Goal: Complete application form: Complete application form

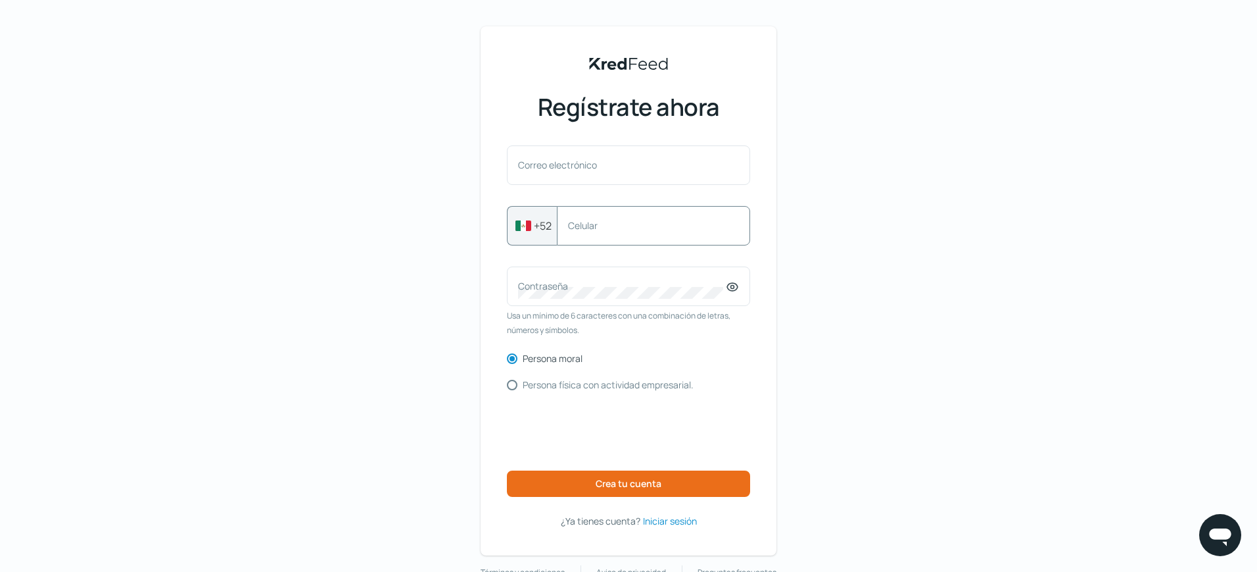
click at [618, 228] on label "Celular" at bounding box center [647, 225] width 158 height 12
click at [618, 228] on input "Celular" at bounding box center [653, 226] width 171 height 12
click at [597, 168] on font "Correo electrónico" at bounding box center [557, 165] width 79 height 12
click at [598, 168] on input "Correo electrónico" at bounding box center [628, 172] width 221 height 12
type input "s"
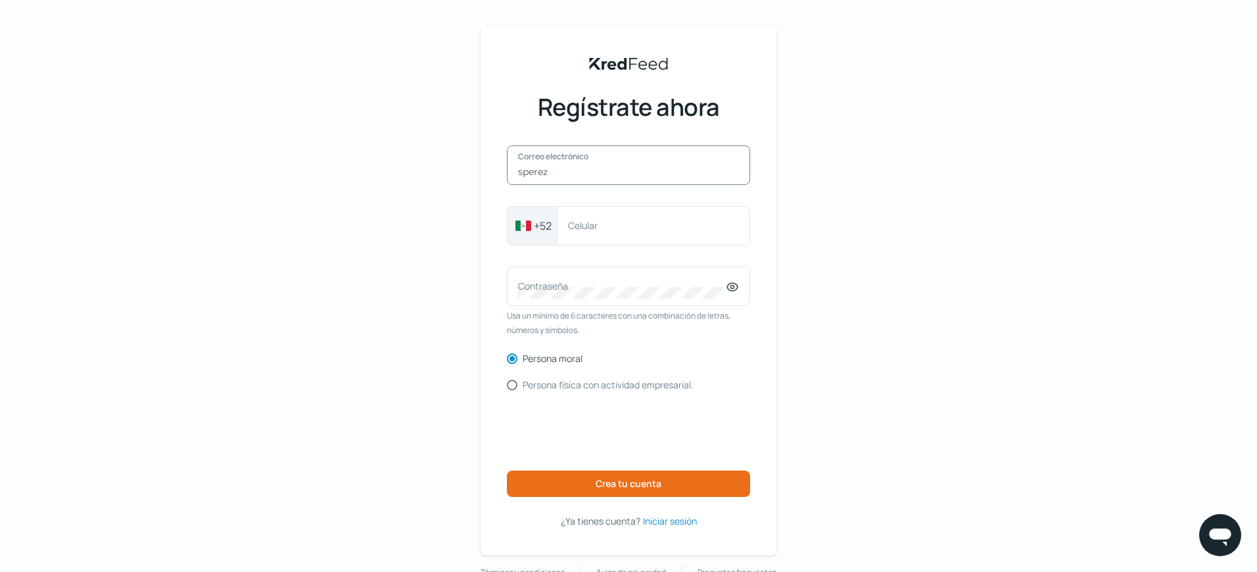
type input "[EMAIL_ADDRESS][DOMAIN_NAME]"
click at [612, 231] on label "Celular" at bounding box center [647, 225] width 158 height 12
click at [612, 231] on input "Celular" at bounding box center [653, 226] width 171 height 12
type input "5565051529"
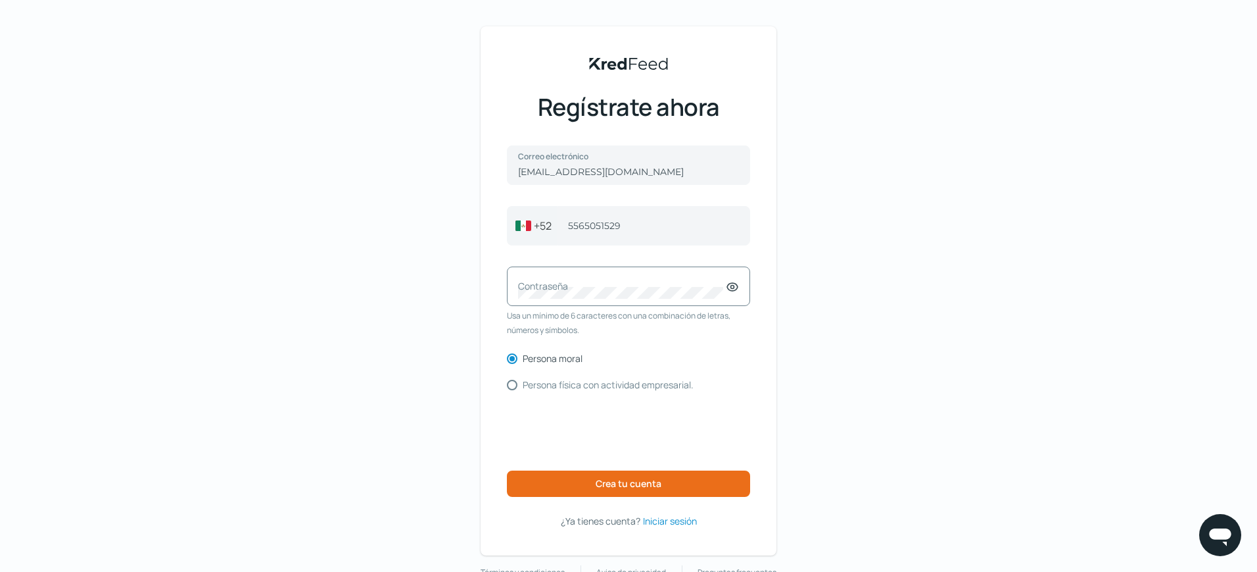
click at [568, 280] on font "Contraseña" at bounding box center [543, 286] width 50 height 12
click at [733, 285] on icon at bounding box center [732, 286] width 13 height 13
click at [600, 481] on font "Crea tu cuenta" at bounding box center [629, 483] width 66 height 12
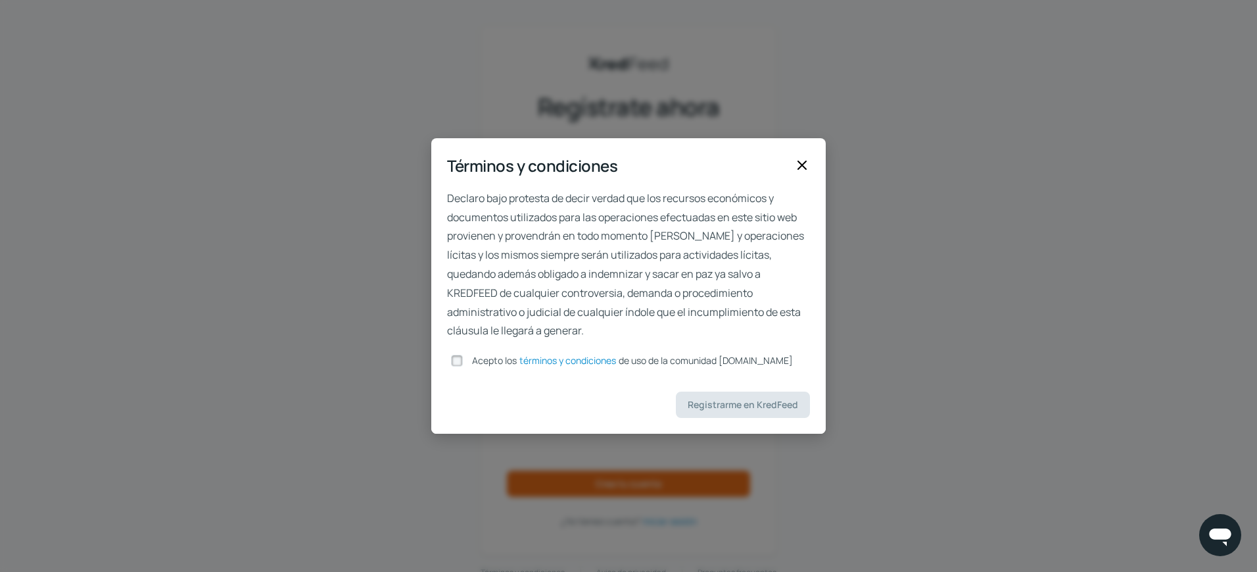
click at [458, 360] on input "Acepto los términos y condiciones de uso de la comunidad [DOMAIN_NAME]" at bounding box center [457, 360] width 12 height 12
checkbox input "true"
click at [764, 403] on font "Registrarme en KredFeed" at bounding box center [743, 404] width 110 height 12
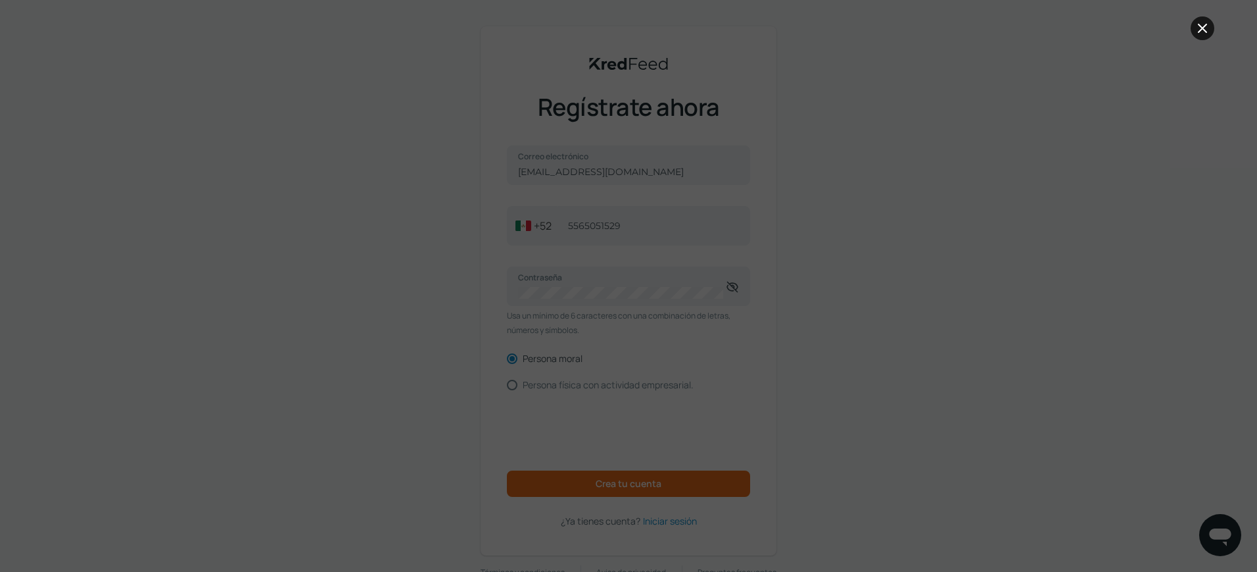
click at [1202, 23] on icon at bounding box center [1203, 28] width 16 height 16
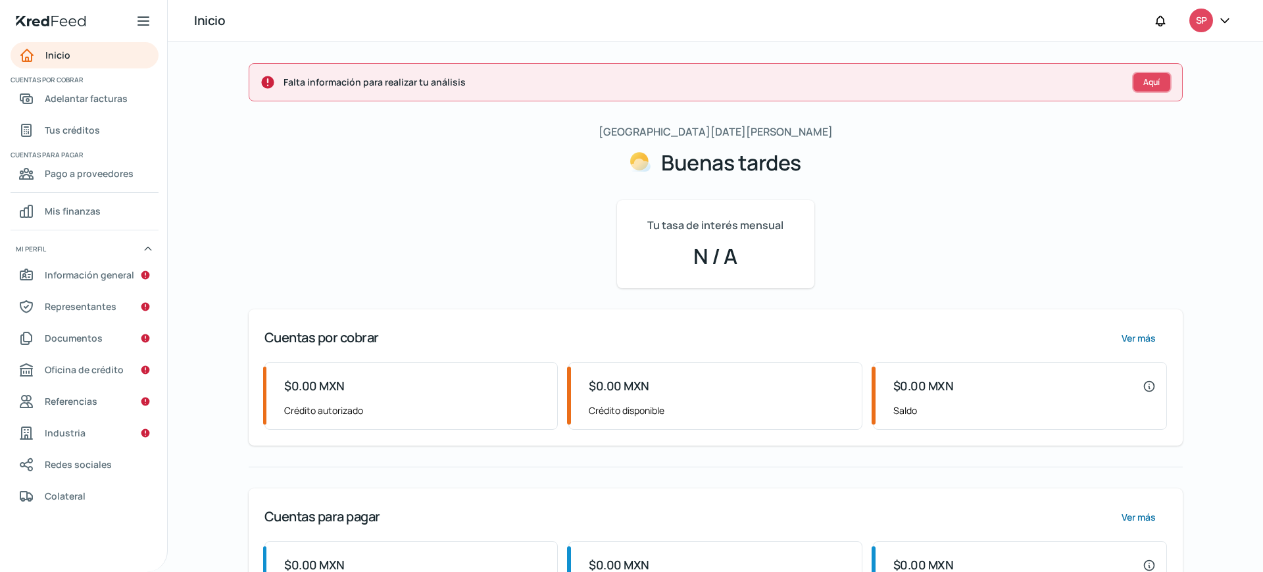
click at [1143, 81] on font "Aquí" at bounding box center [1151, 81] width 16 height 11
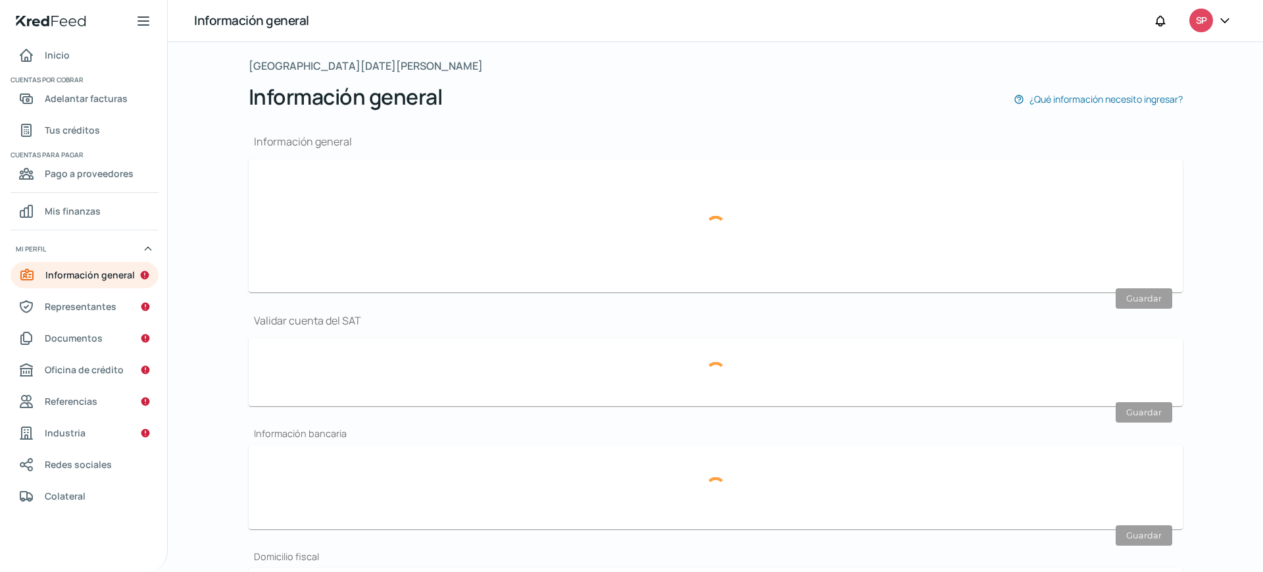
scroll to position [158, 0]
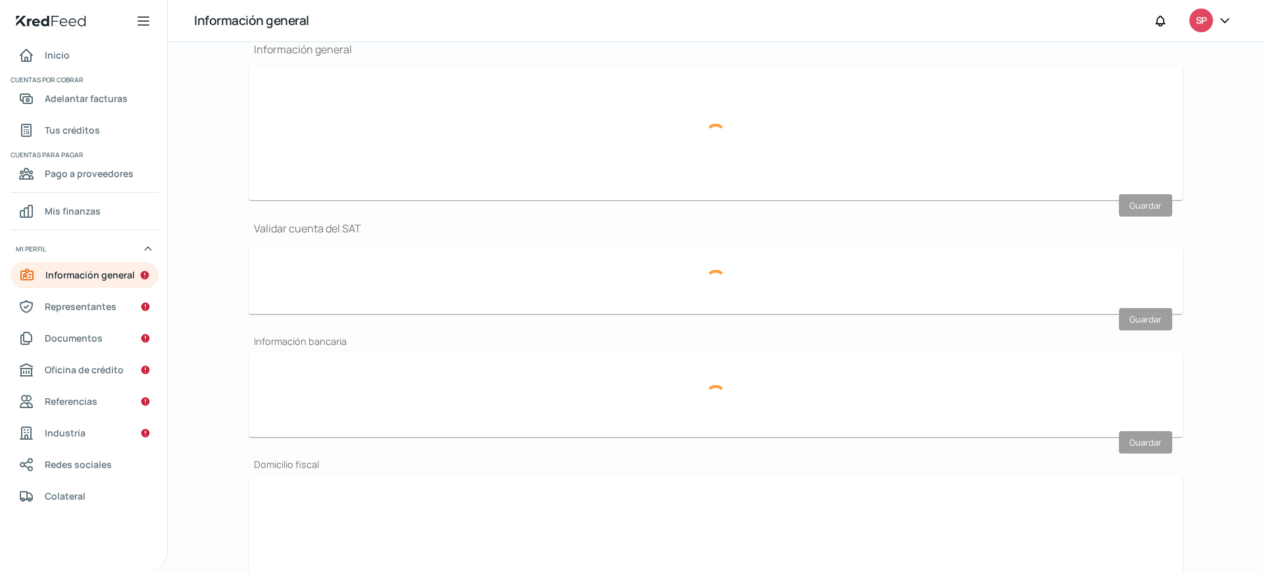
type input "[EMAIL_ADDRESS][DOMAIN_NAME]"
type input "55 - 6505 - 1529"
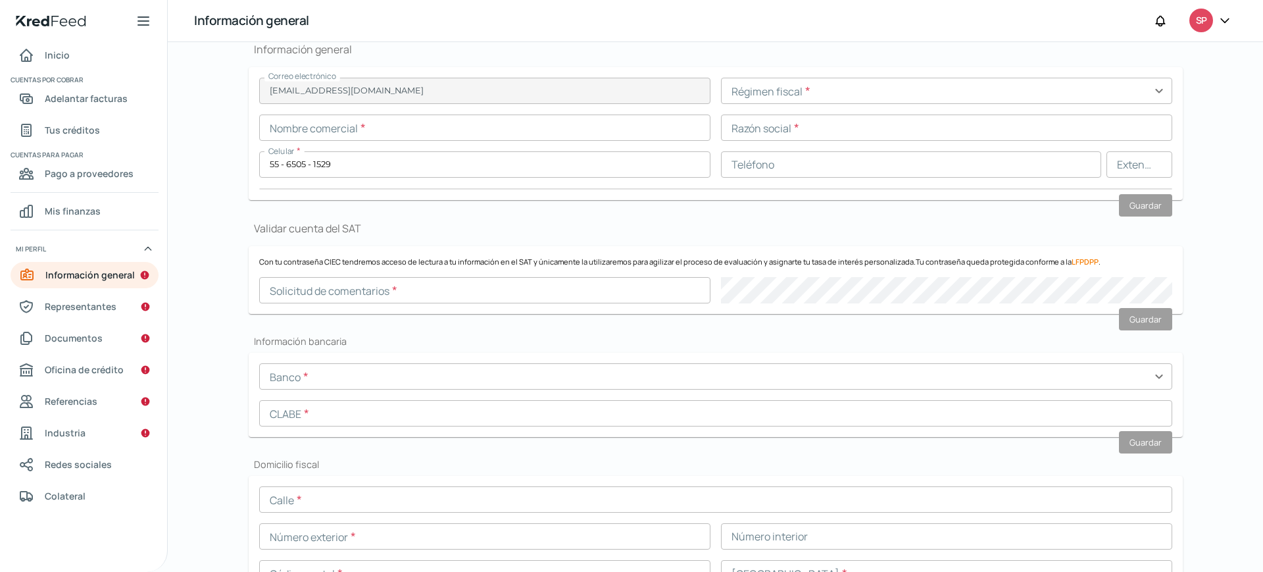
click at [791, 92] on input "text" at bounding box center [946, 91] width 451 height 26
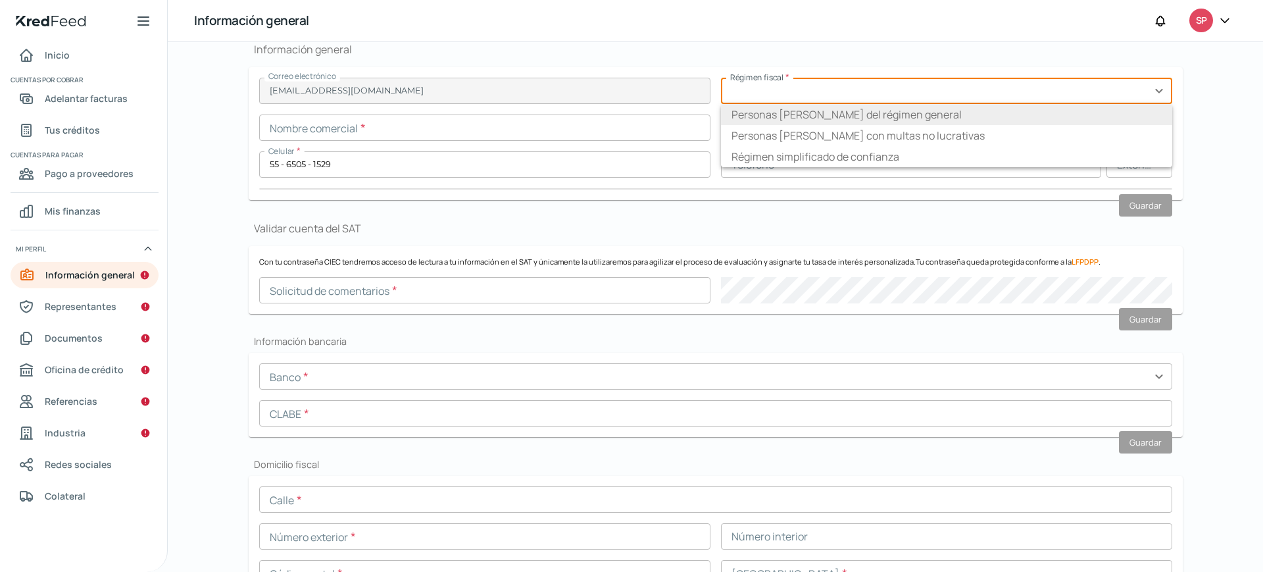
click at [795, 110] on font "Personas [PERSON_NAME] del régimen general" at bounding box center [846, 114] width 230 height 14
type input "Personas [PERSON_NAME] del régimen general"
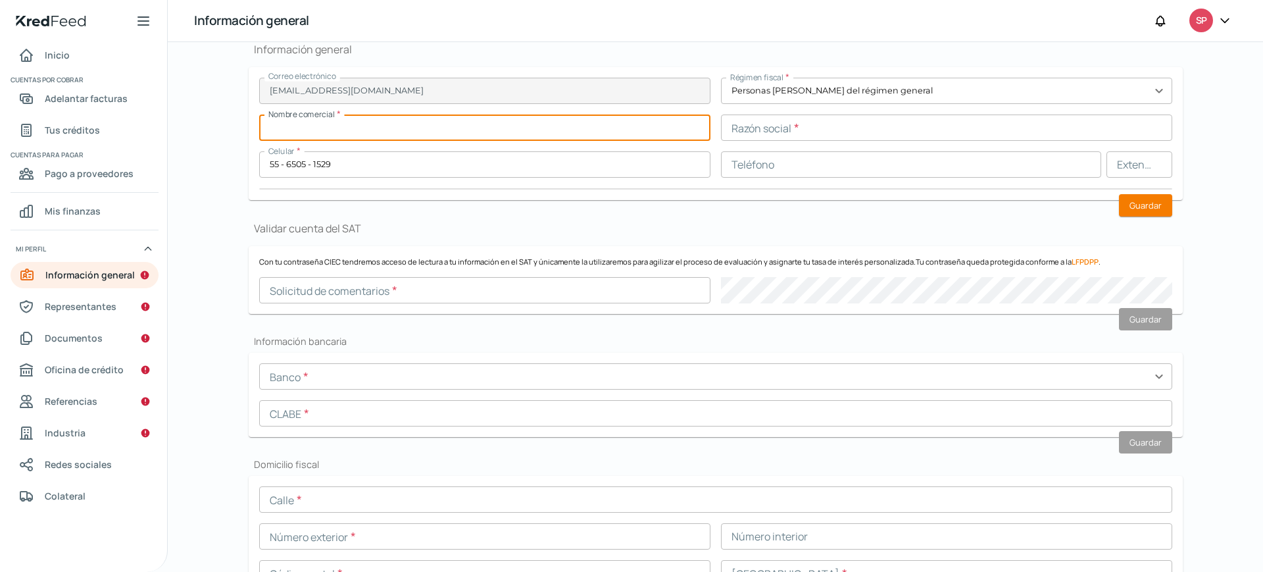
click at [552, 132] on input "text" at bounding box center [484, 127] width 451 height 26
type input "BORDA PRINT"
click at [844, 130] on input "text" at bounding box center [946, 127] width 451 height 26
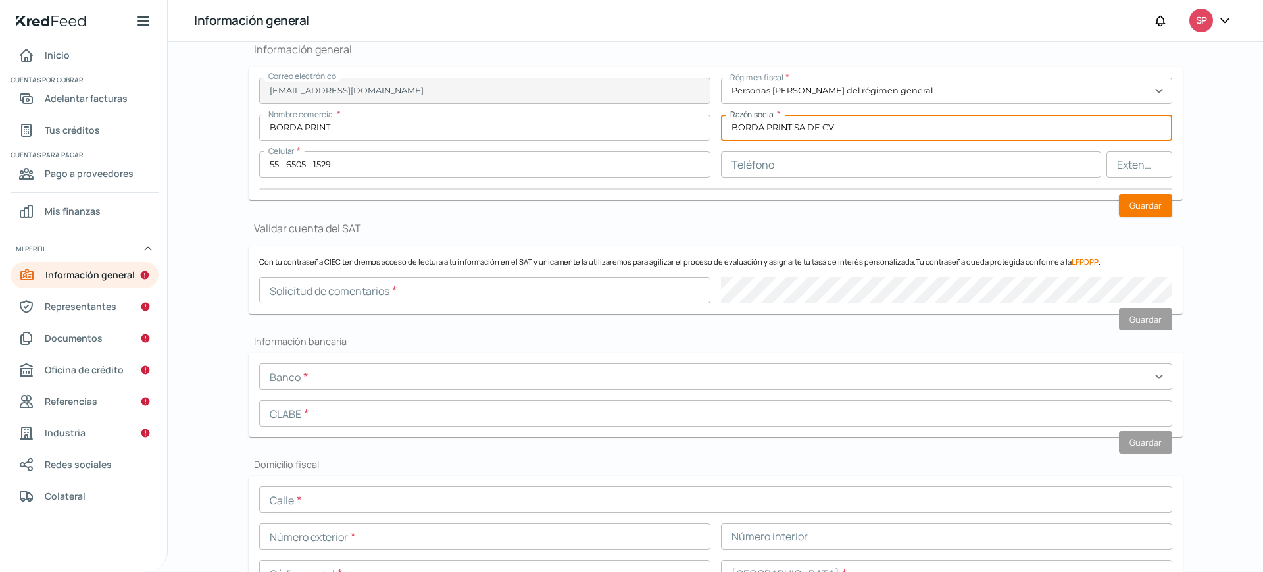
type input "BORDA PRINT SA DE CV"
click at [769, 207] on div "Información general Correo electrónico [EMAIL_ADDRESS][DOMAIN_NAME] Régimen fis…" at bounding box center [716, 557] width 934 height 1073
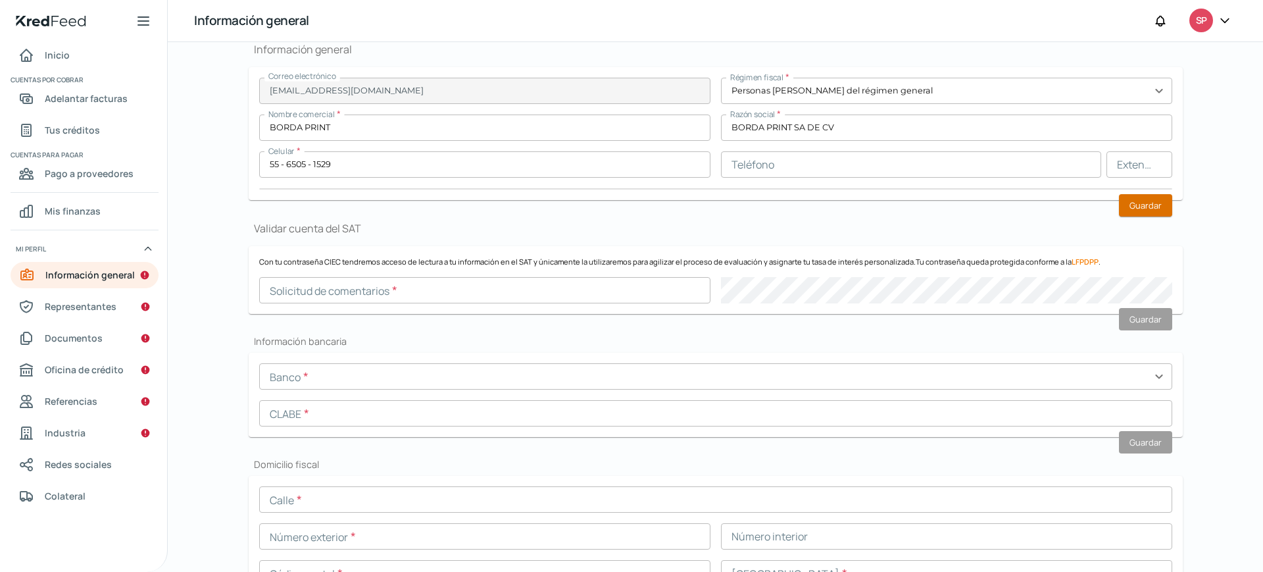
click at [1145, 206] on font "Guardar" at bounding box center [1145, 205] width 32 height 12
click at [479, 294] on input "text" at bounding box center [484, 290] width 451 height 26
click at [570, 288] on input "text" at bounding box center [484, 290] width 451 height 26
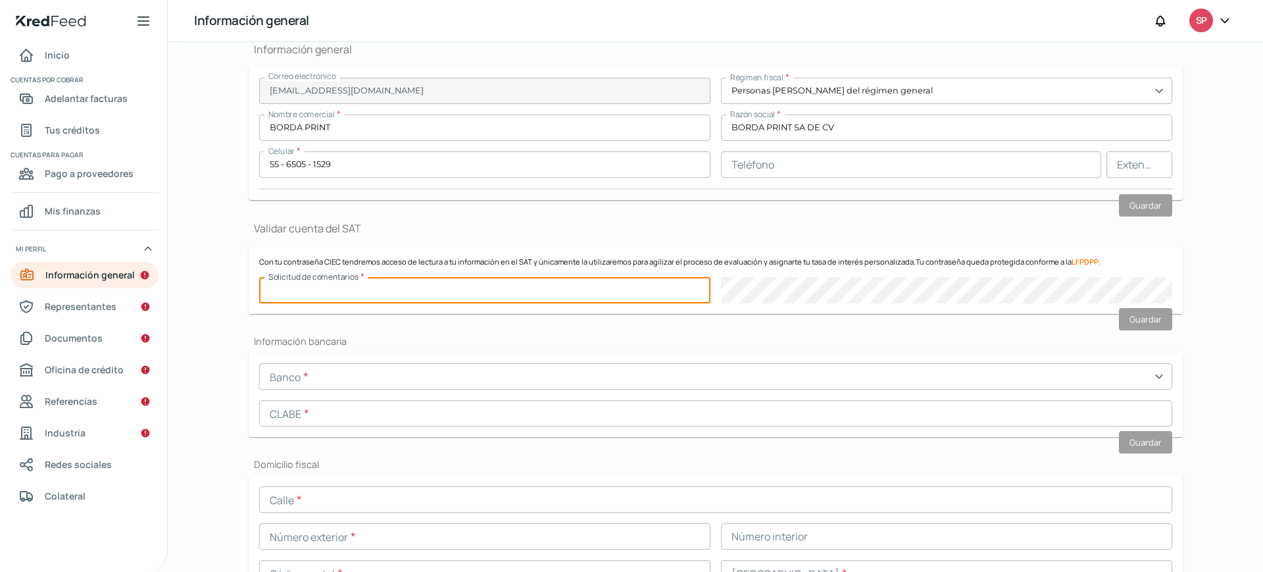
paste input "BPR021119QD8"
type input "BPR021119QD8"
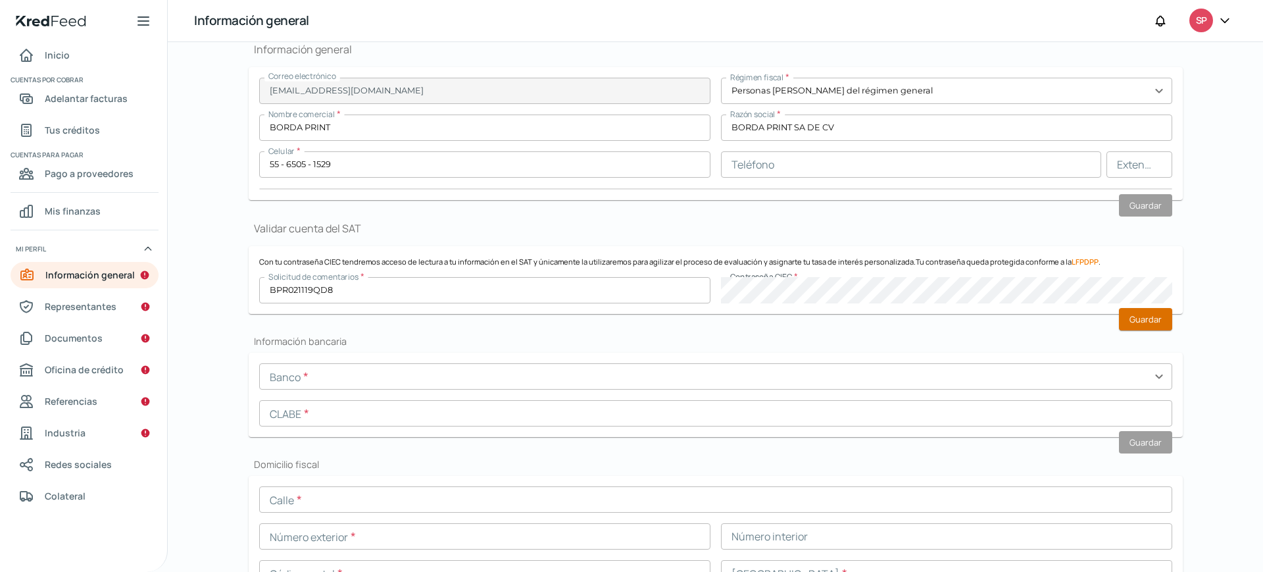
click at [1146, 320] on font "Guardar" at bounding box center [1145, 319] width 32 height 12
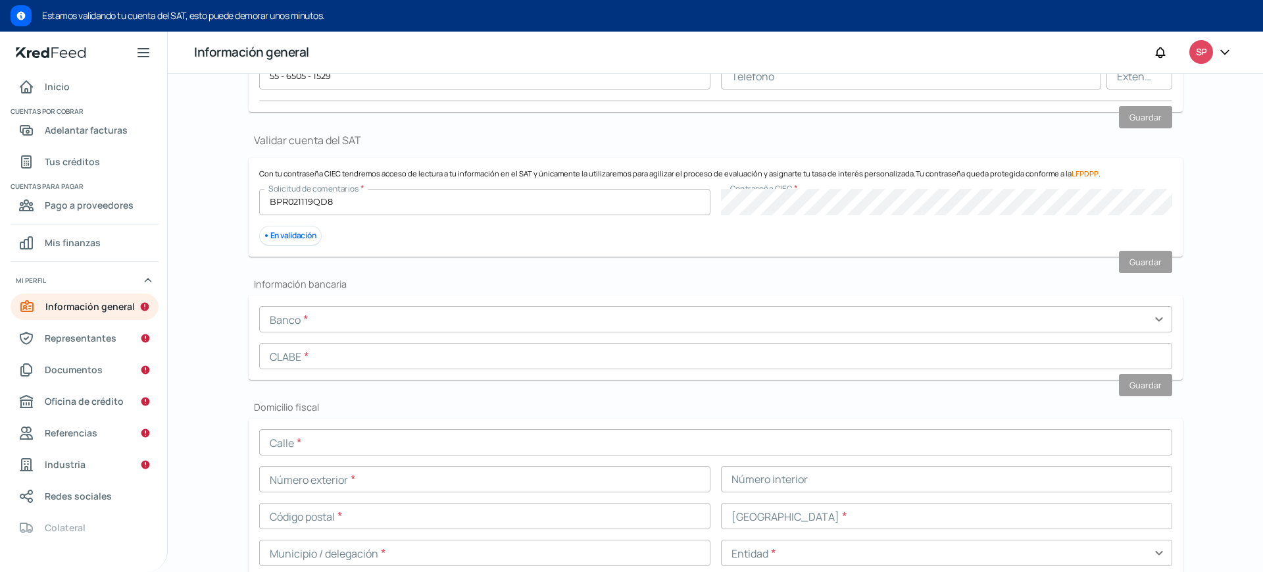
scroll to position [280, 0]
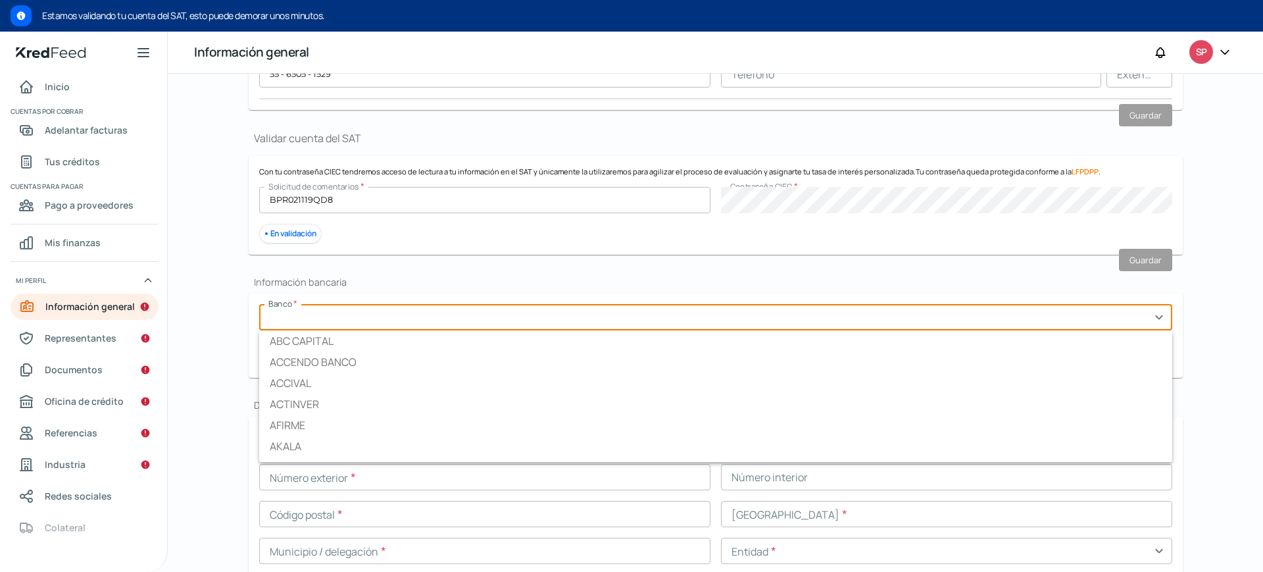
click at [508, 316] on input "text" at bounding box center [715, 317] width 913 height 26
click at [564, 318] on input "text" at bounding box center [715, 317] width 913 height 26
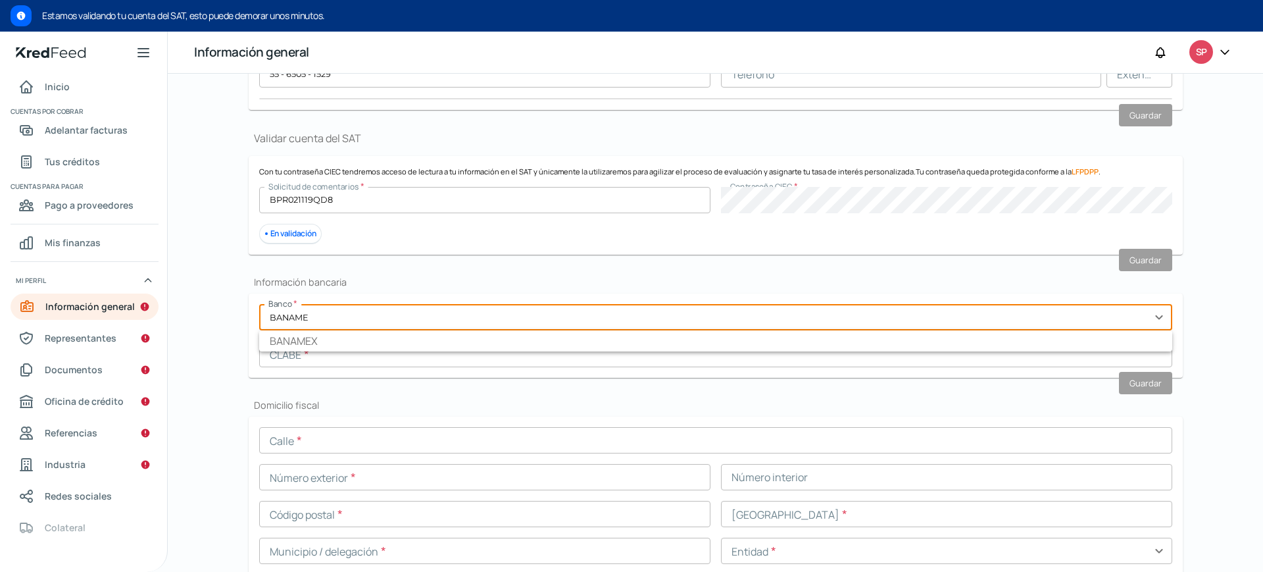
click at [464, 341] on li "BANAMEX" at bounding box center [715, 340] width 913 height 21
type input "BANAMEX"
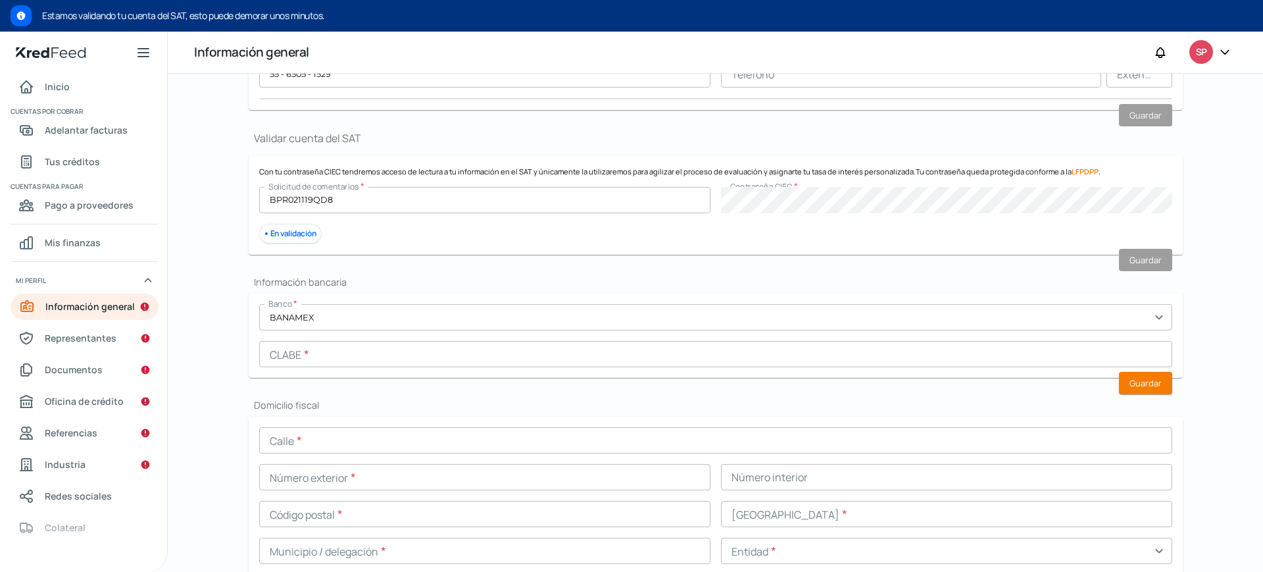
click at [481, 356] on input "text" at bounding box center [715, 354] width 913 height 26
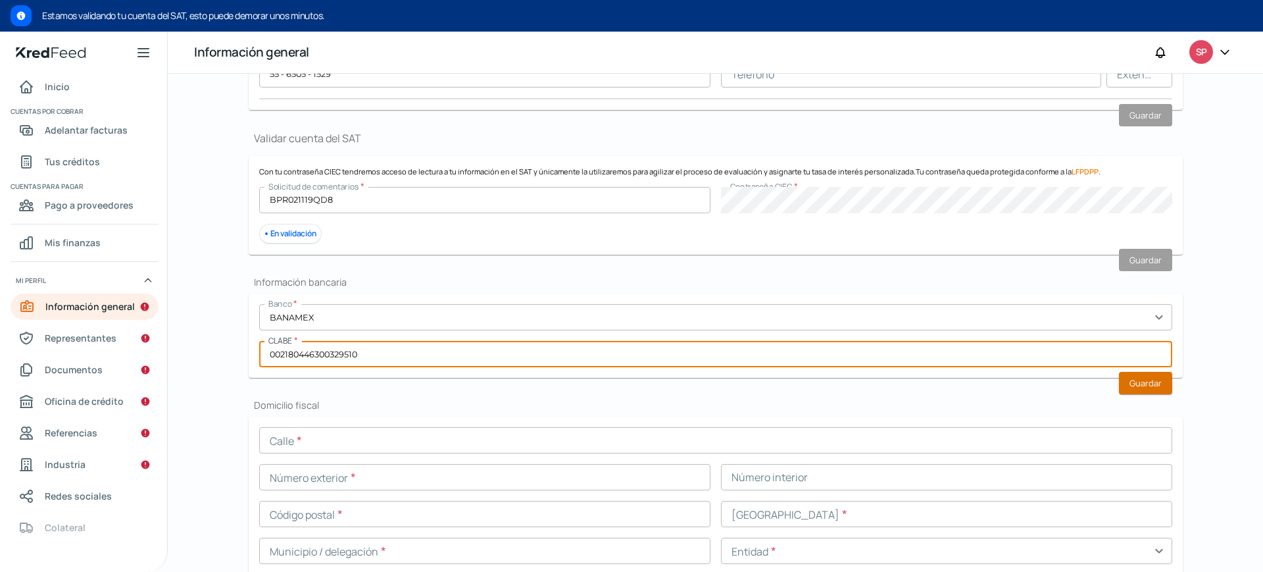
type input "002180446300329510"
click at [1145, 387] on font "Guardar" at bounding box center [1145, 383] width 32 height 12
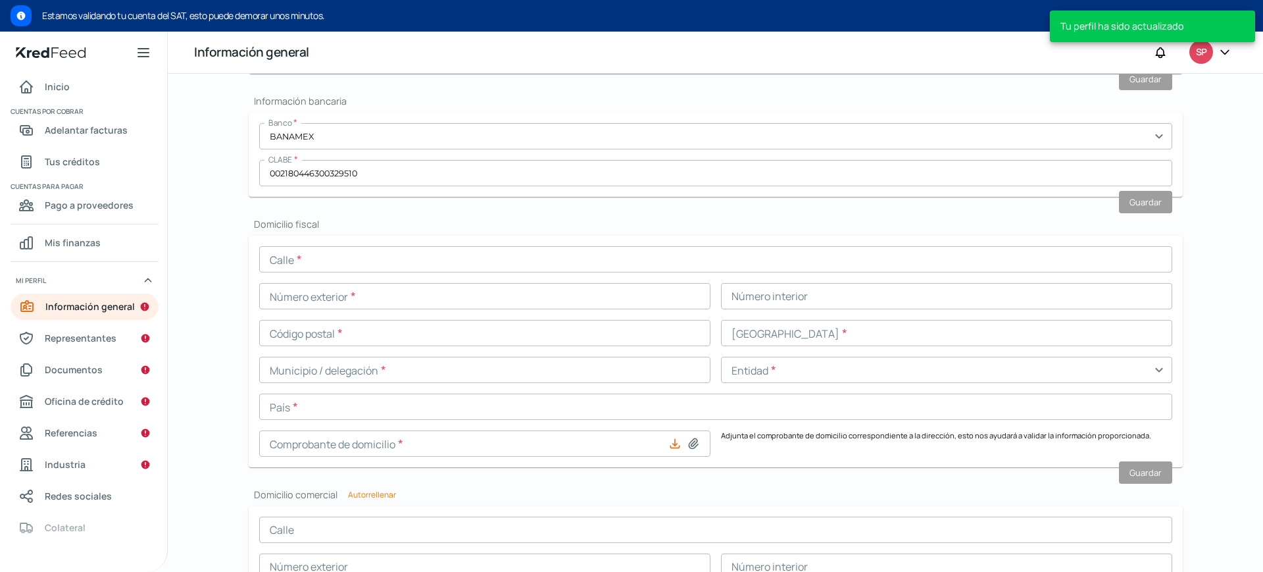
scroll to position [464, 0]
click at [435, 258] on input "text" at bounding box center [715, 256] width 913 height 26
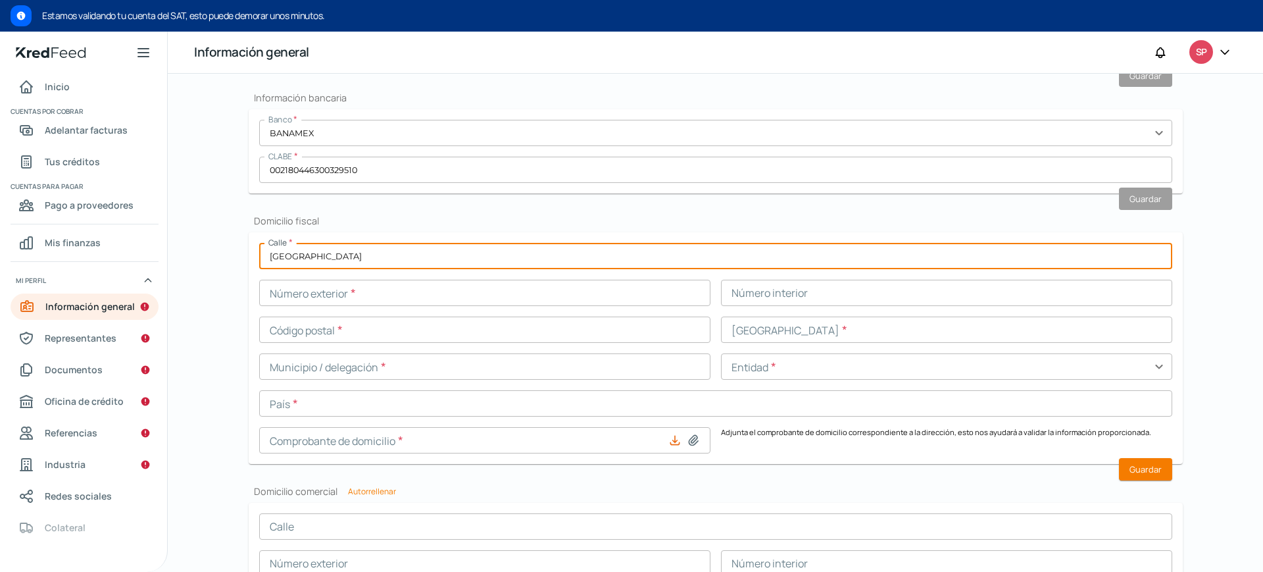
type input "[GEOGRAPHIC_DATA]"
click at [286, 287] on input "text" at bounding box center [484, 293] width 451 height 26
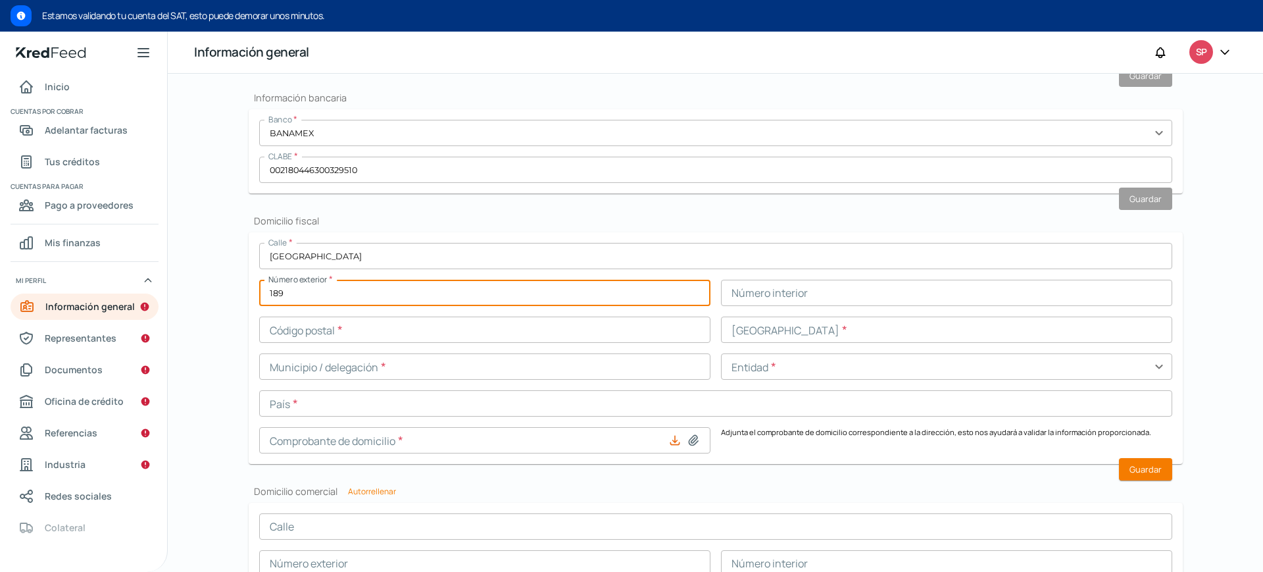
type input "189"
click at [401, 328] on input "text" at bounding box center [484, 329] width 451 height 26
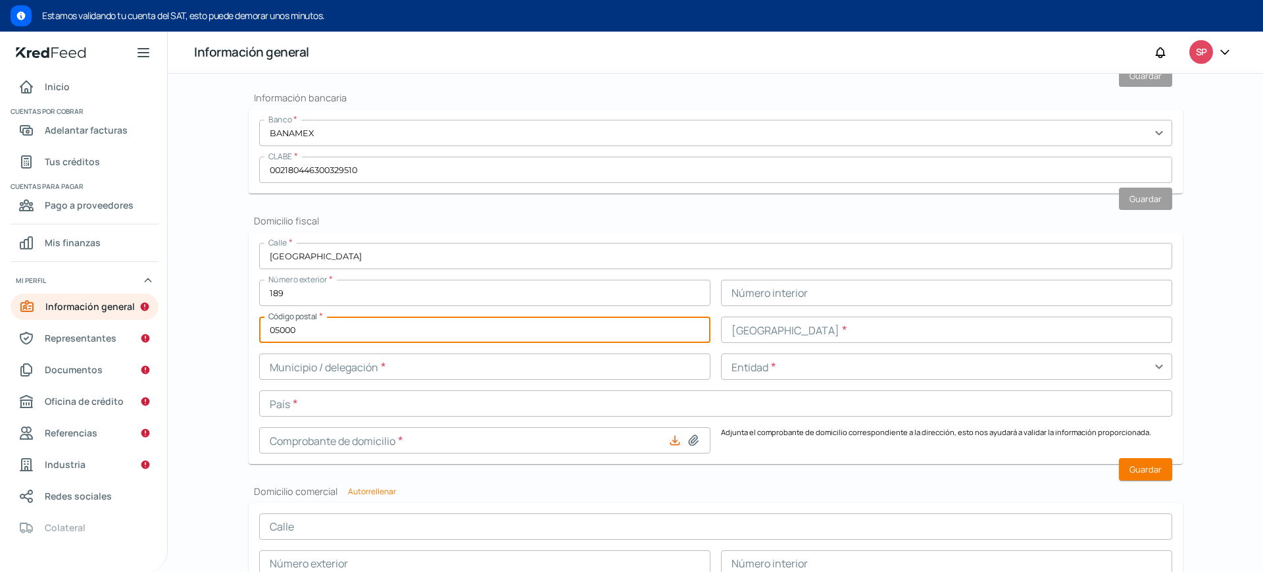
type input "05000"
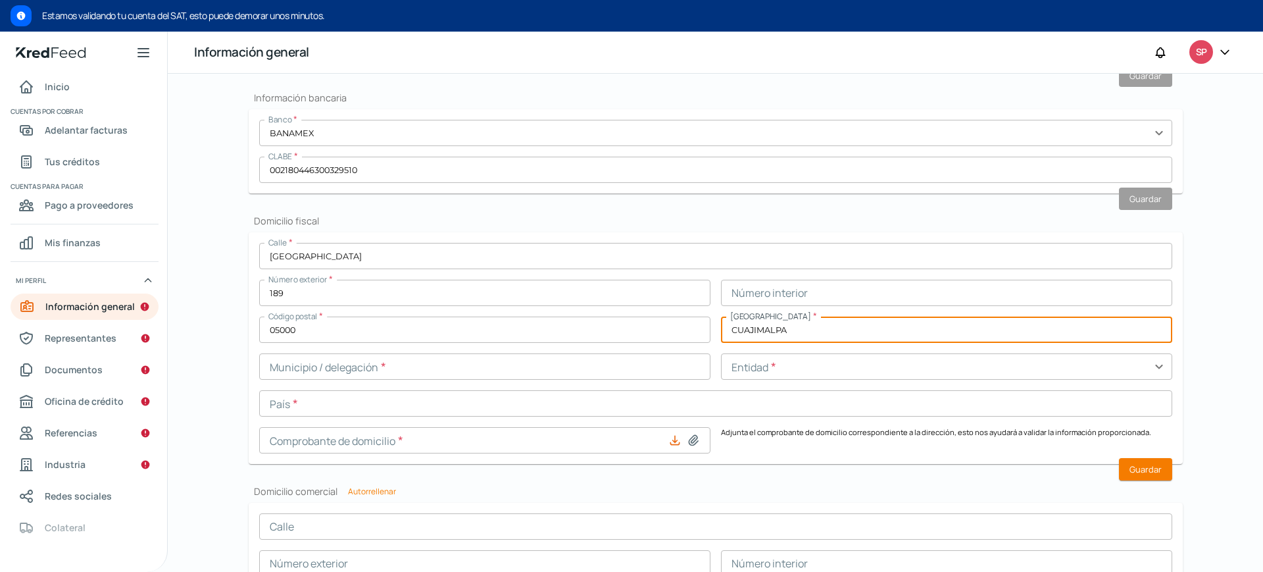
type input "CUAJIMALPA"
click at [414, 369] on input "text" at bounding box center [484, 366] width 451 height 26
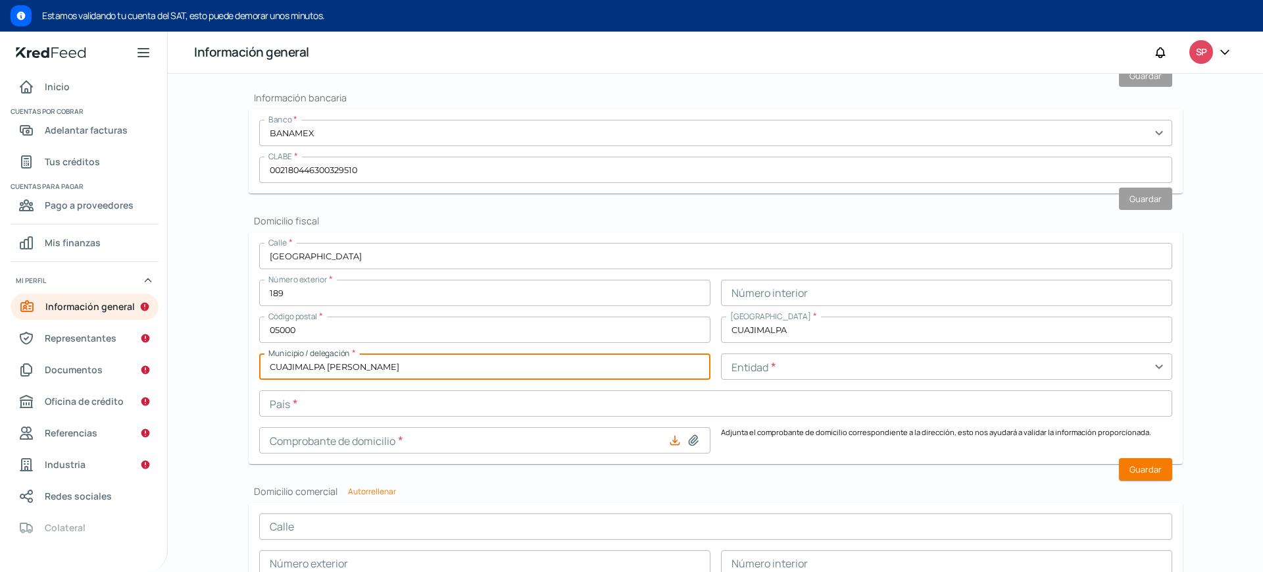
type input "CUAJIMALPA [PERSON_NAME]"
click at [769, 370] on input "text" at bounding box center [946, 366] width 451 height 26
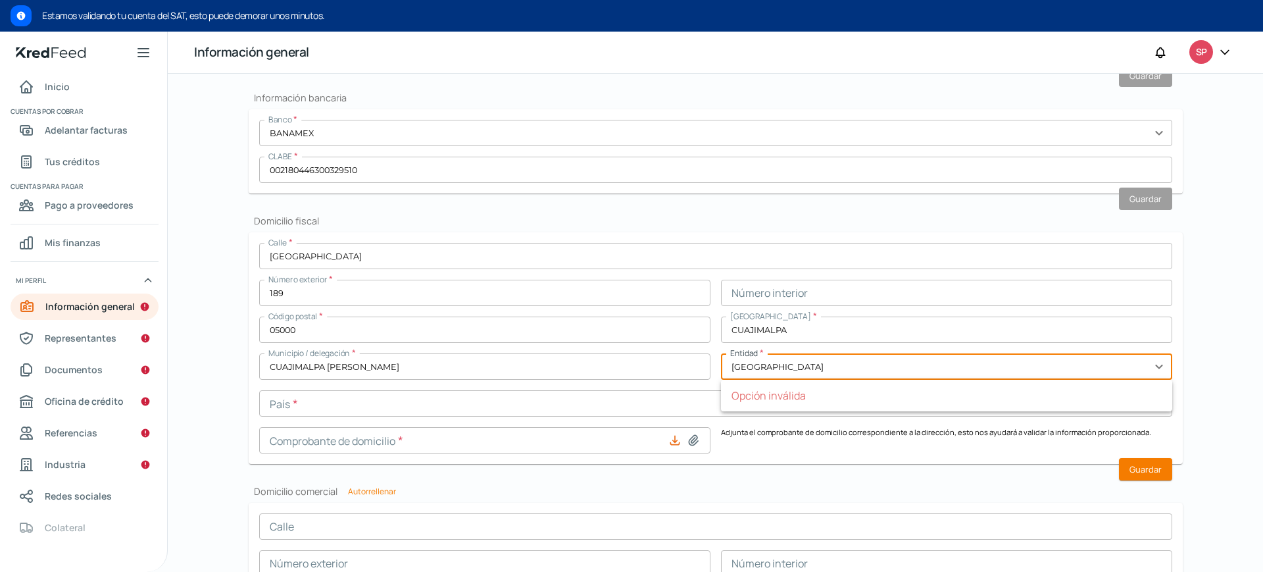
click at [1156, 364] on input "[GEOGRAPHIC_DATA]" at bounding box center [946, 366] width 451 height 26
click at [1033, 364] on input "[GEOGRAPHIC_DATA]" at bounding box center [946, 366] width 451 height 26
type input "C"
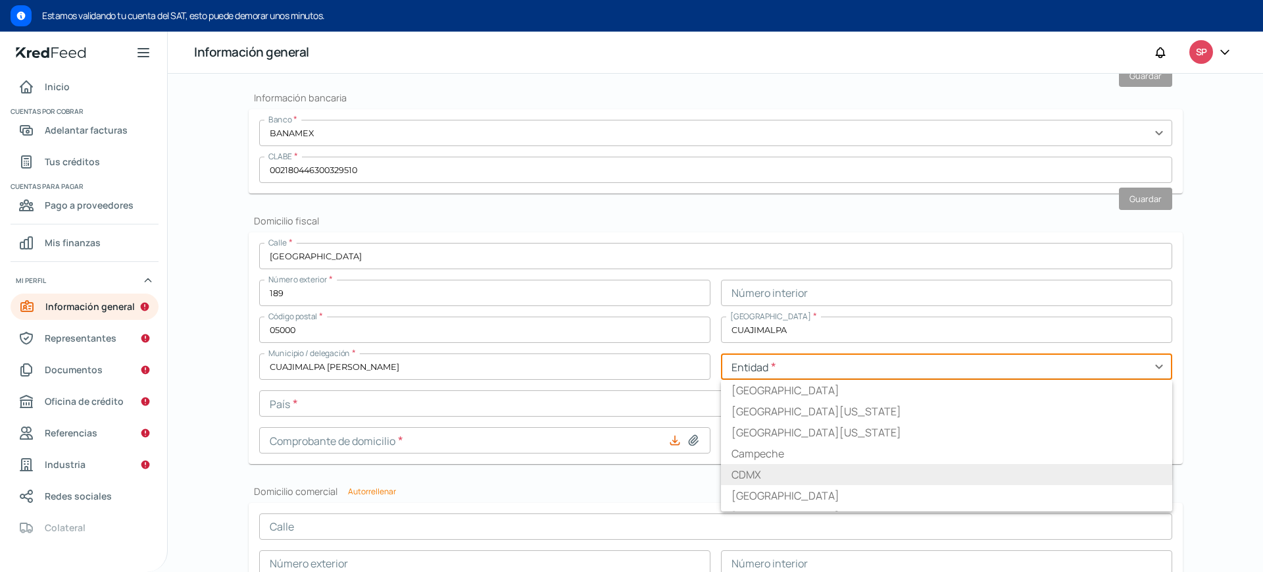
click at [848, 472] on li "CDMX" at bounding box center [946, 474] width 451 height 21
type input "CDMX"
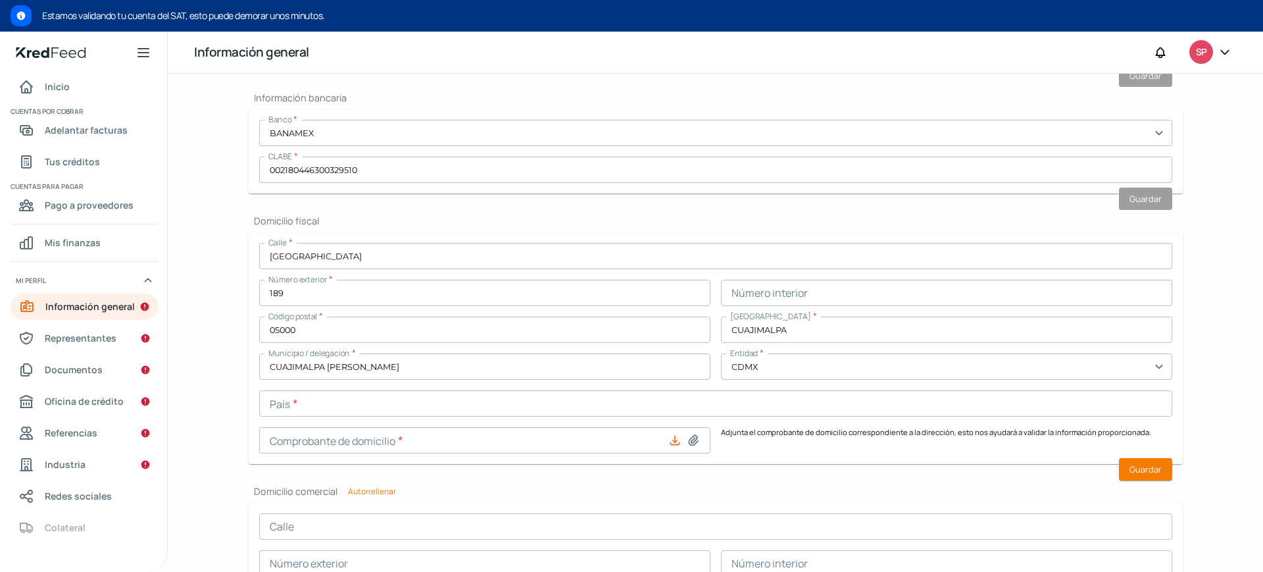
click at [525, 403] on input "text" at bounding box center [715, 403] width 913 height 26
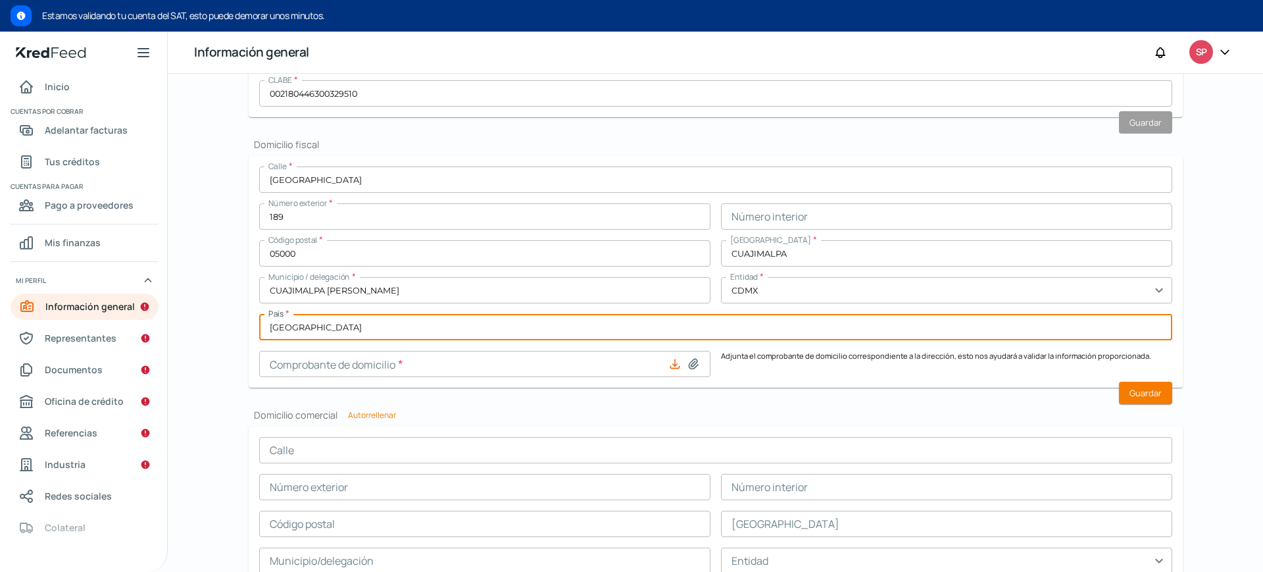
scroll to position [547, 0]
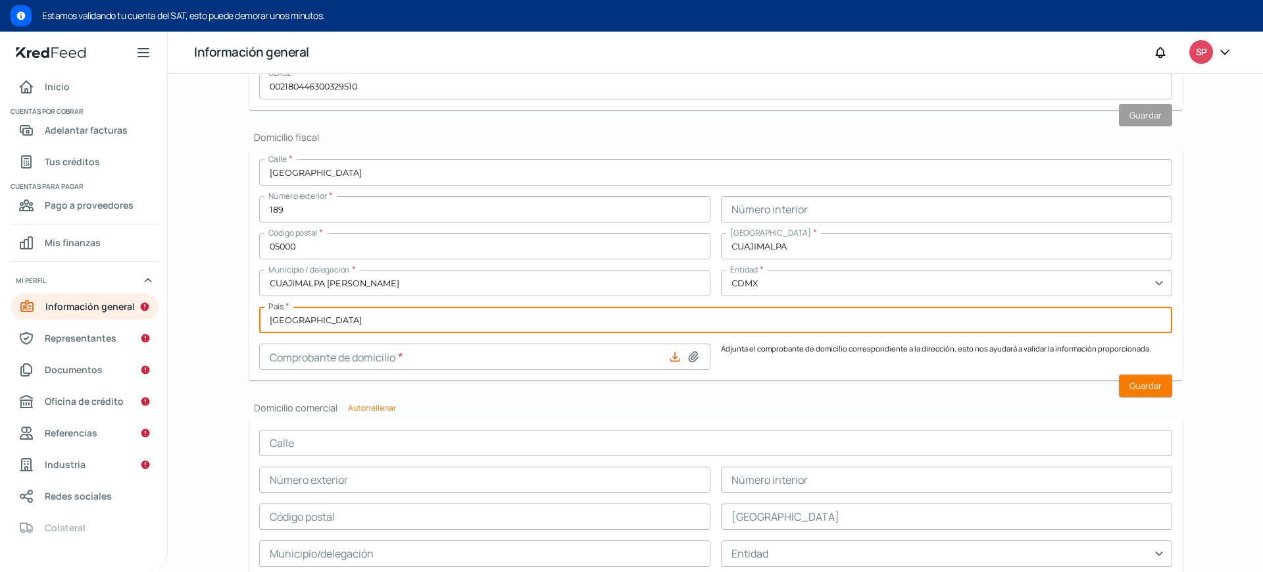
type input "[GEOGRAPHIC_DATA]"
click at [668, 354] on icon at bounding box center [674, 356] width 13 height 13
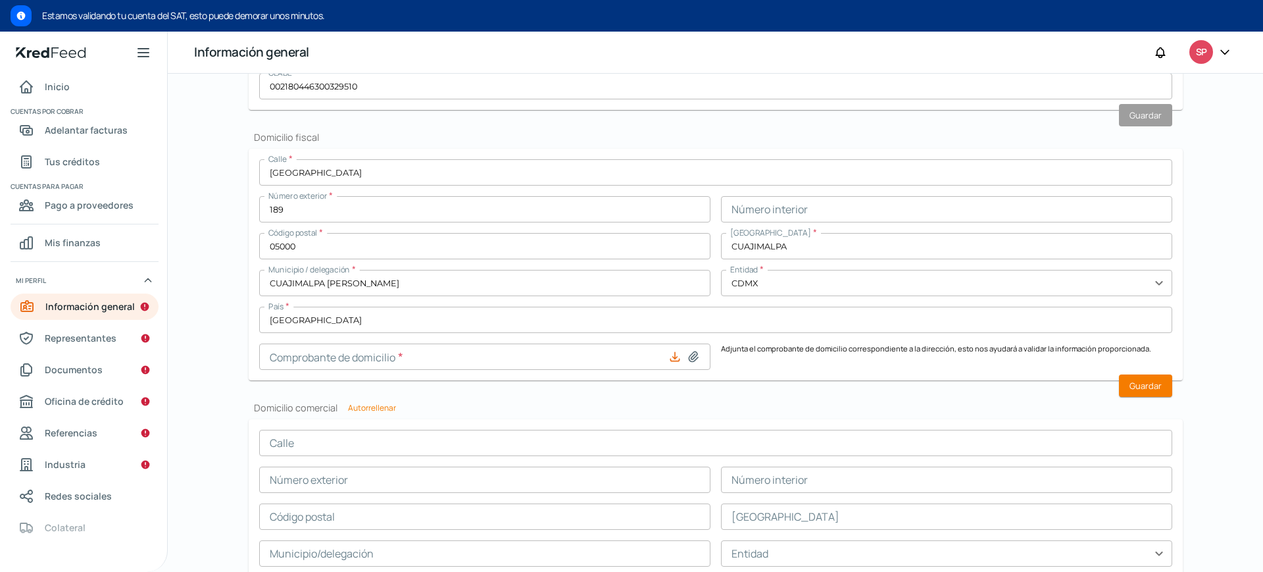
click at [672, 358] on icon at bounding box center [674, 357] width 9 height 9
click at [693, 356] on icon at bounding box center [693, 357] width 9 height 10
type input "C:\fakepath\2025.05 C.DOM BPR.pdf"
type input "2025.05 C.DOM BPR.pdf"
click at [1144, 378] on button "Guardar" at bounding box center [1145, 385] width 53 height 22
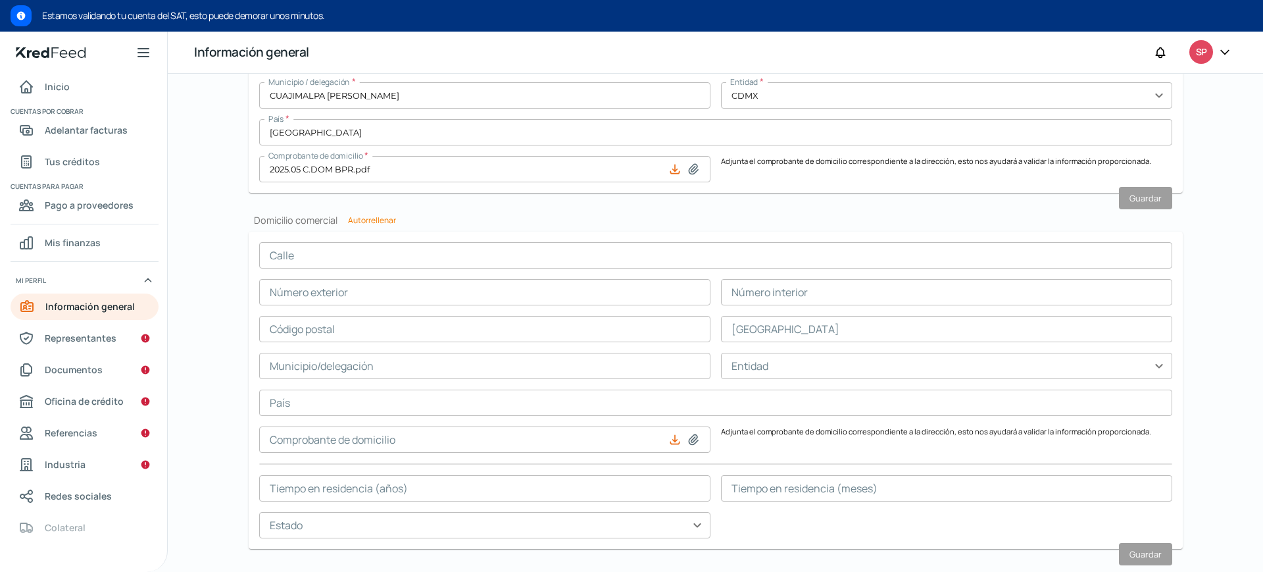
scroll to position [698, 0]
click at [370, 212] on font "Autorrellenar" at bounding box center [372, 217] width 48 height 11
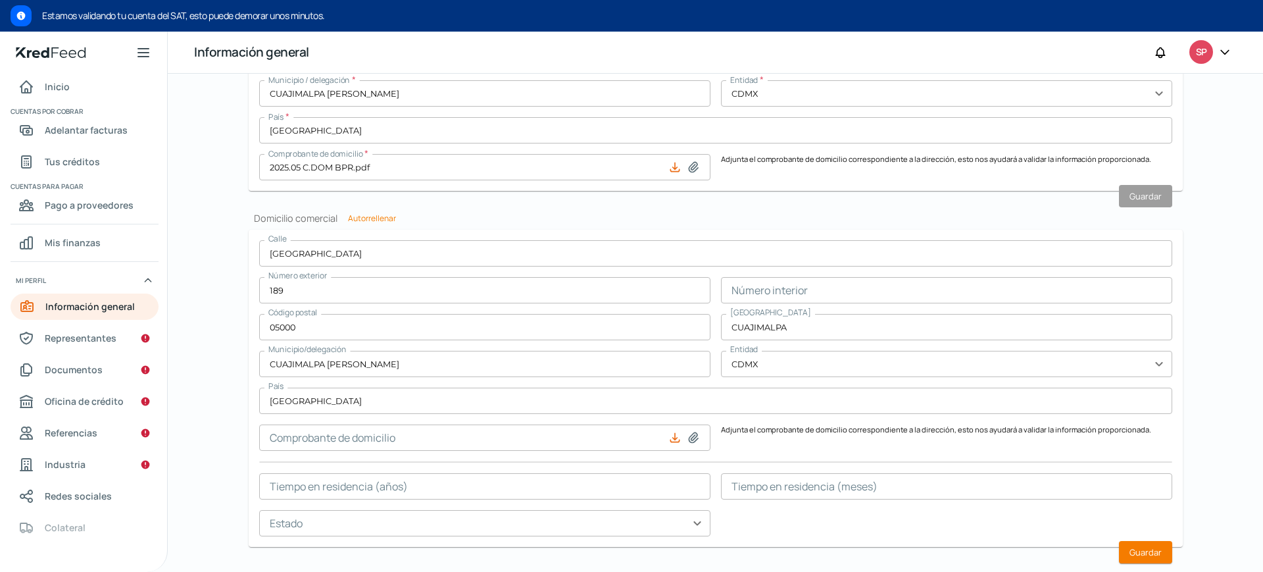
type input "[GEOGRAPHIC_DATA]"
type input "189"
type input "05000"
type input "CUAJIMALPA"
type input "CUAJIMALPA [PERSON_NAME]"
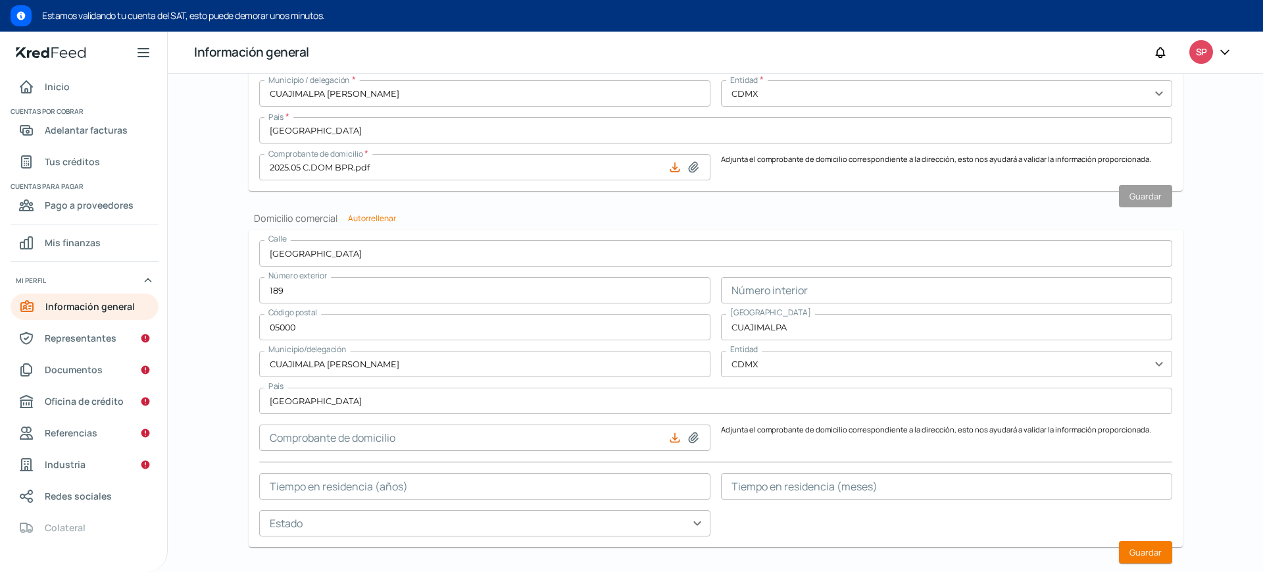
type input "CDMX"
type input "[GEOGRAPHIC_DATA]"
click at [695, 439] on icon at bounding box center [693, 437] width 13 height 13
type input "C:\fakepath\2025.05 C.DOM BPR.pdf"
type input "2025.05 C.DOM BPR.pdf"
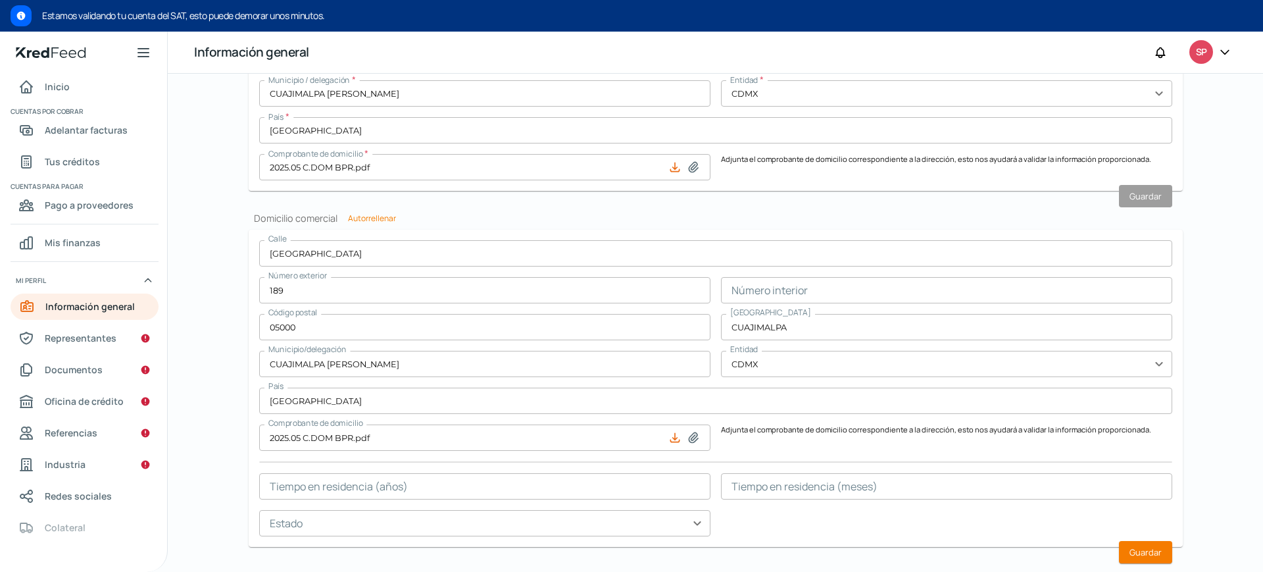
scroll to position [726, 0]
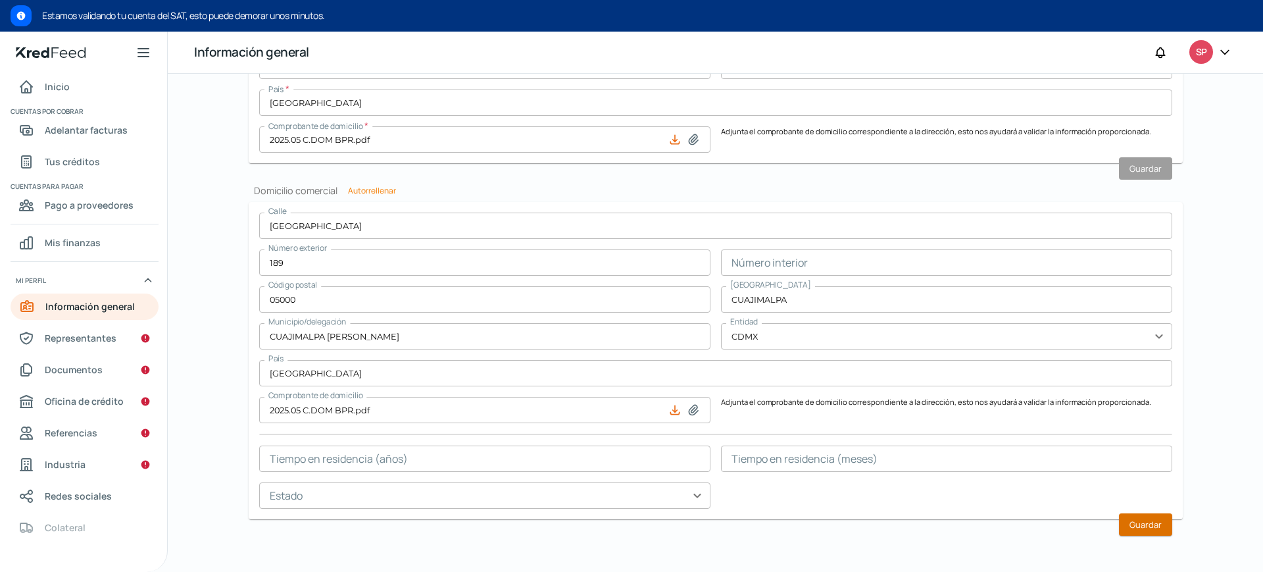
click at [1146, 522] on font "Guardar" at bounding box center [1145, 524] width 32 height 12
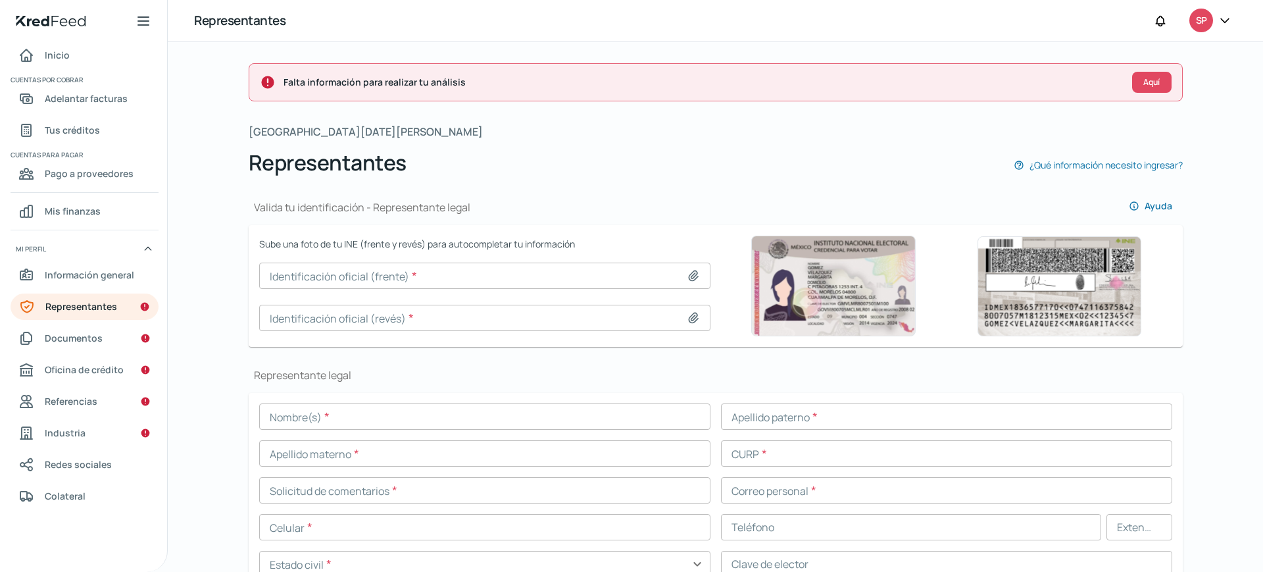
scroll to position [1, 0]
click at [689, 276] on icon at bounding box center [693, 275] width 9 height 10
type input "C:\fakepath\INE CSM.pdf"
click at [691, 273] on icon at bounding box center [693, 275] width 9 height 10
type input "C:\fakepath\INE CSM_A.jpg"
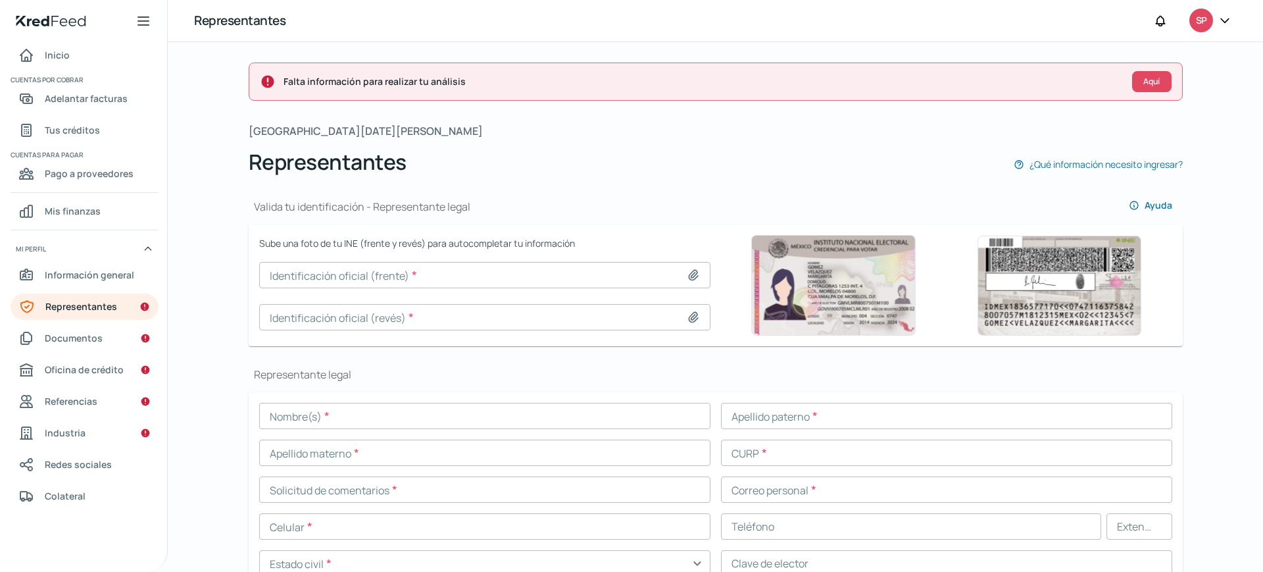
type input "INE CSM_A.jpg"
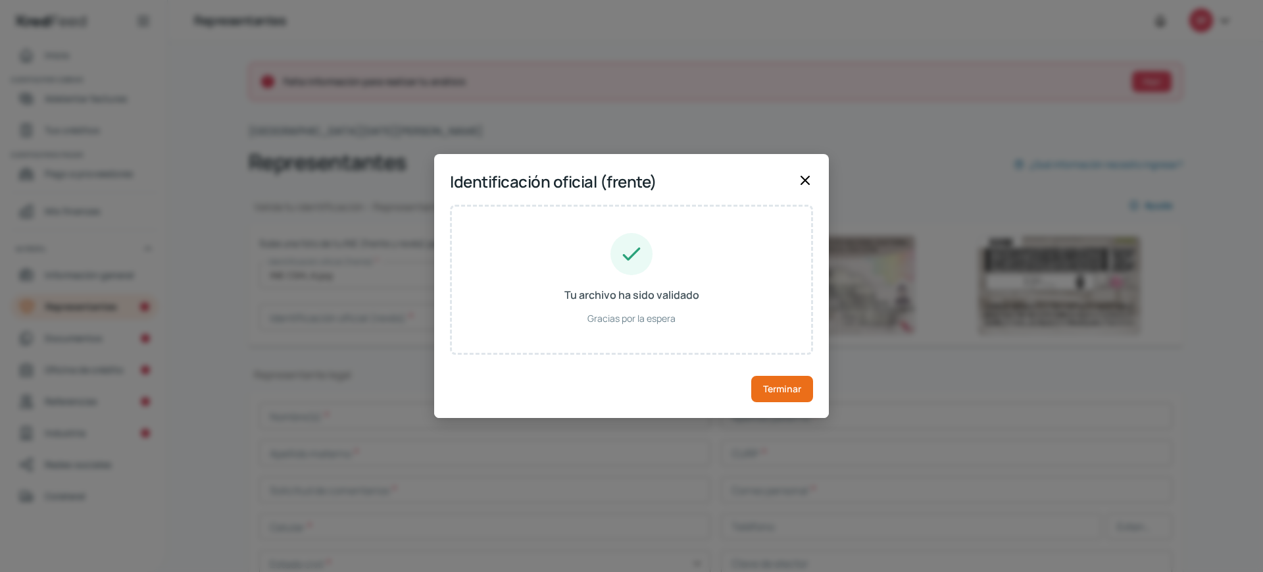
type input "[PERSON_NAME]"
type input "SEMC751218HDFMZM02"
type input "SMMZCM75121809H600"
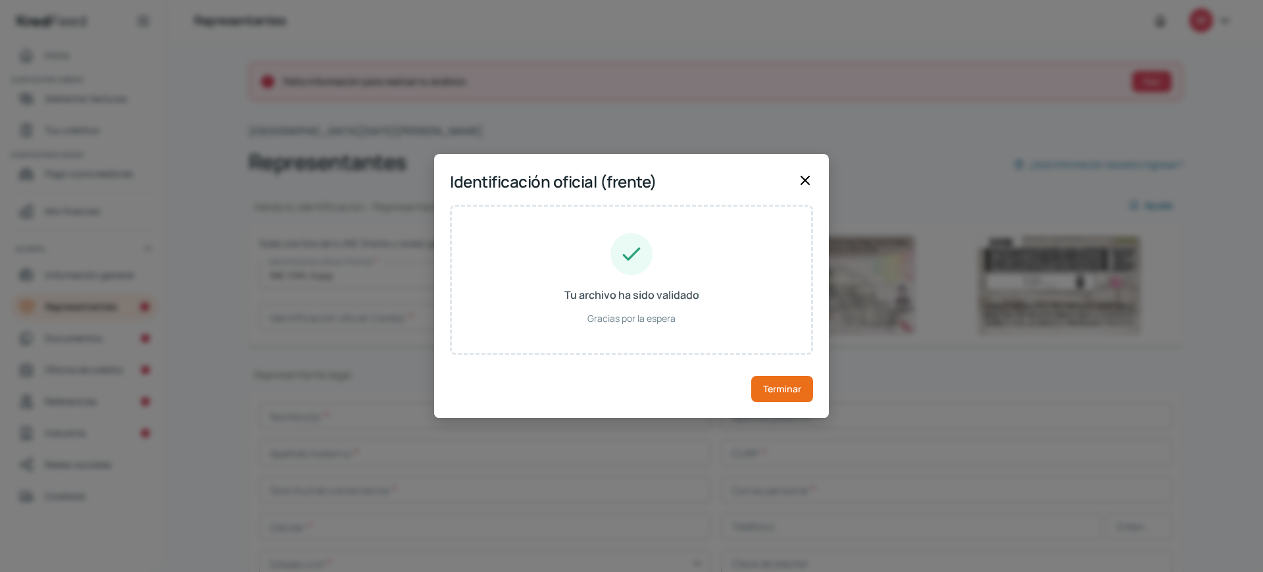
type input "[DATE]"
type input "Hombre"
click at [790, 391] on font "Terminar" at bounding box center [782, 388] width 38 height 12
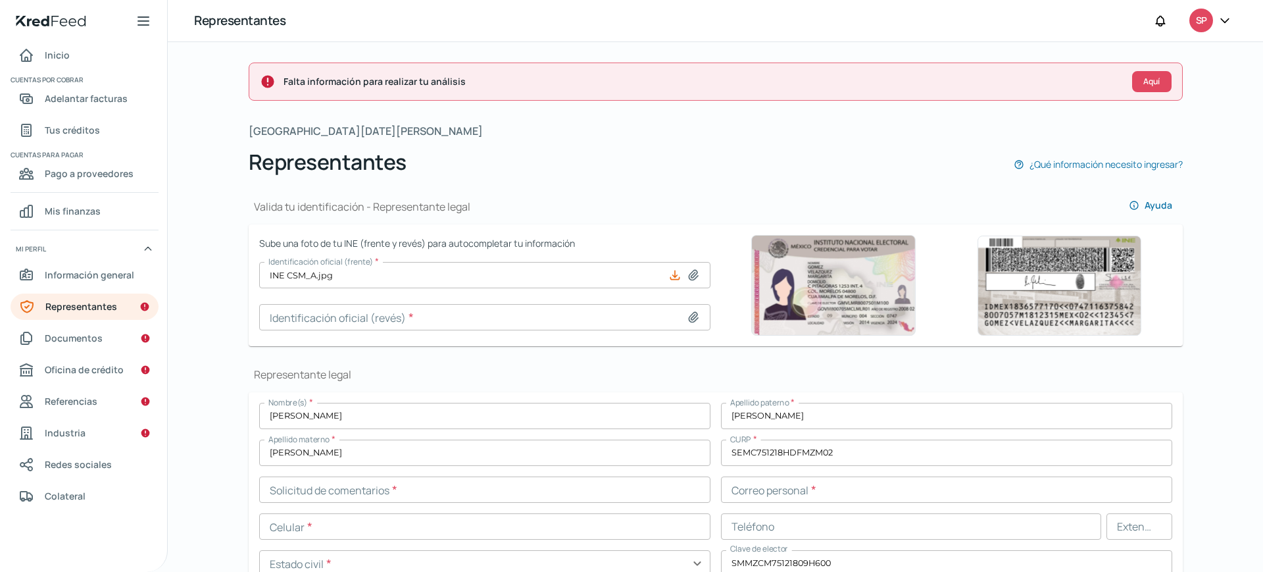
click at [689, 318] on icon at bounding box center [693, 317] width 9 height 10
type input "C:\fakepath\INE CSM_R.jpg"
type input "INE CSM_R.jpg"
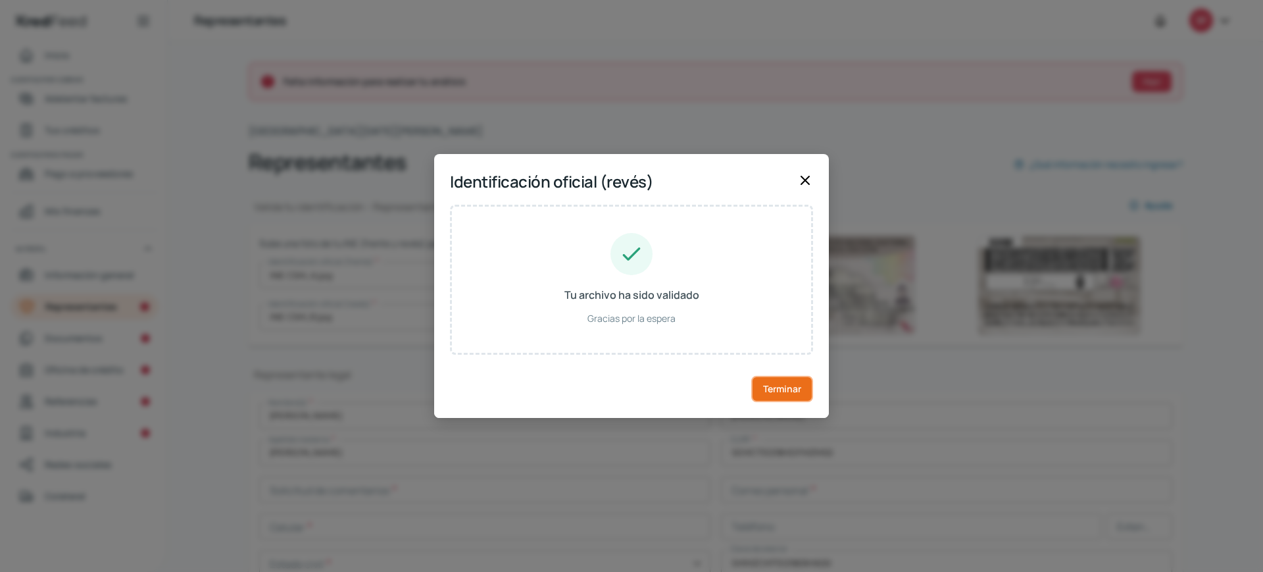
click at [783, 387] on font "Terminar" at bounding box center [782, 388] width 38 height 12
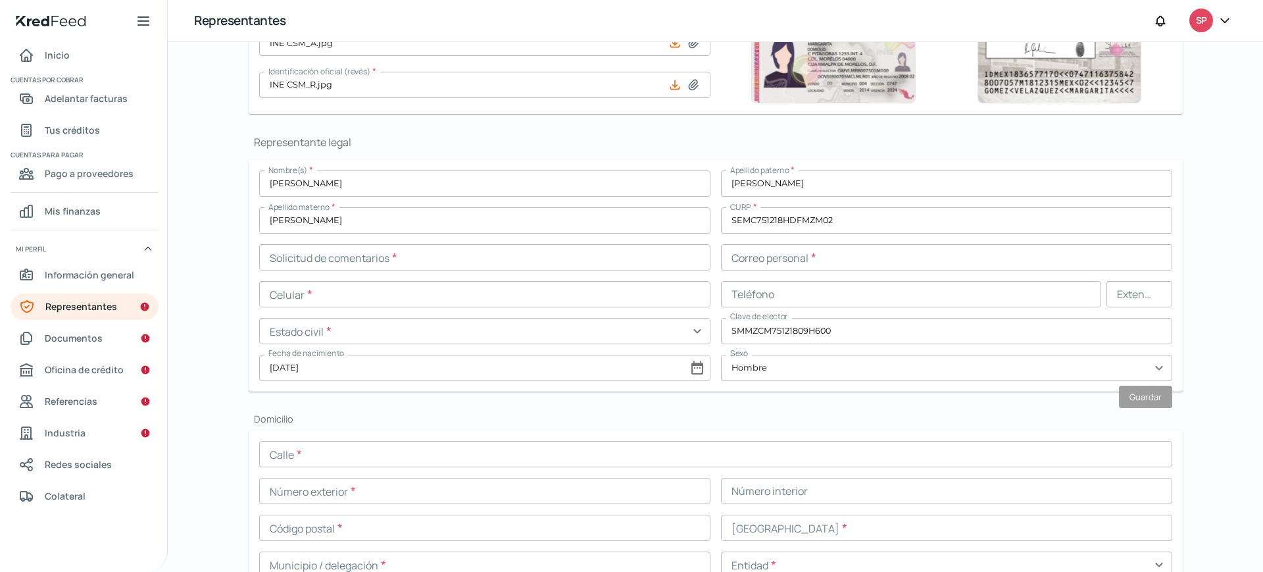
scroll to position [326, 0]
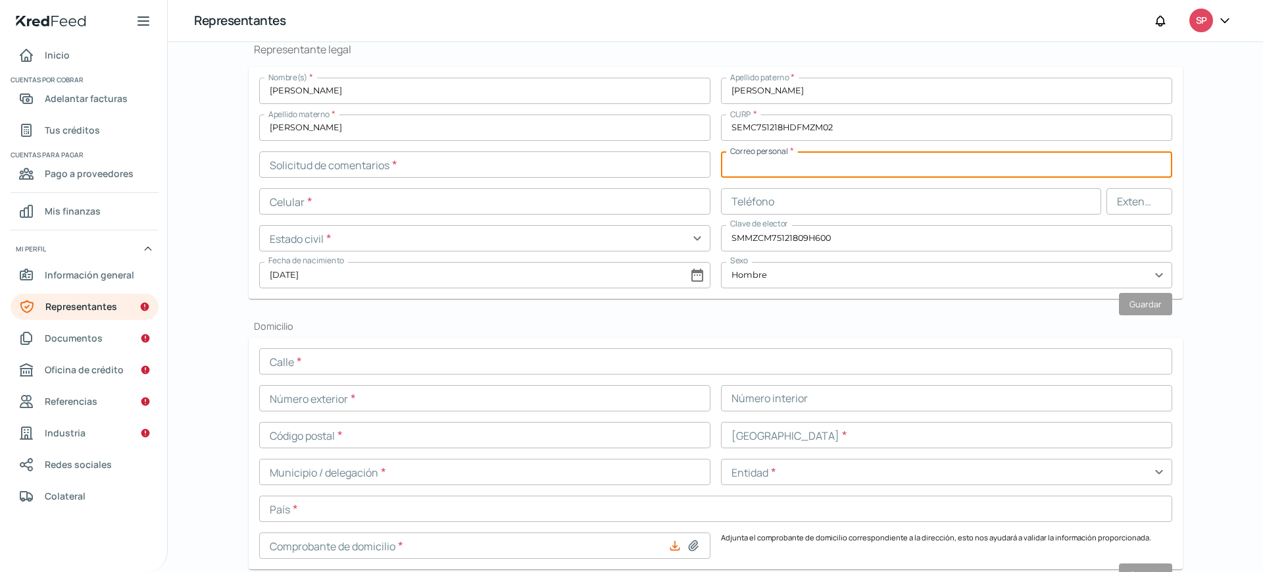
click at [787, 161] on input "text" at bounding box center [946, 164] width 451 height 26
type input "[PERSON_NAME][EMAIL_ADDRESS][DOMAIN_NAME]"
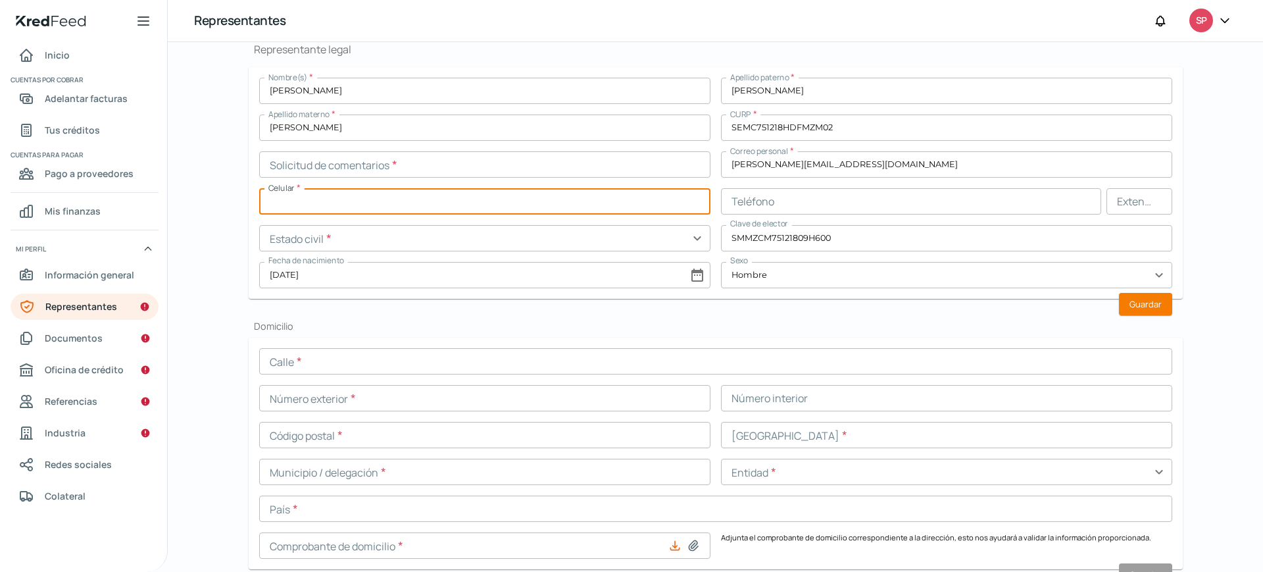
click at [473, 195] on input "text" at bounding box center [484, 201] width 451 height 26
click at [421, 162] on input "text" at bounding box center [484, 164] width 451 height 26
click at [378, 207] on input "text" at bounding box center [484, 201] width 451 height 26
type input "55 - 5109 - 0415"
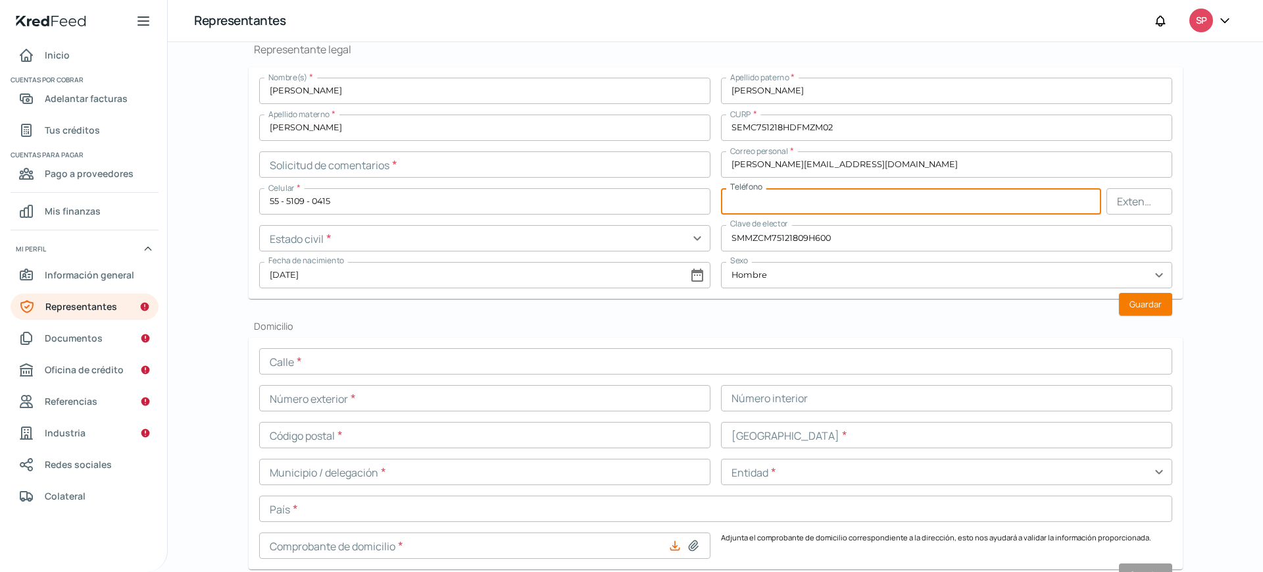
click at [796, 200] on input "text" at bounding box center [911, 201] width 380 height 26
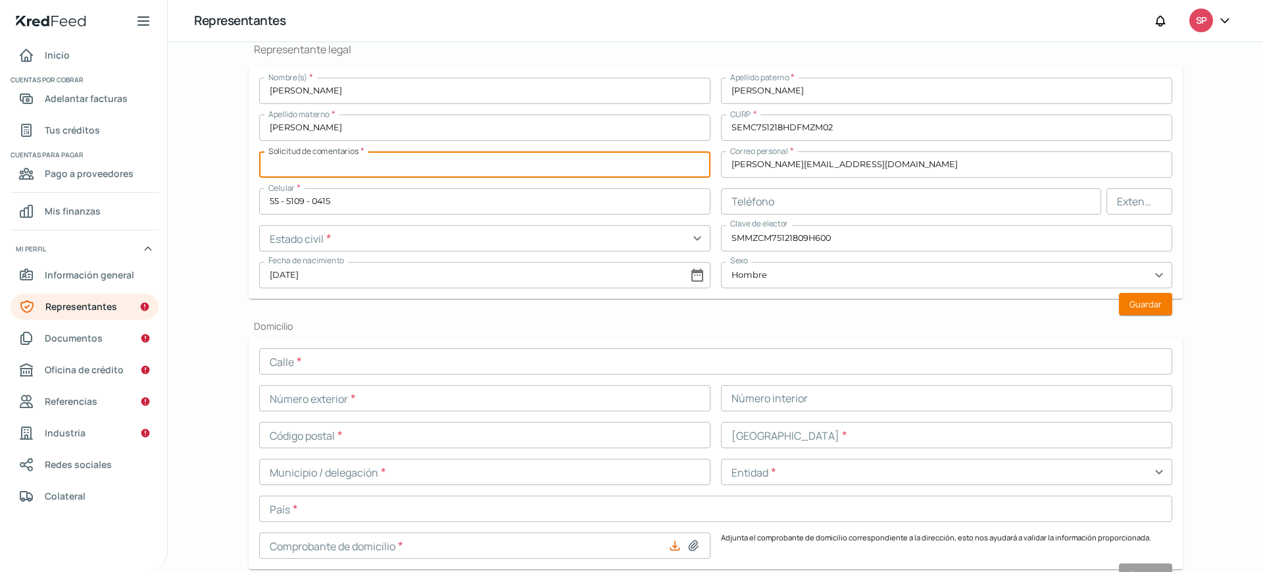
click at [432, 159] on input "text" at bounding box center [484, 164] width 451 height 26
paste input "SEMC751218BH0"
type input "SEMC751218BH0"
click at [593, 329] on h2 "Domicilio" at bounding box center [716, 326] width 934 height 12
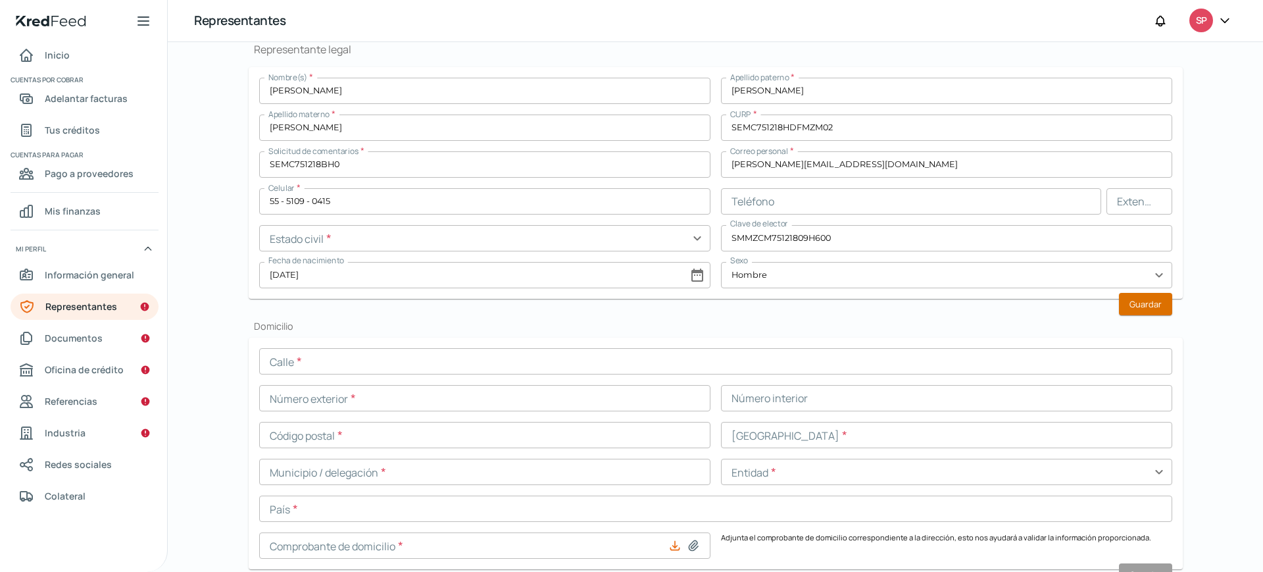
click at [1145, 303] on font "Guardar" at bounding box center [1145, 304] width 32 height 12
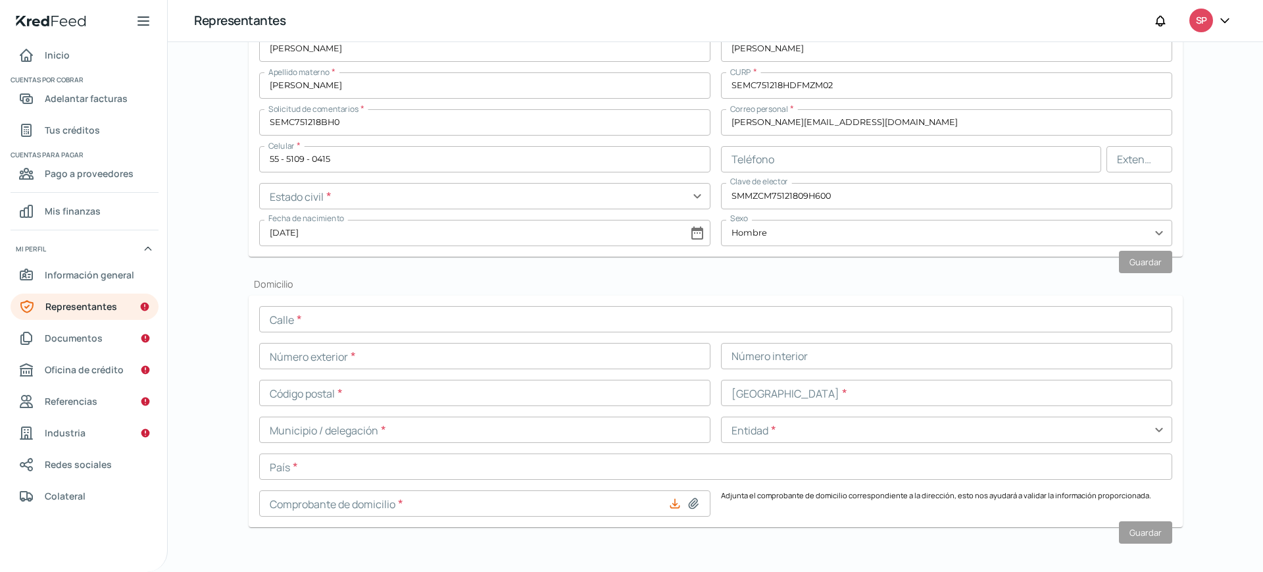
scroll to position [371, 0]
click at [383, 310] on input "text" at bounding box center [715, 316] width 913 height 26
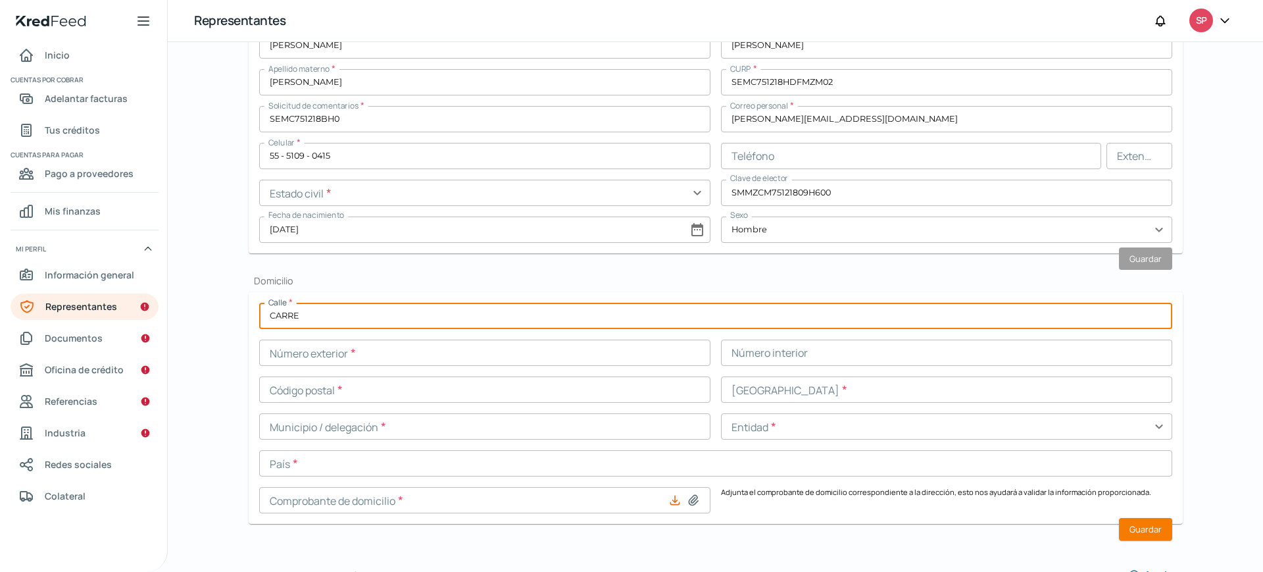
type input "CARRETERA [GEOGRAPHIC_DATA]"
click at [410, 351] on input "text" at bounding box center [484, 352] width 451 height 26
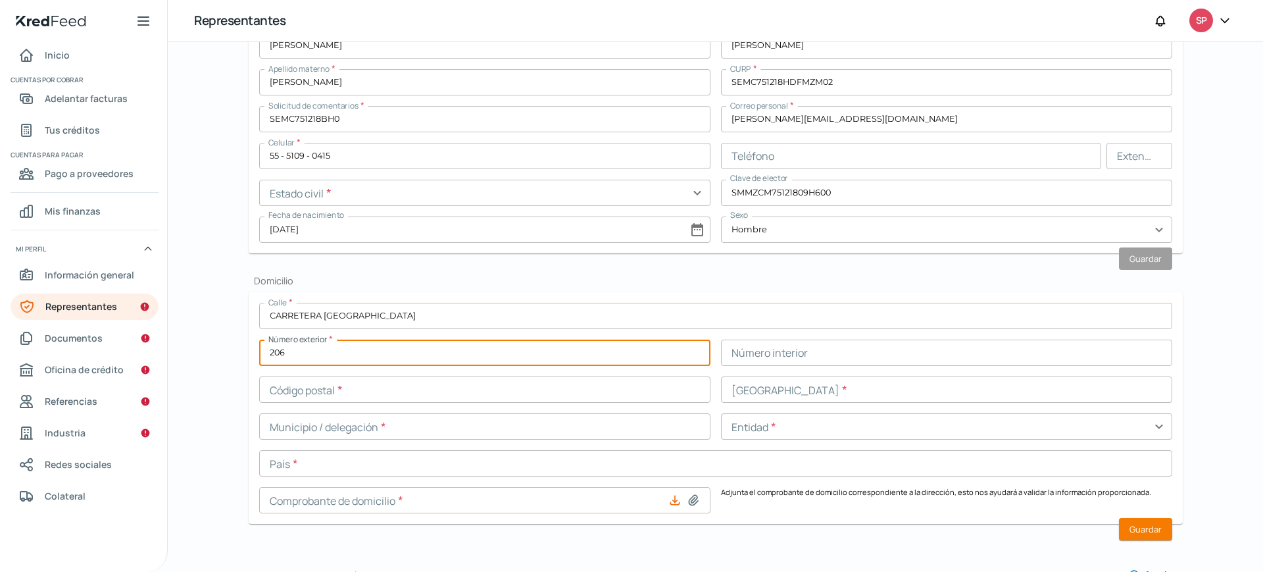
type input "206"
click at [793, 354] on input "text" at bounding box center [946, 352] width 451 height 26
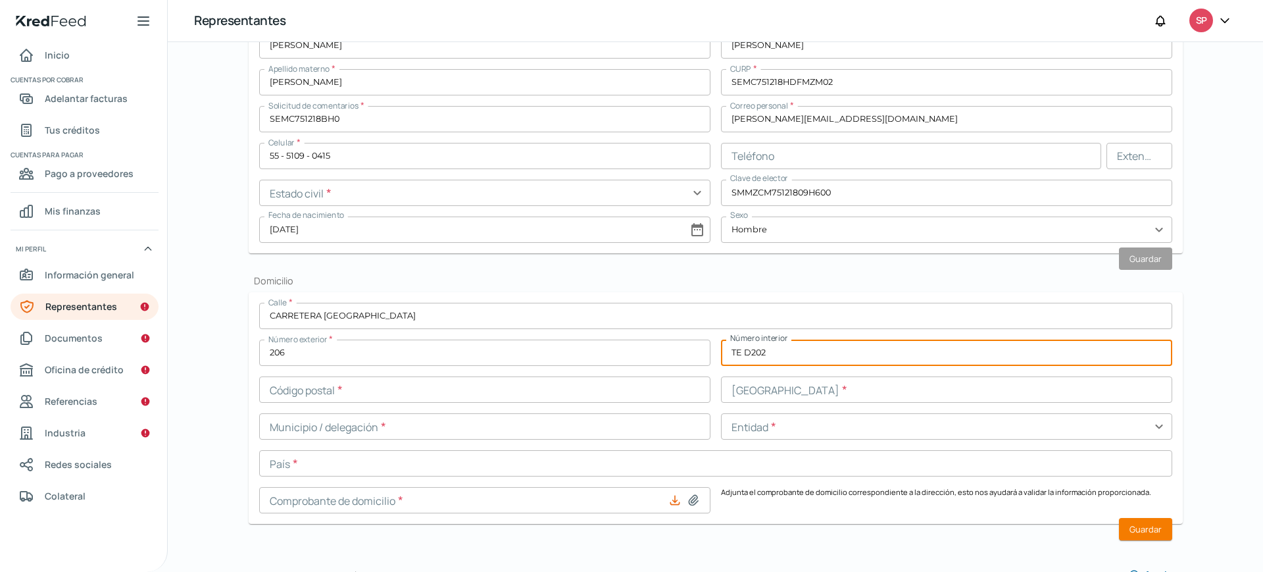
type input "TE D202"
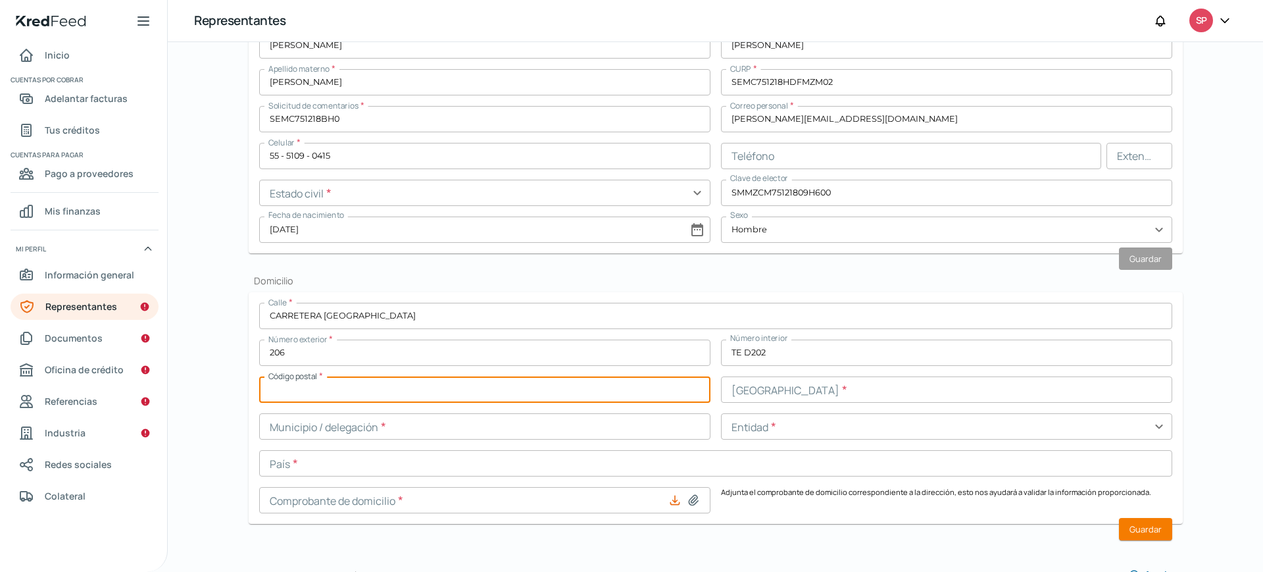
click at [401, 389] on input "text" at bounding box center [484, 389] width 451 height 26
type input "05100"
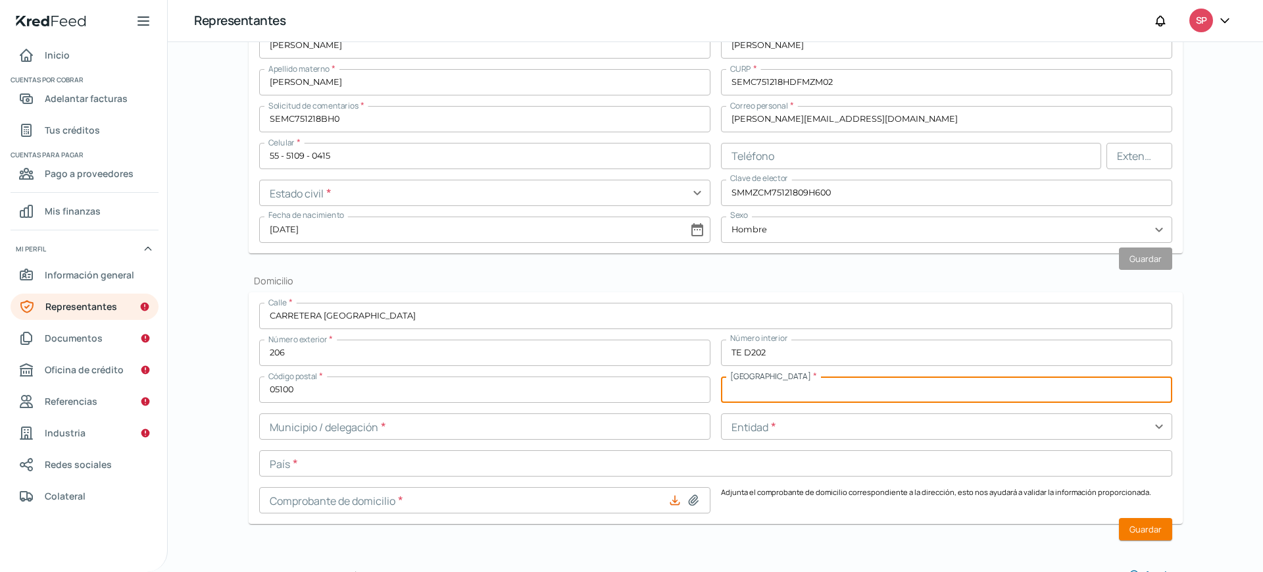
click at [783, 393] on input "text" at bounding box center [946, 389] width 451 height 26
type input "[PERSON_NAME][GEOGRAPHIC_DATA]"
click at [524, 433] on input "text" at bounding box center [484, 426] width 451 height 26
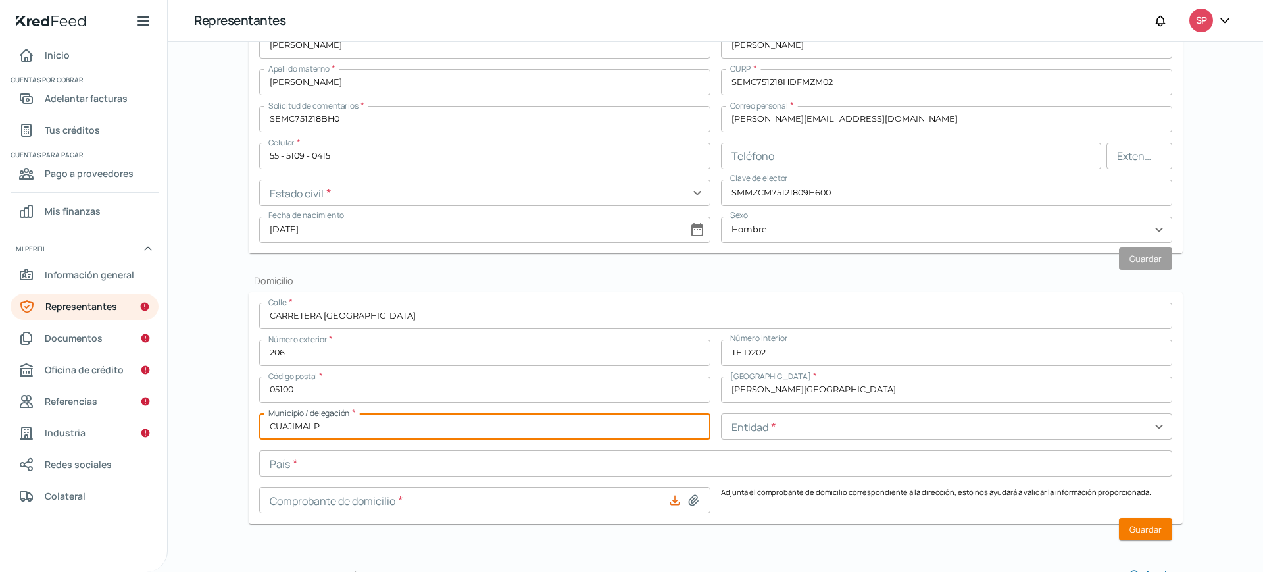
type input "CUAJIMALPA [PERSON_NAME]"
click at [789, 425] on input "text" at bounding box center [946, 426] width 451 height 26
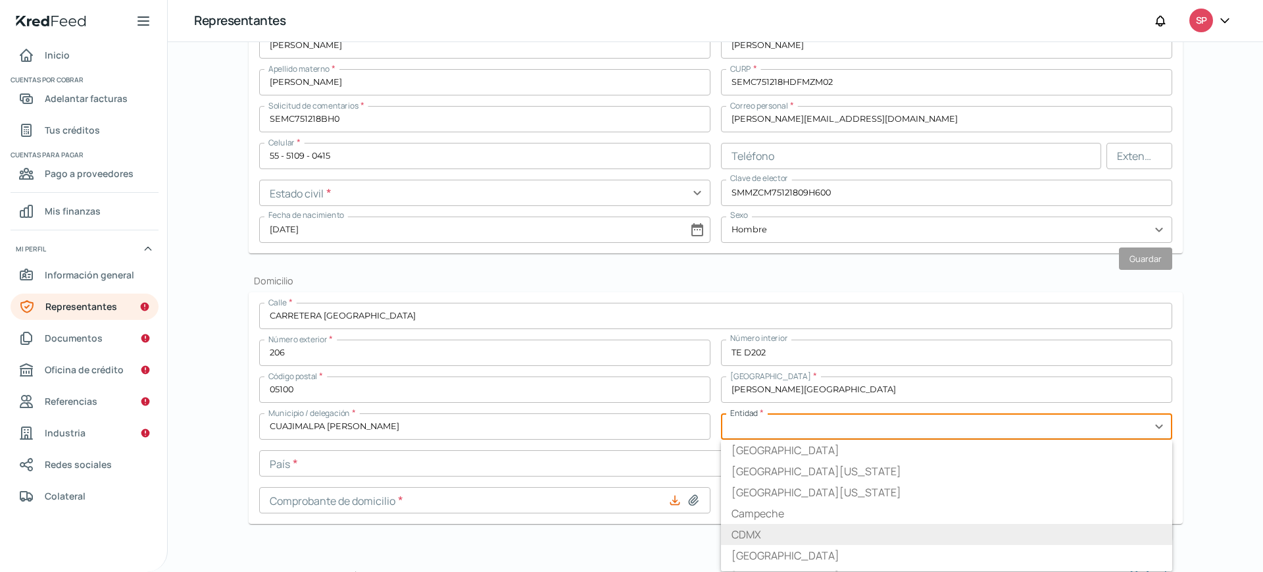
click at [755, 536] on font "CDMX" at bounding box center [746, 534] width 30 height 14
type input "CDMX"
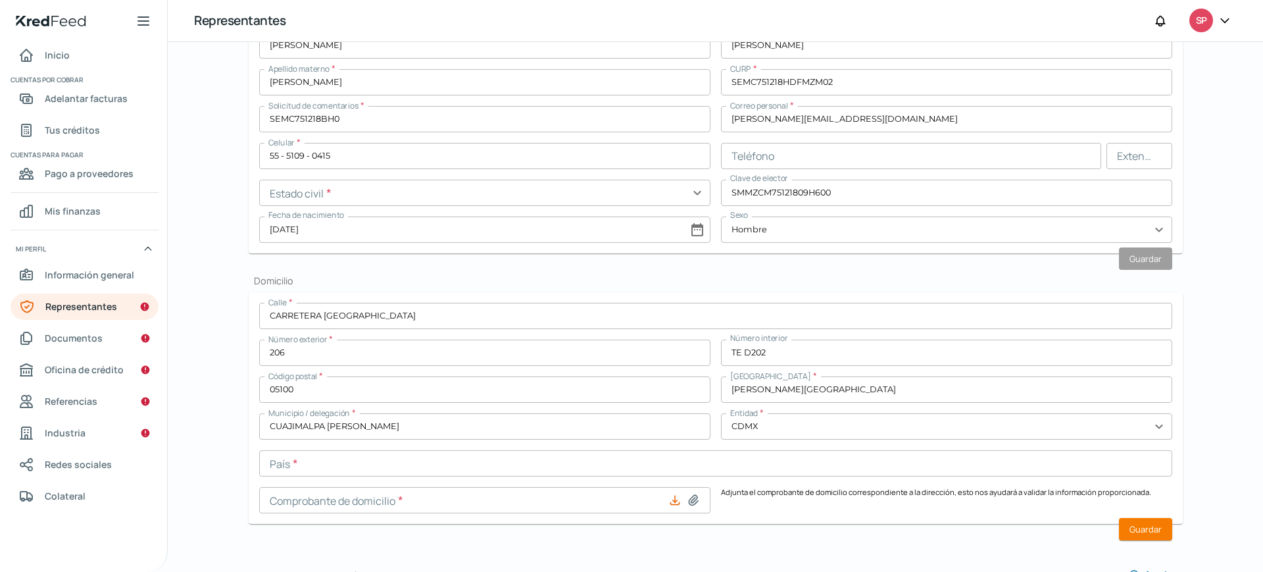
click at [541, 460] on input "text" at bounding box center [715, 463] width 913 height 26
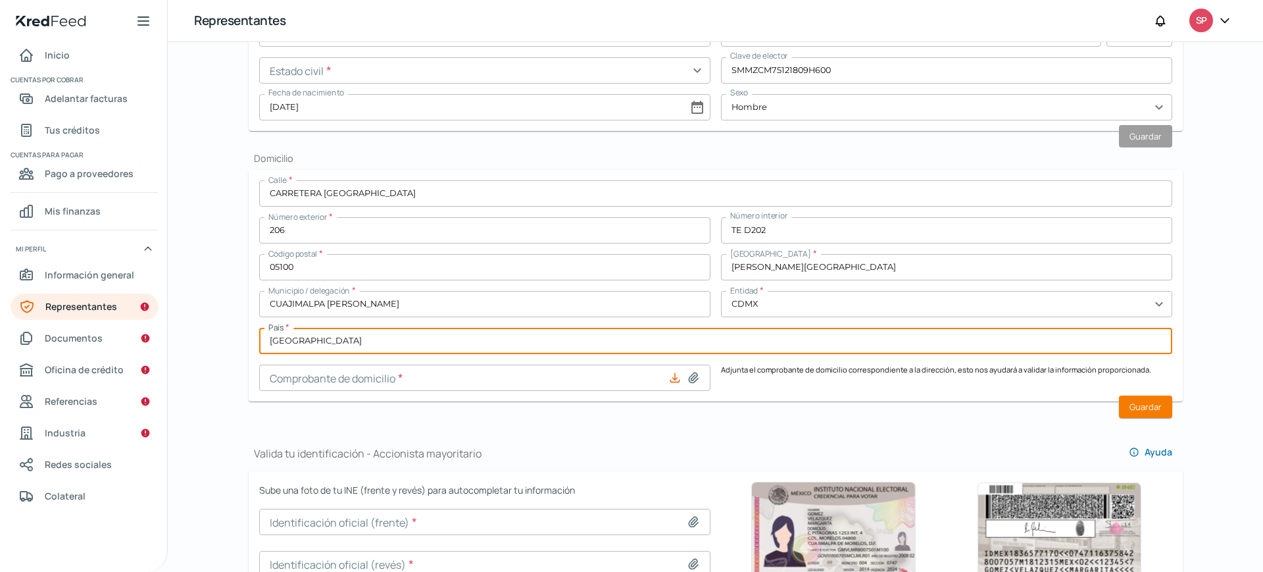
scroll to position [496, 0]
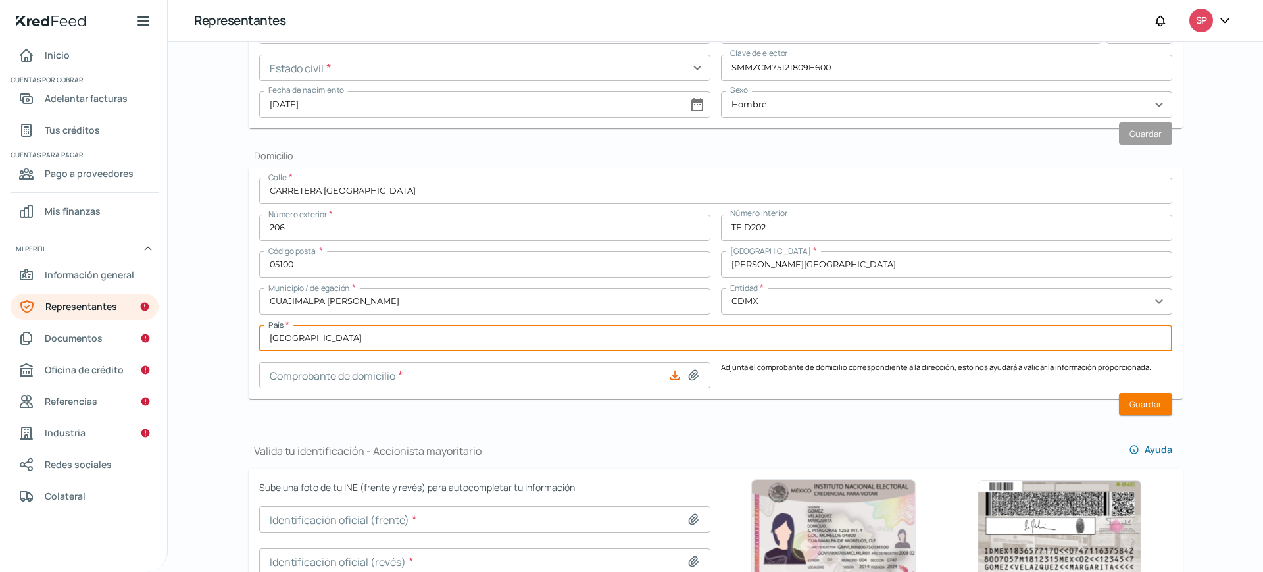
type input "[GEOGRAPHIC_DATA]"
click at [691, 373] on icon at bounding box center [693, 375] width 9 height 10
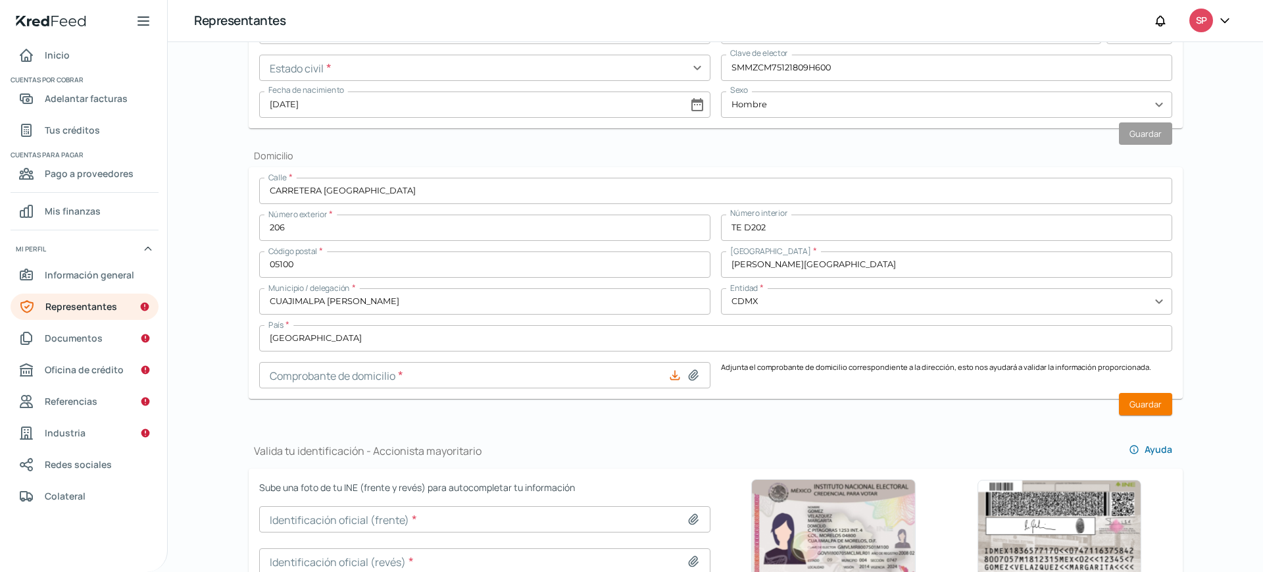
type input "C:\fakepath\C.DOM CSM 2025.07.pdf"
type input "C.DOM CSM 2025.07.pdf"
click at [1141, 405] on font "Guardar" at bounding box center [1145, 404] width 32 height 12
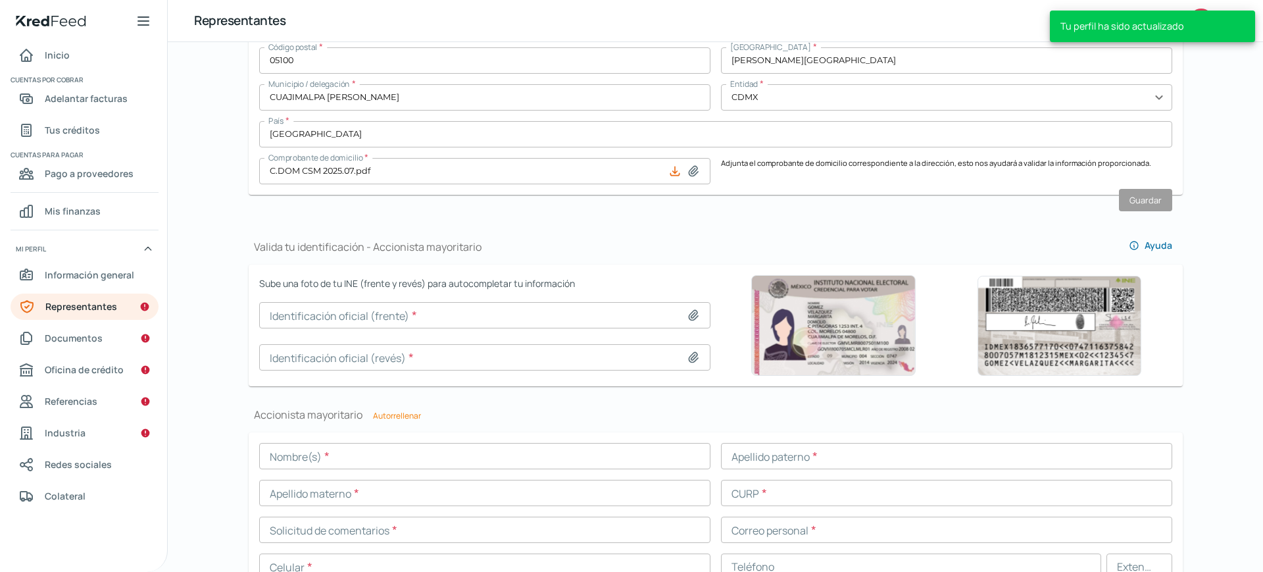
scroll to position [703, 0]
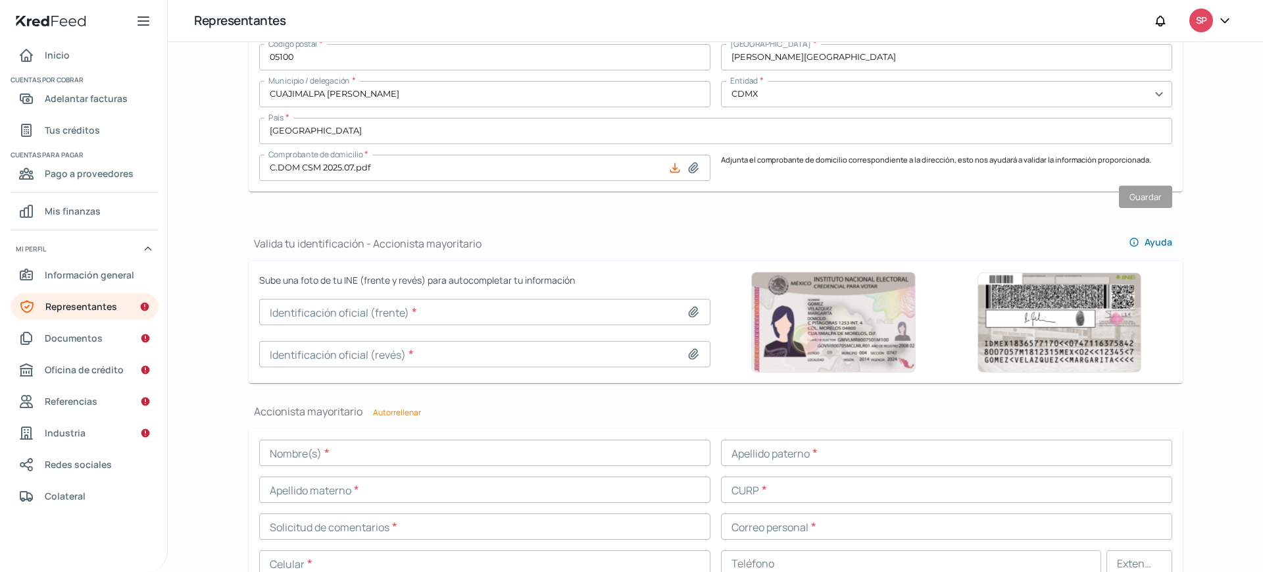
click at [694, 313] on icon at bounding box center [693, 312] width 9 height 10
type input "C:\fakepath\INE CSM_A.jpg"
type input "INE CSM_A.jpg"
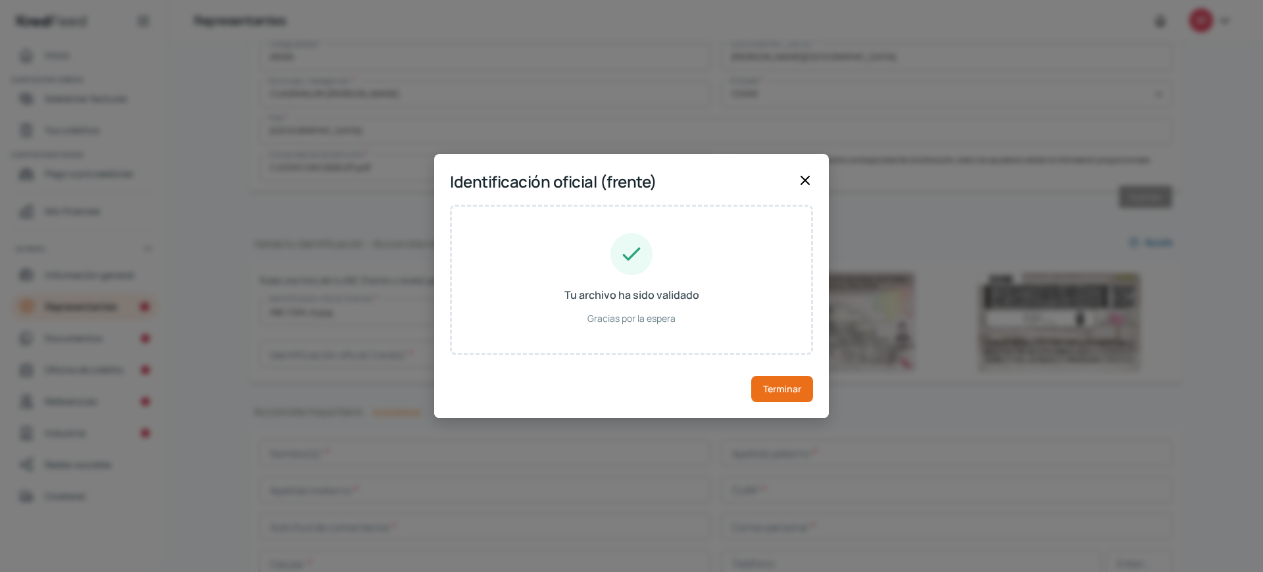
type input "[PERSON_NAME]"
type input "SEMC751218HDFMZM02"
type input "SMMZCM75121809H600"
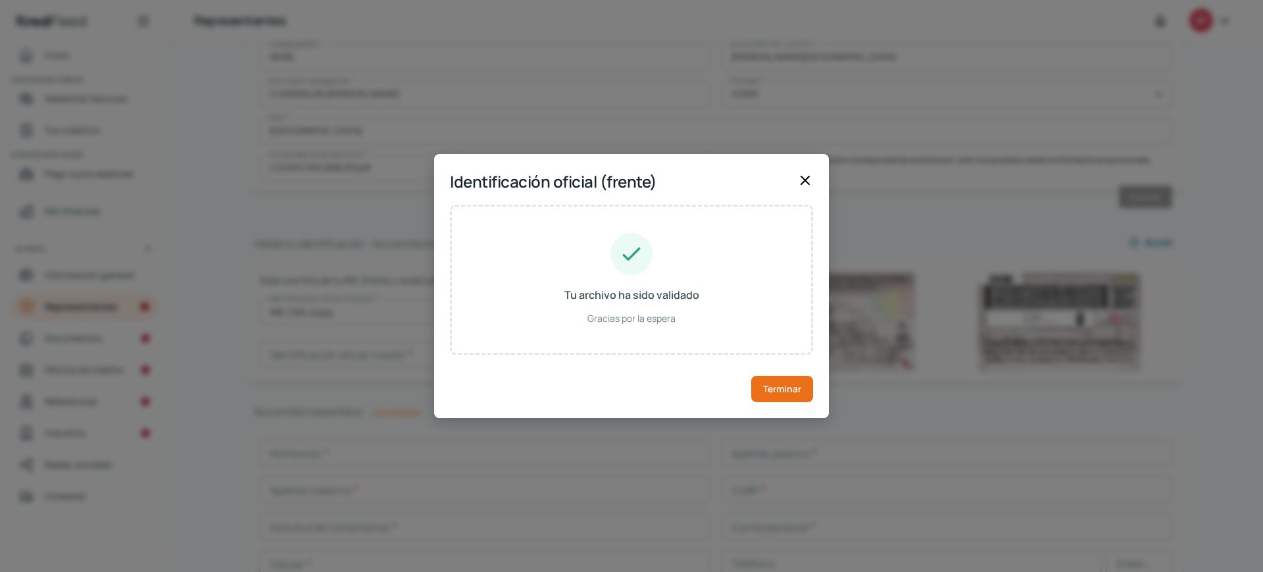
type input "[DATE]"
type input "Hombre"
click at [773, 391] on font "Terminar" at bounding box center [782, 388] width 38 height 12
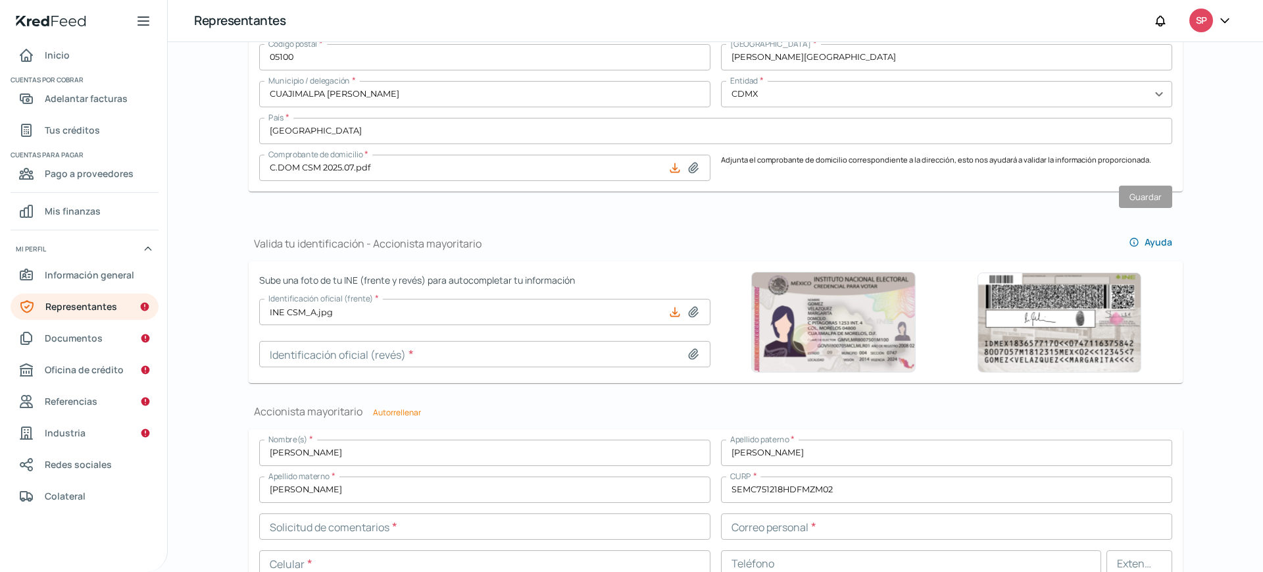
click at [688, 353] on icon at bounding box center [693, 353] width 13 height 13
type input "C:\fakepath\INE CSM_R.jpg"
type input "INE CSM_R.jpg"
click at [693, 353] on icon at bounding box center [693, 353] width 13 height 13
type input "C:\fakepath\INE CSM_R.jpg"
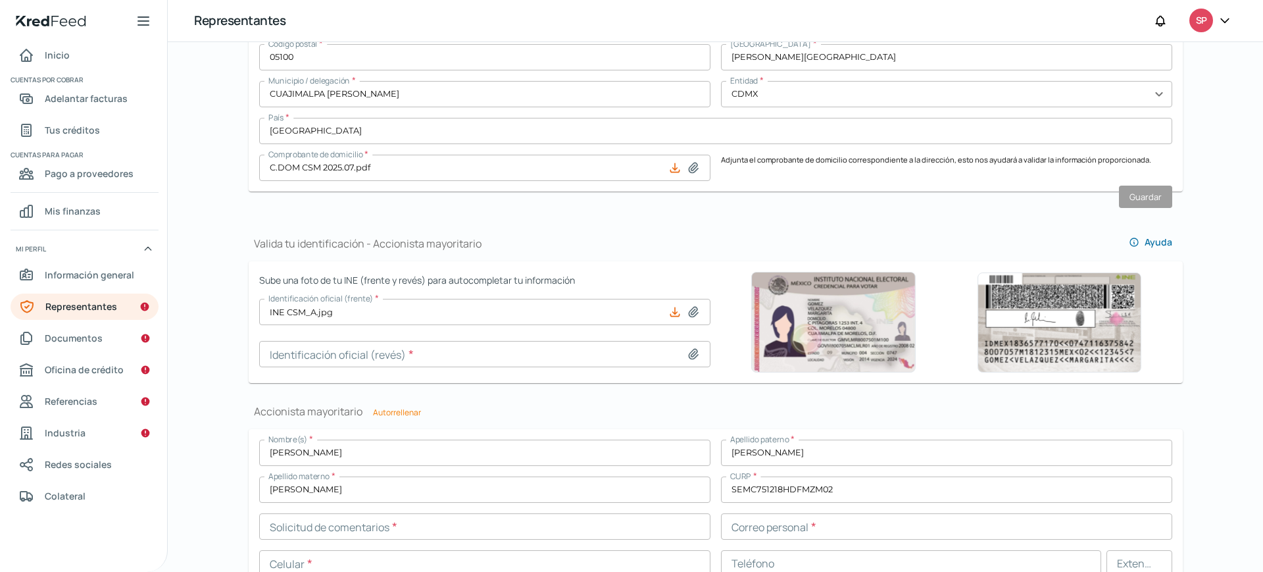
type input "INE CSM_R.jpg"
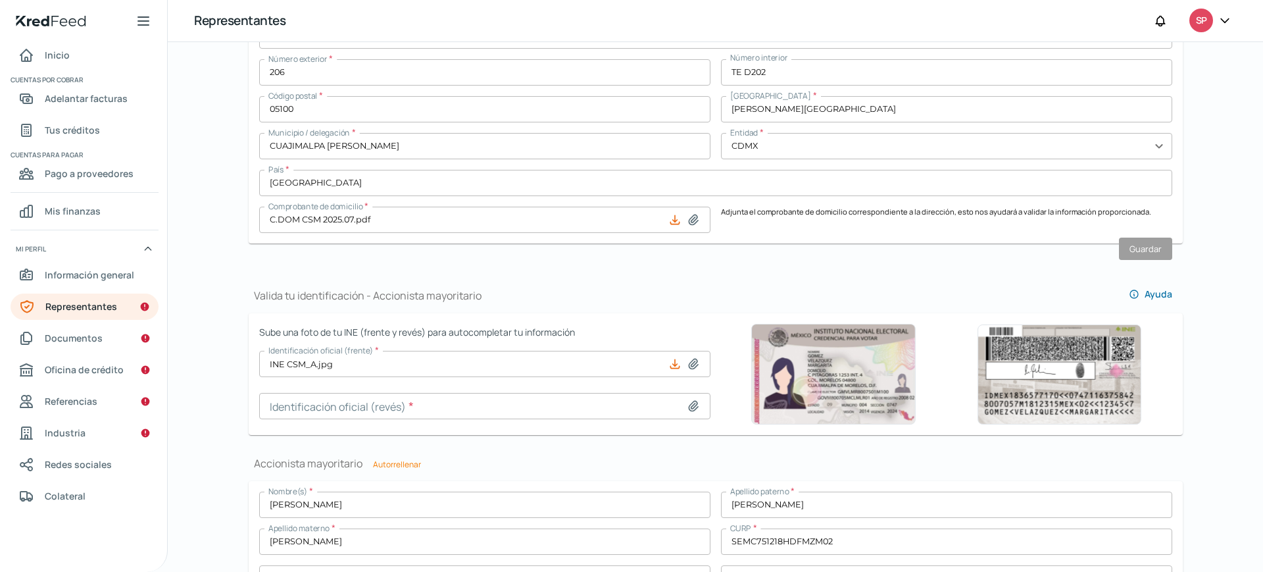
scroll to position [652, 0]
click at [689, 405] on icon at bounding box center [693, 405] width 9 height 10
type input "C:\fakepath\INE CSM_R.jpg"
type input "INE CSM_R.jpg"
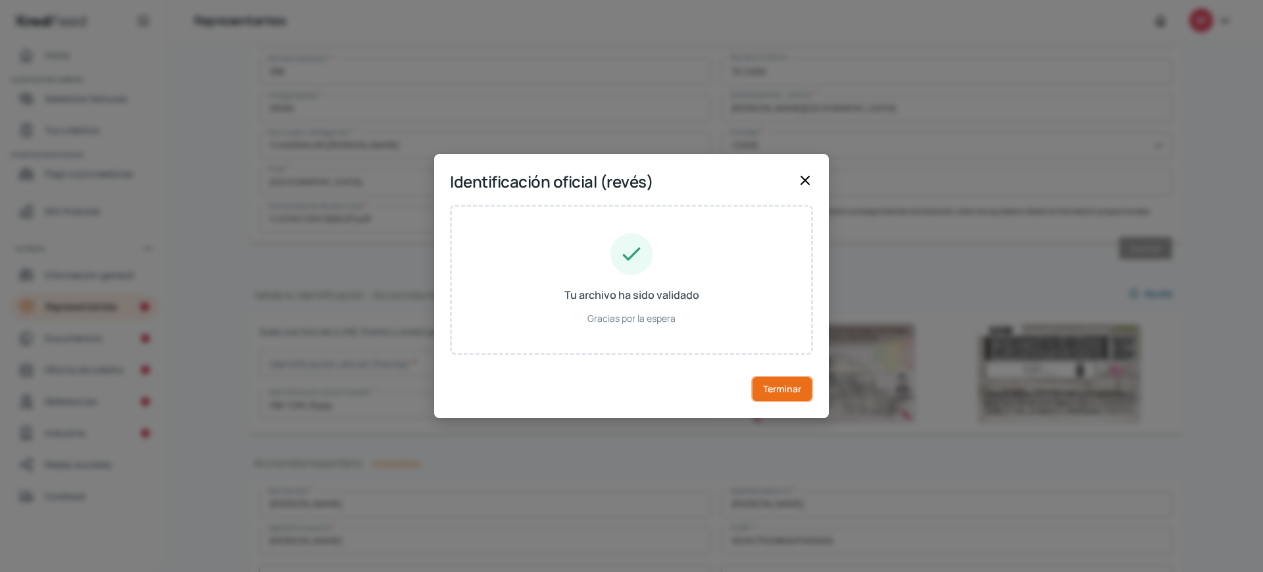
click at [775, 390] on font "Terminar" at bounding box center [782, 388] width 38 height 12
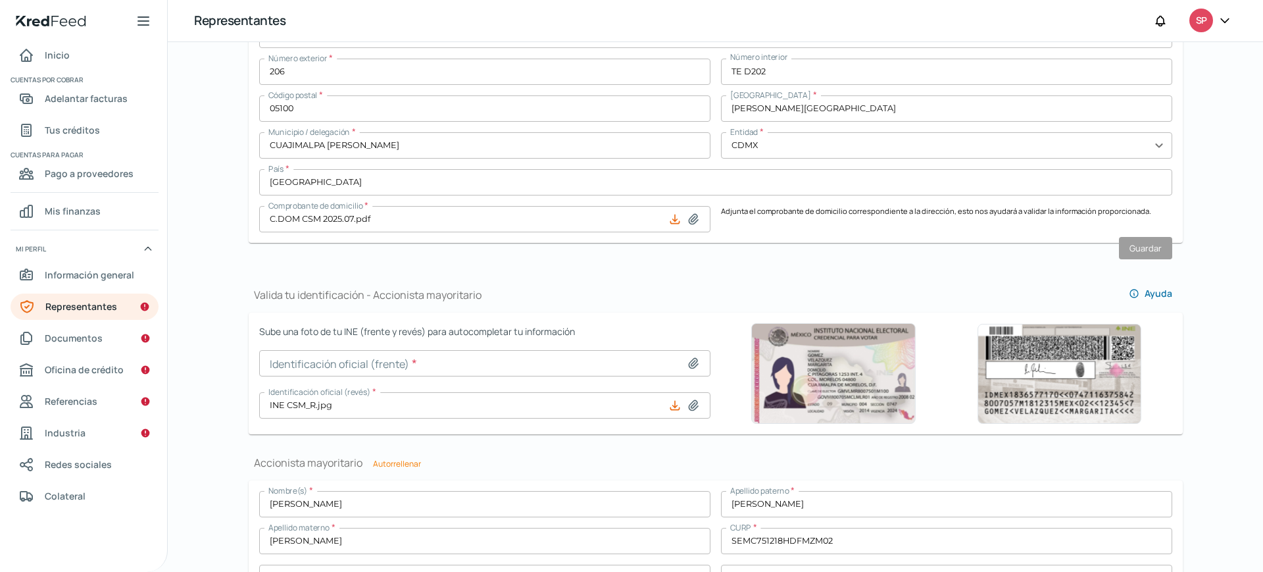
click at [690, 364] on icon at bounding box center [693, 362] width 13 height 13
type input "C:\fakepath\INE CSM_A.jpg"
type input "INE CSM_A.jpg"
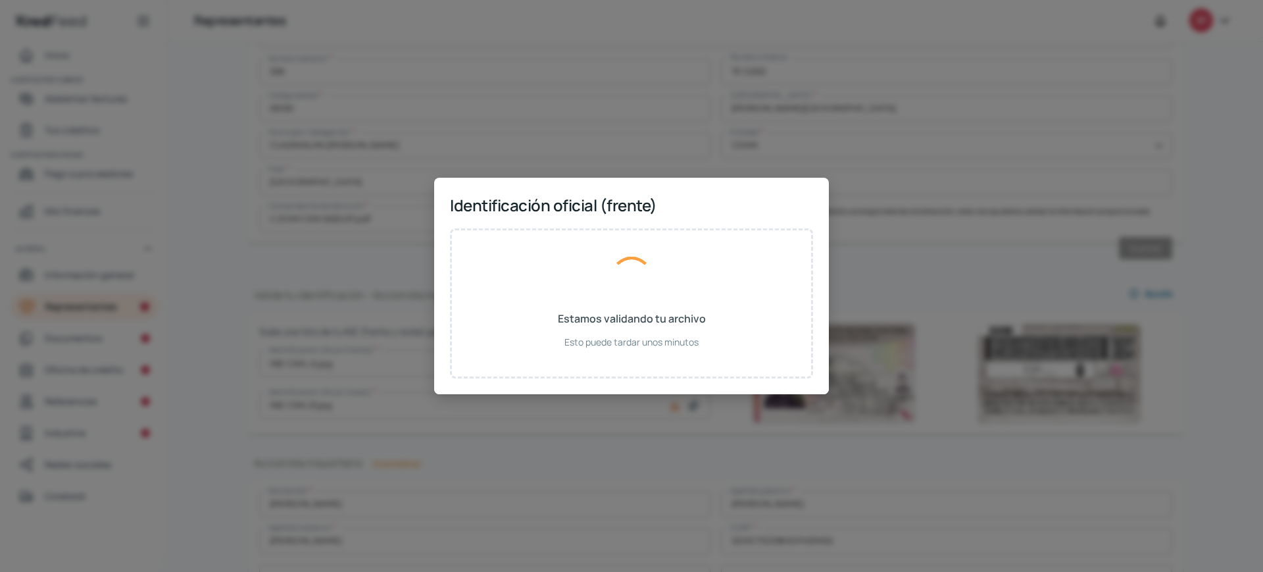
click at [735, 365] on div "Estamos validando tu archivo Esto puede tardar unos minutos" at bounding box center [631, 303] width 363 height 150
click at [725, 431] on div "Identificación oficial (frente) Estamos validando tu archivo Esto puede tardar …" at bounding box center [631, 286] width 1263 height 572
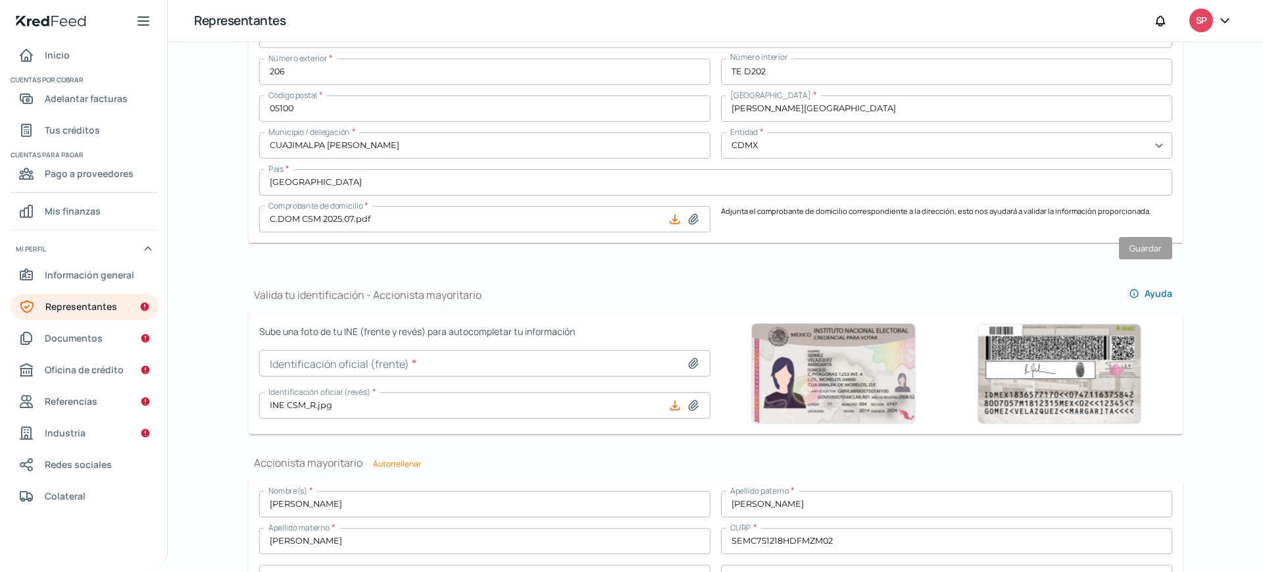
click at [690, 358] on icon at bounding box center [693, 362] width 13 height 13
type input "C:\fakepath\INE CSM_A.jpg"
type input "INE CSM_A.jpg"
click at [688, 358] on icon at bounding box center [693, 362] width 13 height 13
type input "C:\fakepath\INE CSM_A.jpg"
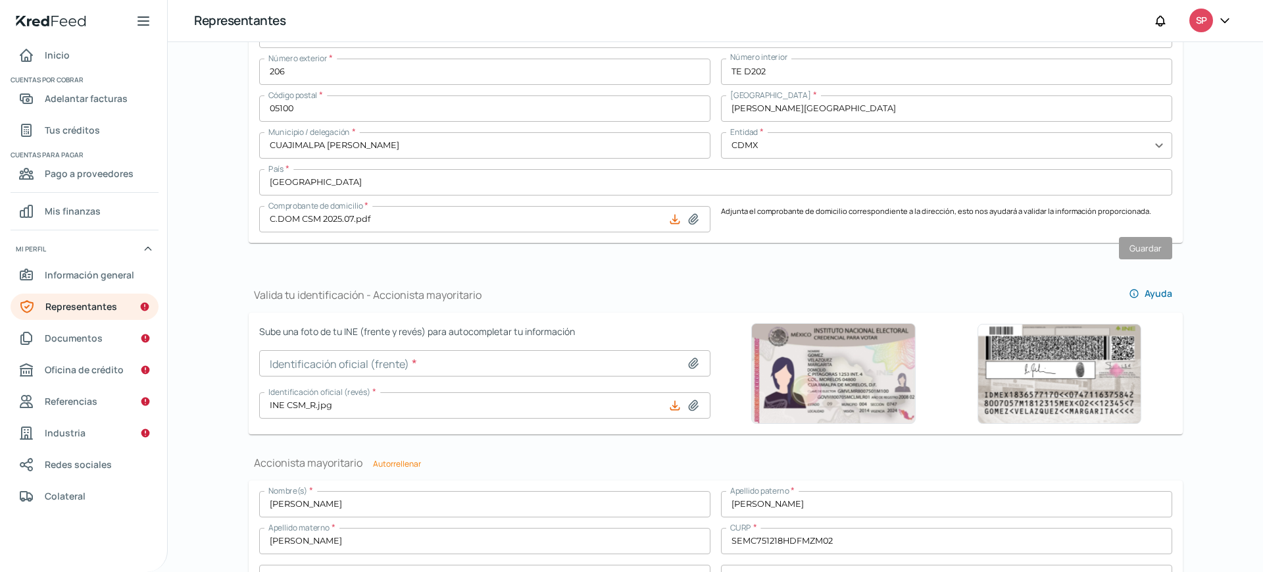
type input "INE CSM_A.jpg"
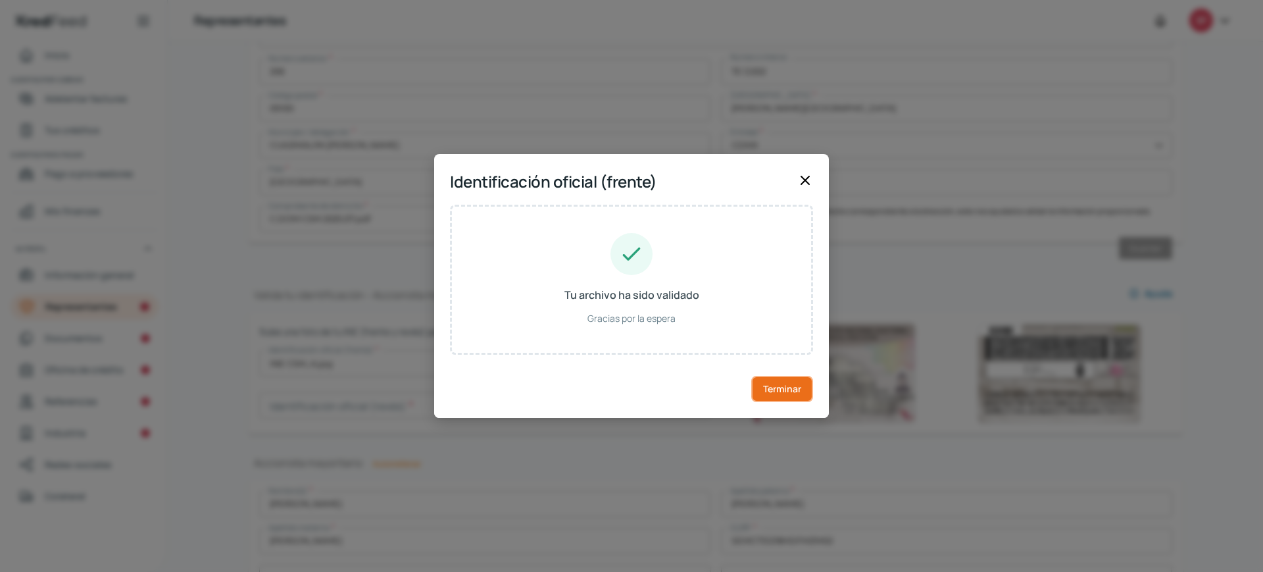
click at [772, 377] on button "Terminar" at bounding box center [782, 389] width 62 height 26
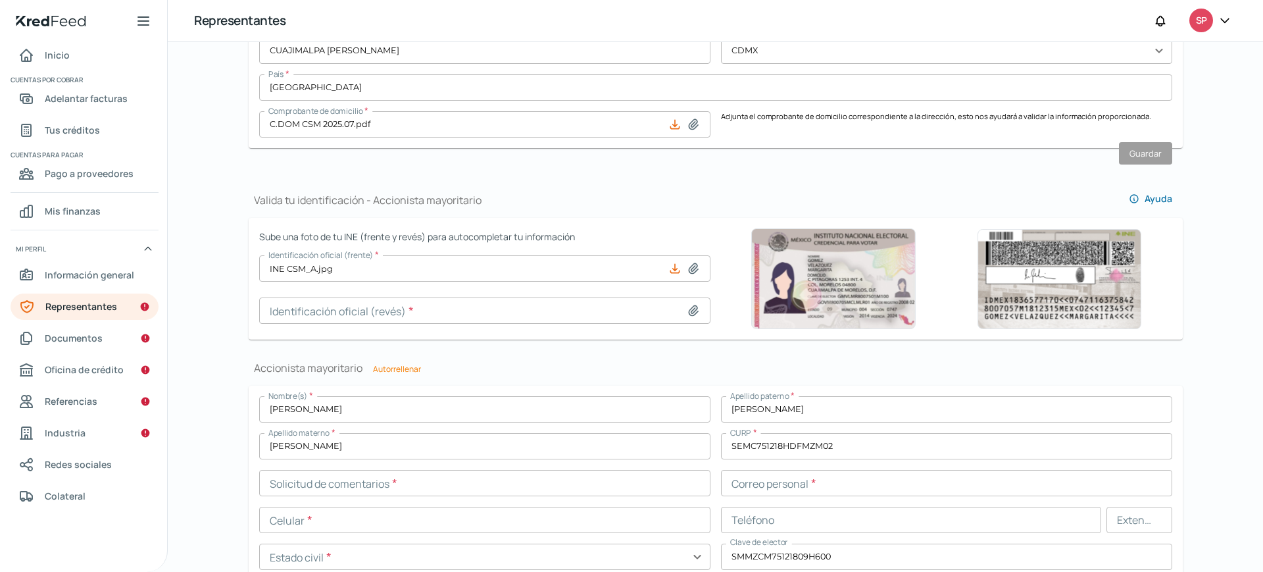
scroll to position [750, 0]
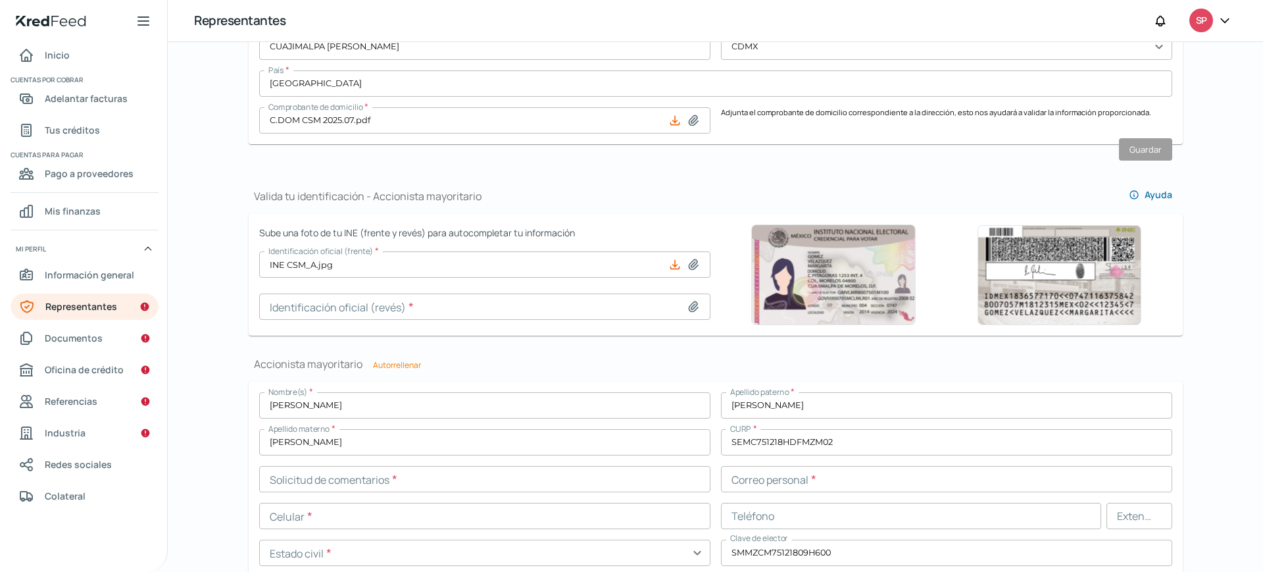
click at [690, 306] on icon at bounding box center [693, 306] width 9 height 10
type input "C:\fakepath\INE CSM_R.jpg"
type input "INE CSM_R.jpg"
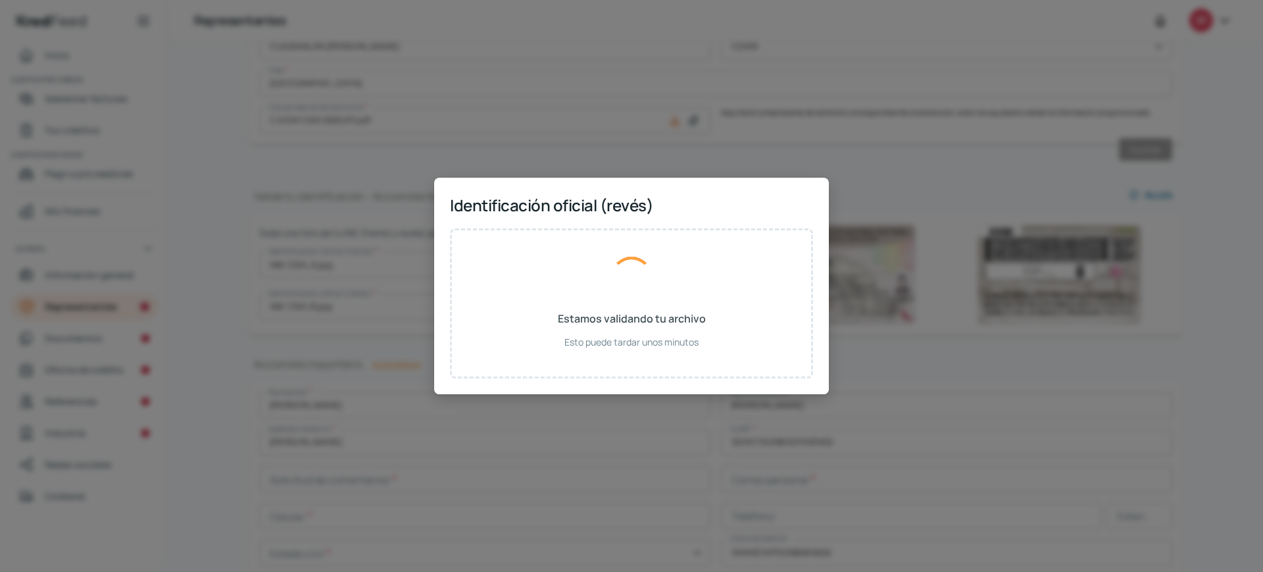
click at [875, 349] on div "Identificación oficial (revés) Estamos validando tu archivo Esto puede tardar u…" at bounding box center [631, 286] width 1263 height 572
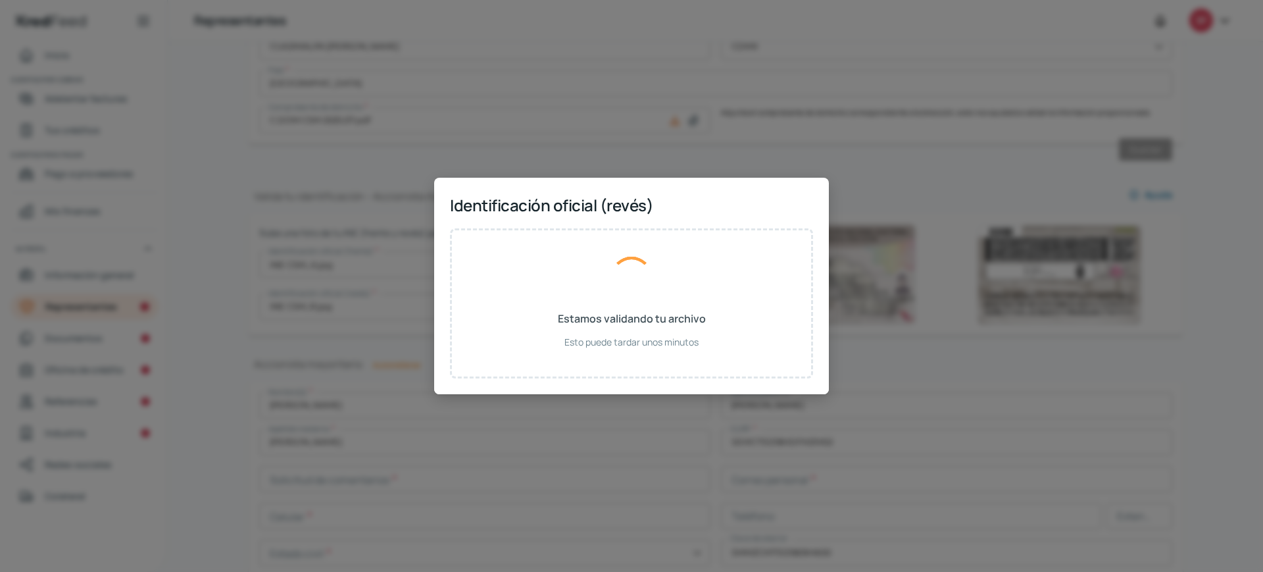
click at [875, 349] on div "Identificación oficial (revés) Estamos validando tu archivo Esto puede tardar u…" at bounding box center [631, 286] width 1263 height 572
click at [641, 329] on div "Estamos validando tu archivo Esto puede tardar unos minutos" at bounding box center [631, 303] width 363 height 150
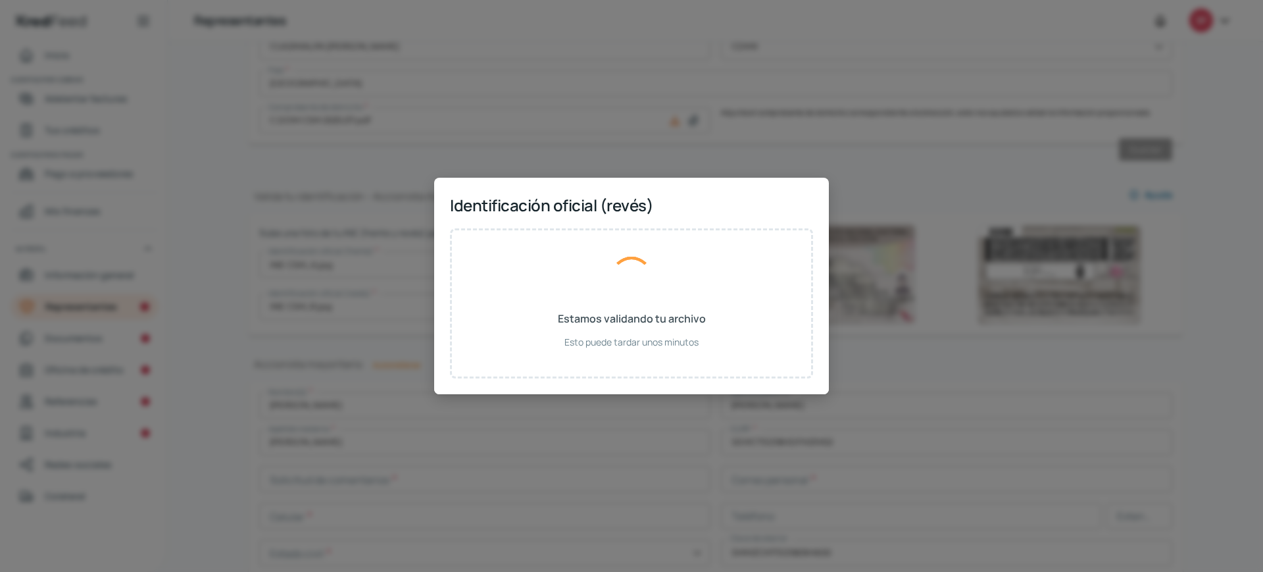
click at [641, 329] on div "Estamos validando tu archivo Esto puede tardar unos minutos" at bounding box center [631, 303] width 363 height 150
click at [631, 253] on div "Estamos validando tu archivo Esto puede tardar unos minutos" at bounding box center [631, 303] width 363 height 150
click at [624, 253] on div "Estamos validando tu archivo Esto puede tardar unos minutos" at bounding box center [631, 303] width 363 height 150
click at [635, 301] on div "Estamos validando tu archivo Esto puede tardar unos minutos" at bounding box center [631, 303] width 363 height 150
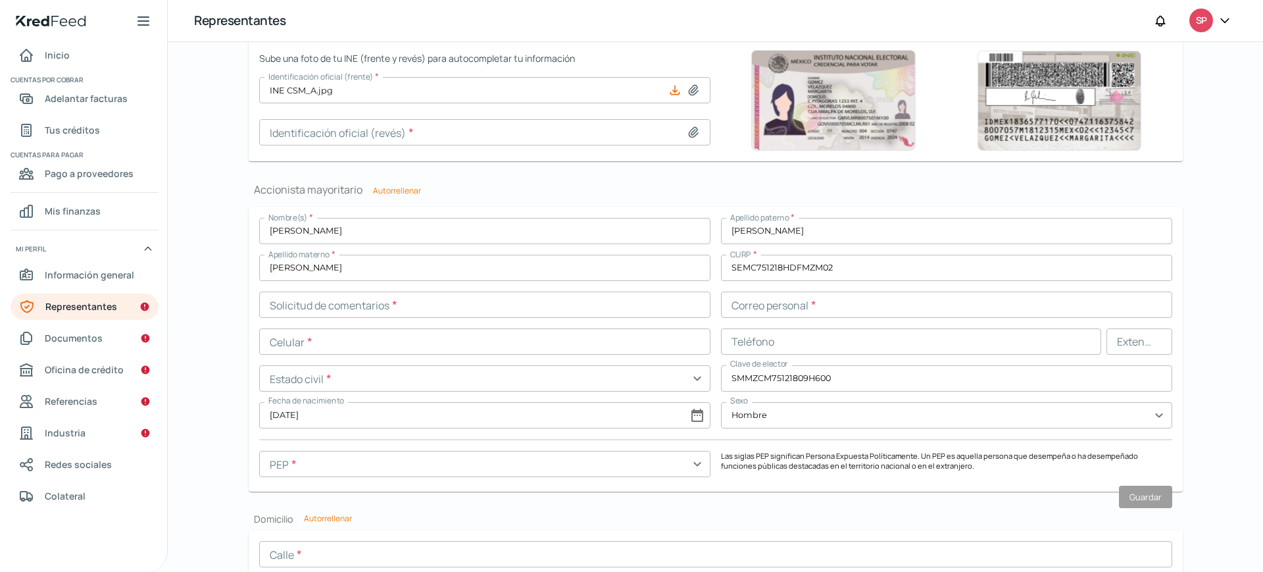
scroll to position [927, 0]
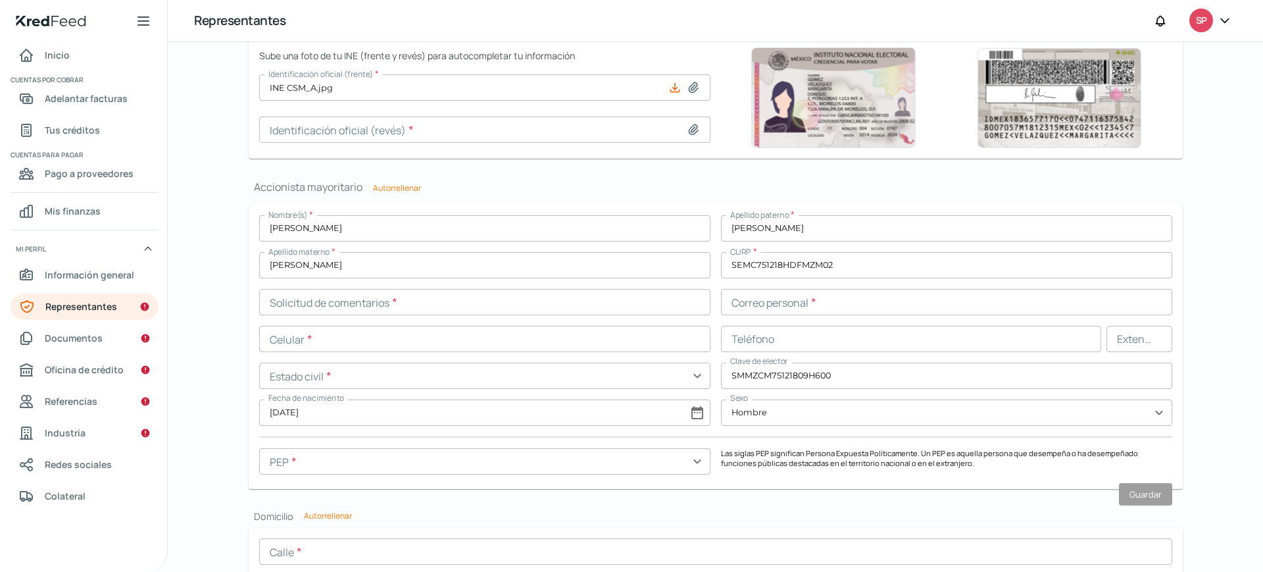
click at [392, 186] on font "Autorrellenar" at bounding box center [397, 187] width 48 height 11
type input "SEMC751218BH0"
type input "[PERSON_NAME][EMAIL_ADDRESS][DOMAIN_NAME]"
type input "55 - 5109 - 0415"
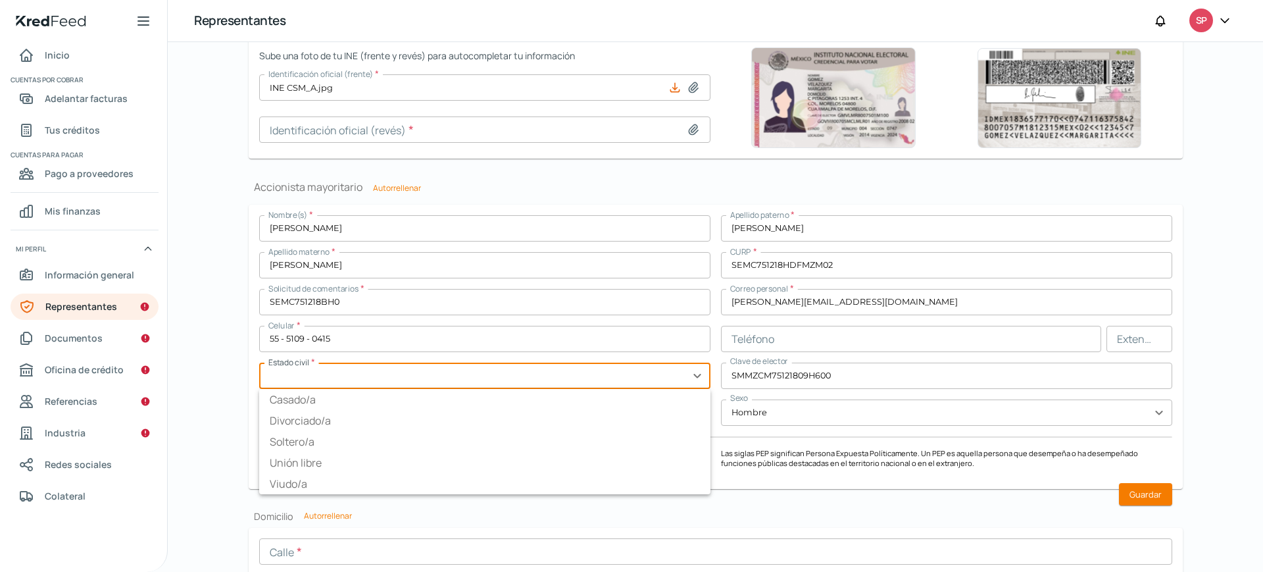
click at [451, 373] on input "text" at bounding box center [484, 375] width 451 height 26
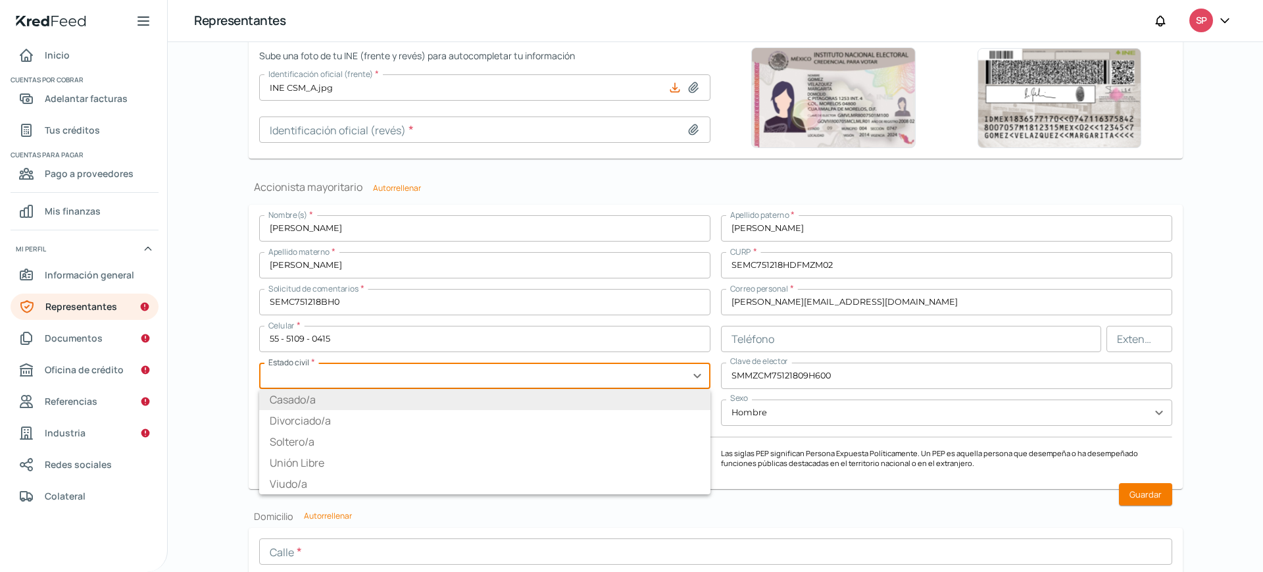
click at [304, 399] on font "Casado/a" at bounding box center [293, 399] width 46 height 14
type input "Casado/a"
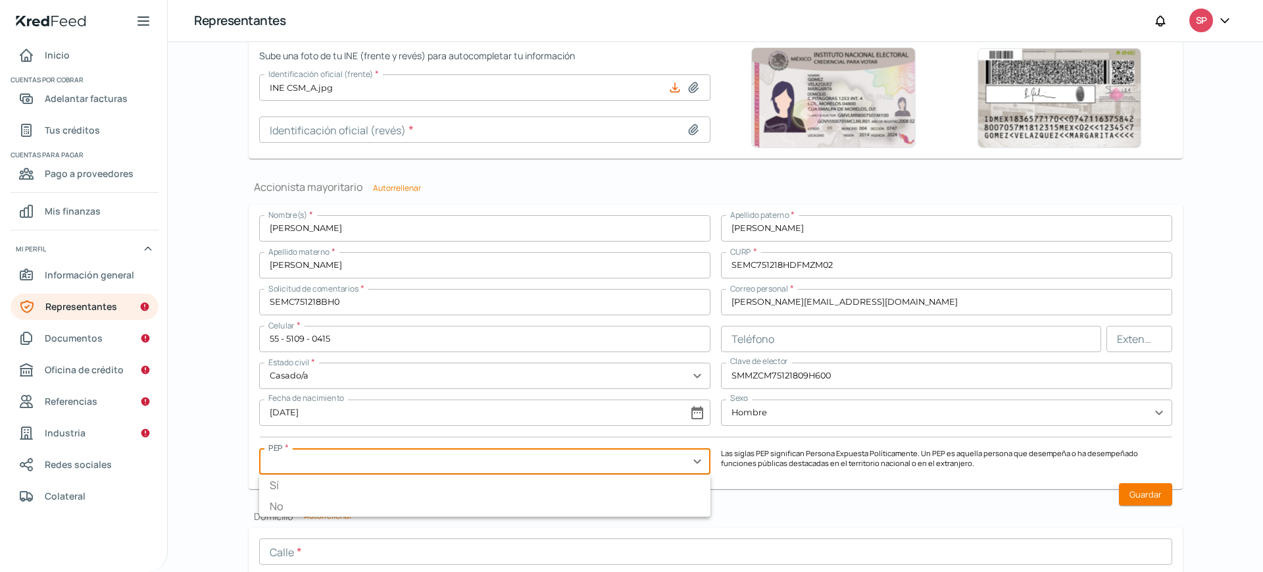
click at [694, 458] on input "text" at bounding box center [484, 461] width 451 height 26
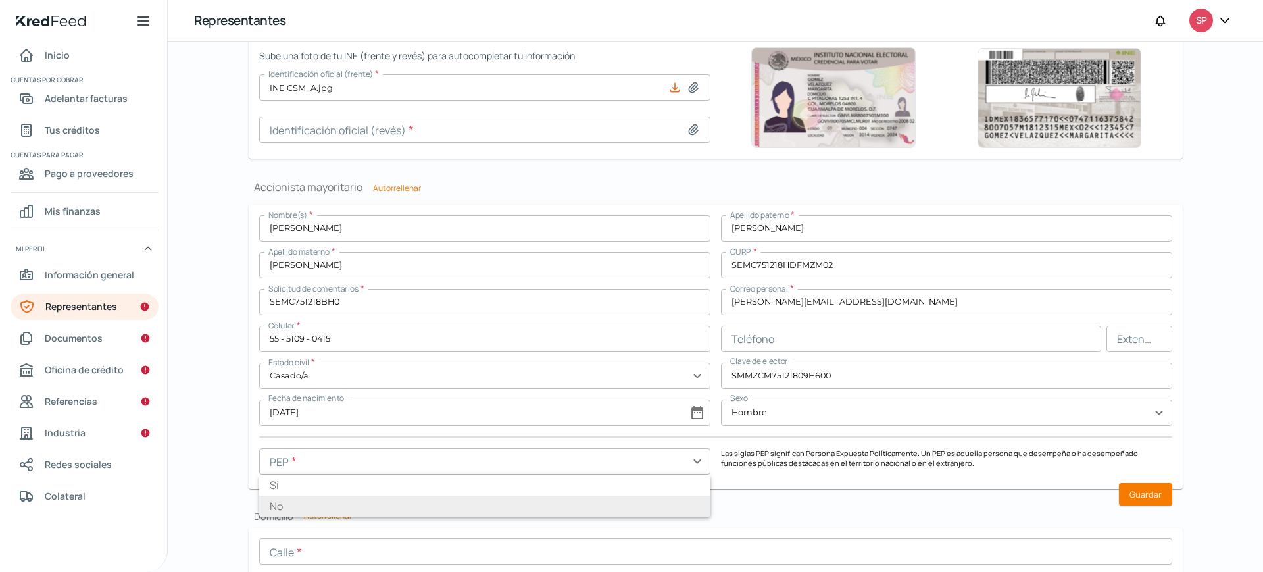
click at [563, 502] on li "No" at bounding box center [484, 505] width 451 height 21
type input "No"
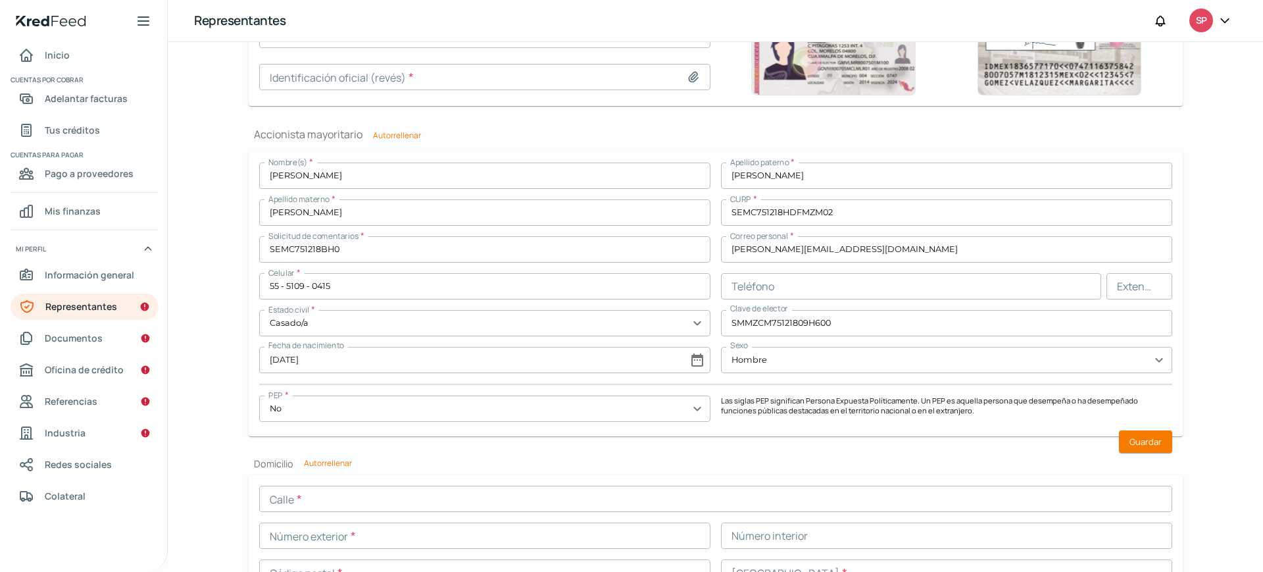
scroll to position [984, 0]
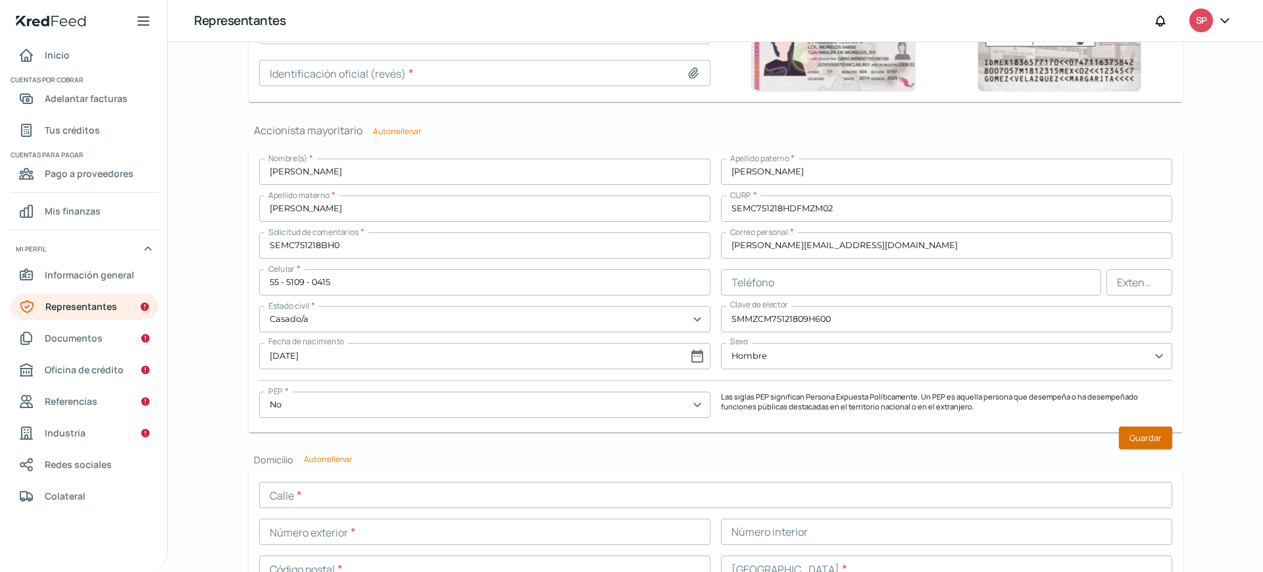
click at [1143, 431] on font "Guardar" at bounding box center [1145, 437] width 32 height 12
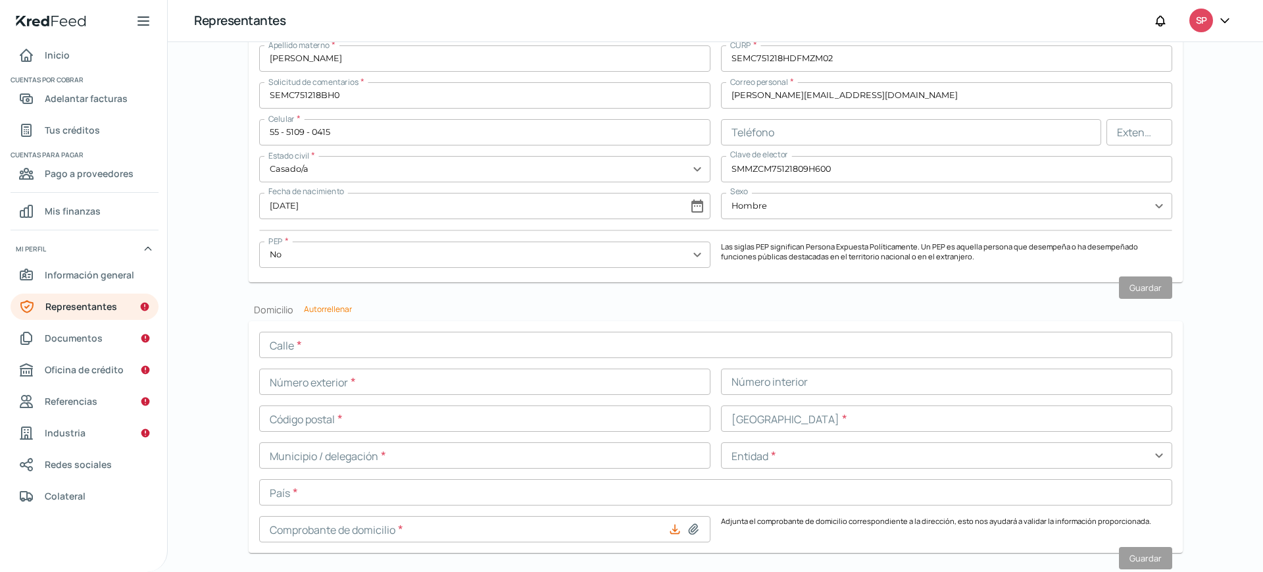
scroll to position [1167, 0]
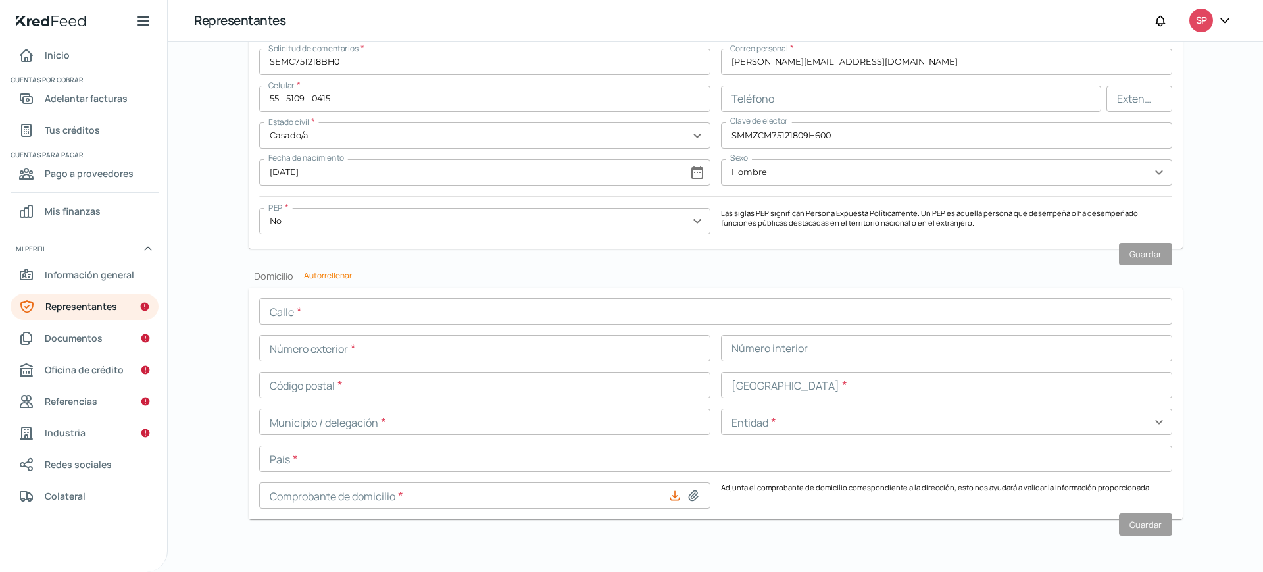
click at [335, 273] on font "Autorrellenar" at bounding box center [328, 275] width 48 height 11
type input "CARRETERA [GEOGRAPHIC_DATA]"
type input "206"
type input "TE D202"
type input "05100"
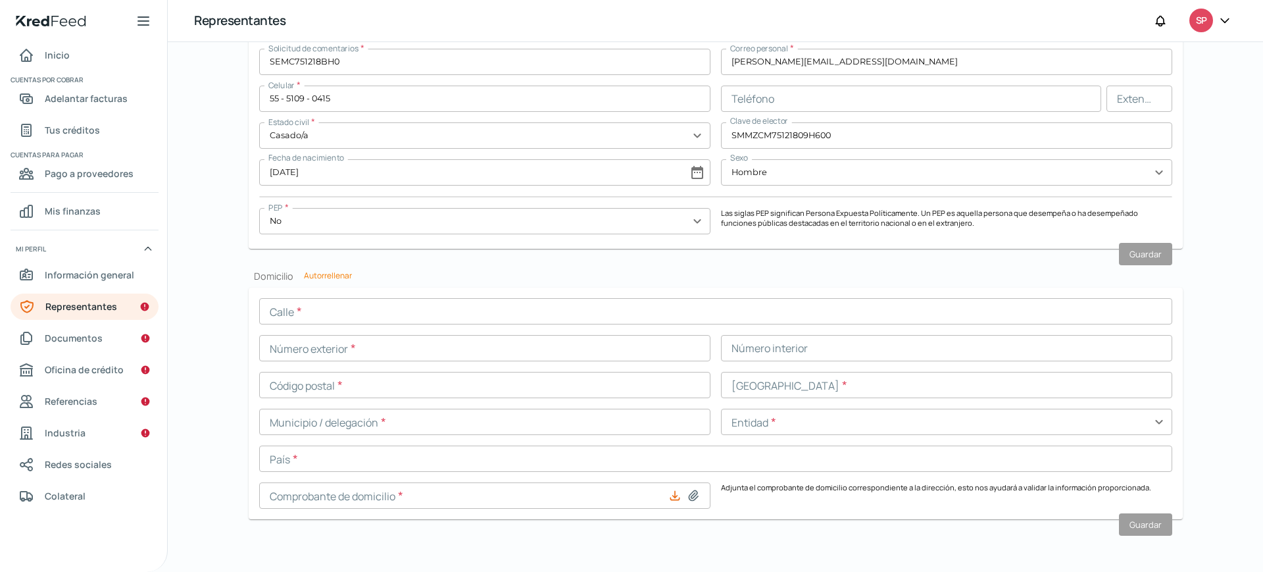
type input "[PERSON_NAME][GEOGRAPHIC_DATA]"
type input "CUAJIMALPA [PERSON_NAME]"
type input "CDMX"
type input "[GEOGRAPHIC_DATA]"
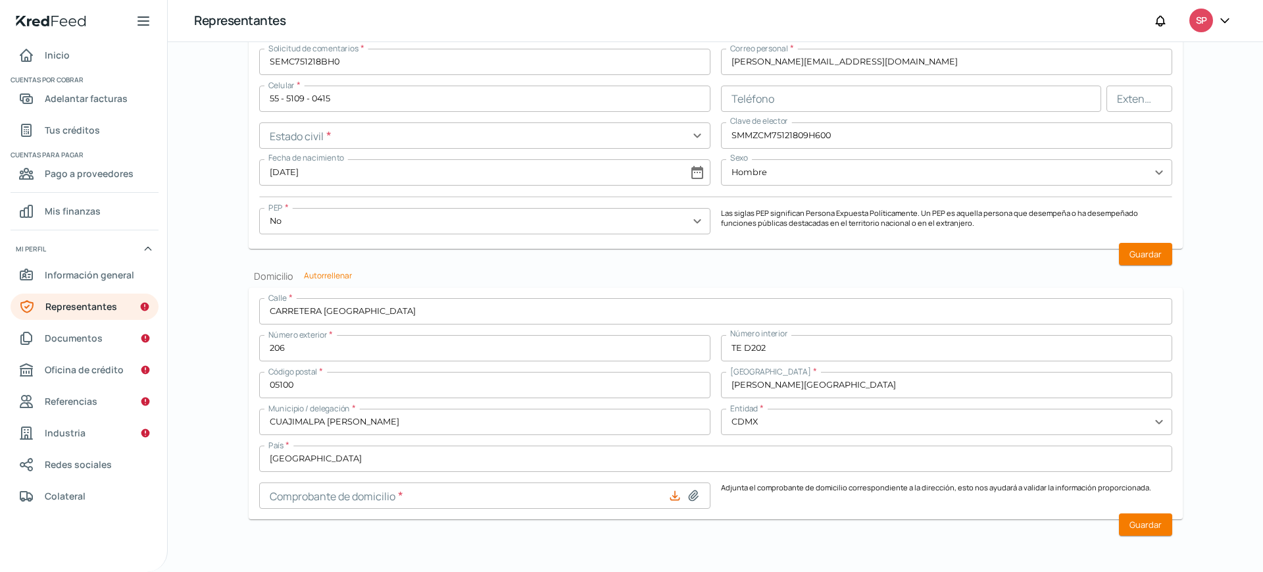
click at [692, 493] on icon at bounding box center [693, 495] width 9 height 10
type input "C:\fakepath\C.DOM CSM 2025.07.pdf"
type input "C.DOM CSM 2025.07.pdf"
click at [1141, 251] on font "Guardar" at bounding box center [1145, 254] width 32 height 12
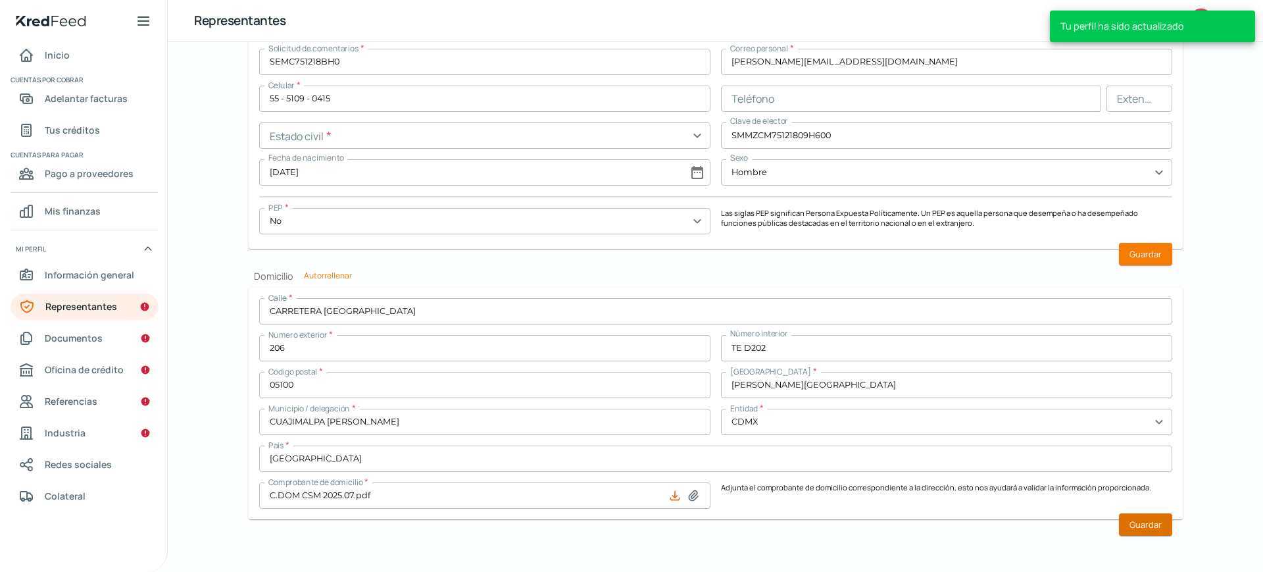
click at [1142, 524] on font "Guardar" at bounding box center [1145, 524] width 32 height 12
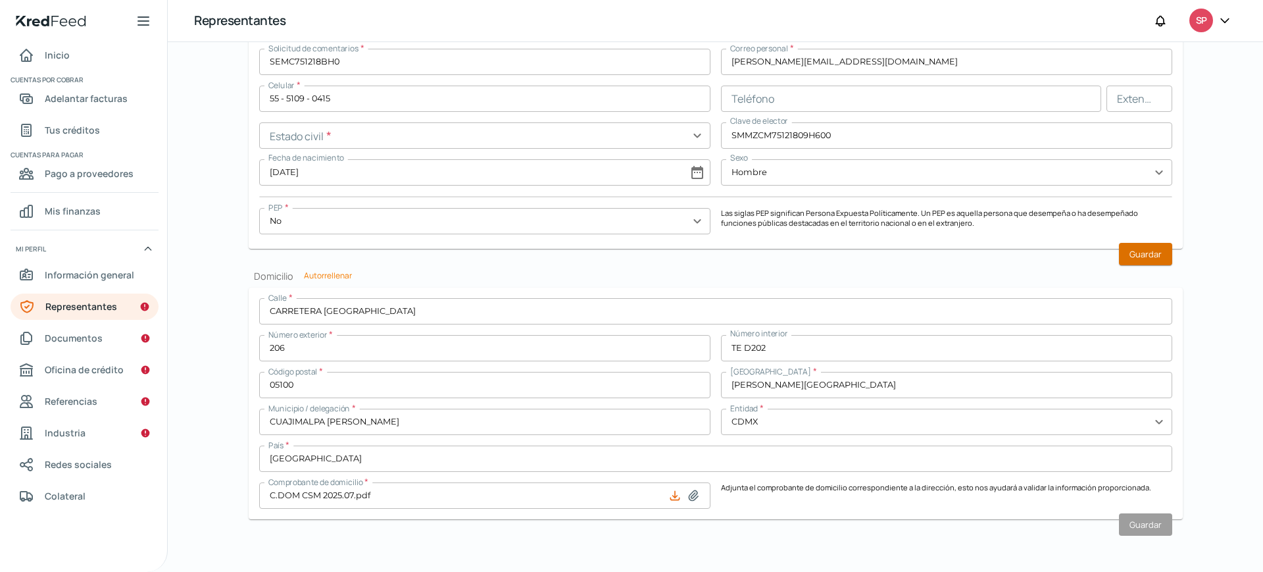
click at [1138, 256] on font "Guardar" at bounding box center [1145, 254] width 32 height 12
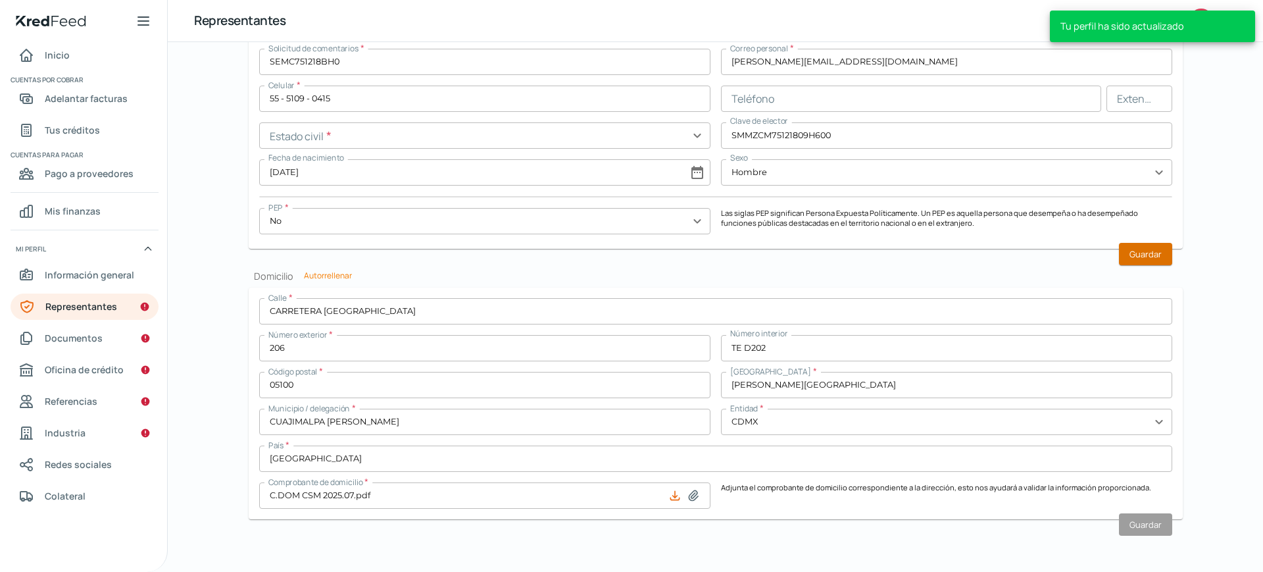
click at [1138, 256] on font "Guardar" at bounding box center [1145, 254] width 32 height 12
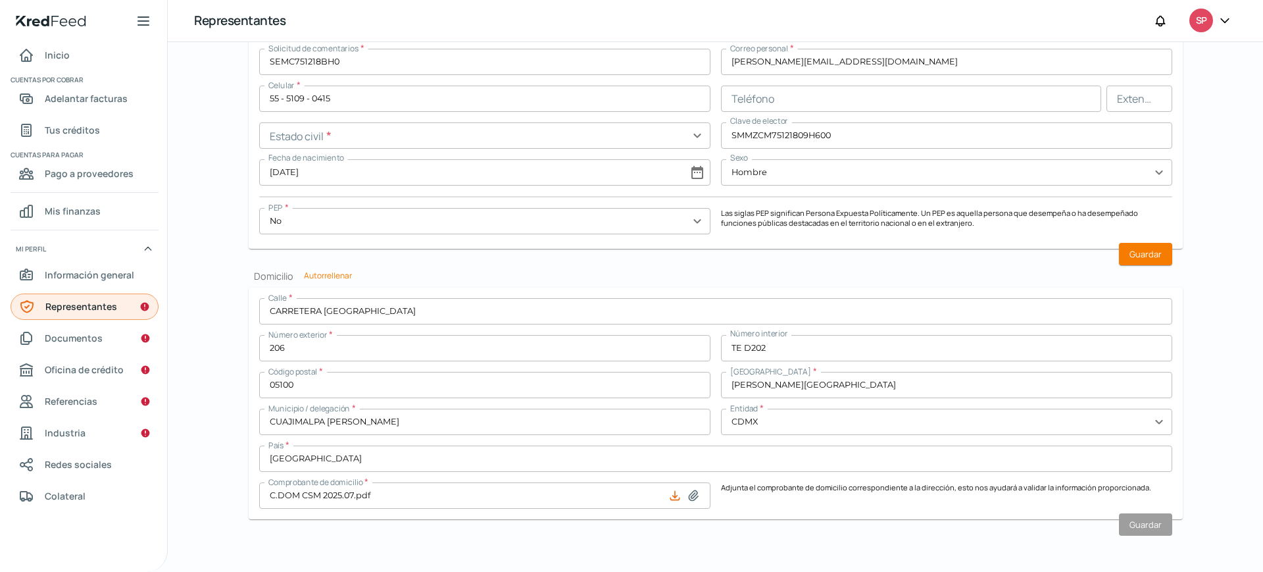
click at [92, 313] on span "Representantes" at bounding box center [81, 306] width 72 height 16
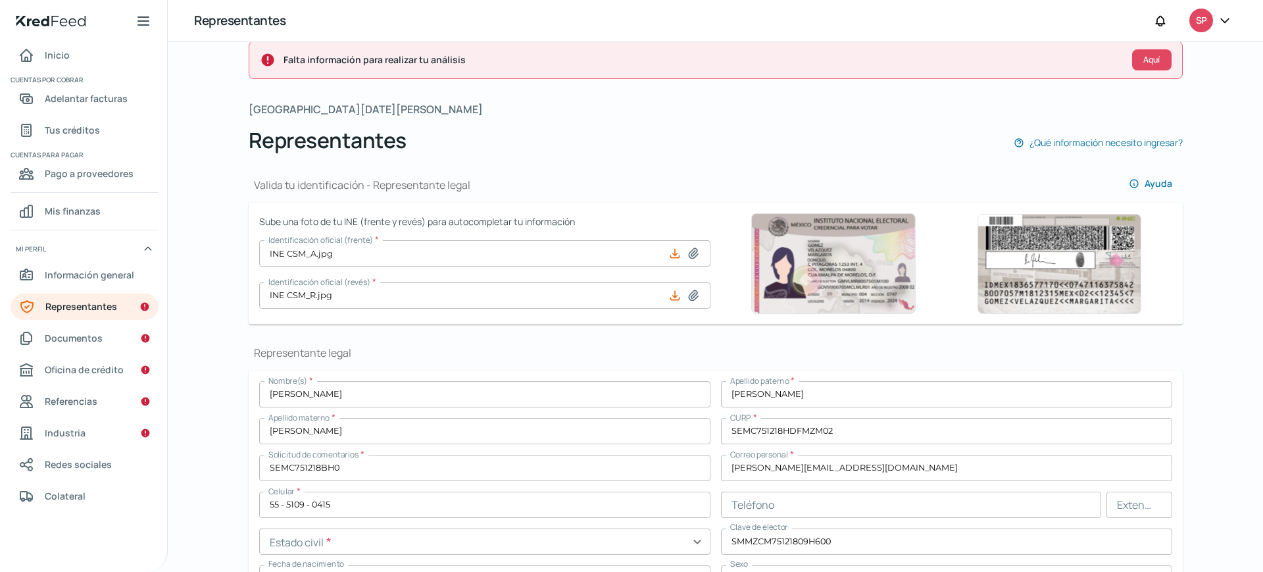
scroll to position [24, 0]
click at [1148, 62] on font "Aquí" at bounding box center [1151, 58] width 16 height 11
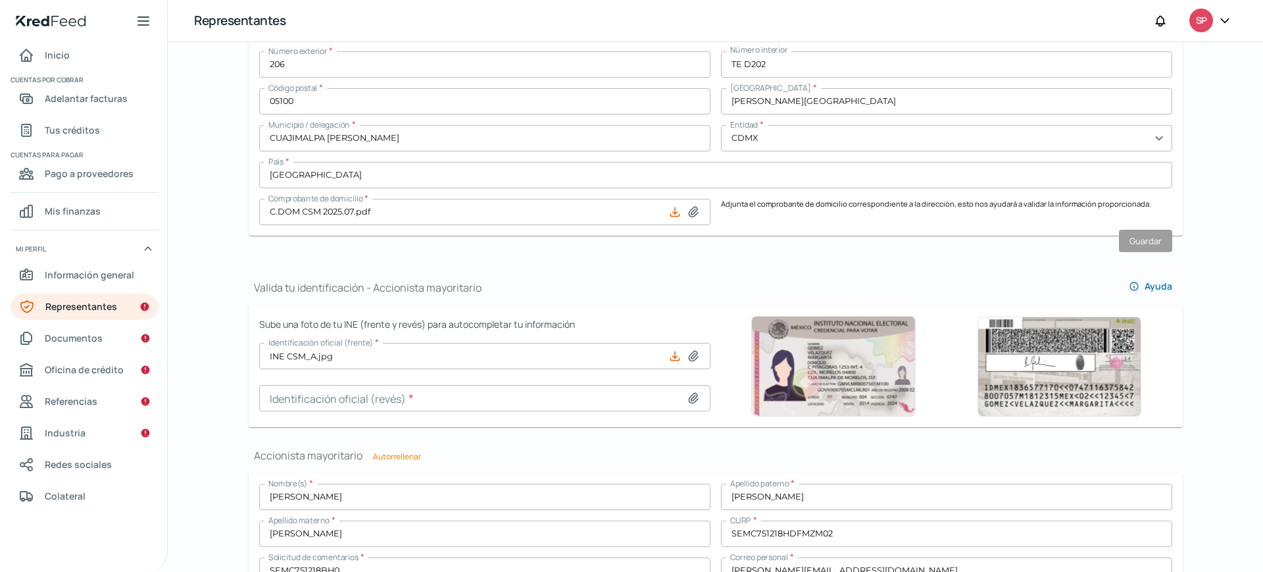
scroll to position [0, 0]
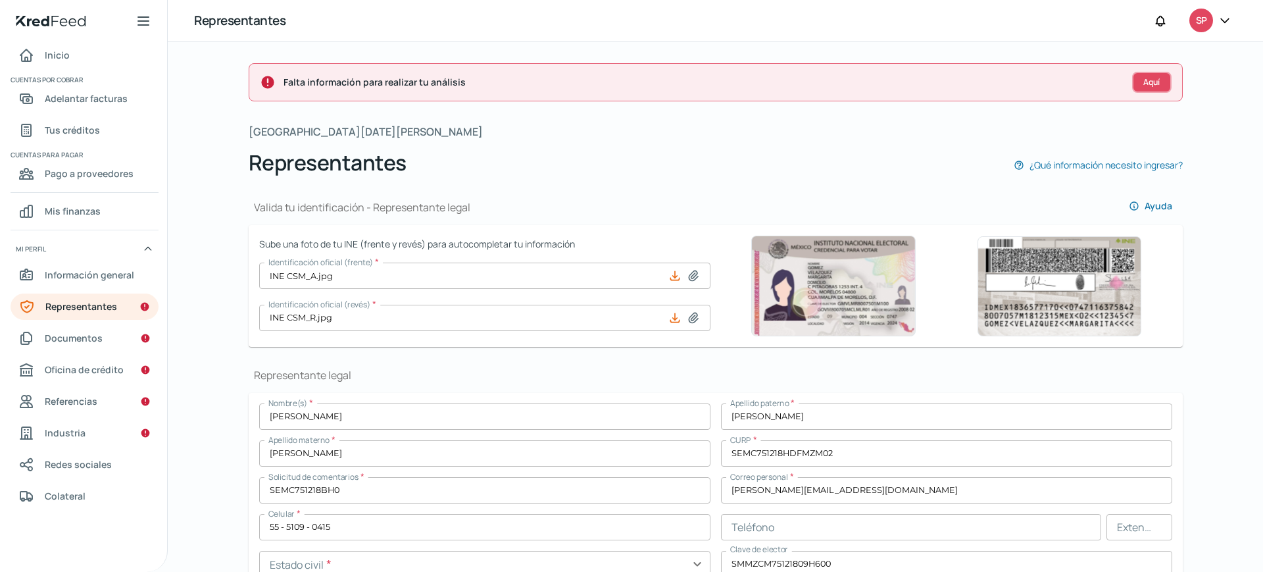
click at [1150, 74] on button "Aquí" at bounding box center [1151, 82] width 39 height 21
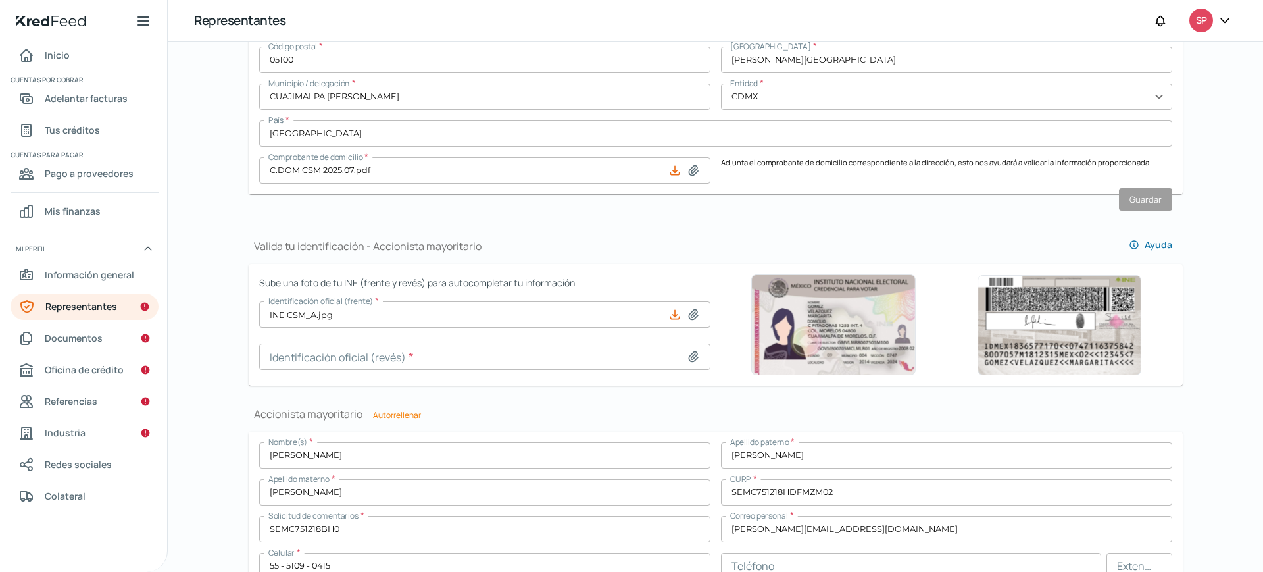
scroll to position [704, 0]
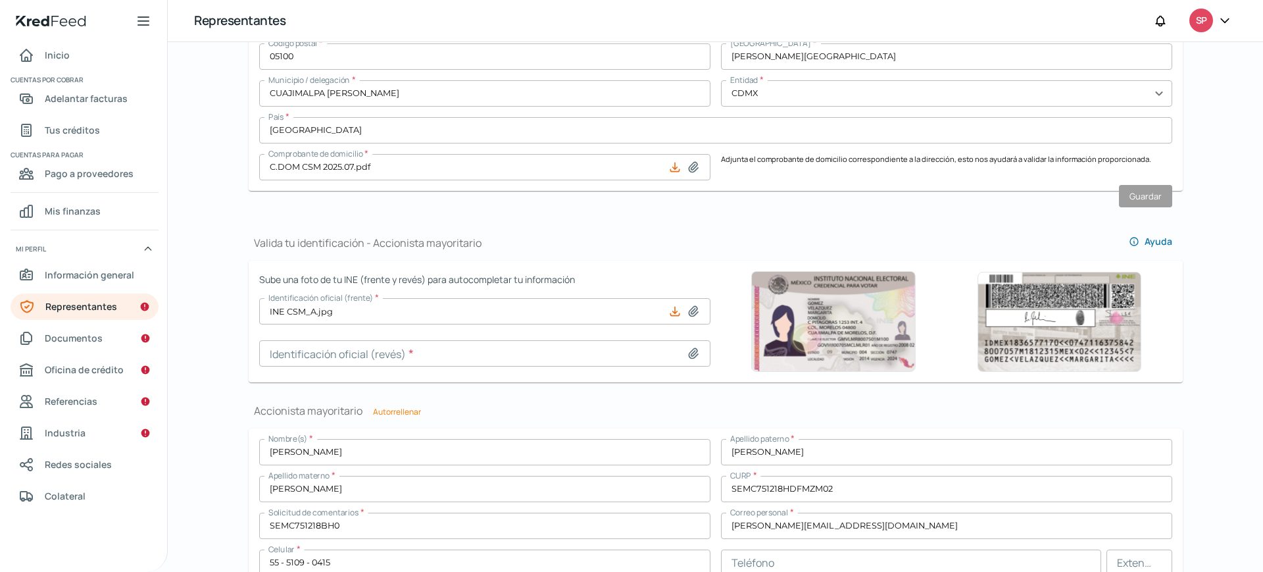
click at [692, 356] on icon at bounding box center [693, 353] width 9 height 10
type input "C:\fakepath\INE CSM_R.jpg"
type input "INE CSM_R.jpg"
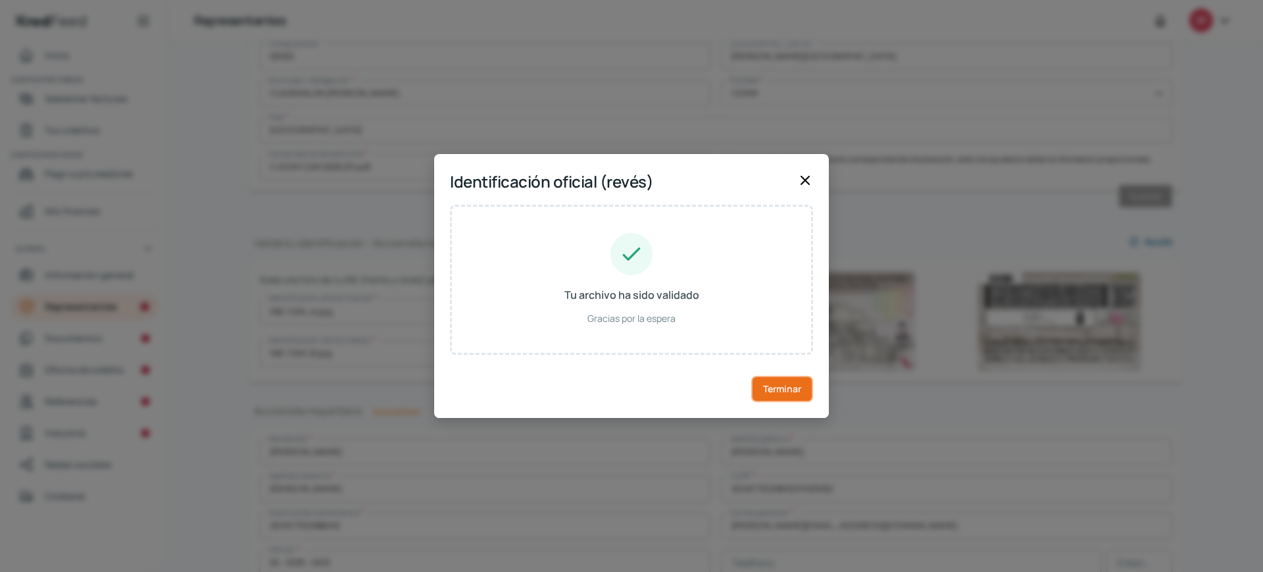
click at [783, 391] on font "Terminar" at bounding box center [782, 388] width 38 height 12
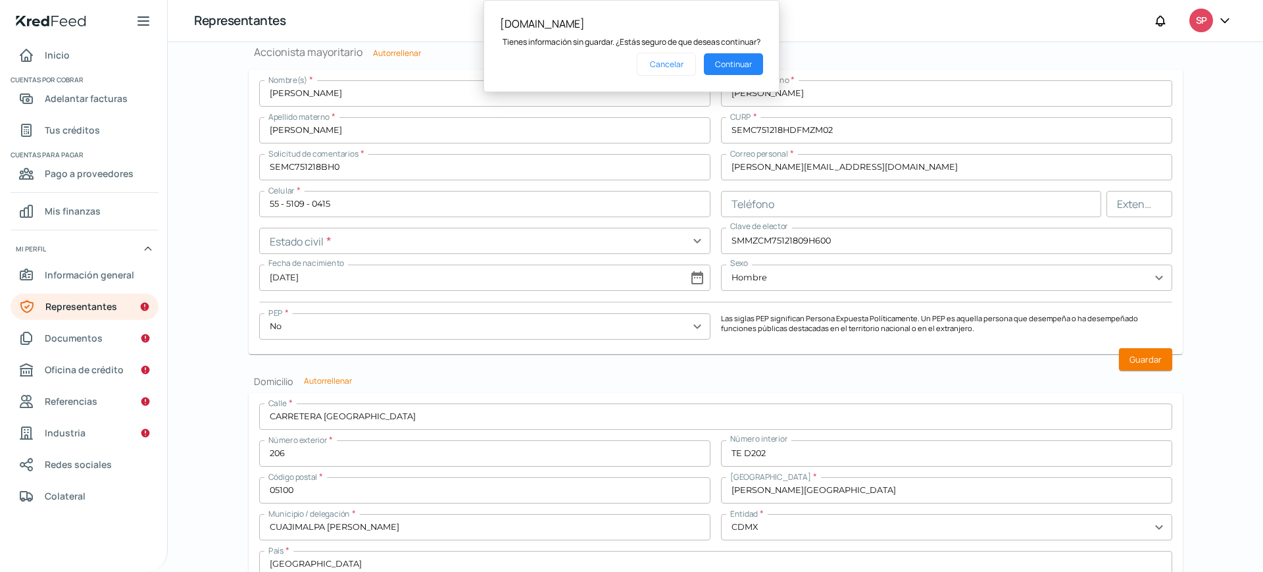
scroll to position [1065, 0]
click at [1142, 355] on font "Guardar" at bounding box center [1145, 356] width 32 height 12
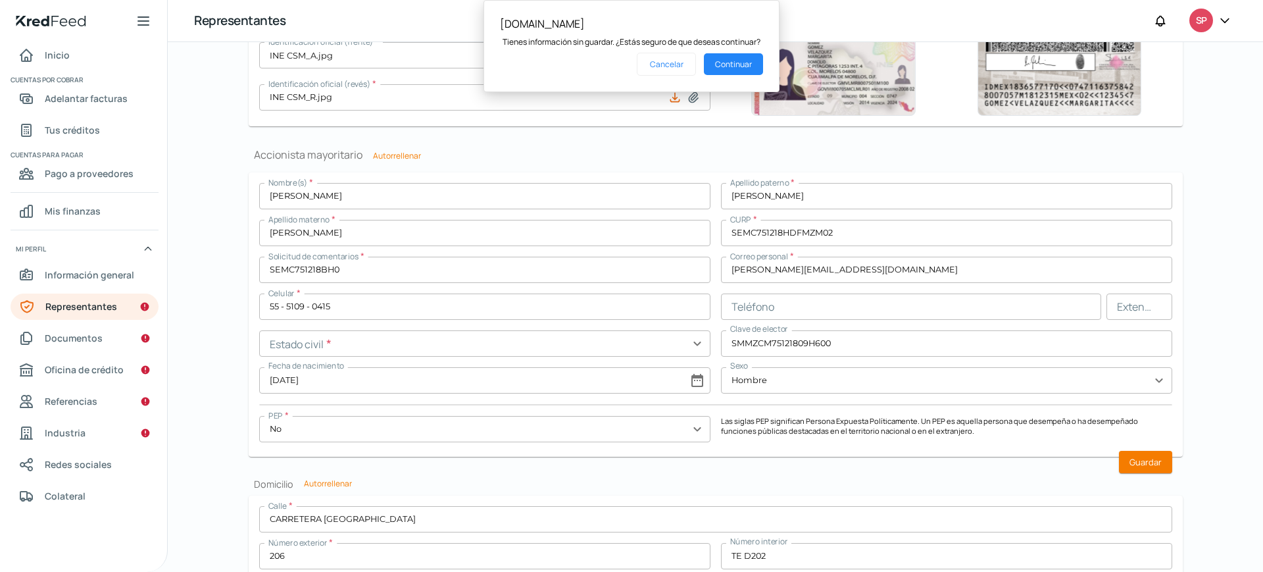
scroll to position [1167, 0]
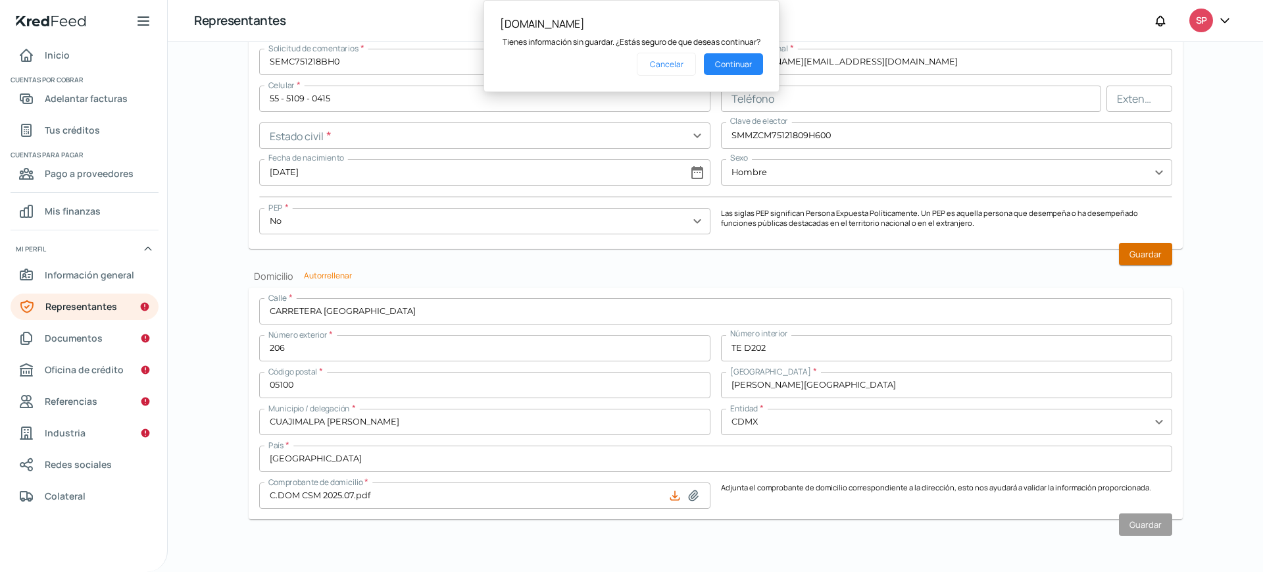
click at [1146, 245] on button "Guardar" at bounding box center [1145, 254] width 53 height 22
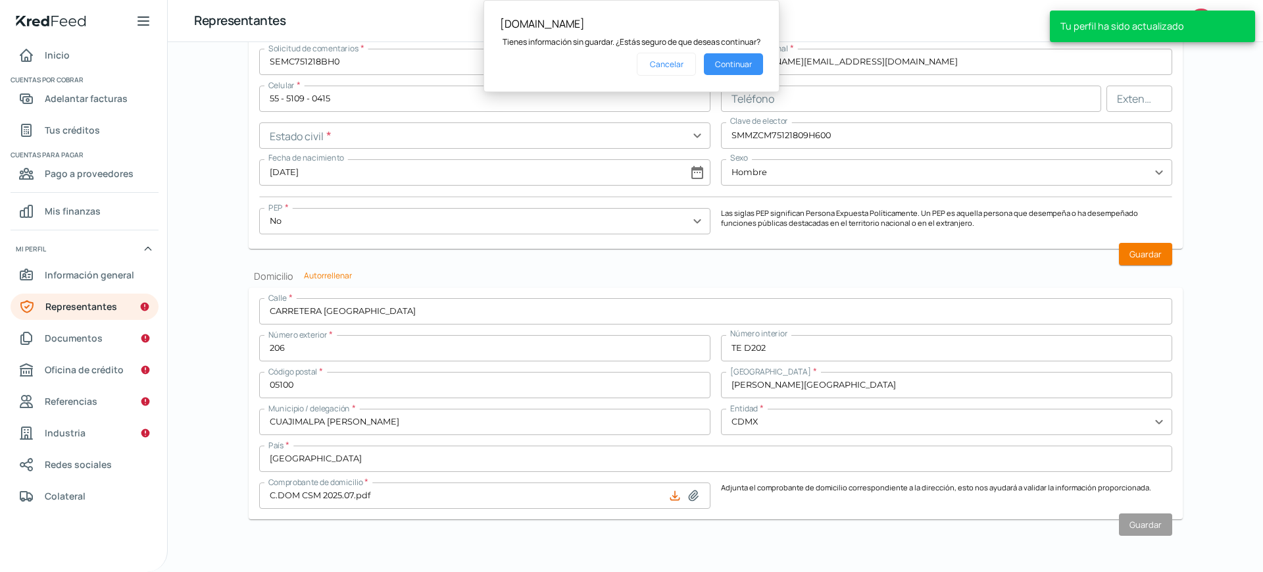
click at [739, 62] on font "Continuar" at bounding box center [733, 64] width 37 height 11
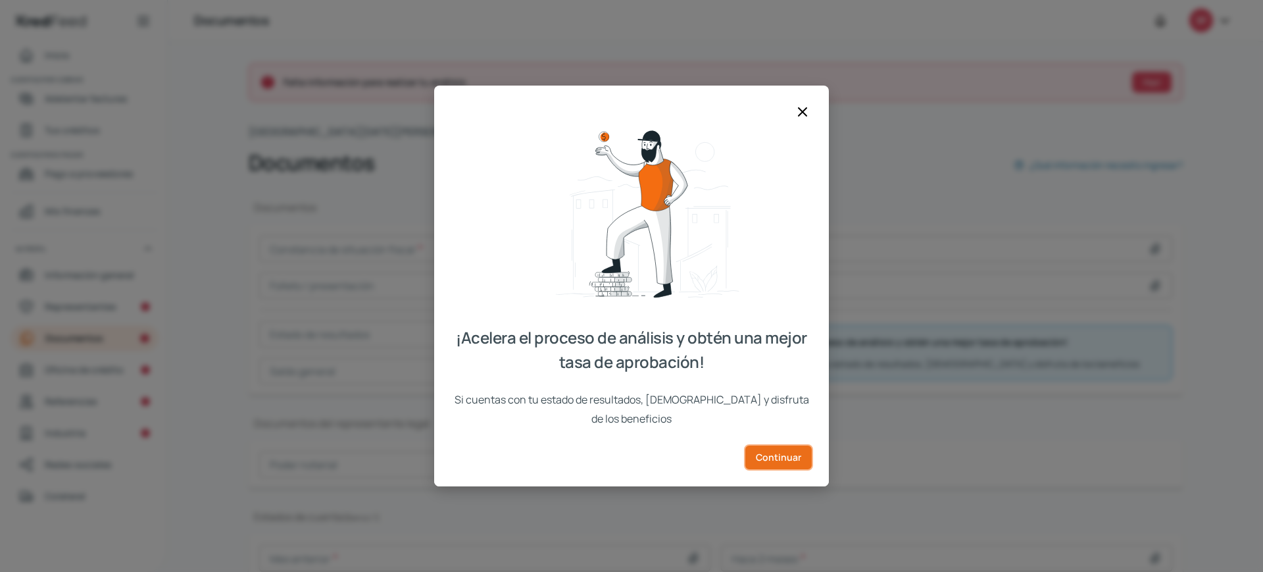
click at [781, 451] on font "Continuar" at bounding box center [778, 457] width 45 height 12
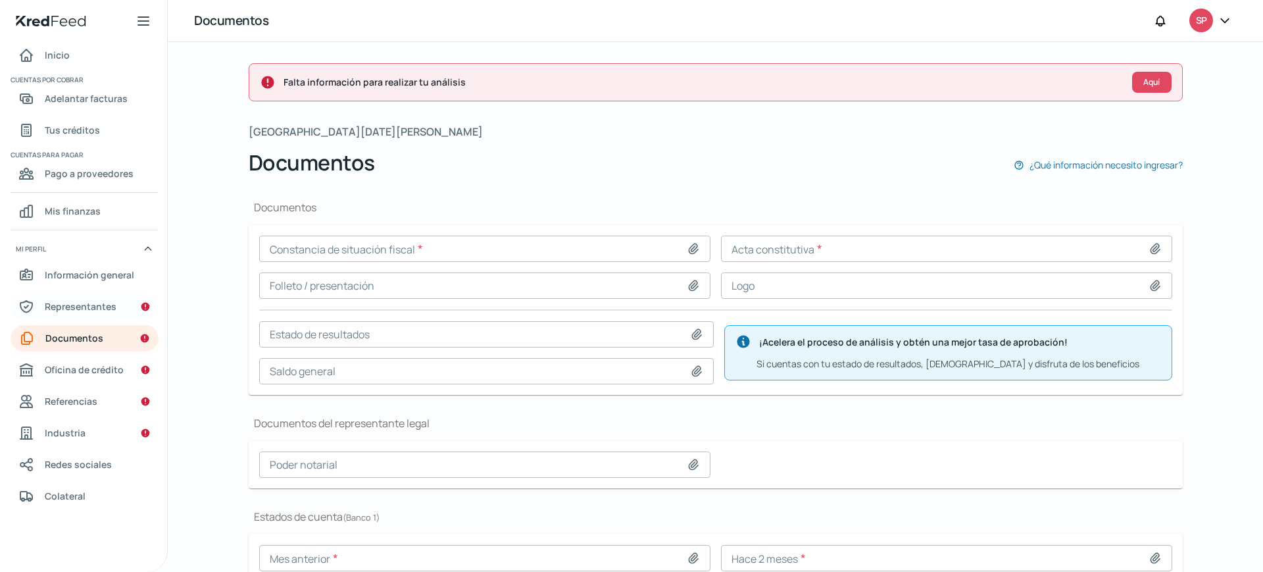
click at [114, 304] on font "Representantes" at bounding box center [81, 306] width 72 height 12
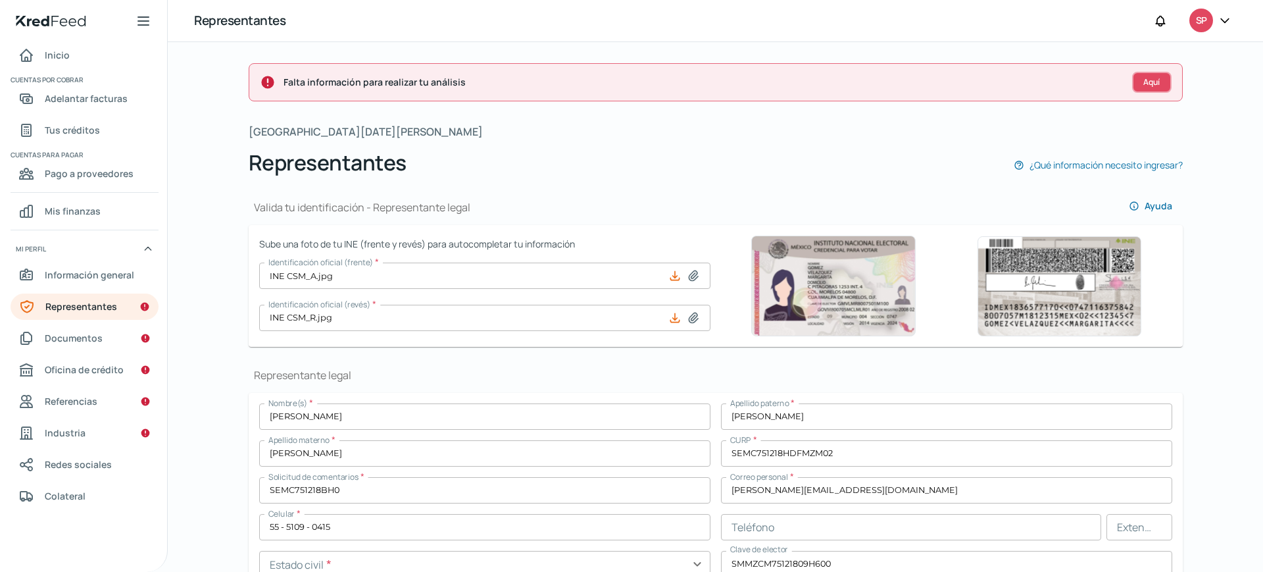
click at [1150, 85] on font "Aquí" at bounding box center [1151, 81] width 16 height 11
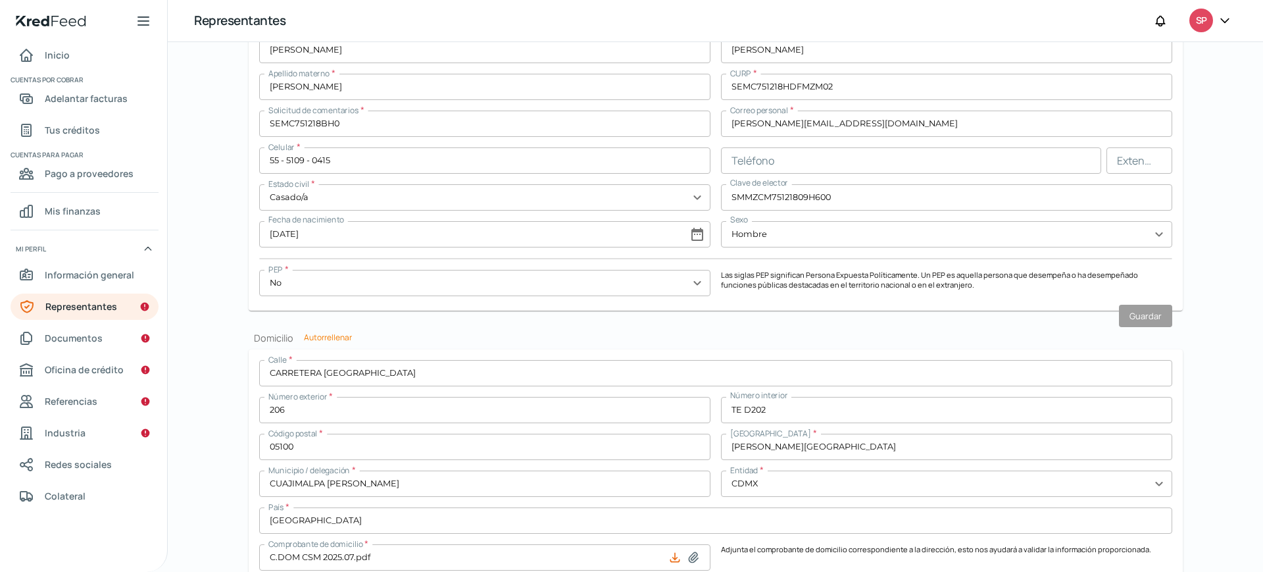
scroll to position [1167, 0]
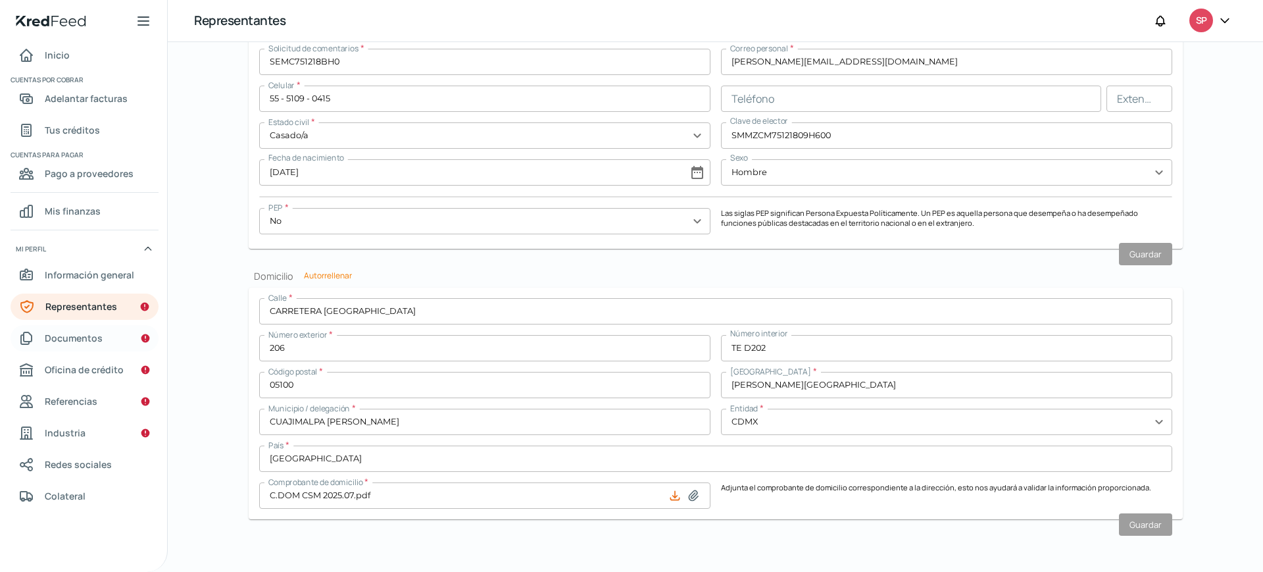
click at [76, 335] on font "Documentos" at bounding box center [74, 337] width 58 height 12
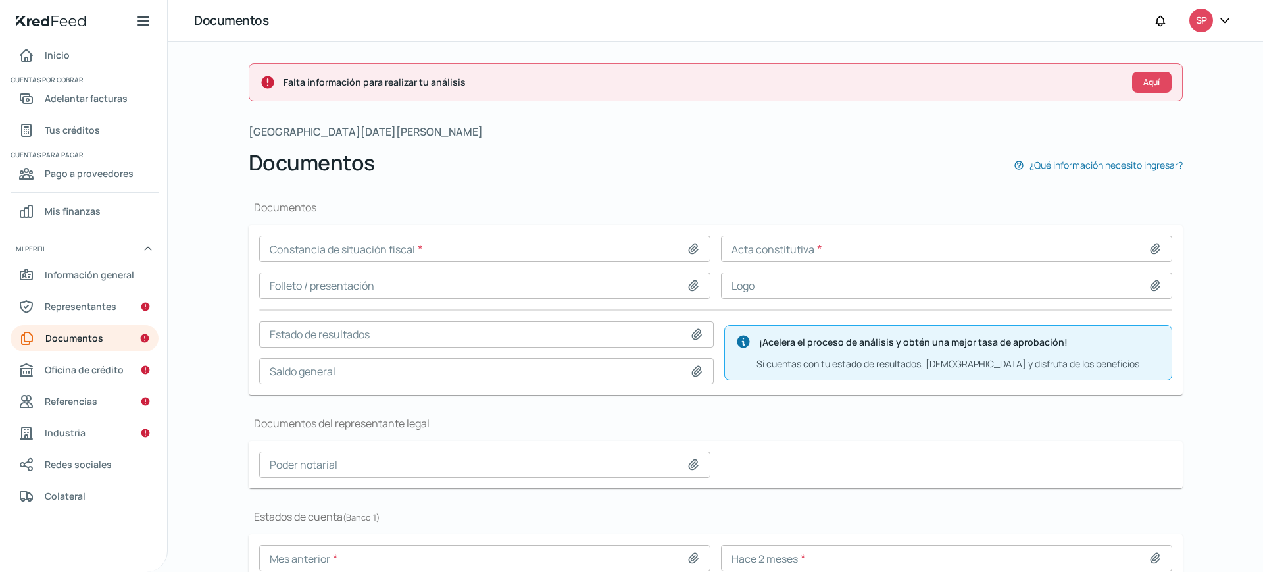
click at [443, 165] on div "Documentos ¿Qué información necesito ingresar?" at bounding box center [716, 163] width 934 height 32
click at [691, 243] on icon at bounding box center [693, 248] width 13 height 13
type input "C:\fakepath\CSF_BPR021119QD8_2025.07.pdf"
type input "CSF_BPR021119QD8_2025.07.pdf"
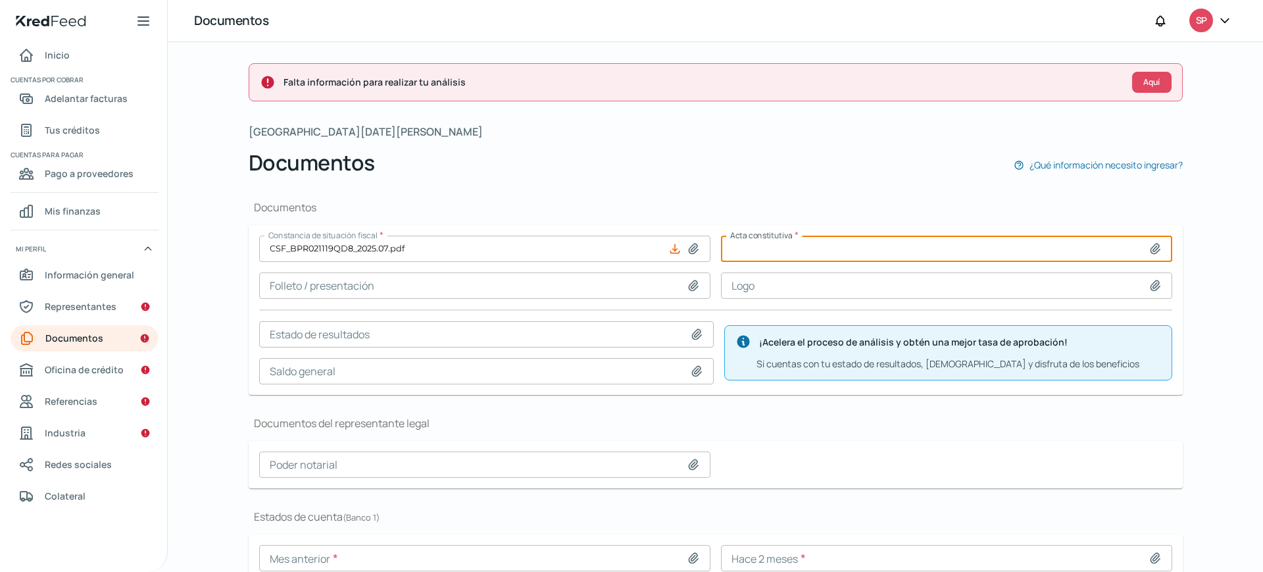
click at [803, 253] on input at bounding box center [946, 248] width 451 height 26
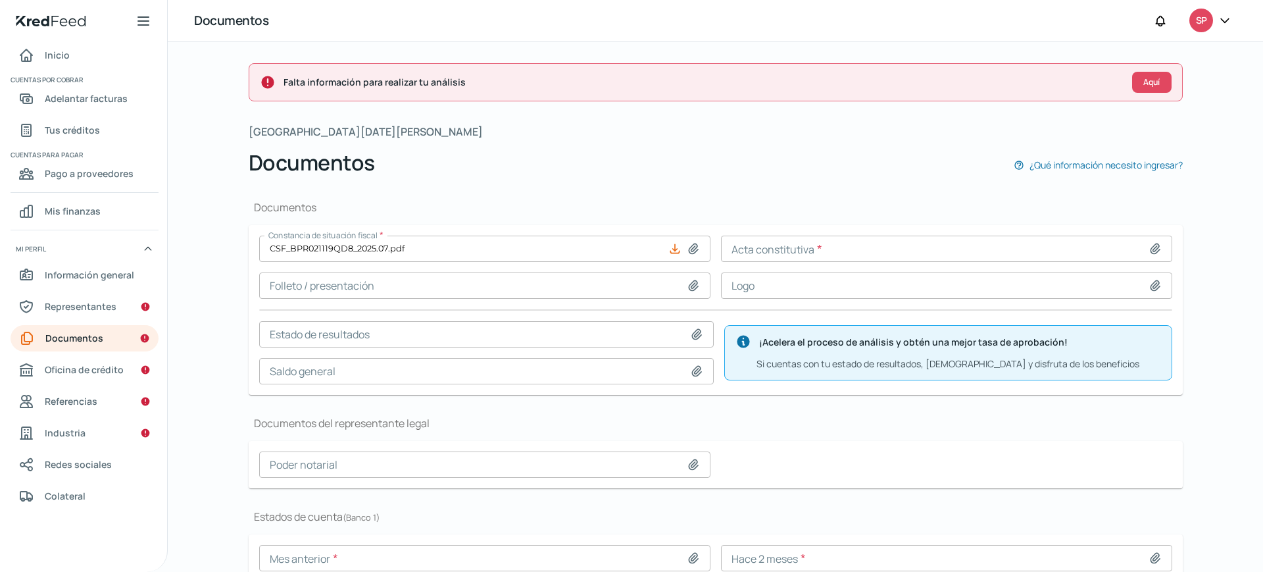
type input "C:\fakepath\42,963 Constitutiva BPR [DATE].pdf"
type input "42,963 Constitutiva BPR [DATE].pdf"
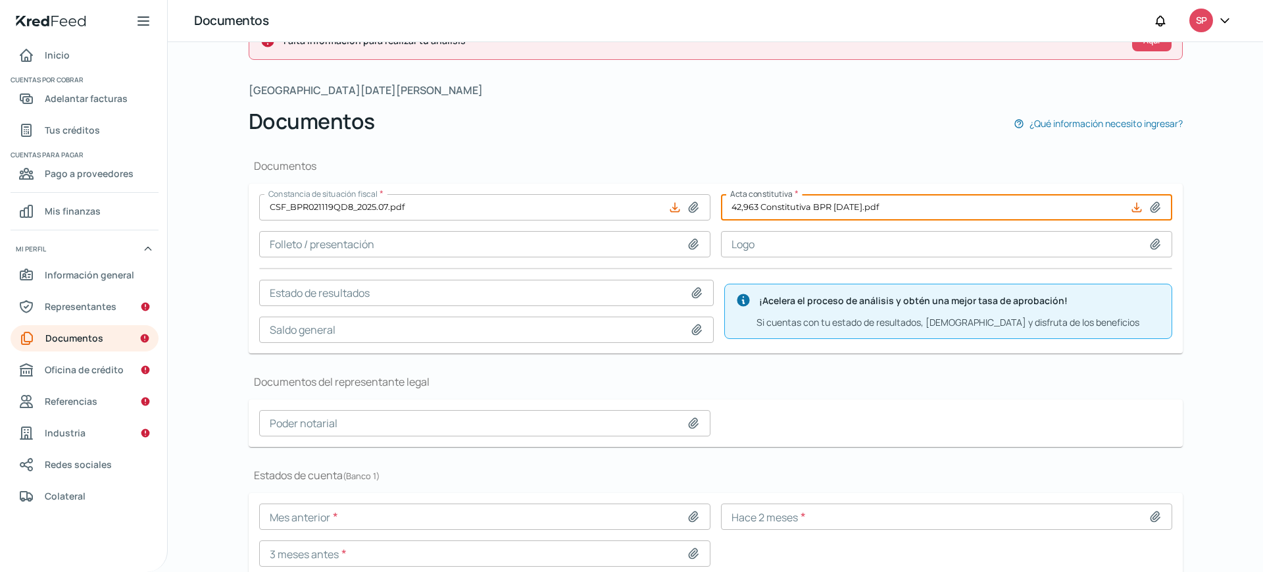
scroll to position [99, 0]
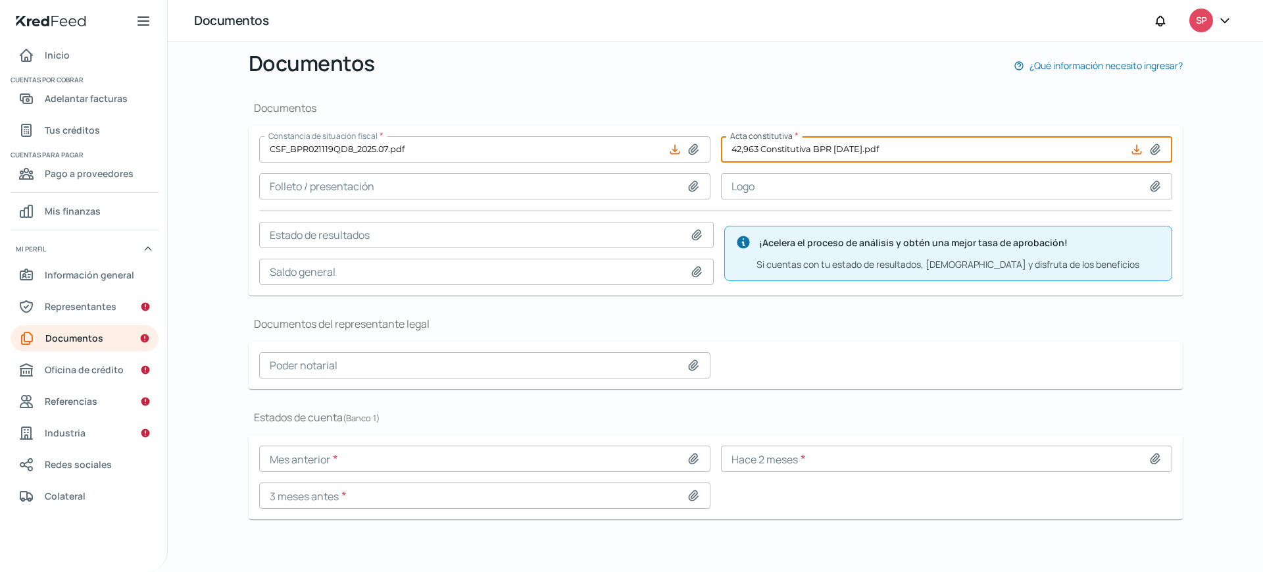
click at [692, 238] on icon at bounding box center [696, 234] width 13 height 13
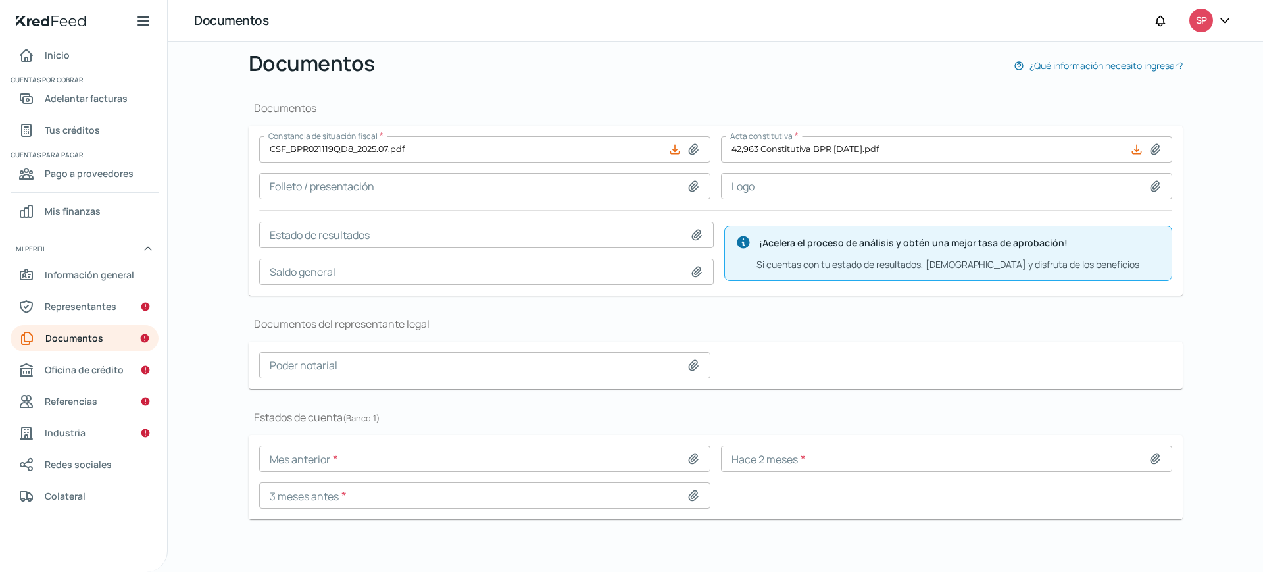
type input "C:\fakepath\2025.06 EEFF_BPR.pdf"
type input "2025.06 EEFF_BPR.pdf"
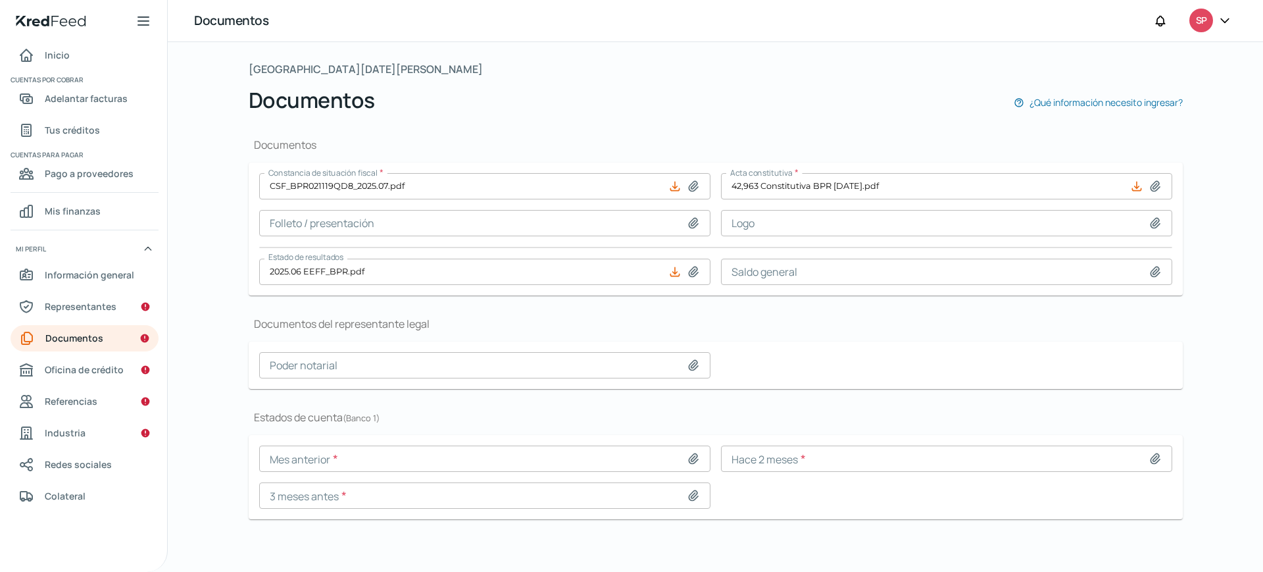
click at [691, 366] on icon at bounding box center [693, 365] width 9 height 10
type input "C:\fakepath\9,121 Accionistas BPR [DATE].pdf"
type input "9,121 Accionistas BPR [DATE].pdf"
click at [896, 462] on input at bounding box center [946, 458] width 451 height 26
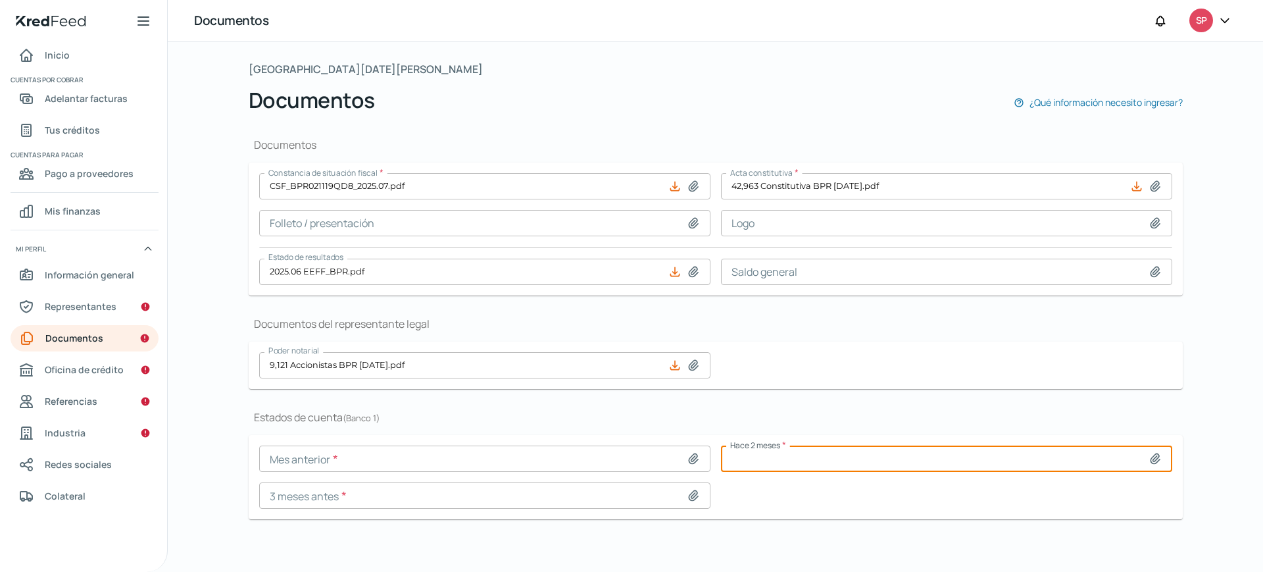
type input "C:\fakepath\2025.06 BNMX BPR.pdf"
type input "2025.06 BNMX BPR.pdf"
click at [694, 495] on icon at bounding box center [693, 495] width 13 height 13
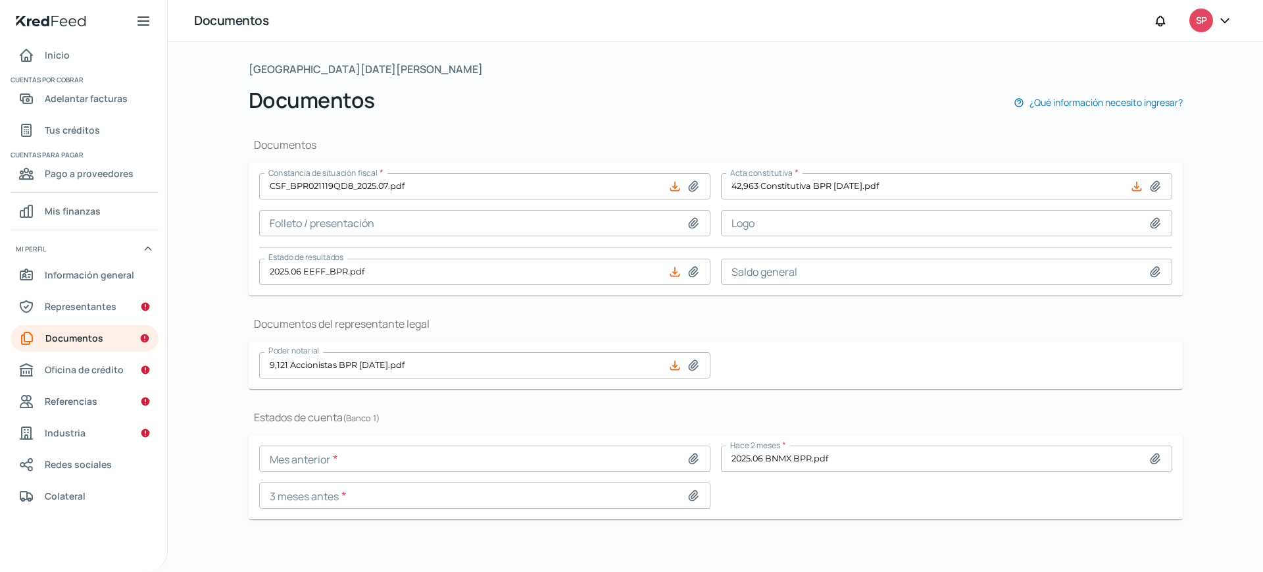
type input "C:\fakepath\2025.05 BNMX BPR.pdf"
type input "2025.05 BNMX BPR.pdf"
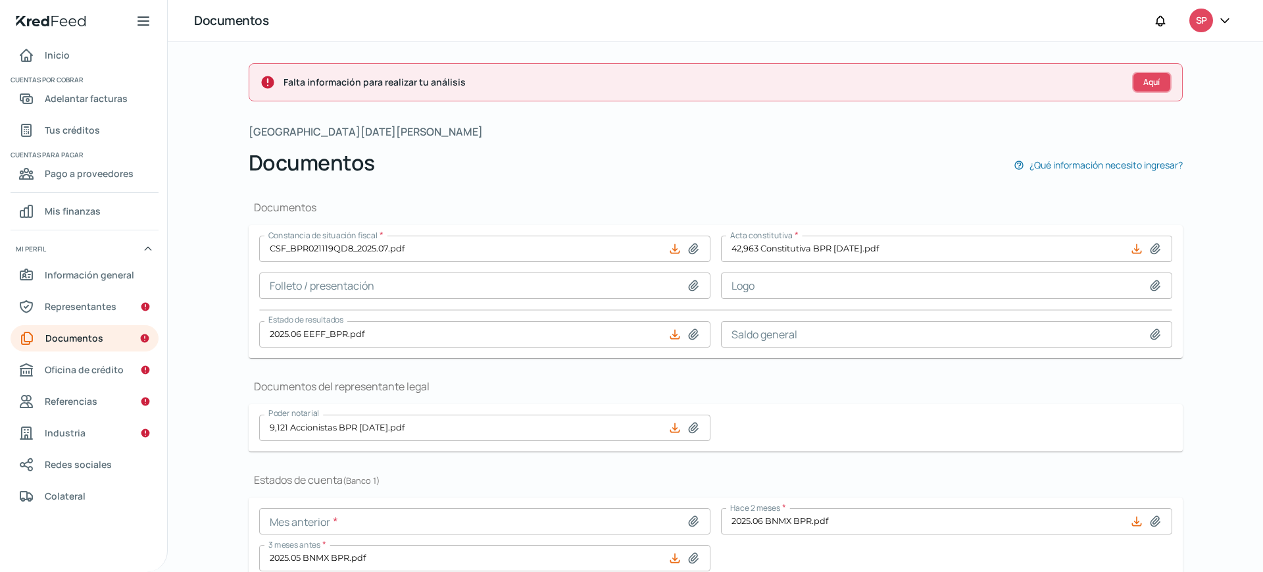
click at [1158, 77] on button "Aquí" at bounding box center [1151, 82] width 39 height 21
click at [1146, 82] on font "Aquí" at bounding box center [1151, 81] width 16 height 11
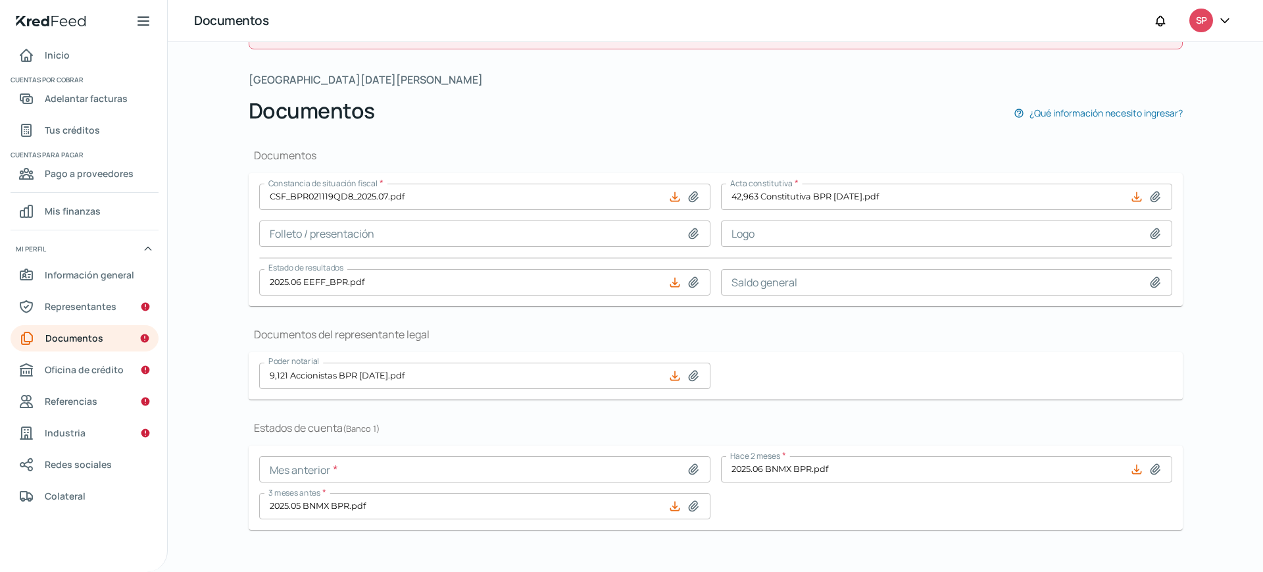
scroll to position [62, 0]
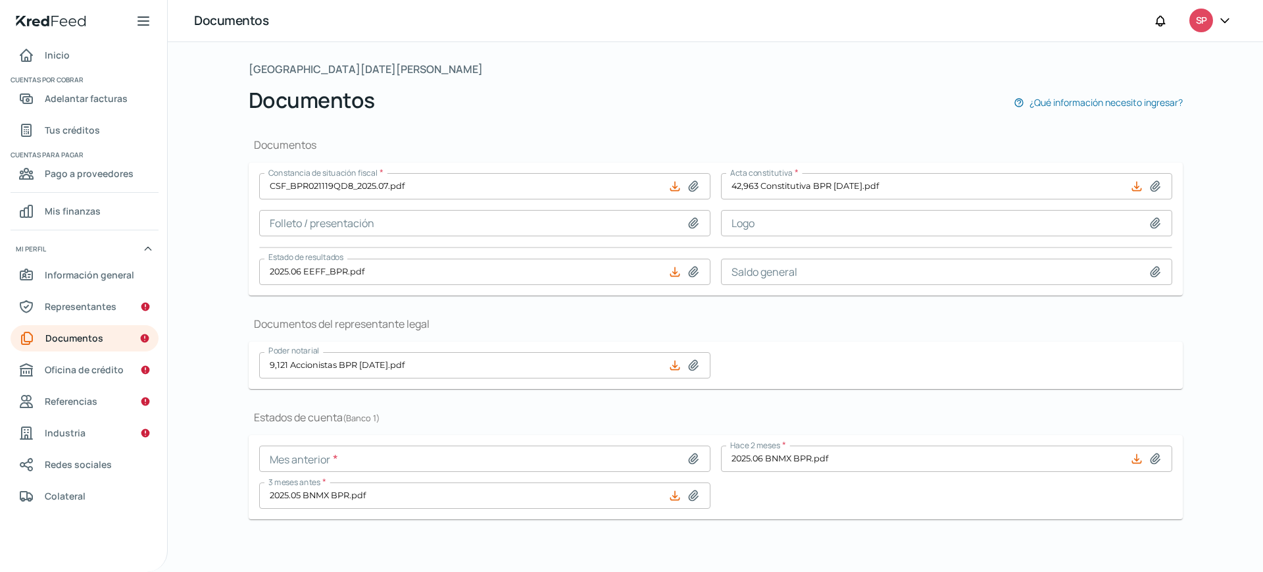
click at [690, 454] on icon at bounding box center [693, 458] width 9 height 10
type input "C:\fakepath\2025.06 BNMX BPR.pdf"
type input "2025.06 BNMX BPR.pdf"
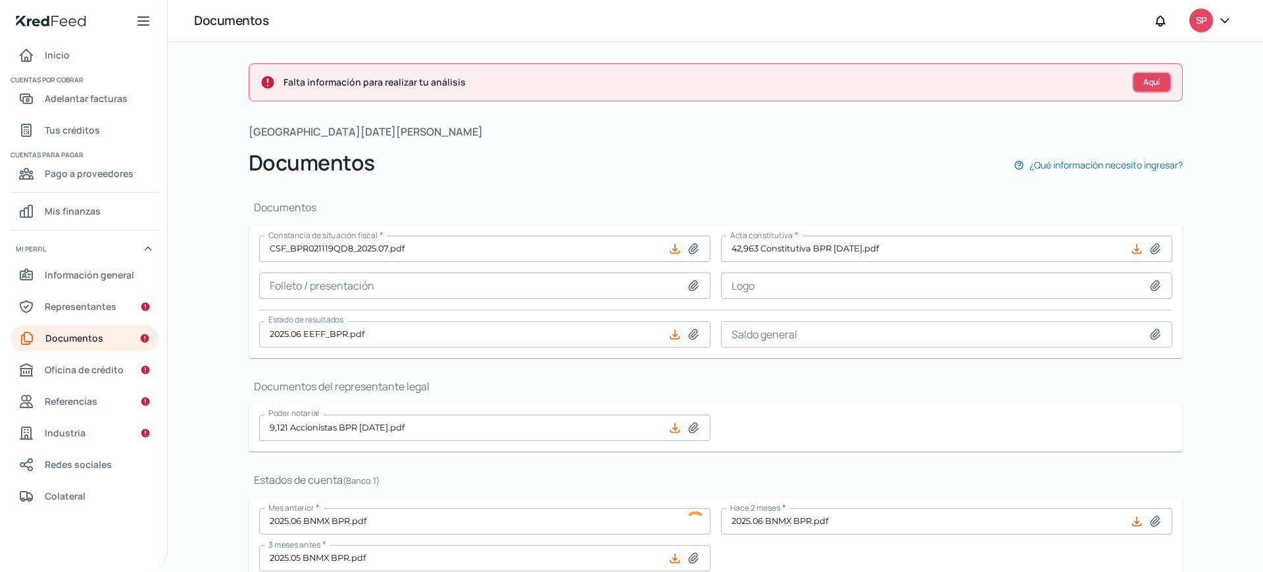
click at [1146, 78] on font "Aquí" at bounding box center [1151, 81] width 16 height 11
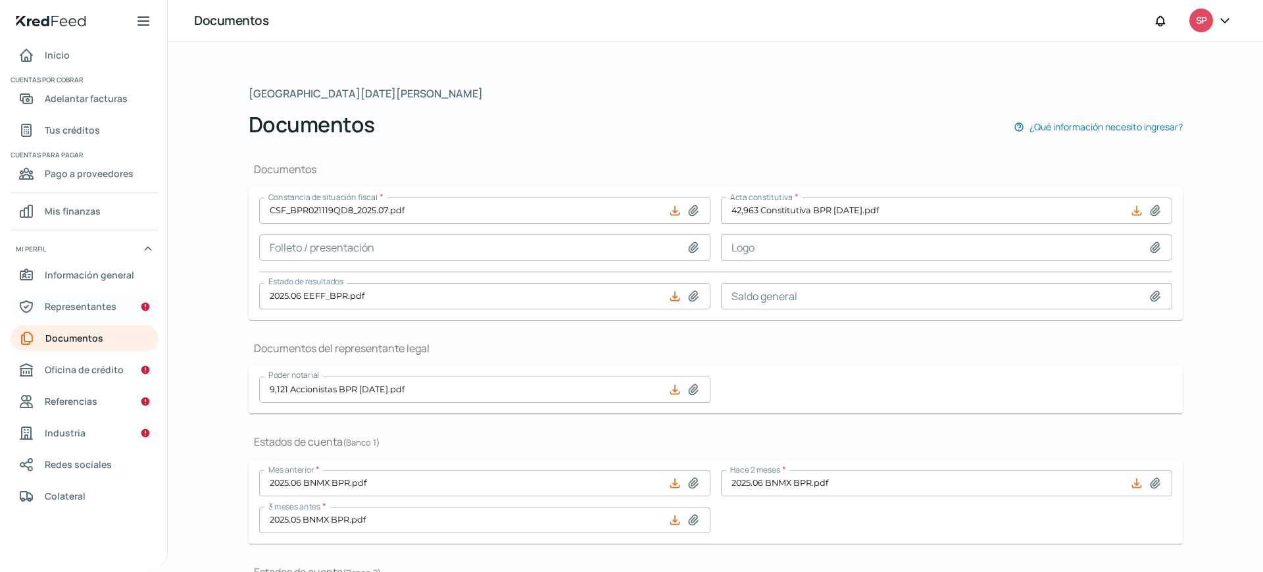
click at [104, 311] on font "Representantes" at bounding box center [81, 306] width 72 height 12
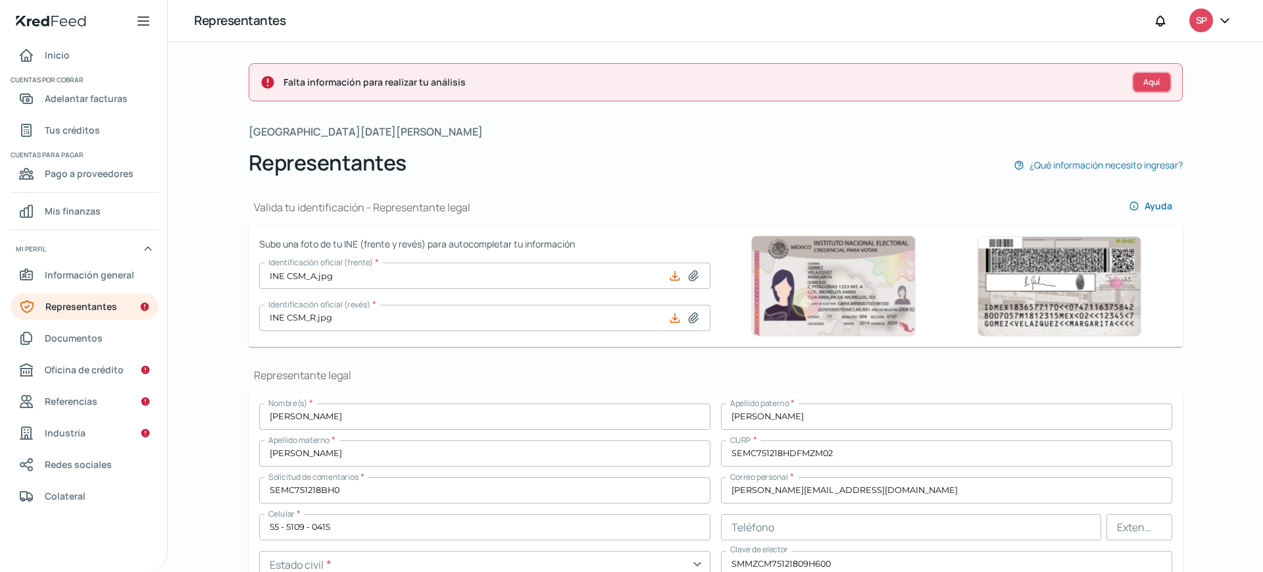
click at [1153, 84] on font "Aquí" at bounding box center [1151, 81] width 16 height 11
click at [1148, 80] on font "Aquí" at bounding box center [1151, 81] width 16 height 11
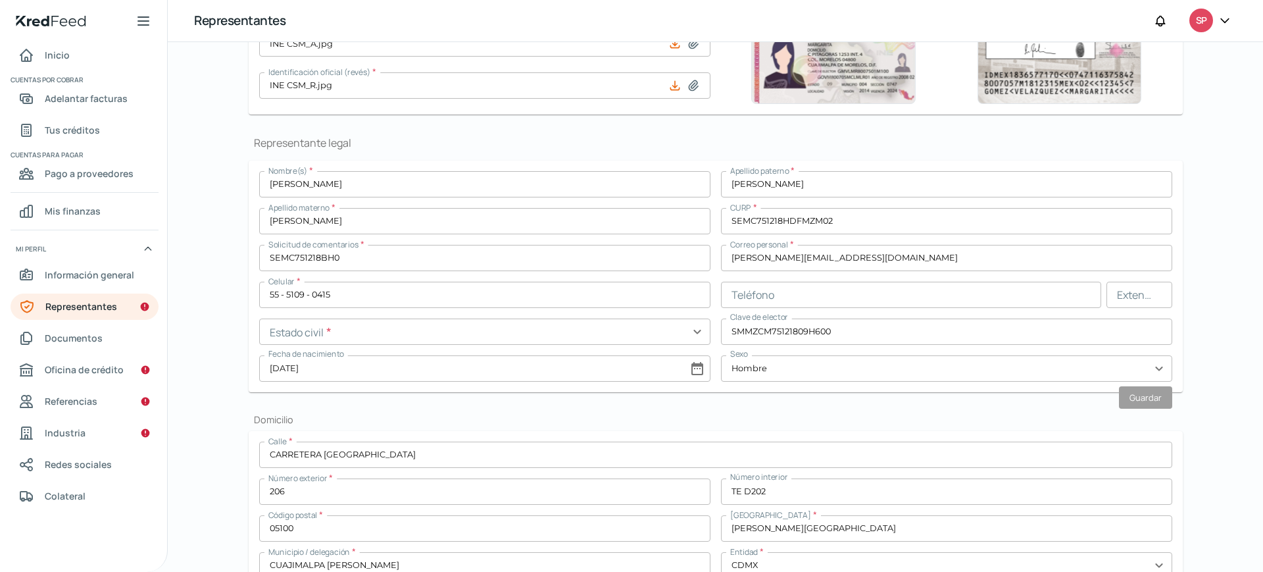
scroll to position [326, 0]
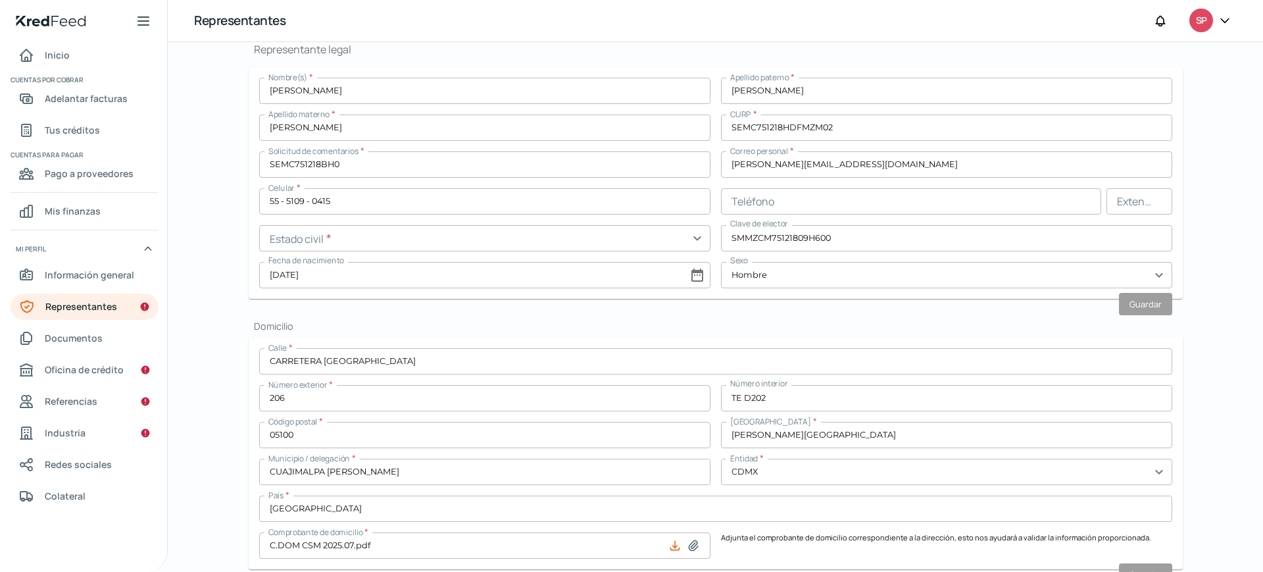
click at [695, 235] on input "text" at bounding box center [484, 238] width 451 height 26
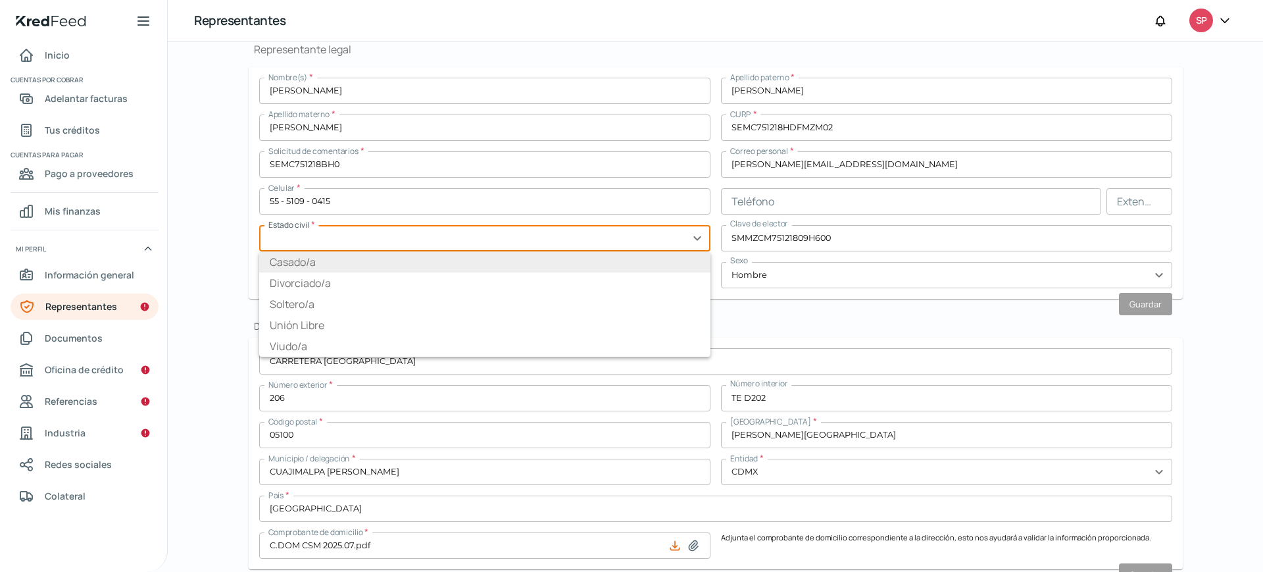
click at [288, 264] on font "Casado/a" at bounding box center [293, 262] width 46 height 14
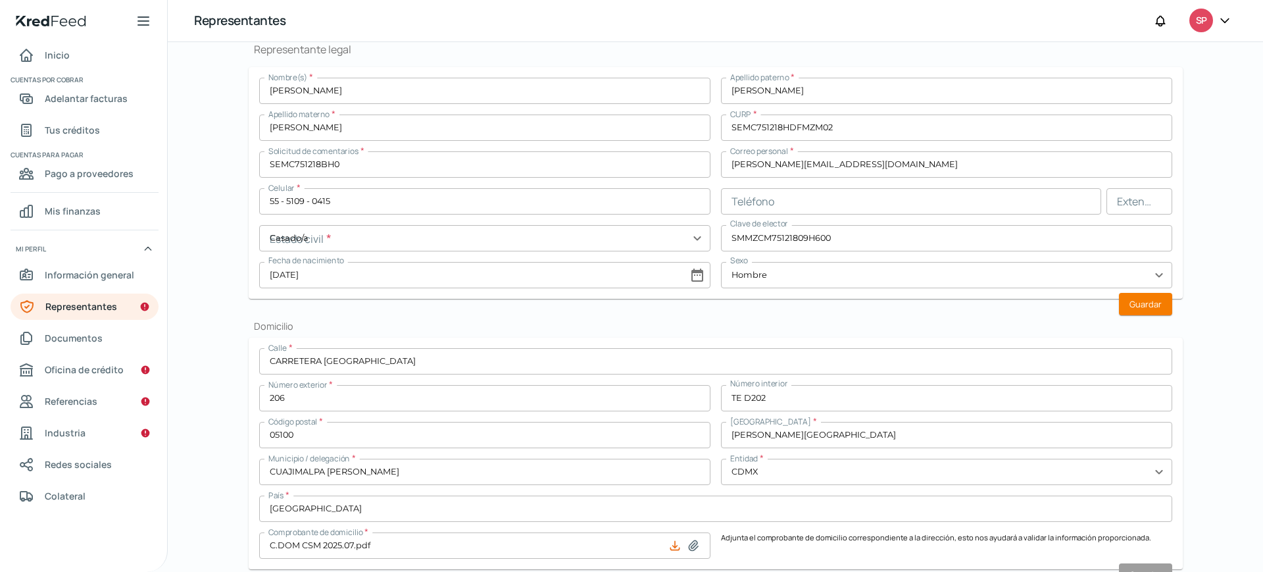
type input "Casado/a"
click at [1143, 307] on font "Guardar" at bounding box center [1145, 304] width 32 height 12
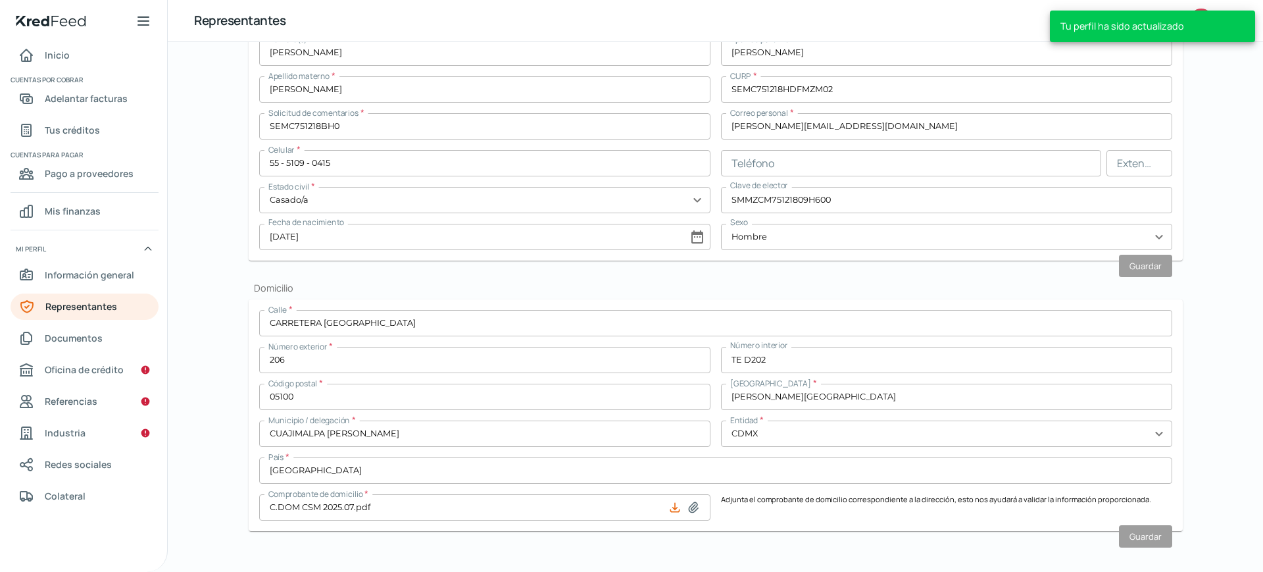
scroll to position [287, 0]
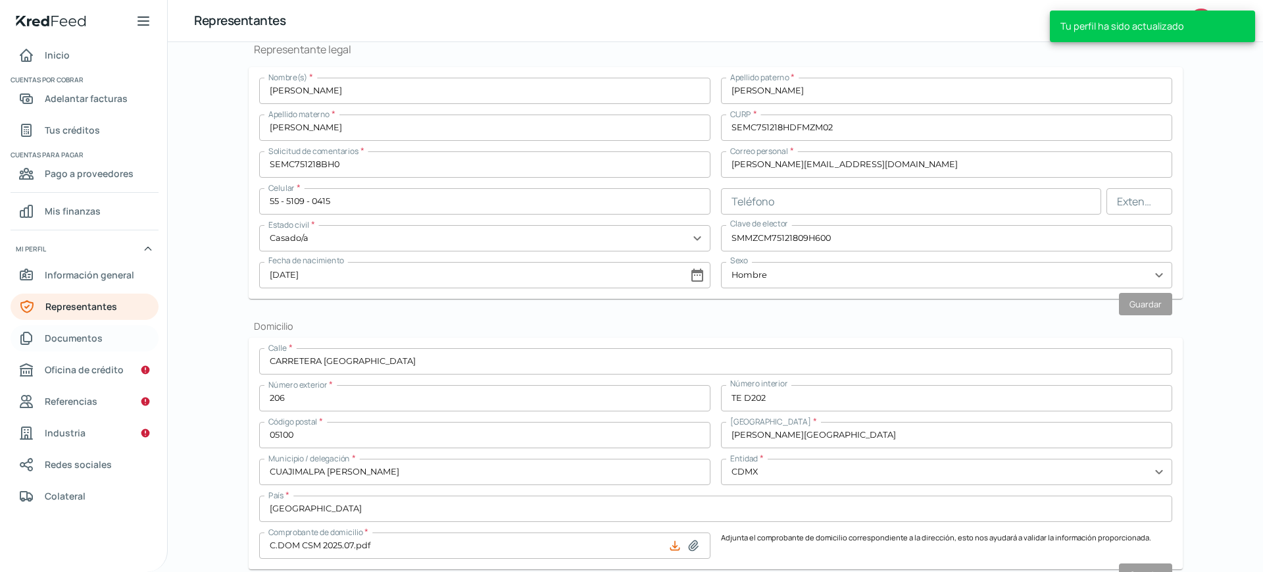
click at [87, 336] on font "Documentos" at bounding box center [74, 337] width 58 height 12
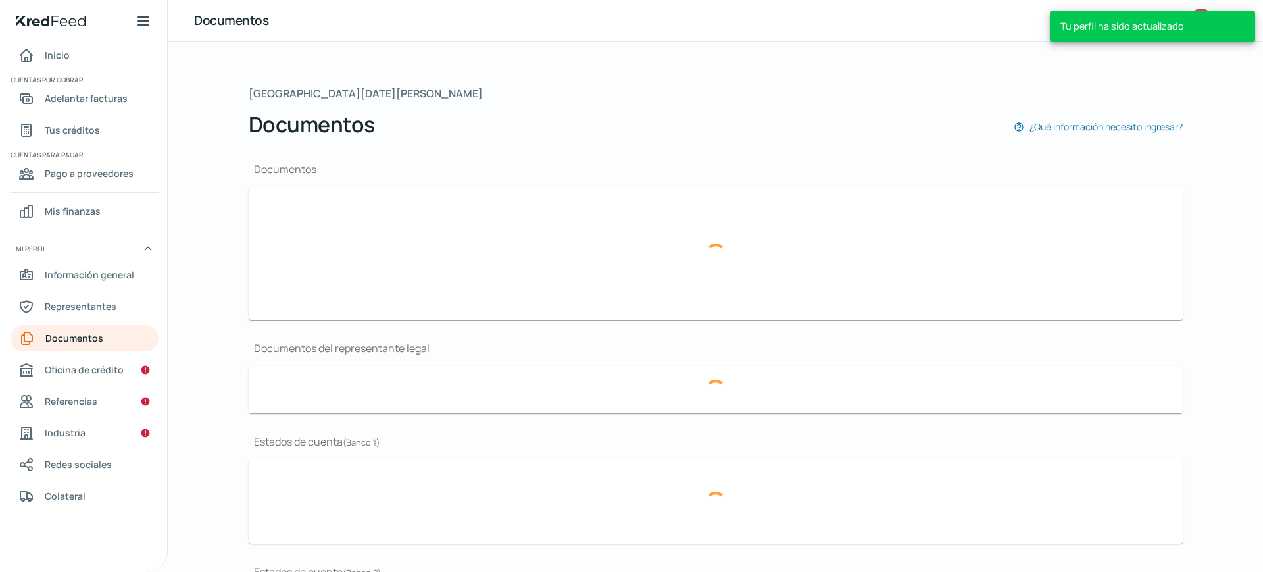
type input "CSF_BPR021119QD8_2025.07.pdf"
type input "2025.06 EEFF_BPR.pdf"
type input "9,121 Accionistas BPR [DATE].pdf"
type input "2025.06 BNMX BPR.pdf"
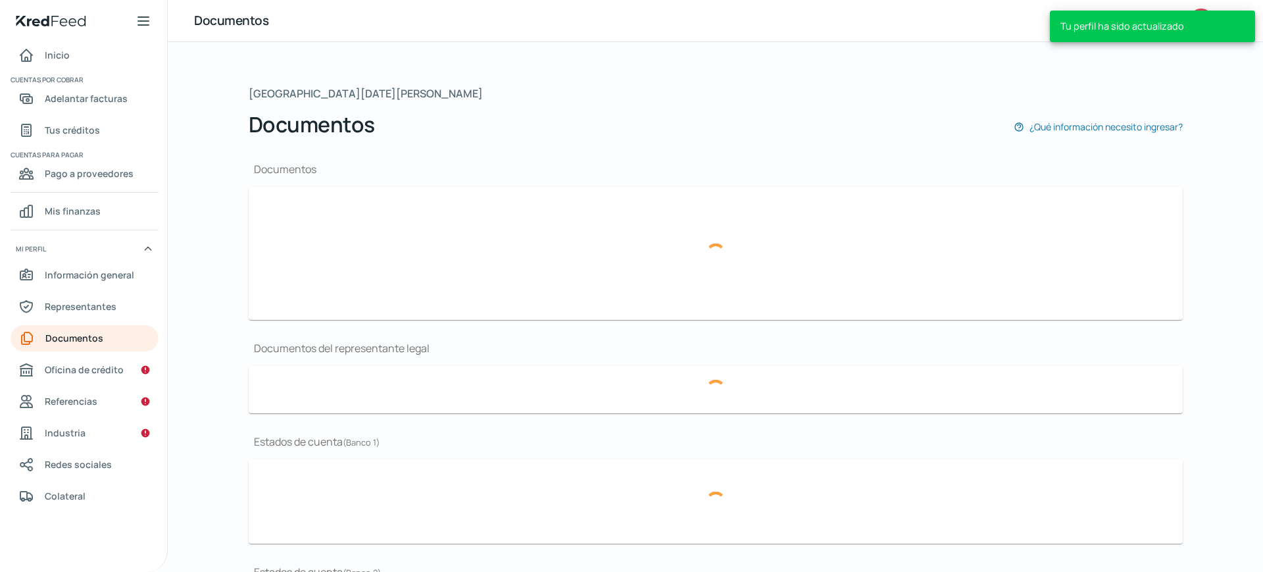
type input "2025.05 BNMX BPR.pdf"
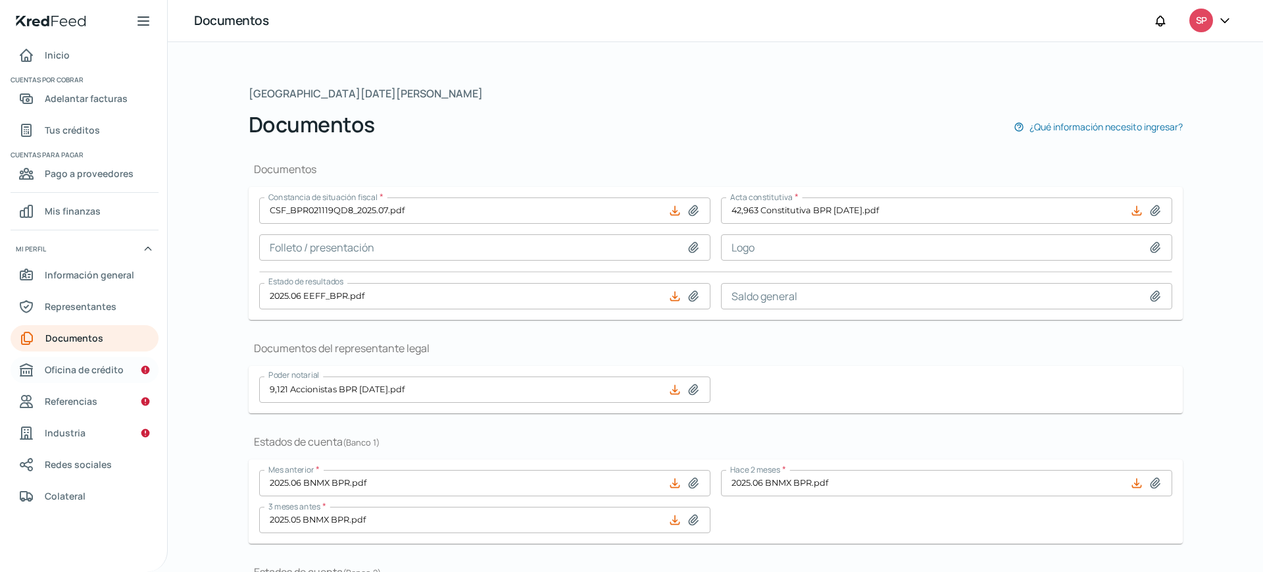
click at [97, 366] on font "Oficina de crédito" at bounding box center [84, 369] width 79 height 12
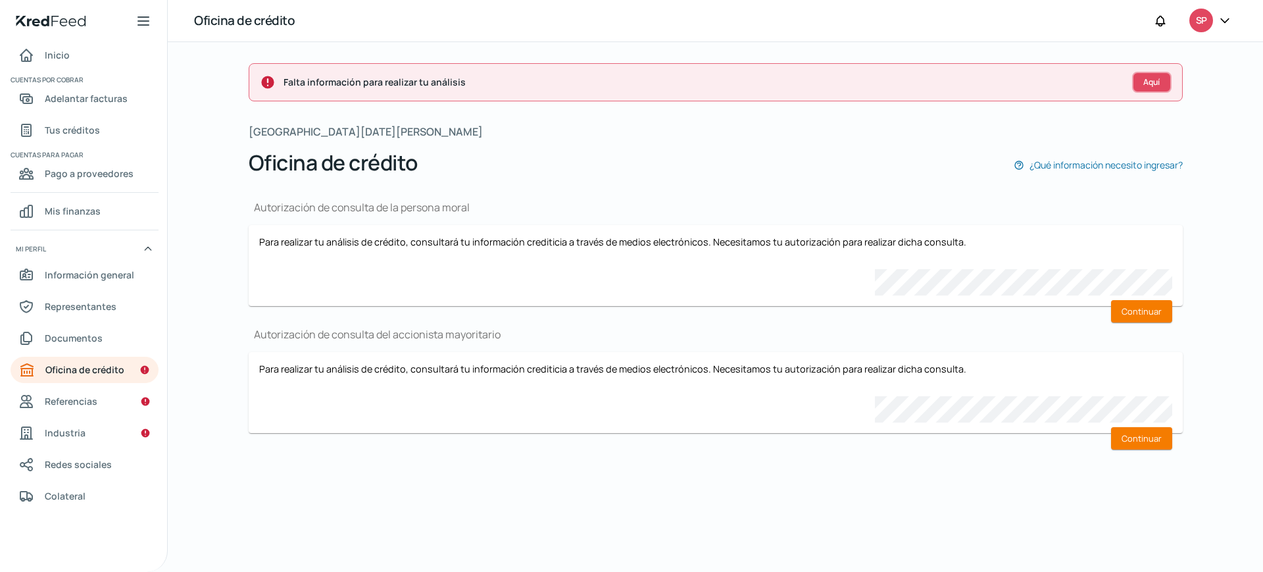
click at [1152, 80] on font "Aquí" at bounding box center [1151, 81] width 16 height 11
click at [1133, 308] on font "Continuar" at bounding box center [1141, 311] width 40 height 12
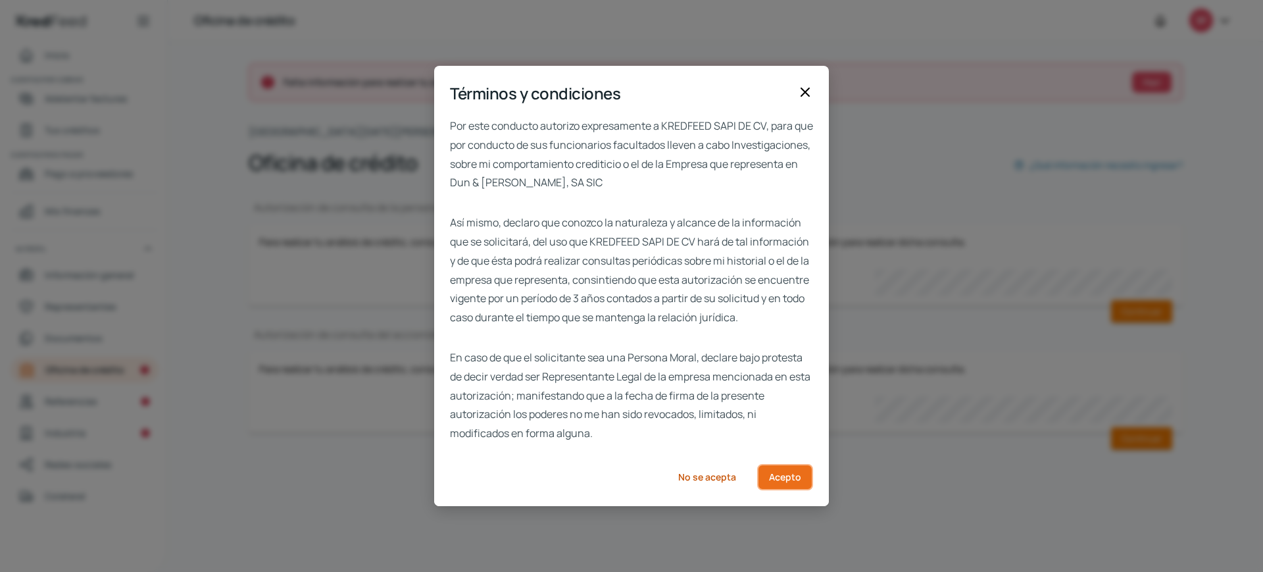
click at [787, 483] on font "Acepto" at bounding box center [785, 476] width 32 height 12
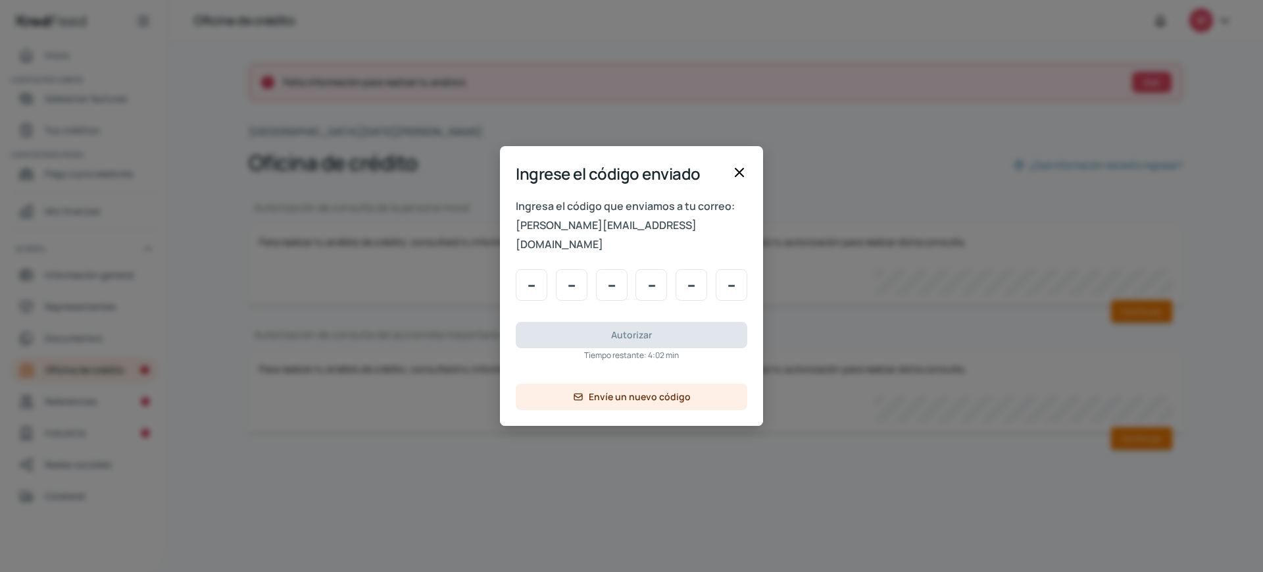
type input "3"
type input "4"
type input "6"
type input "9"
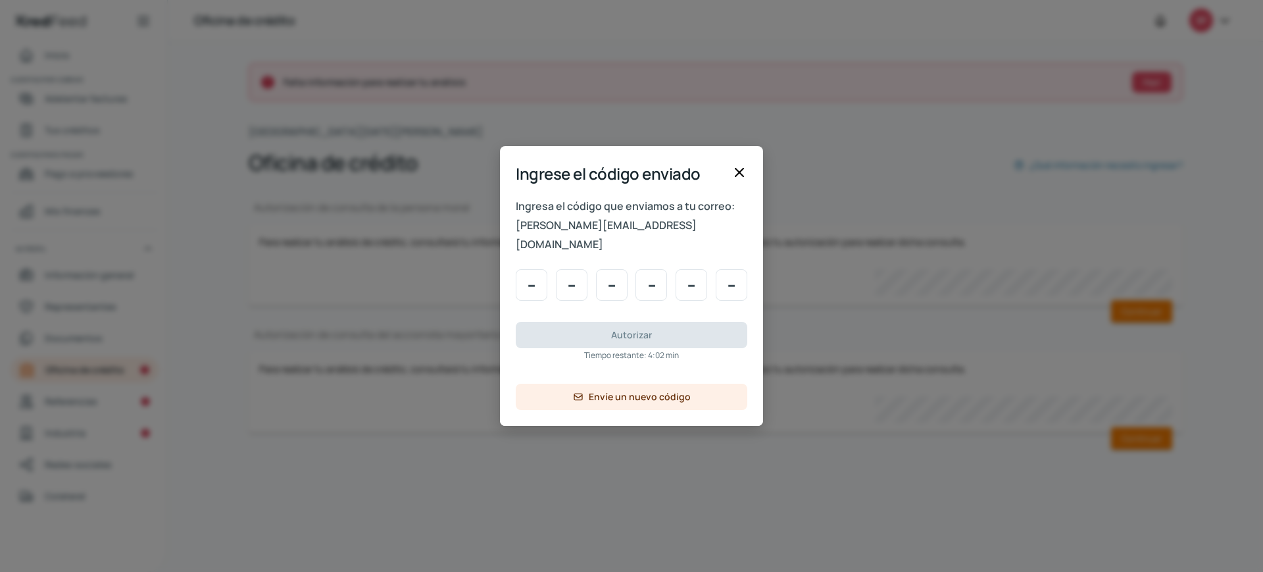
type input "9"
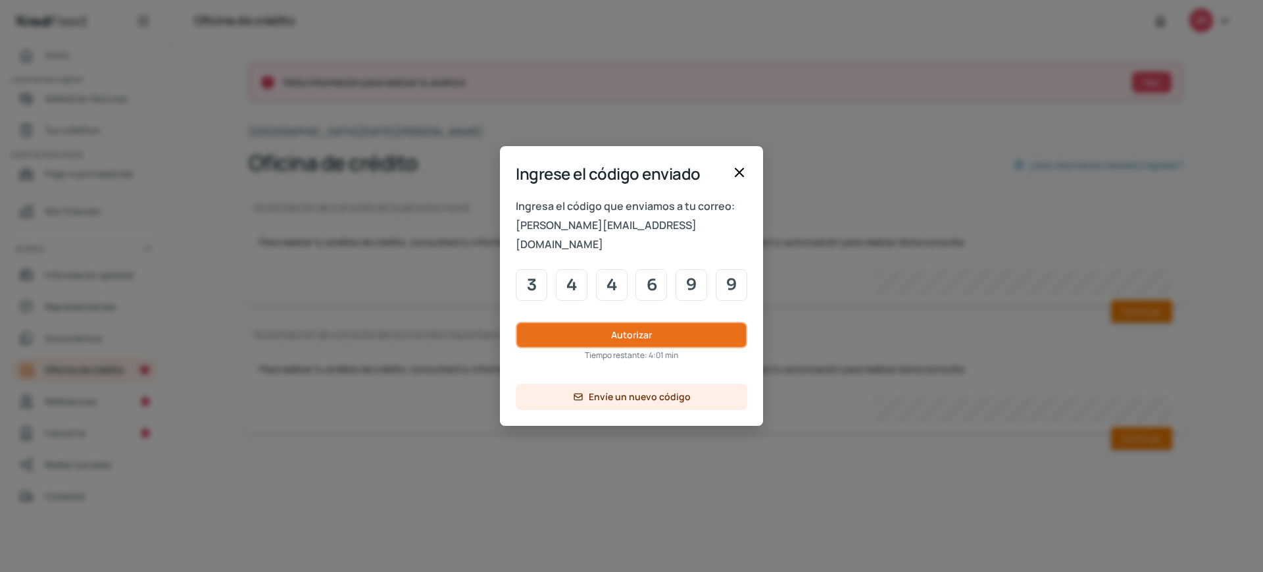
click at [635, 328] on font "Autorizar" at bounding box center [631, 334] width 41 height 12
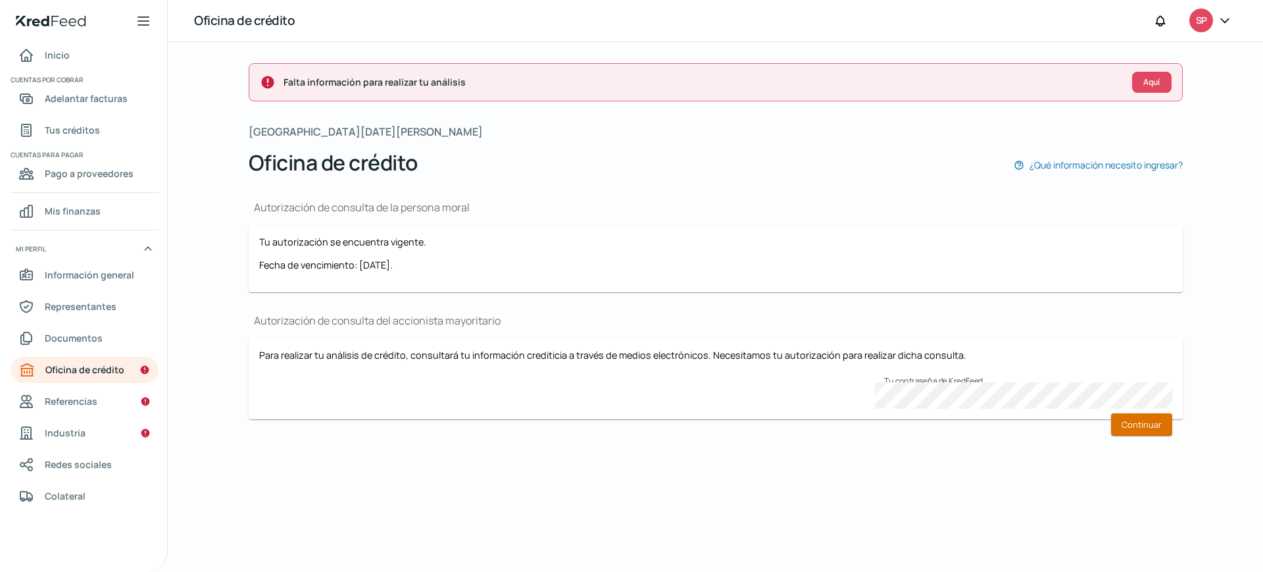
click at [1142, 422] on font "Continuar" at bounding box center [1141, 424] width 40 height 12
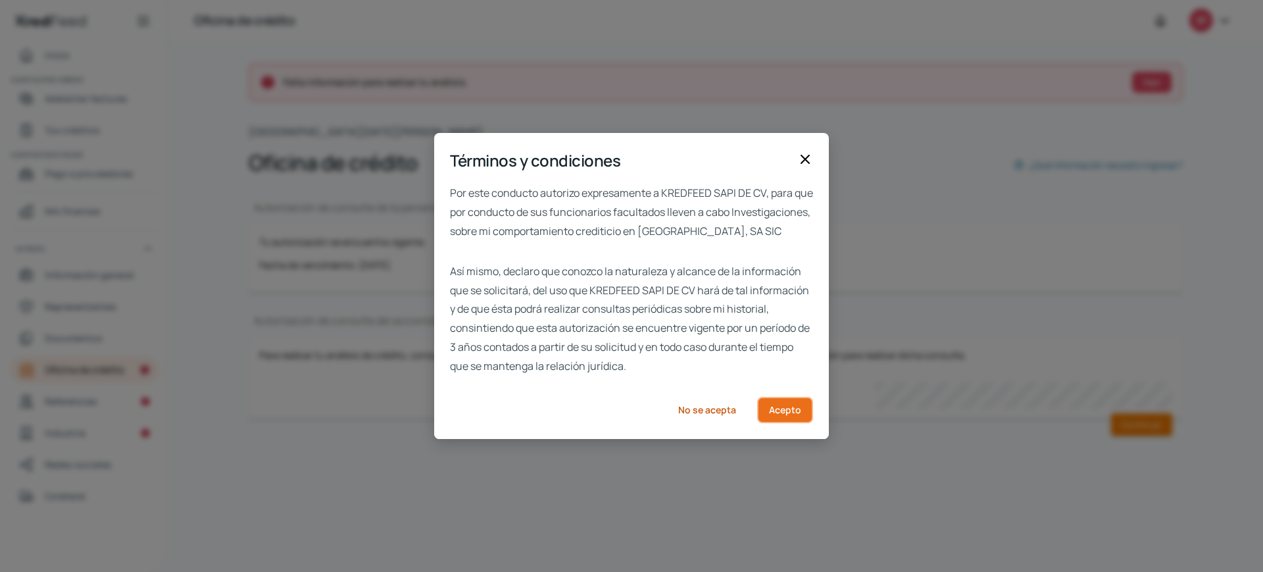
click at [776, 416] on font "Acepto" at bounding box center [785, 409] width 32 height 12
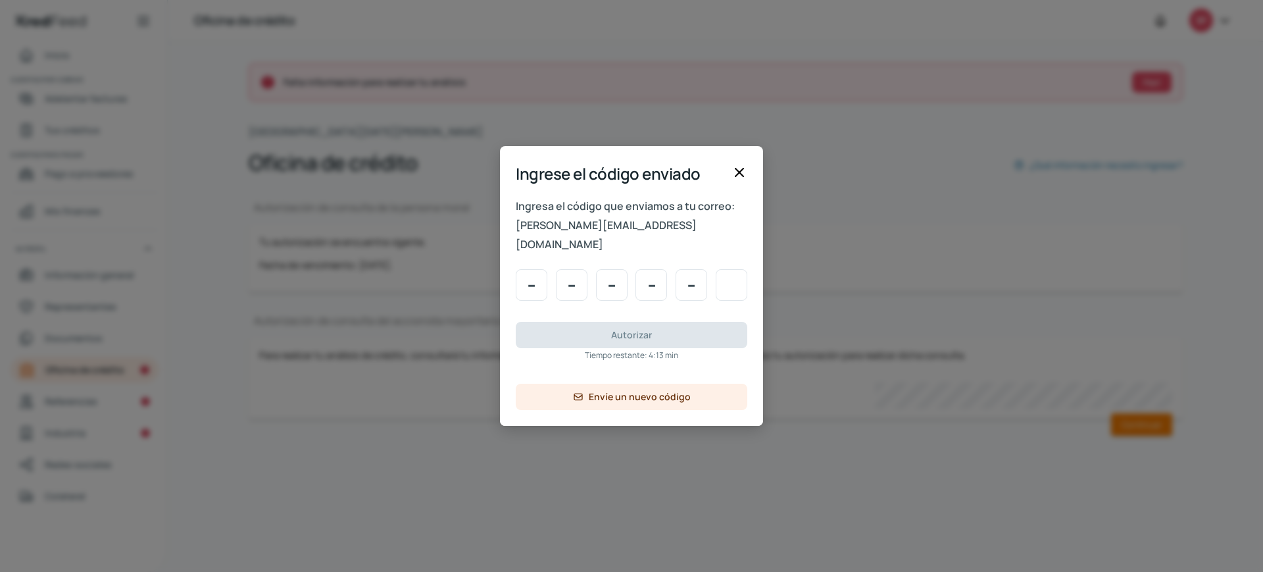
type input "4"
type input "0"
type input "6"
type input "5"
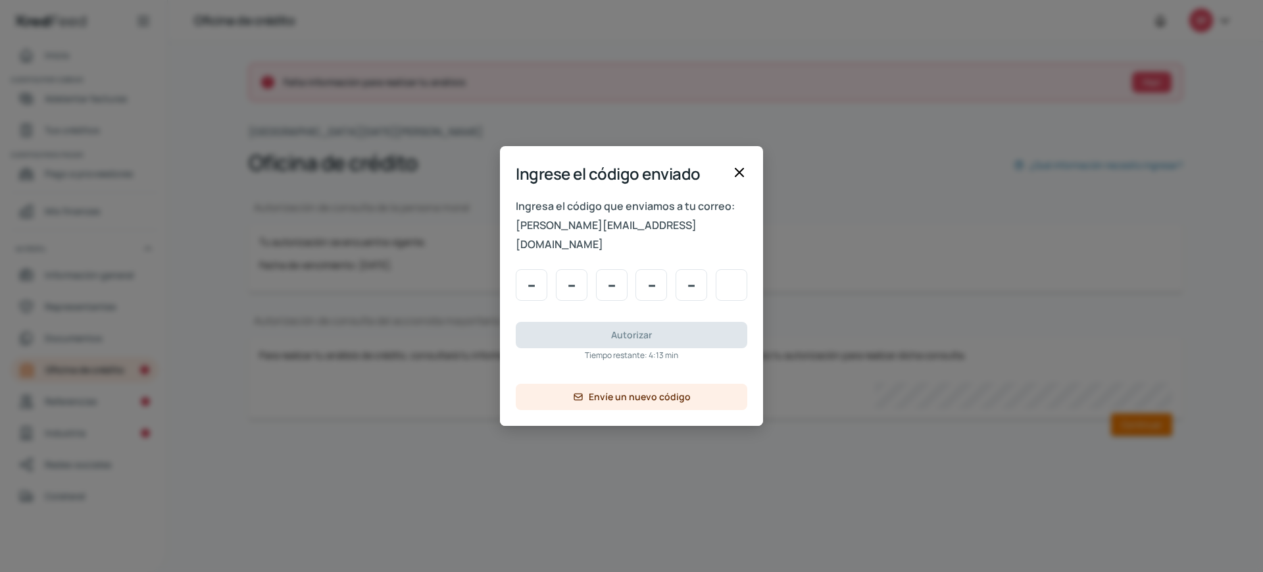
type input "0"
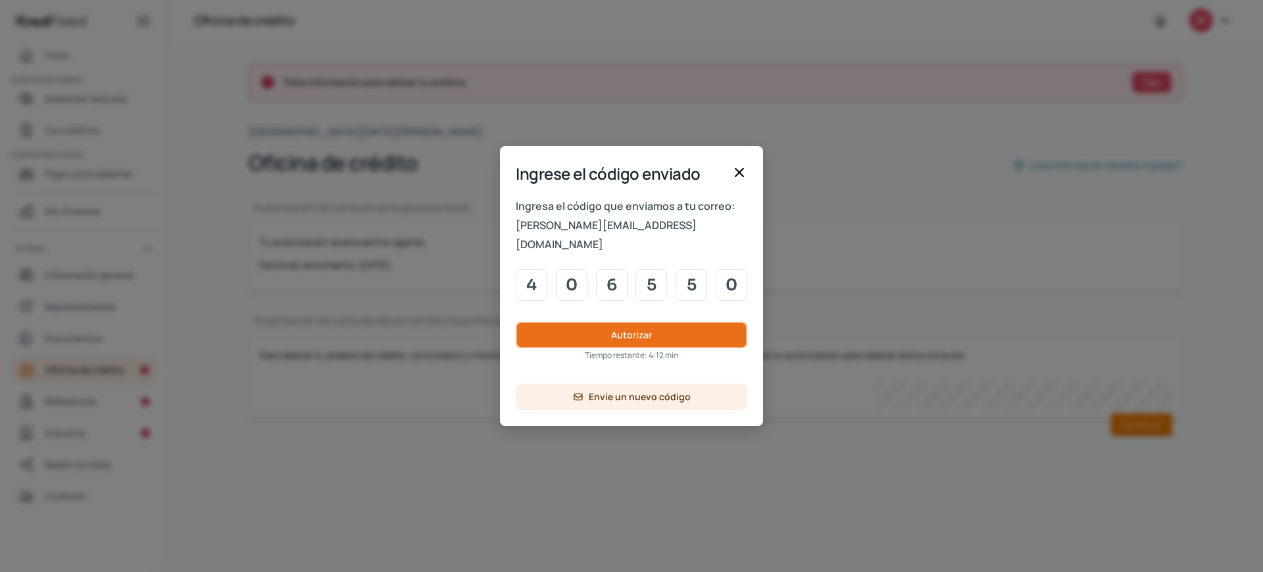
click at [622, 328] on font "Autorizar" at bounding box center [631, 334] width 41 height 12
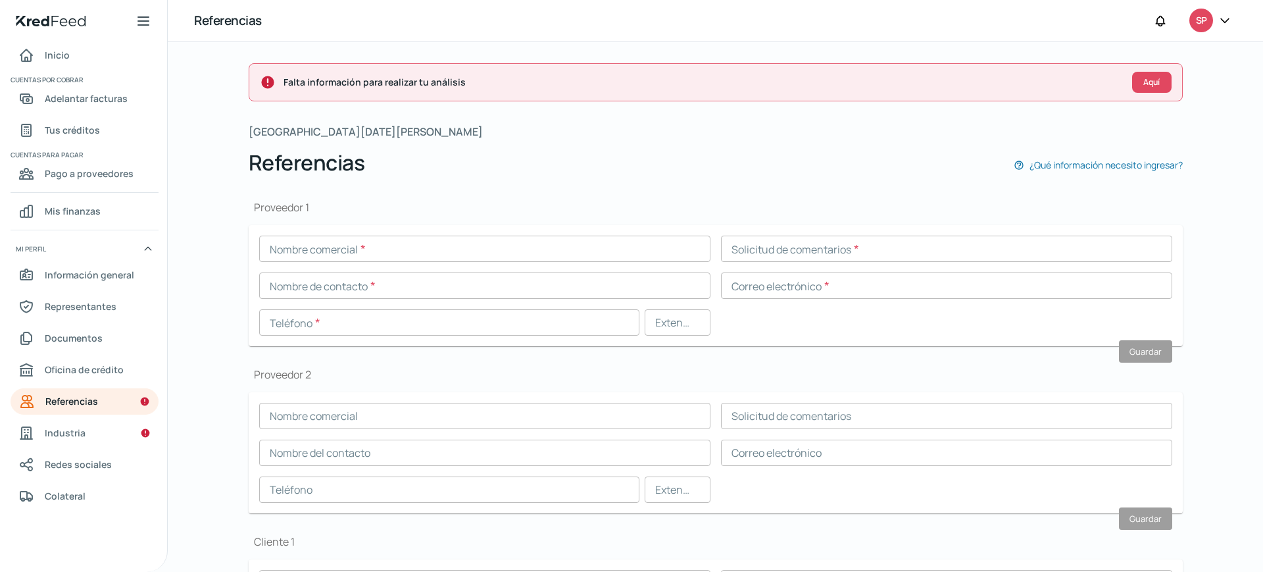
click at [413, 253] on input "text" at bounding box center [484, 248] width 451 height 26
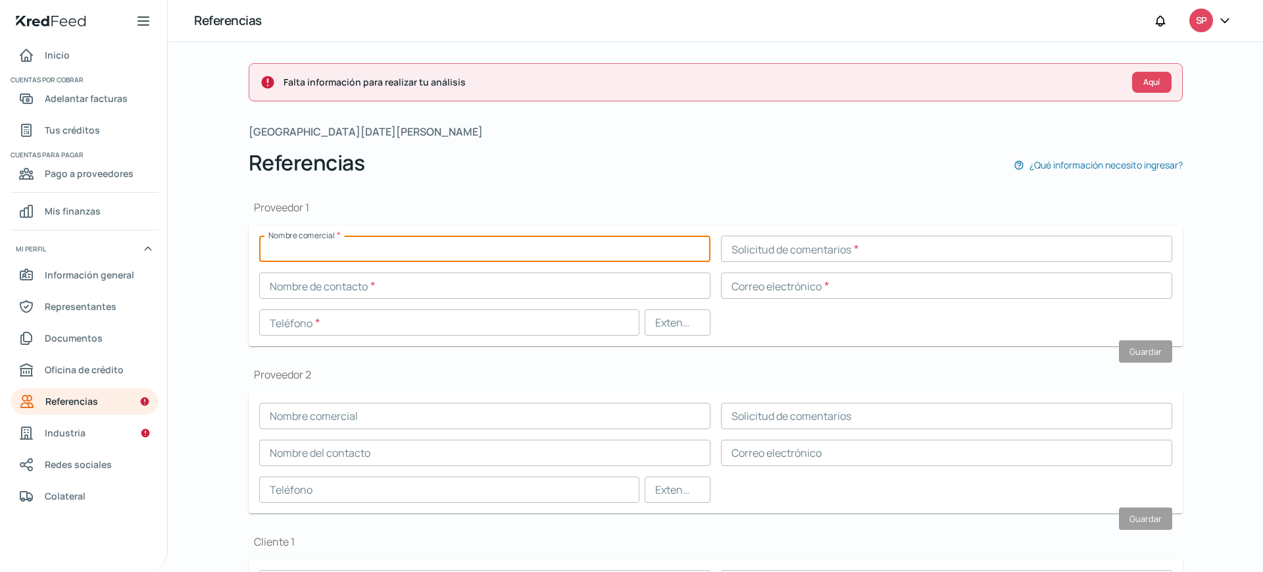
click at [512, 185] on div "Proveedor 1 Nombre comercial * Solicitud de comentarios * Nombre de contacto * …" at bounding box center [716, 529] width 934 height 700
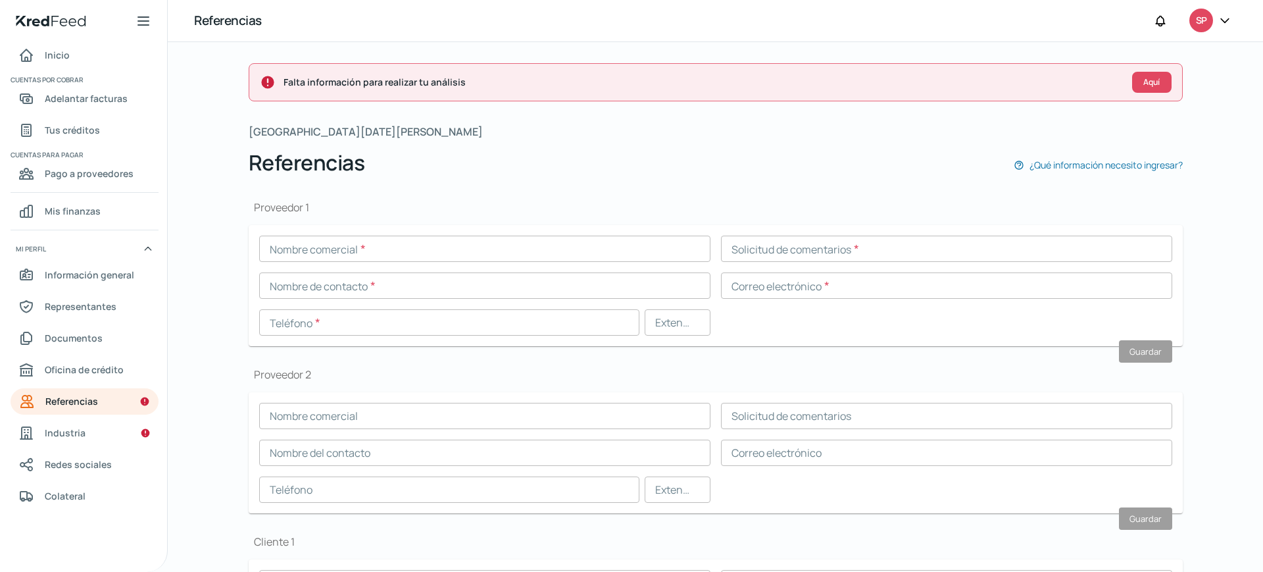
click at [357, 251] on input "text" at bounding box center [484, 248] width 451 height 26
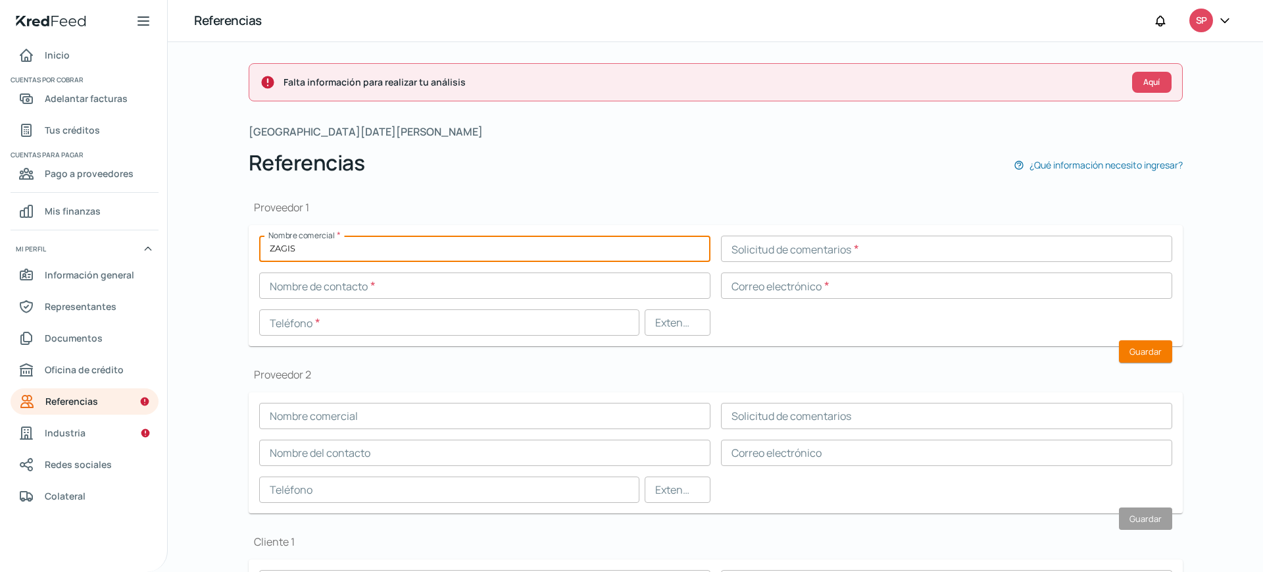
type input "ZAGIS"
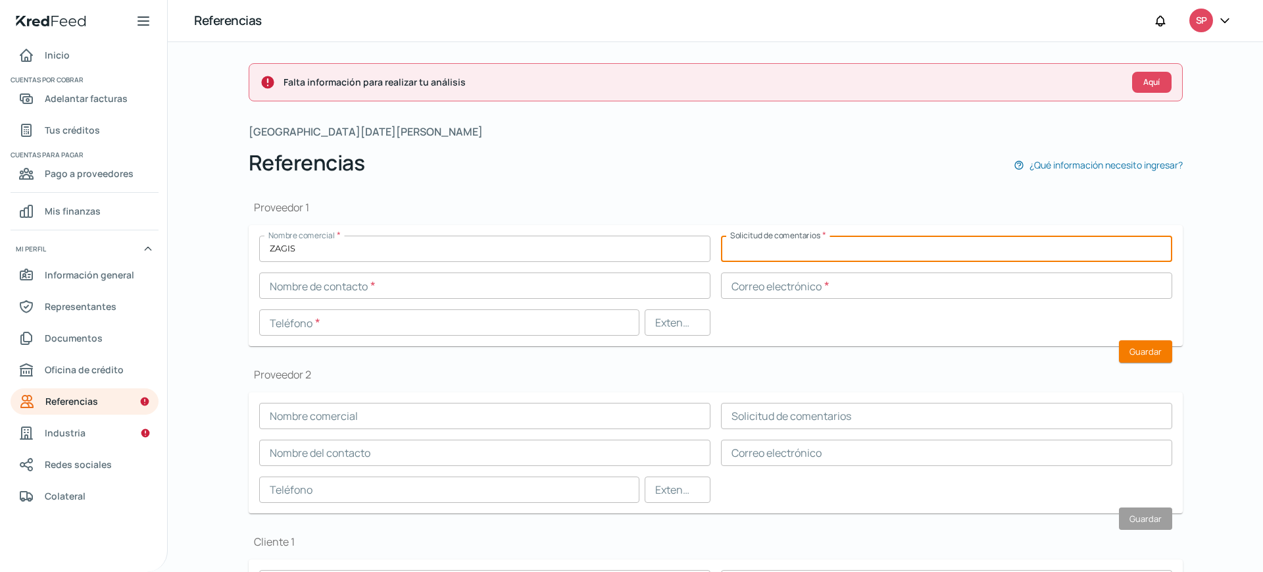
click at [835, 247] on input "text" at bounding box center [946, 248] width 451 height 26
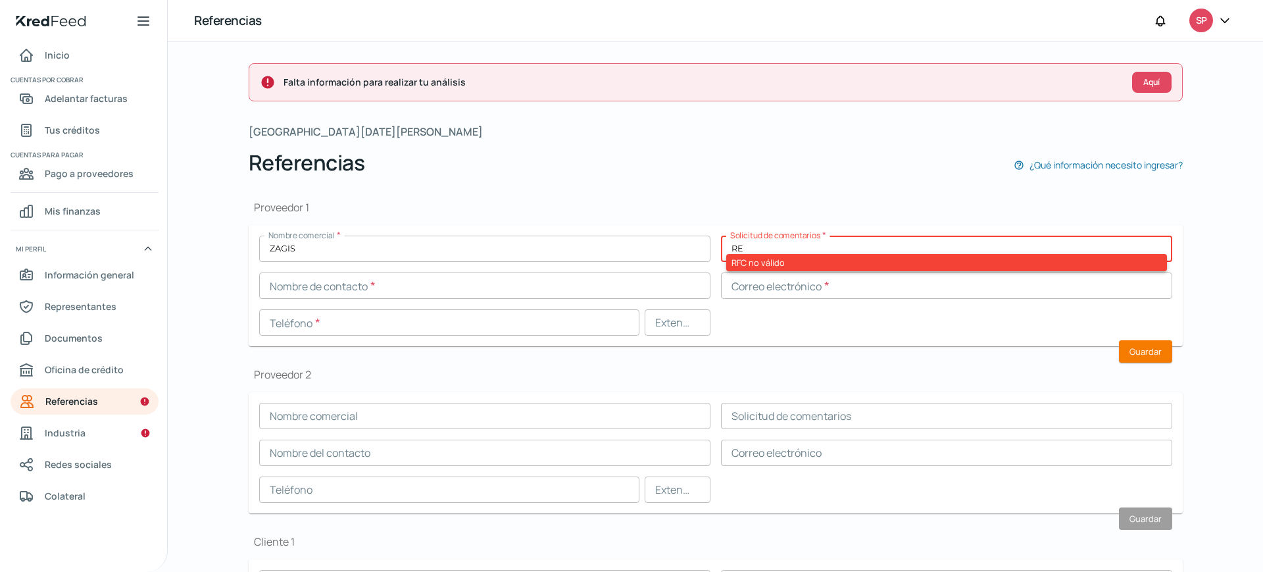
type input "R"
click at [714, 195] on div "Proveedor 1 Nombre comercial * ZAGIS Solicitud de comentarios * REFERENCIA RFC …" at bounding box center [716, 529] width 934 height 700
click at [817, 235] on input "REFERENCIA" at bounding box center [946, 248] width 451 height 26
click at [810, 250] on input "REFERENCIA" at bounding box center [946, 248] width 451 height 26
type input "R"
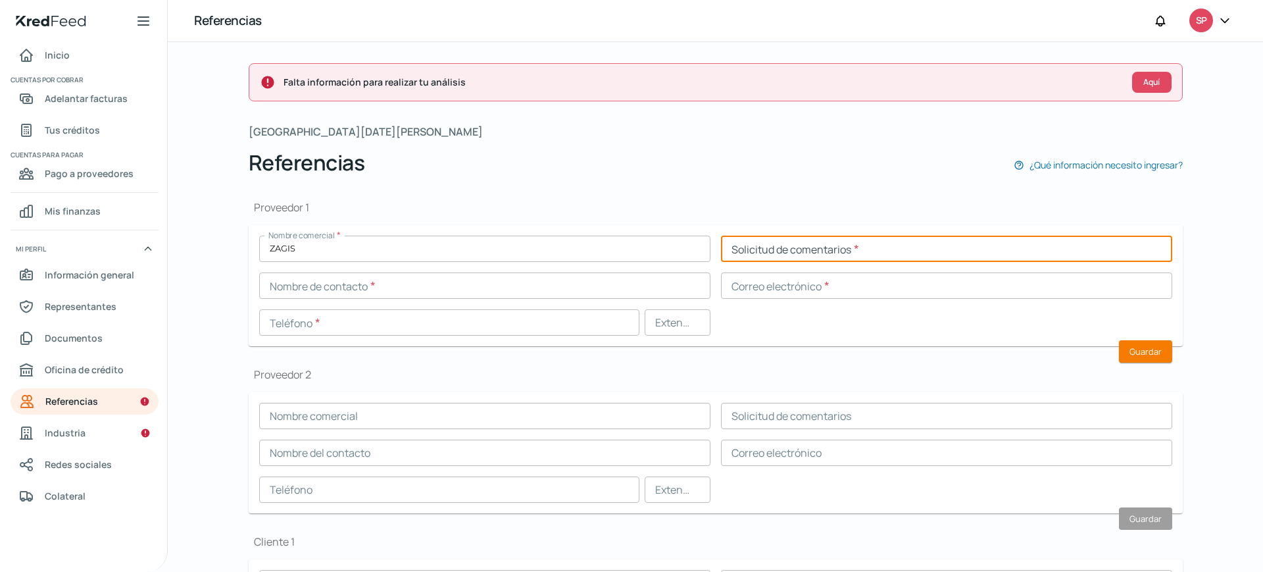
click at [765, 252] on input "text" at bounding box center [946, 248] width 451 height 26
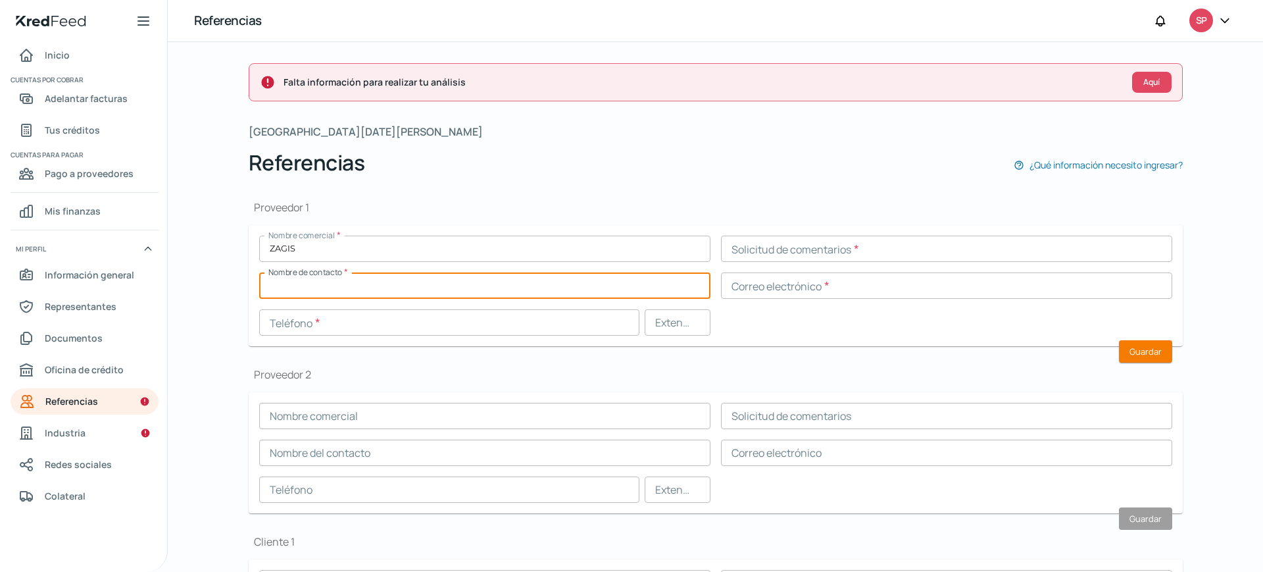
click at [395, 288] on input "text" at bounding box center [484, 285] width 451 height 26
paste input "[PERSON_NAME]"
type input "[PERSON_NAME]"
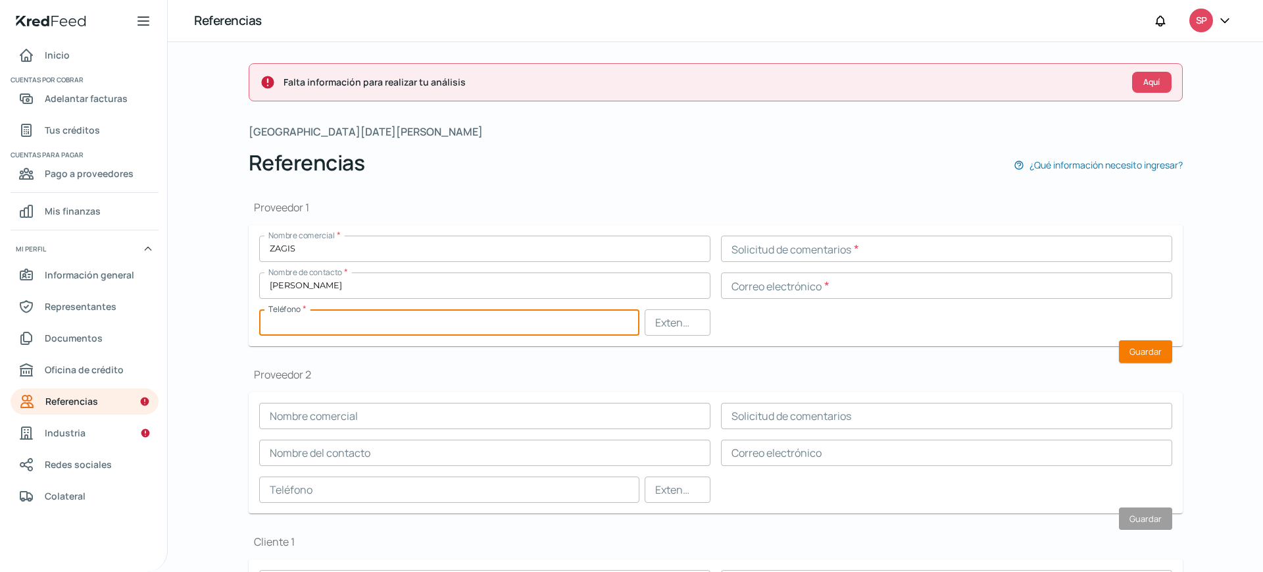
click at [353, 327] on input "text" at bounding box center [449, 322] width 380 height 26
paste input "55 - 2899 - 7059"
type input "55 - 2899 - 7059"
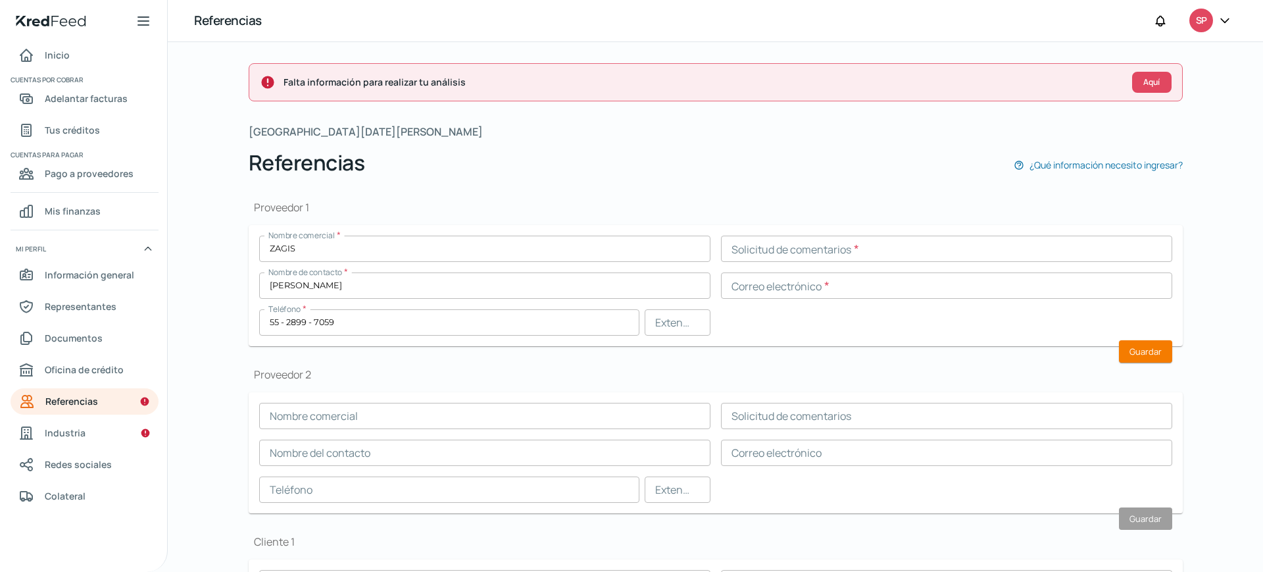
click at [773, 367] on h1 "Proveedor 2" at bounding box center [716, 374] width 934 height 14
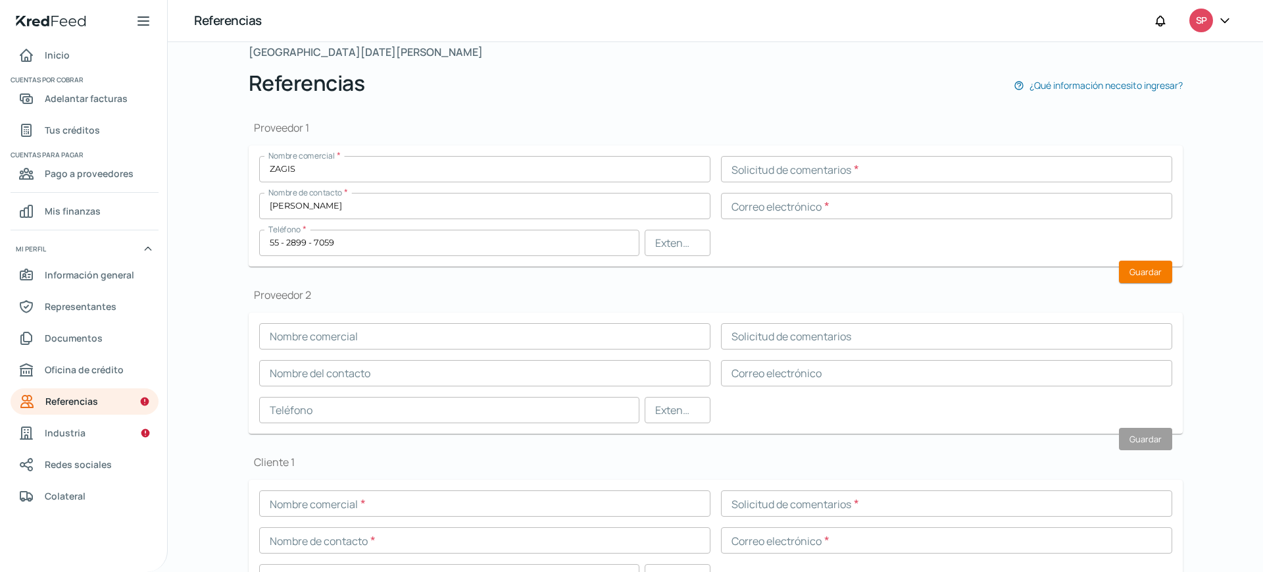
scroll to position [81, 0]
click at [323, 337] on input "text" at bounding box center [484, 335] width 451 height 26
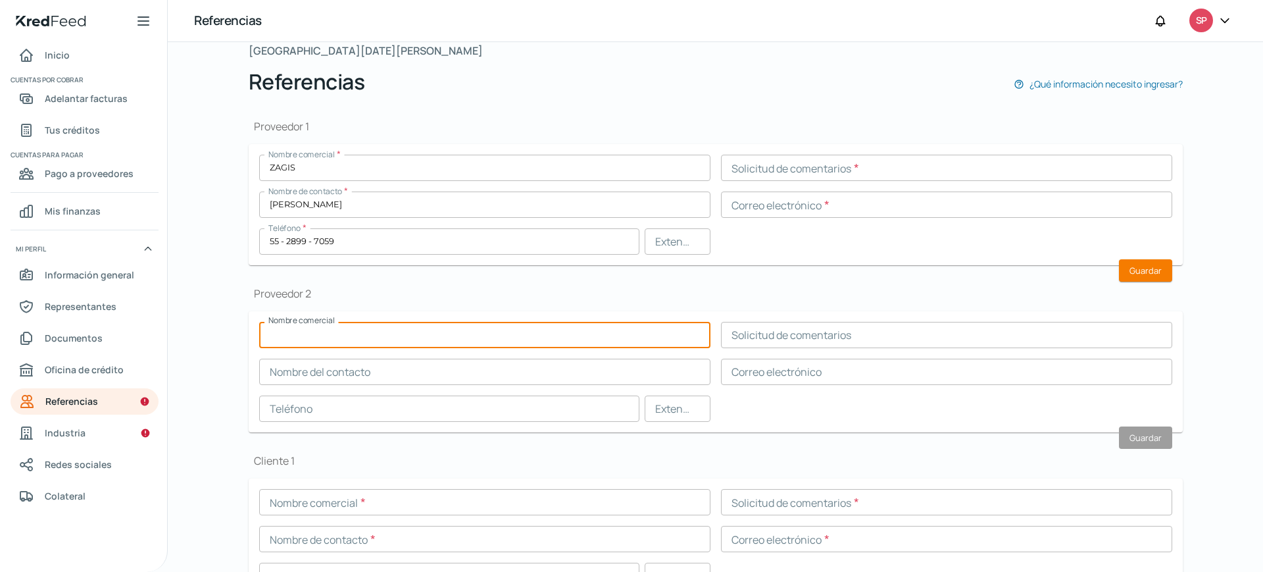
paste input "NAVI TEXTIL"
type input "NAVI TEXTIL"
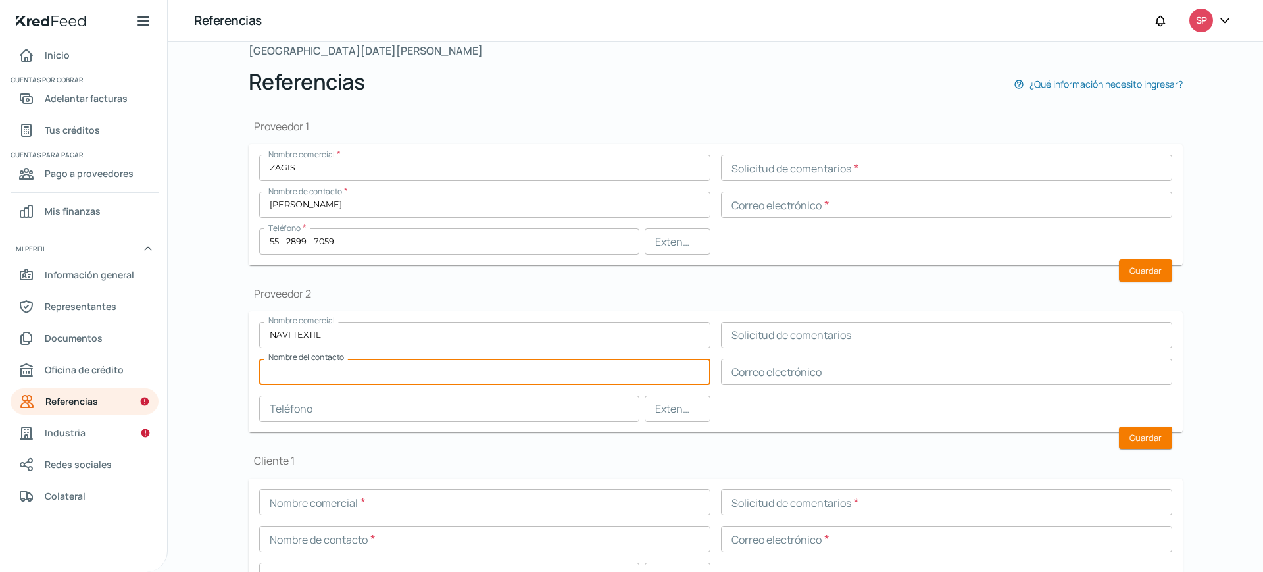
click at [556, 368] on input "text" at bounding box center [484, 371] width 451 height 26
paste input "[PERSON_NAME]"
type input "[PERSON_NAME]"
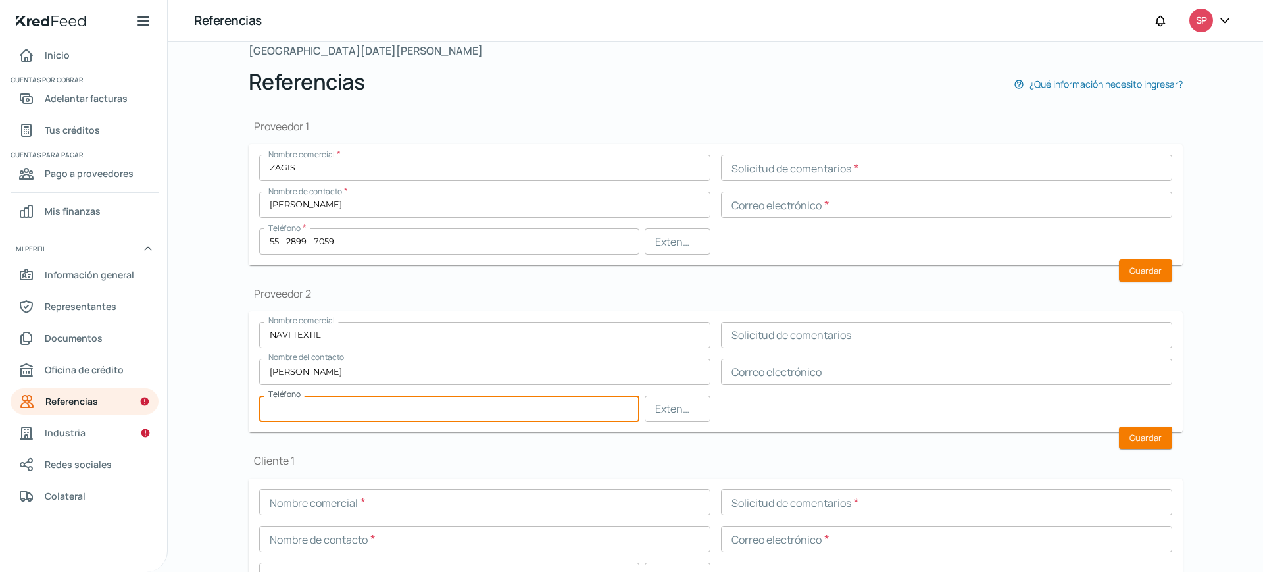
click at [481, 404] on input "text" at bounding box center [449, 408] width 380 height 26
paste input "55 - 4394 - 6164"
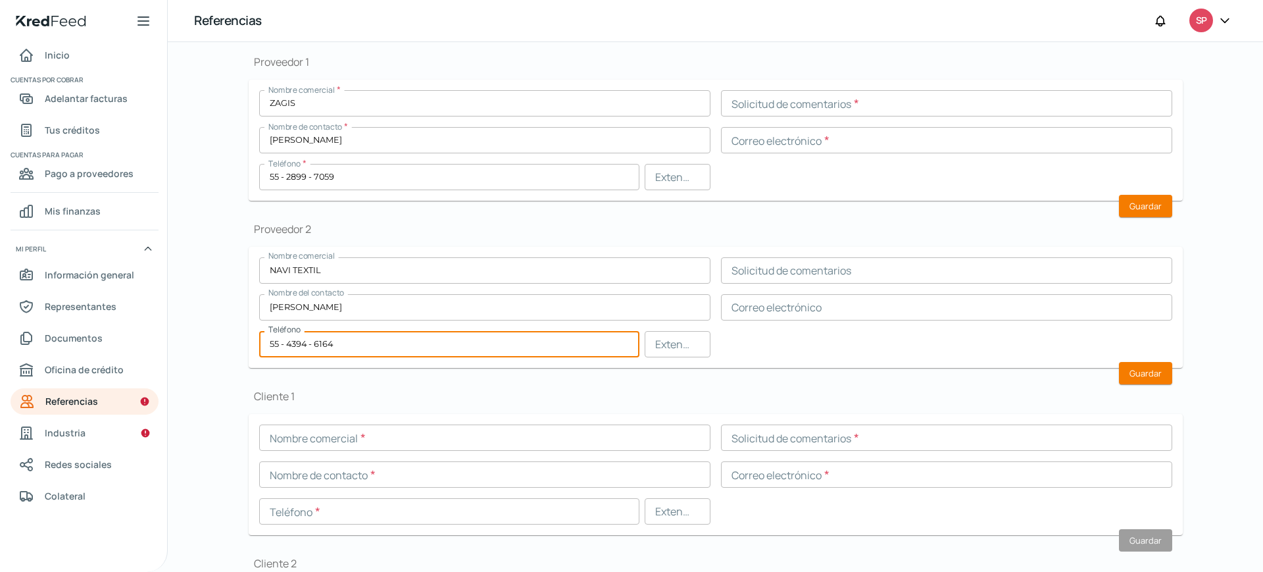
scroll to position [106, 0]
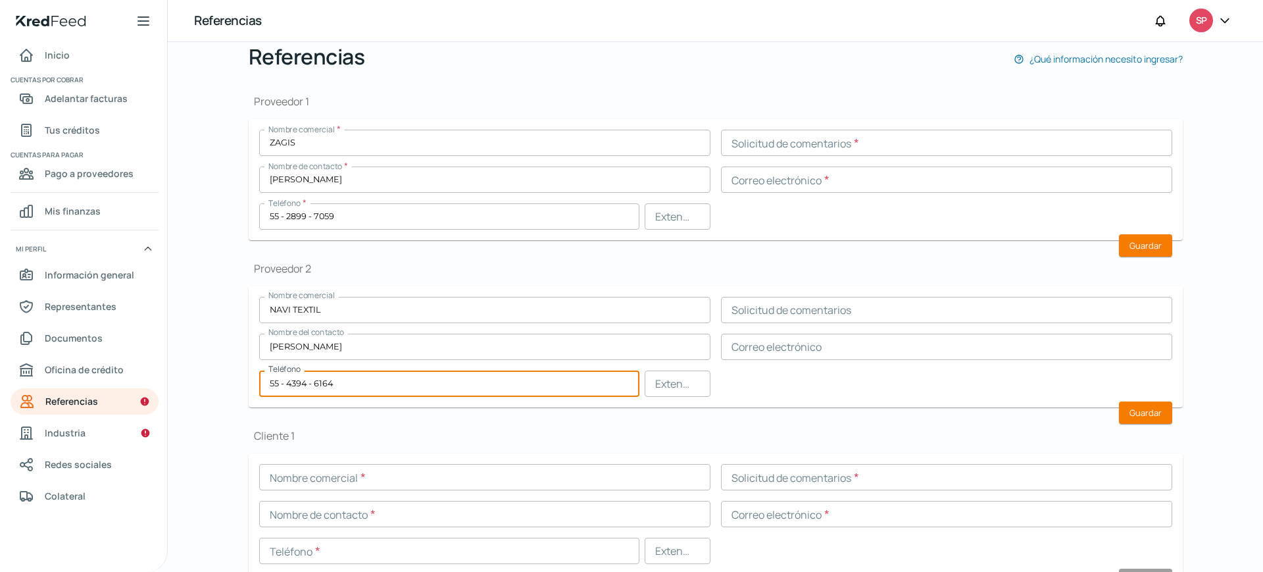
type input "55 - 4394 - 6164"
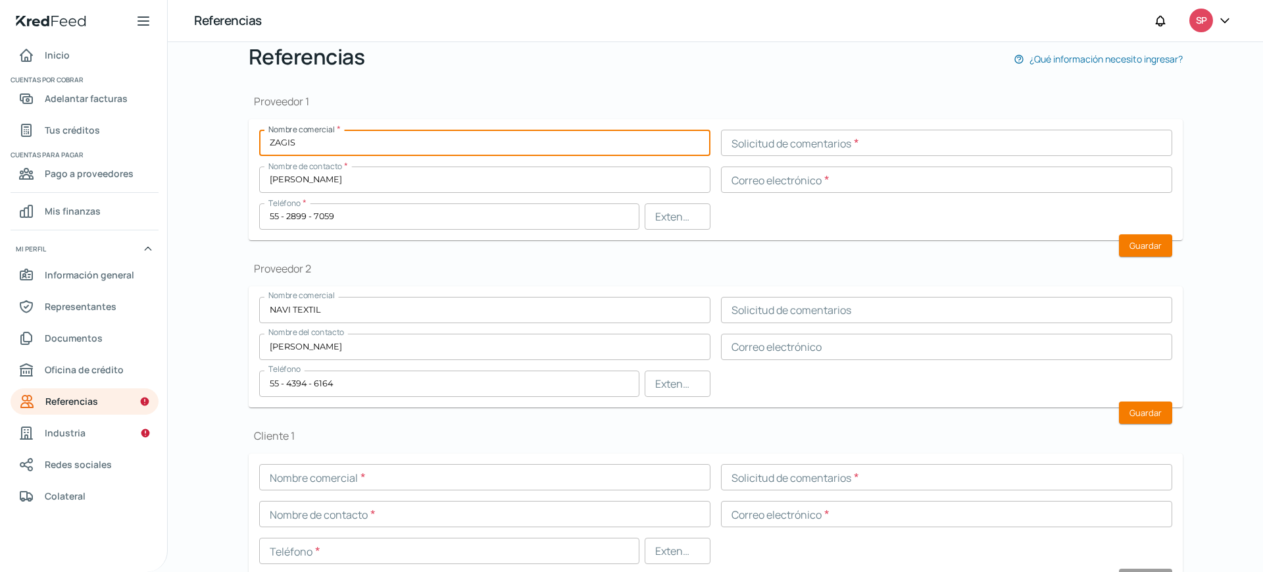
drag, startPoint x: 305, startPoint y: 145, endPoint x: 262, endPoint y: 147, distance: 42.8
click at [262, 147] on input "ZAGIS" at bounding box center [484, 143] width 451 height 26
click at [824, 140] on input "text" at bounding box center [946, 143] width 451 height 26
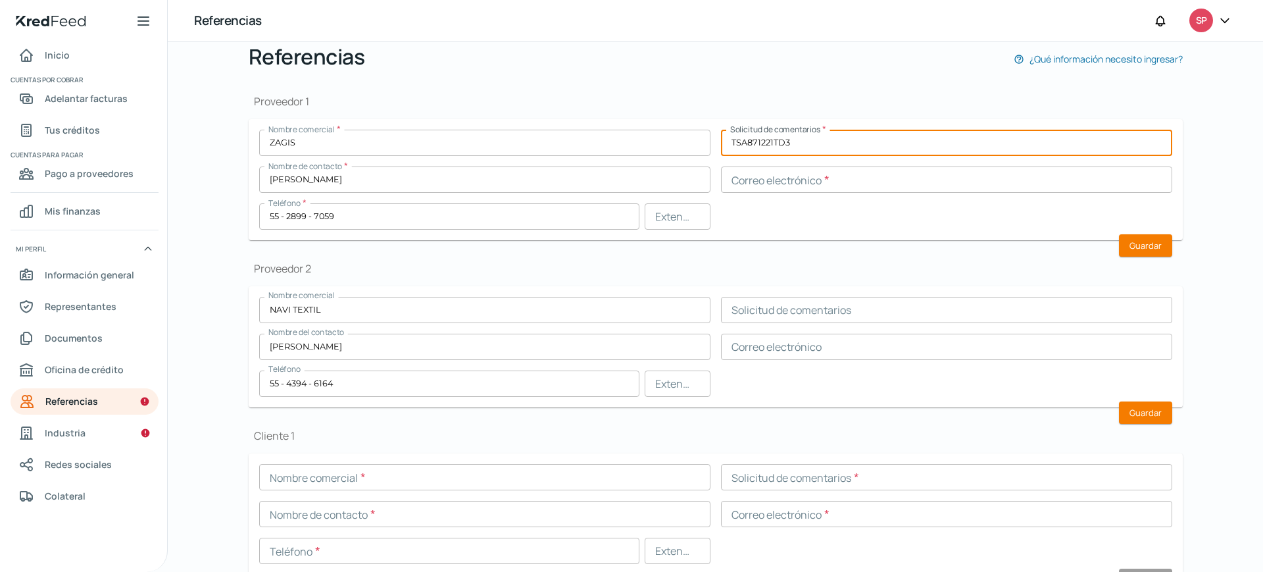
drag, startPoint x: 801, startPoint y: 141, endPoint x: 696, endPoint y: 128, distance: 105.4
click at [696, 128] on form "Nombre comercial * ZAGIS Solicitud de comentarios * TSA871221TD3 Nombre de cont…" at bounding box center [716, 179] width 934 height 121
drag, startPoint x: 729, startPoint y: 142, endPoint x: 791, endPoint y: 141, distance: 62.5
click at [791, 141] on input "TZA871221TD3" at bounding box center [946, 143] width 451 height 26
type input "TZA871221TD3"
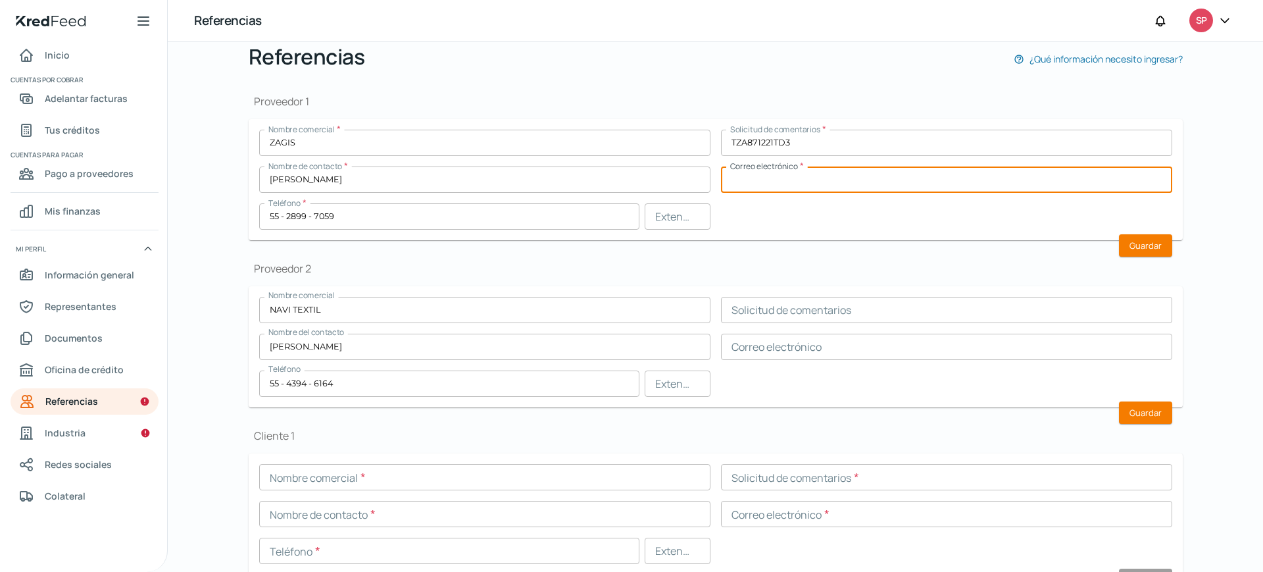
click at [810, 172] on input "text" at bounding box center [946, 179] width 451 height 26
click at [708, 260] on div "Proveedor 1 Nombre comercial * ZAGIS Solicitud de comentarios * TZA871221TD3 No…" at bounding box center [716, 423] width 934 height 700
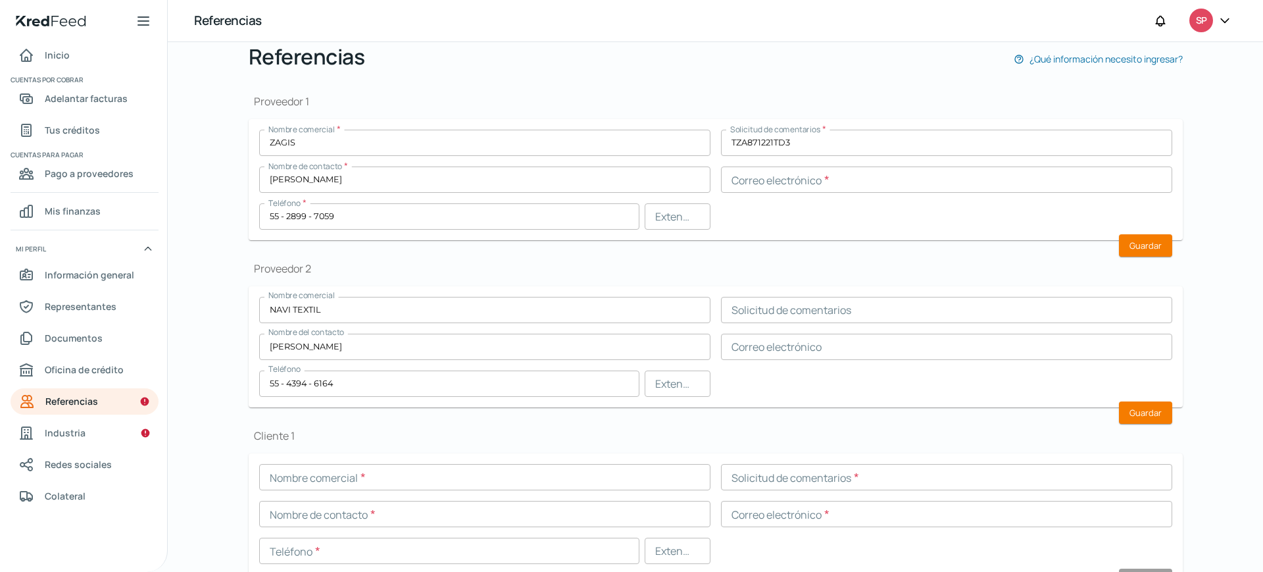
click at [794, 182] on input "text" at bounding box center [946, 179] width 451 height 26
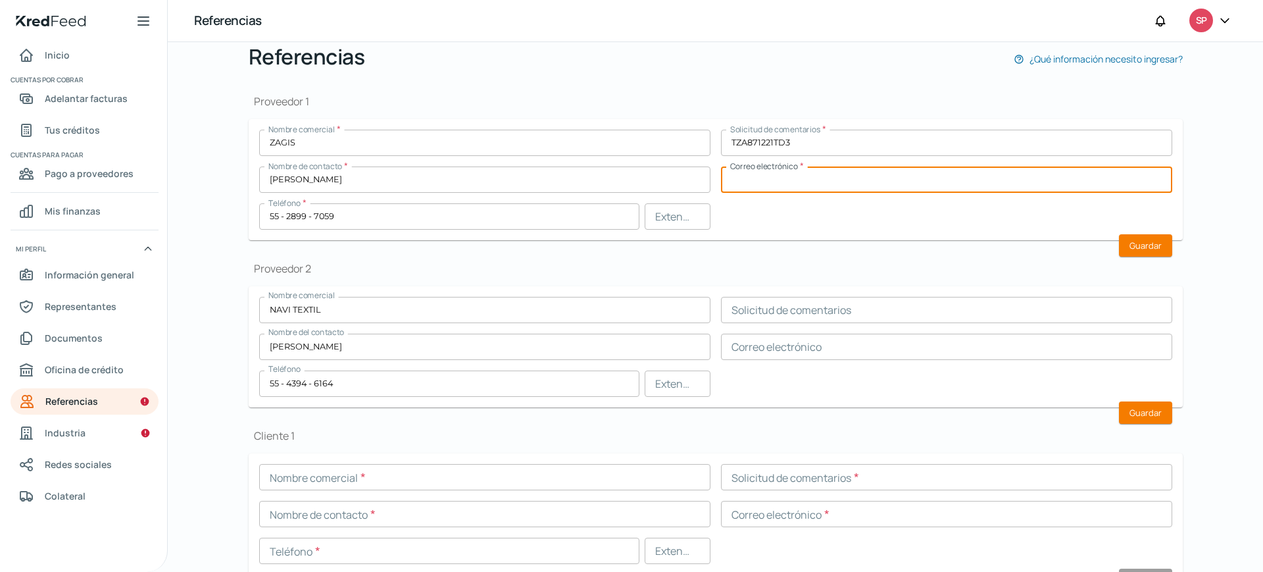
paste input "[EMAIL_ADDRESS][DOMAIN_NAME]"
type input "[EMAIL_ADDRESS][DOMAIN_NAME]"
click at [522, 265] on h1 "Proveedor 2" at bounding box center [716, 268] width 934 height 14
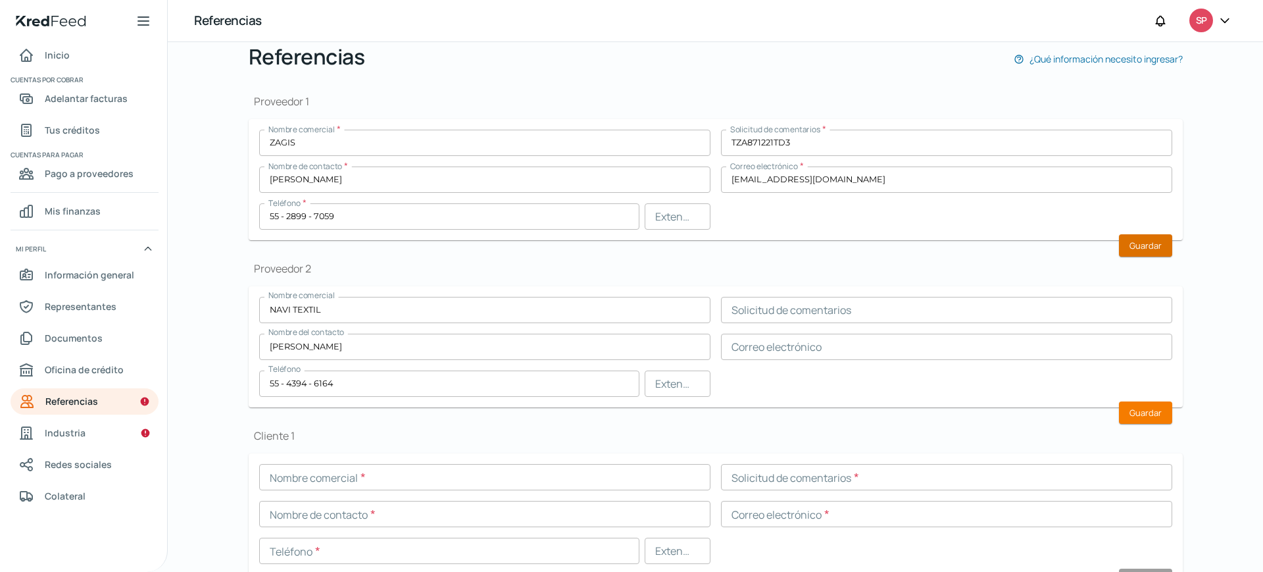
click at [1144, 243] on font "Guardar" at bounding box center [1145, 245] width 32 height 12
click at [777, 351] on input "text" at bounding box center [946, 346] width 451 height 26
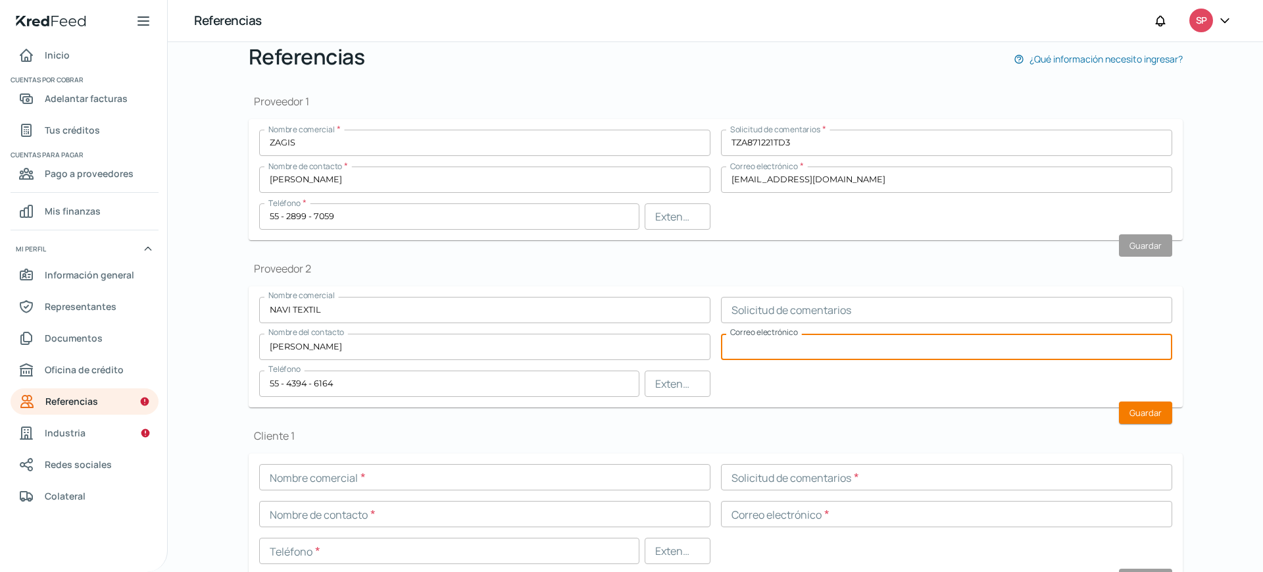
paste input "[EMAIL_ADDRESS][DOMAIN_NAME]"
type input "[EMAIL_ADDRESS][DOMAIN_NAME]"
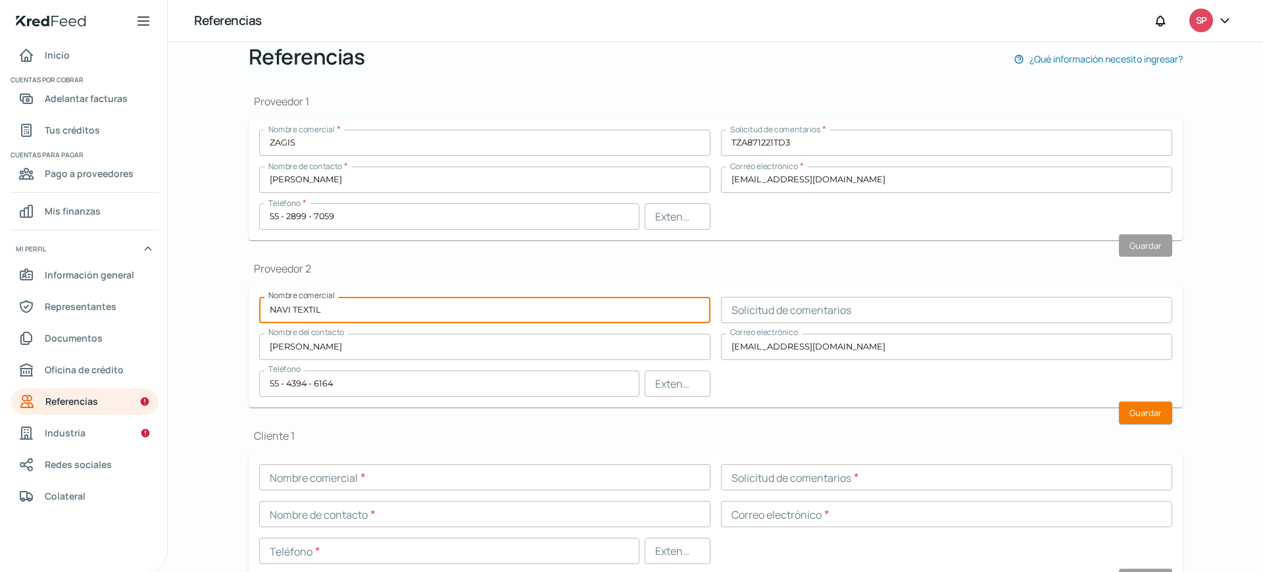
drag, startPoint x: 500, startPoint y: 305, endPoint x: 215, endPoint y: 305, distance: 285.4
click at [215, 305] on div "Falta información para realizar tu análisis Aquí [DATE][PERSON_NAME] Referencia…" at bounding box center [715, 306] width 1095 height 529
click at [1140, 411] on font "Guardar" at bounding box center [1145, 412] width 32 height 12
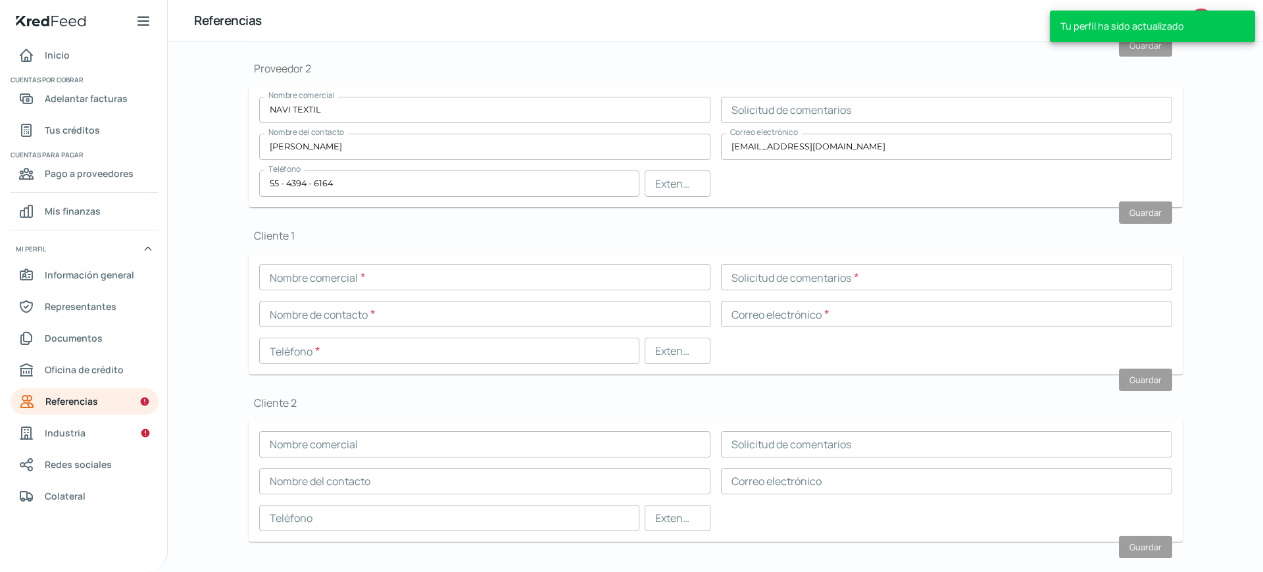
scroll to position [328, 0]
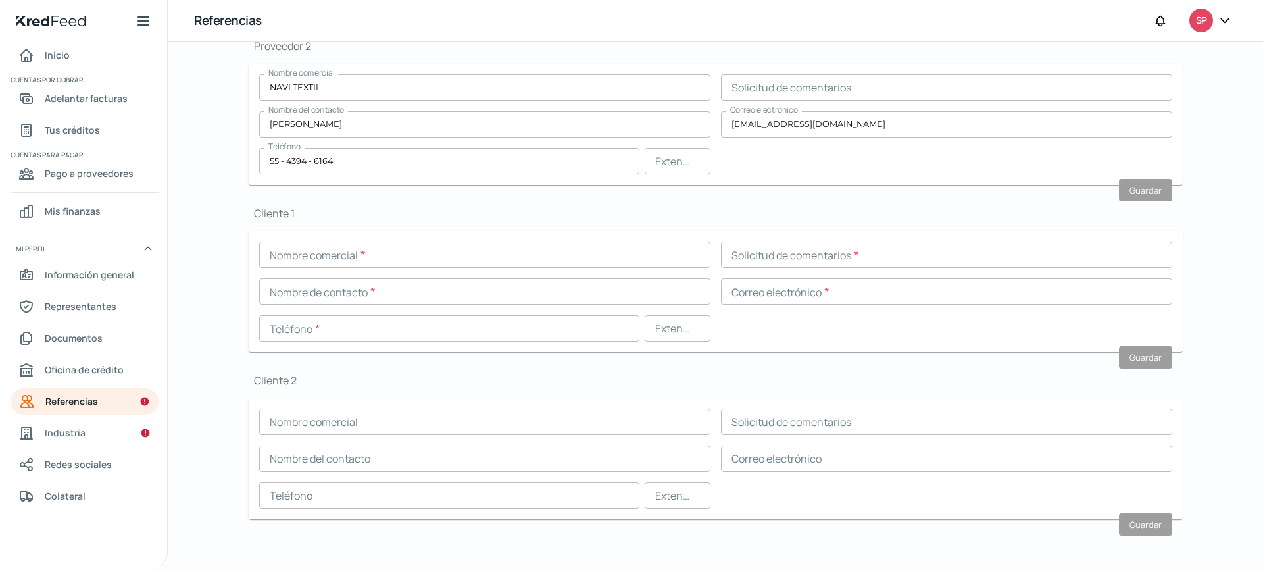
click at [397, 250] on input "text" at bounding box center [484, 254] width 451 height 26
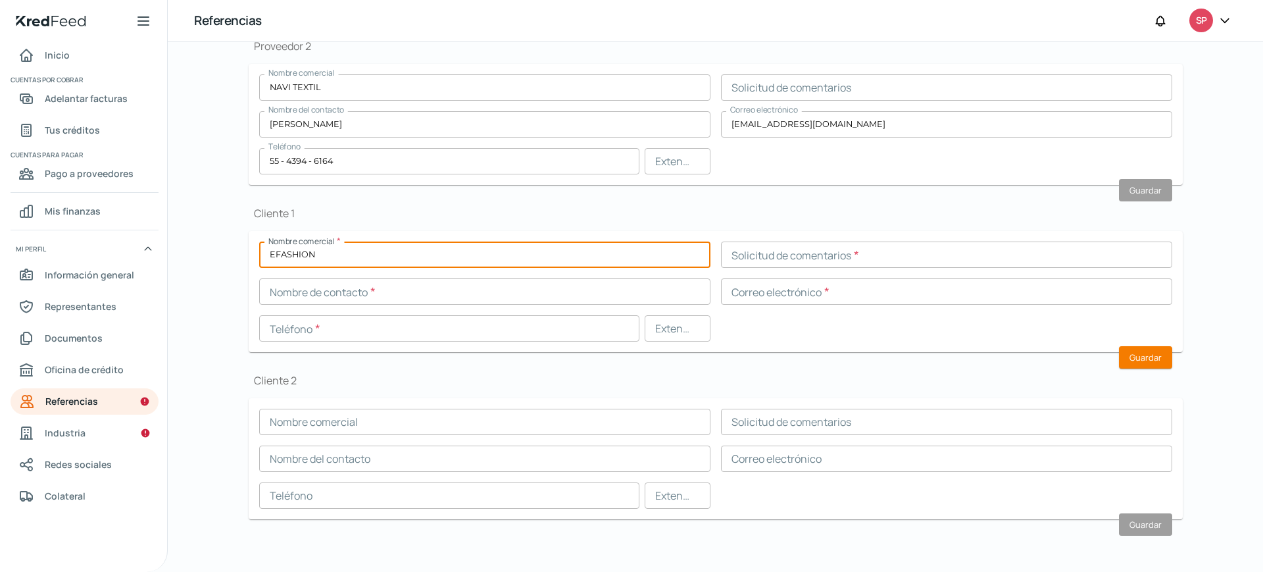
type input "EFASHION"
click at [813, 252] on input "text" at bounding box center [946, 254] width 451 height 26
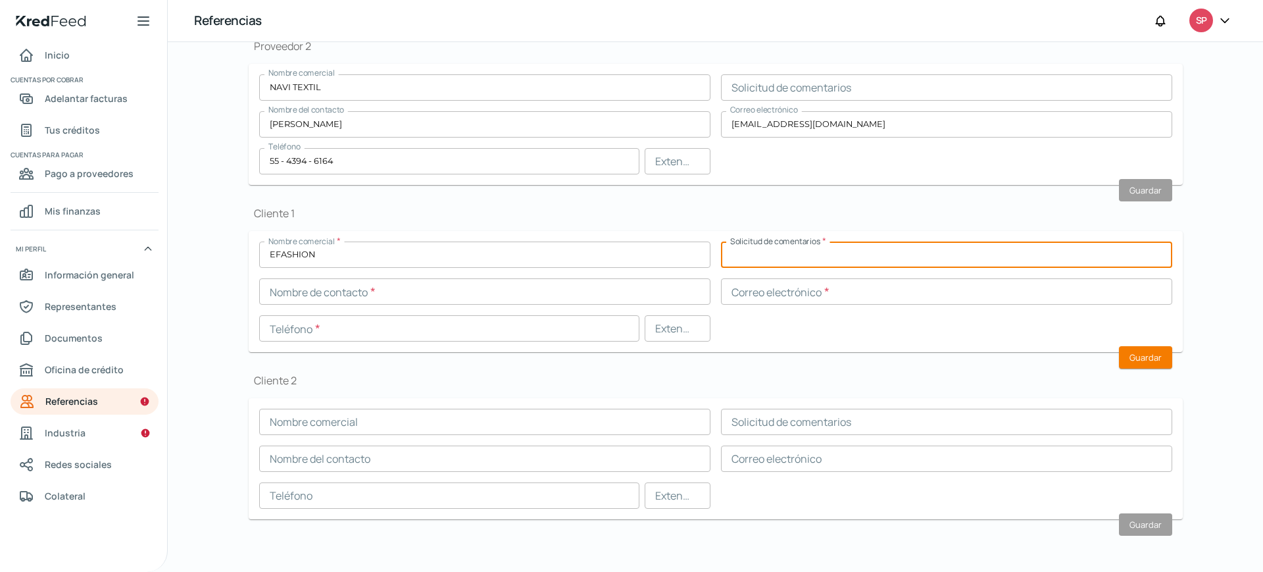
type input "EFA130701KJ9"
click at [524, 297] on input "text" at bounding box center [484, 291] width 451 height 26
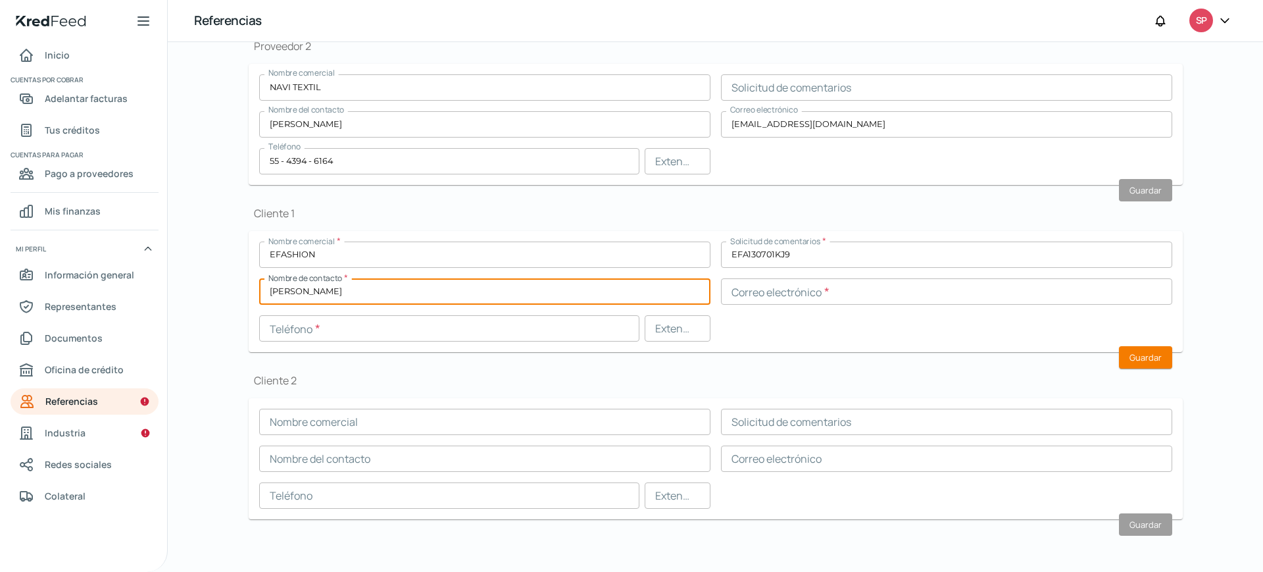
type input "[PERSON_NAME]"
click at [772, 287] on input "text" at bounding box center [946, 291] width 451 height 26
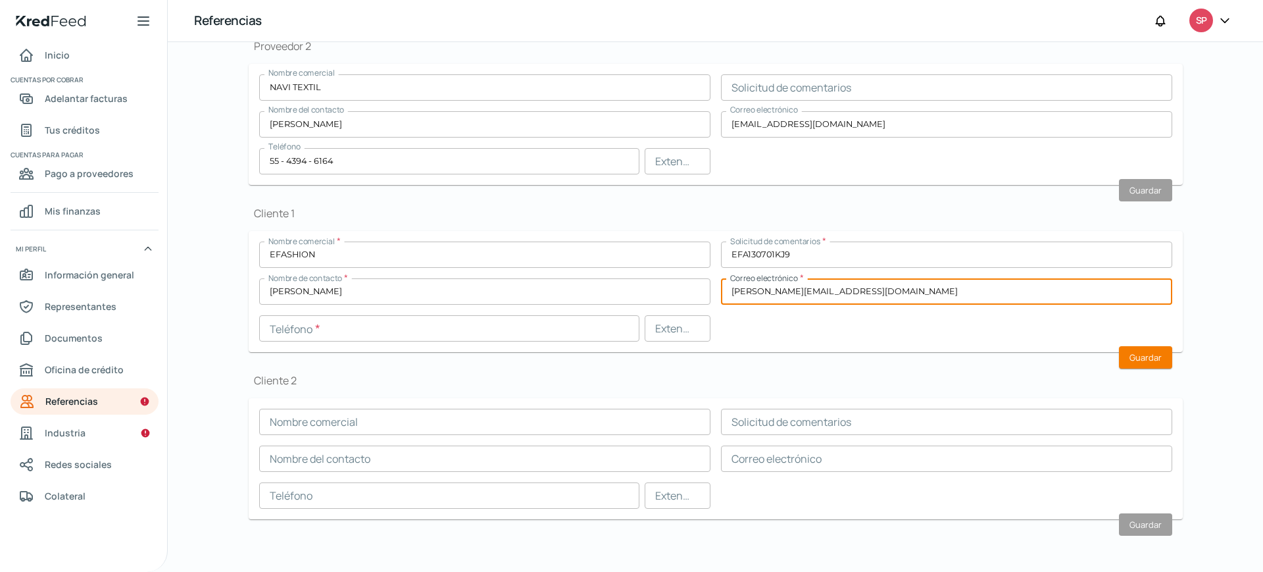
type input "[PERSON_NAME][EMAIL_ADDRESS][DOMAIN_NAME]"
click at [421, 331] on input "text" at bounding box center [449, 328] width 380 height 26
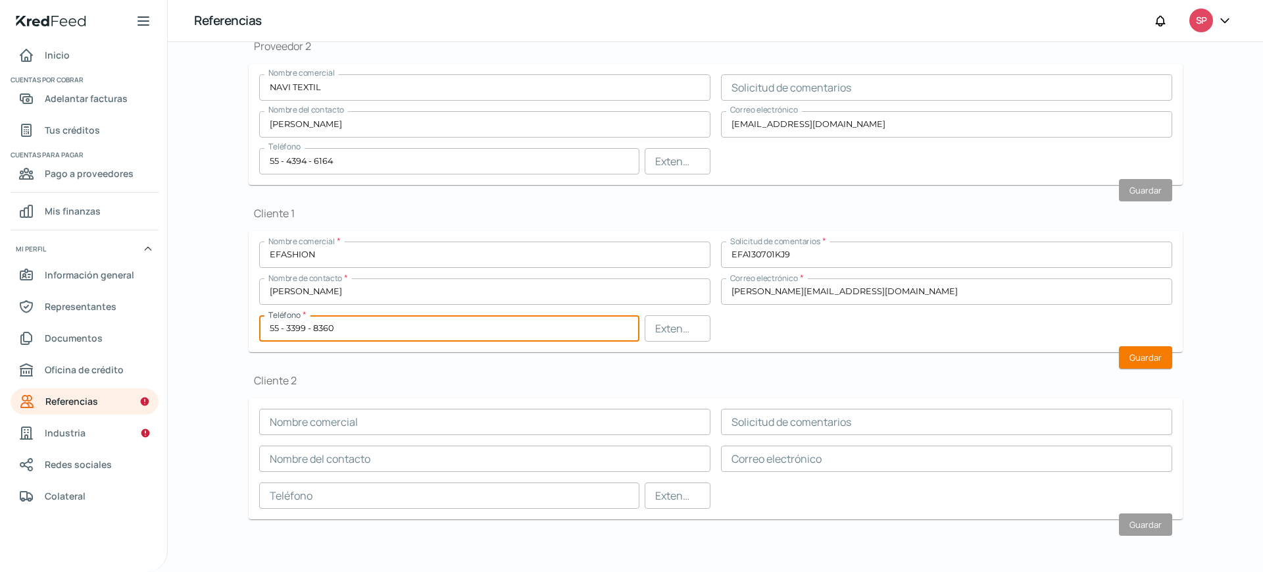
type input "55 - 3399 - 8360"
click at [796, 329] on div "Nombre comercial * EFASHION Solicitud de comentarios * EFA130701KJ9 Nombre de c…" at bounding box center [715, 291] width 913 height 100
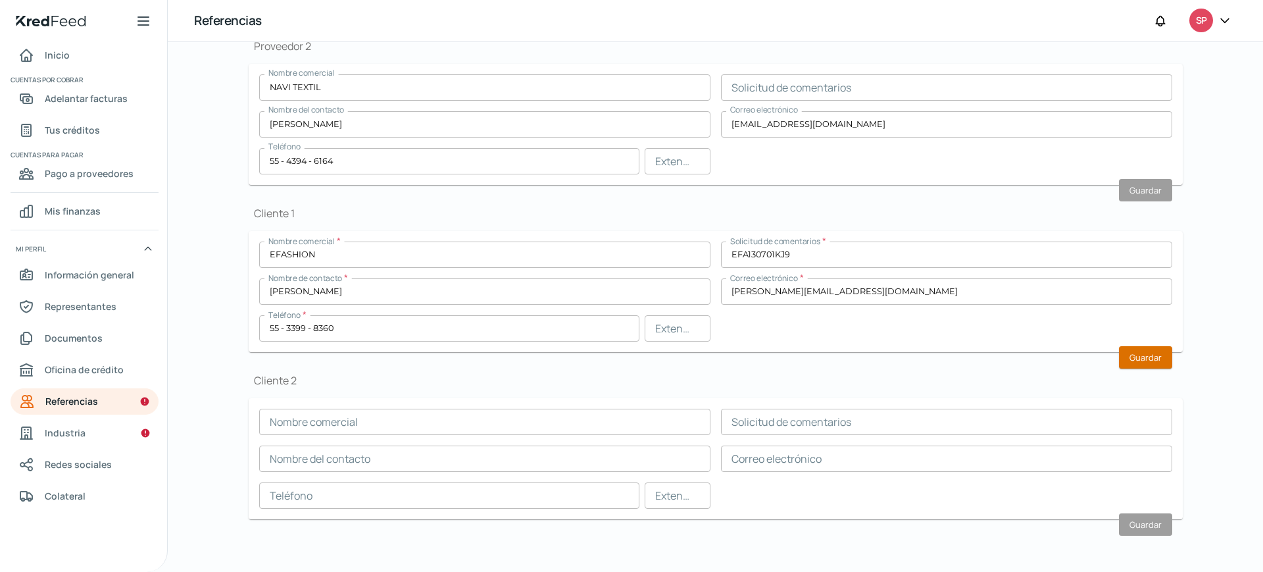
click at [1150, 358] on font "Guardar" at bounding box center [1145, 357] width 32 height 12
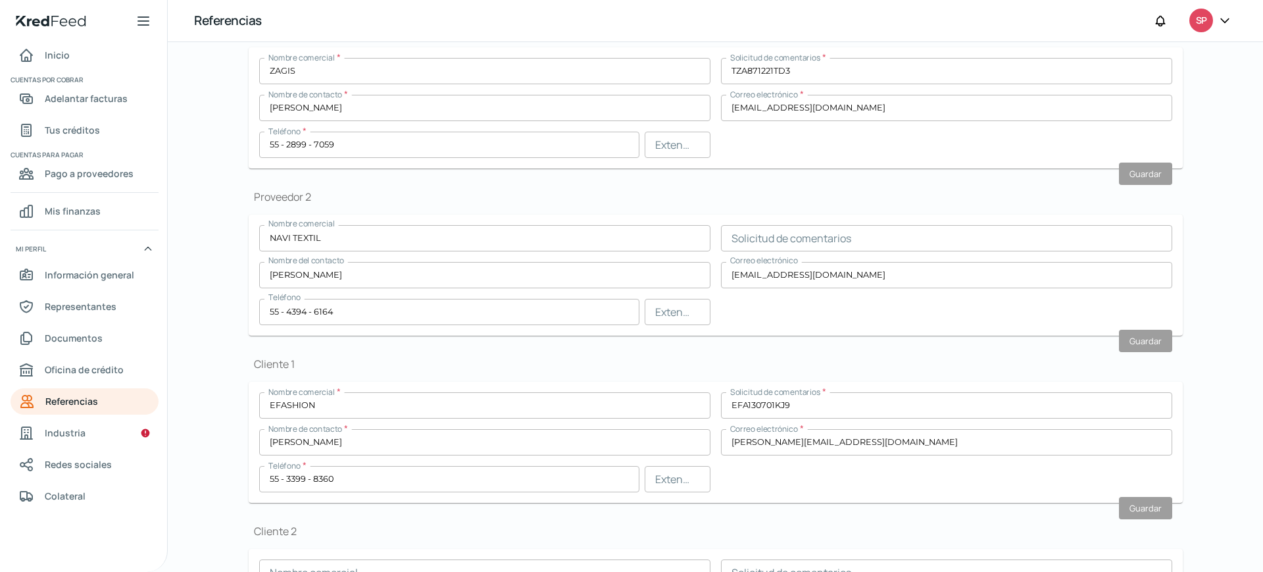
scroll to position [0, 0]
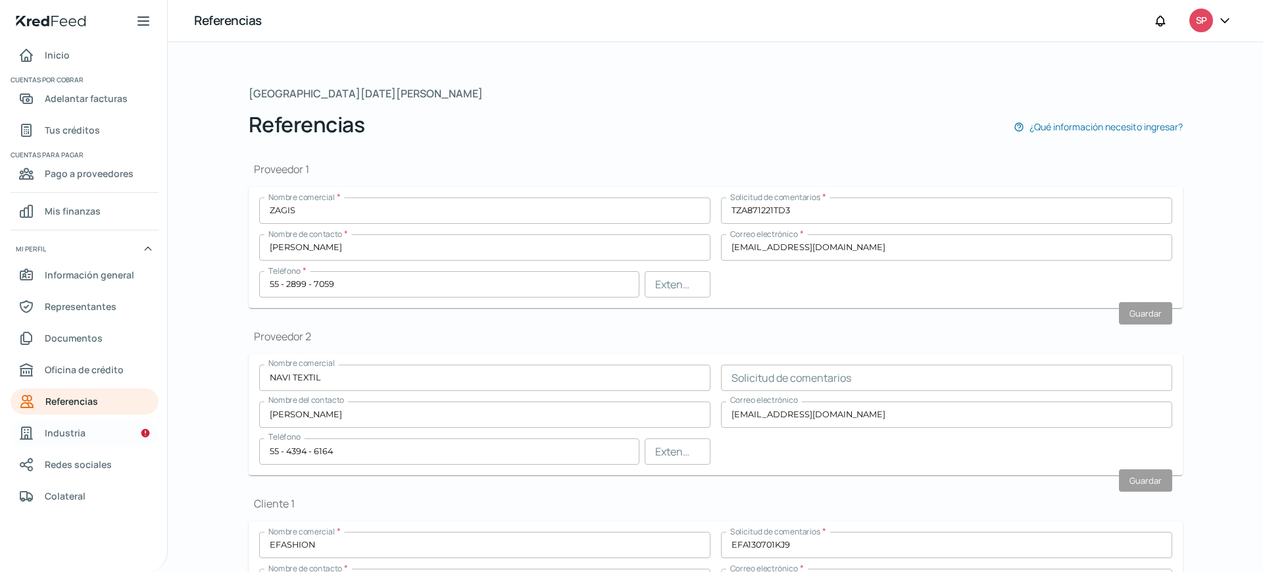
click at [87, 439] on link "Industria" at bounding box center [85, 433] width 148 height 26
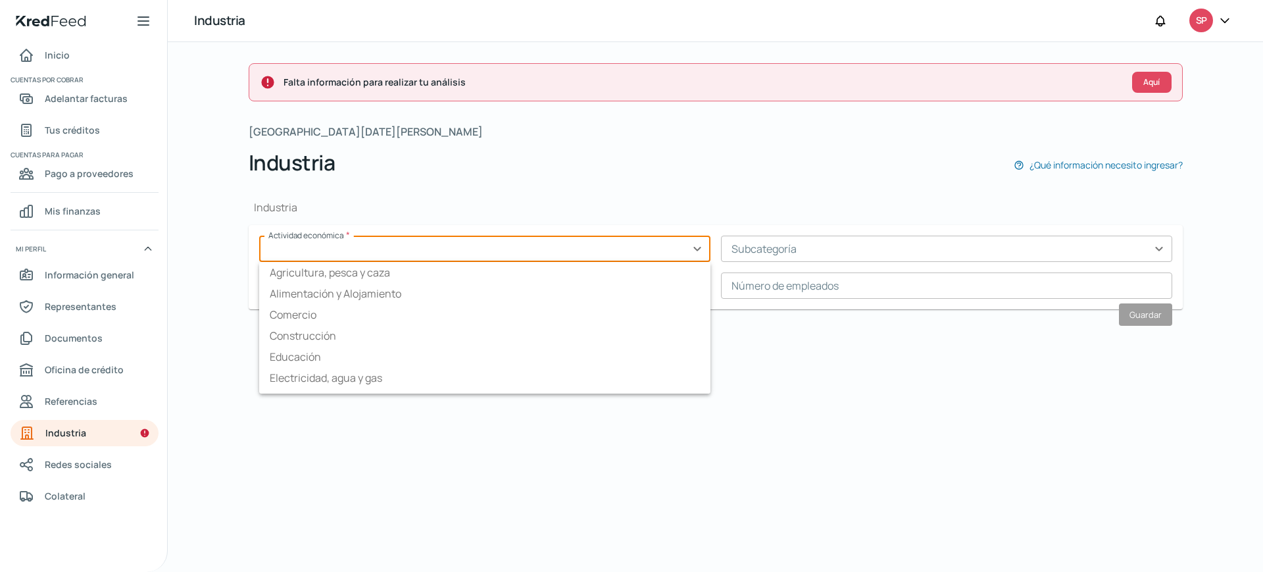
click at [697, 251] on input "text" at bounding box center [484, 248] width 451 height 26
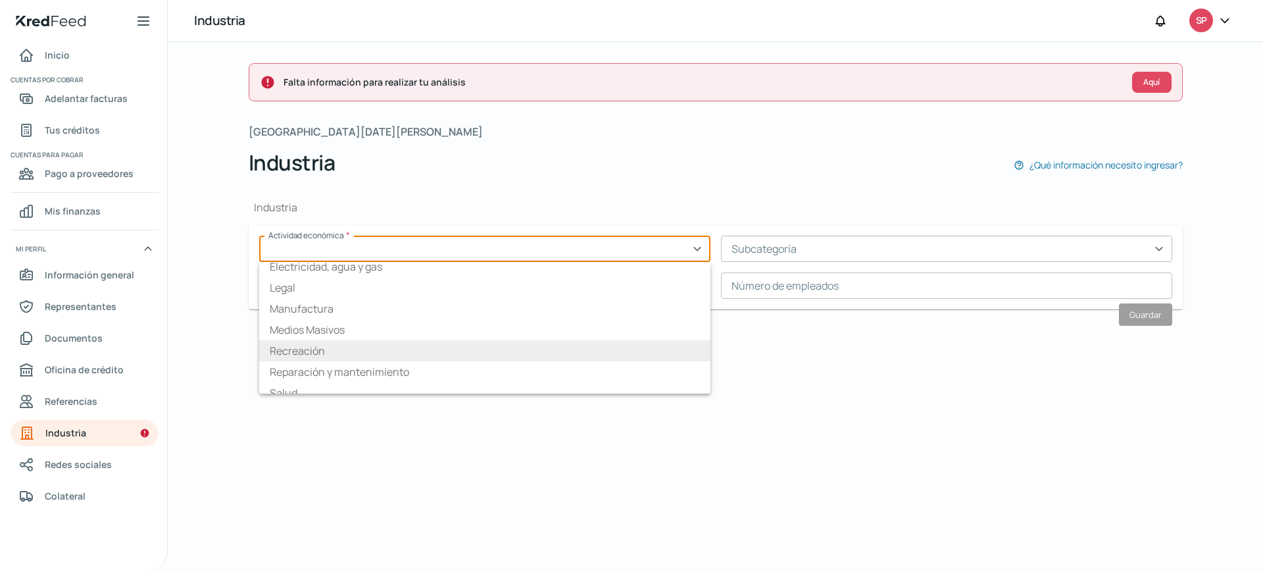
scroll to position [112, 0]
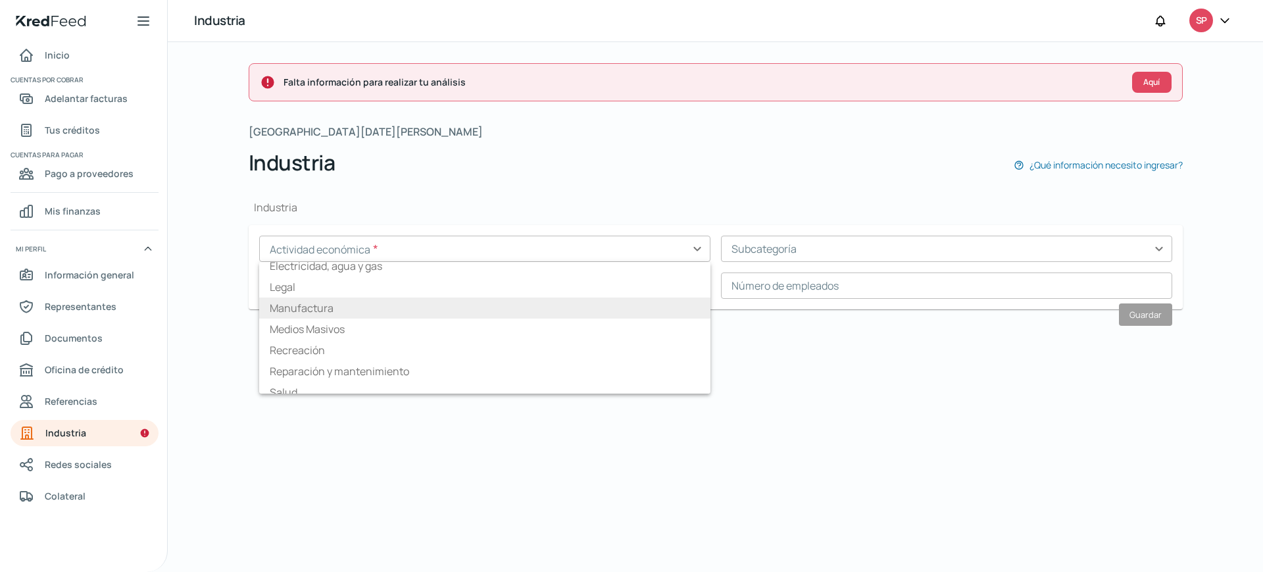
click at [430, 310] on li "Manufactura" at bounding box center [484, 307] width 451 height 21
type input "Manufactura"
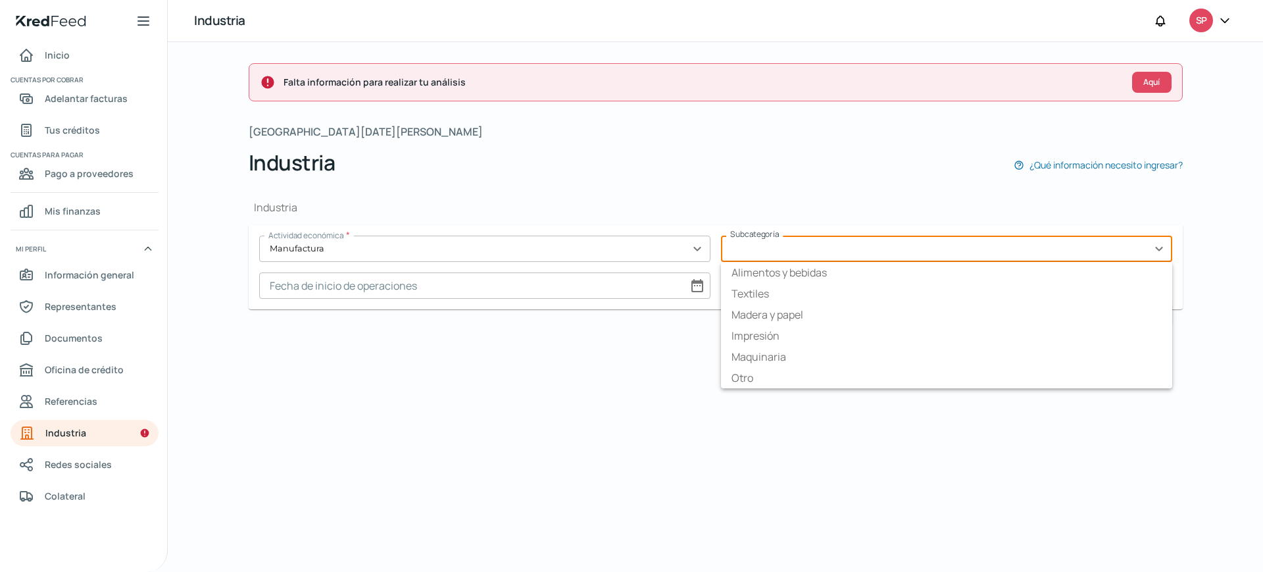
click at [770, 245] on input "text" at bounding box center [946, 248] width 451 height 26
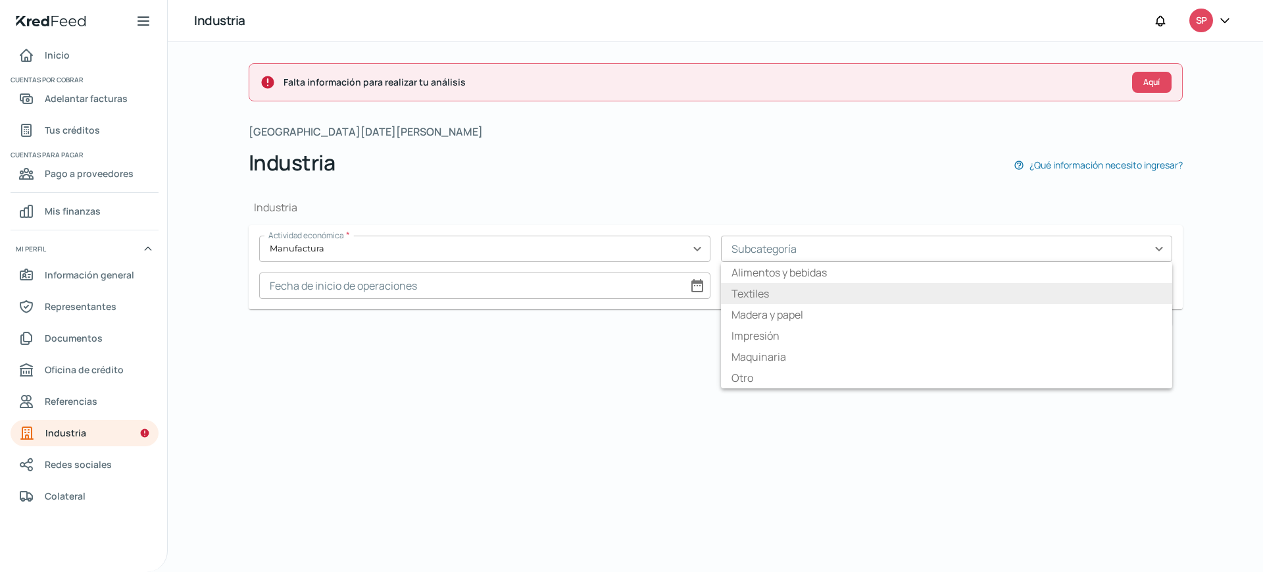
click at [793, 291] on li "Textiles" at bounding box center [946, 293] width 451 height 21
type input "Textiles"
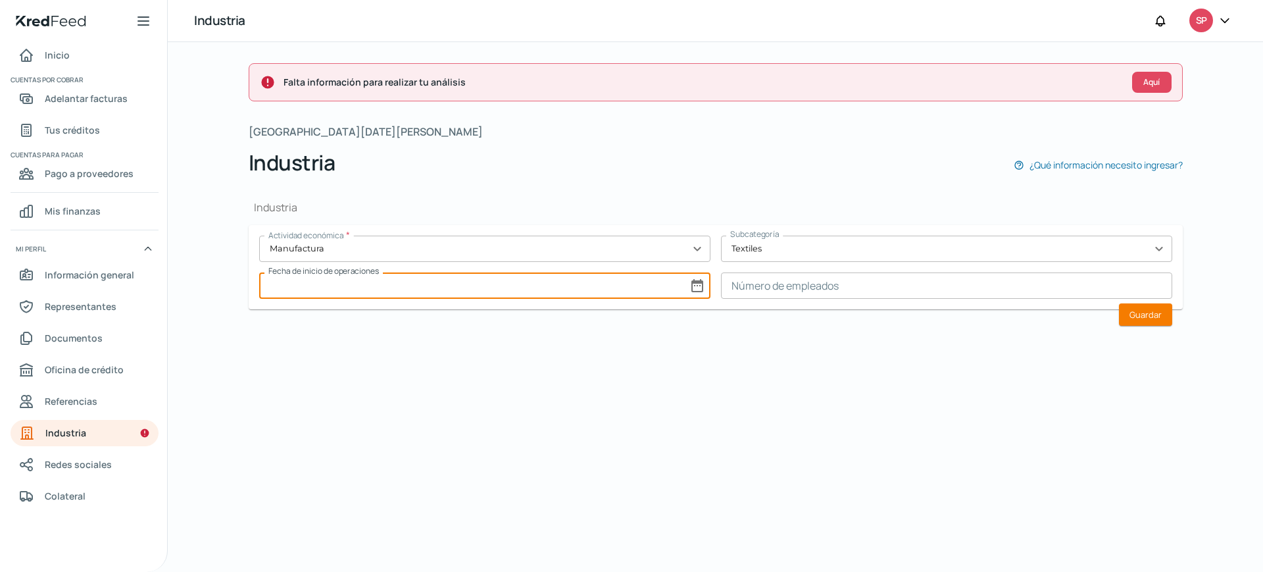
click at [472, 284] on input at bounding box center [484, 285] width 451 height 26
select select "7"
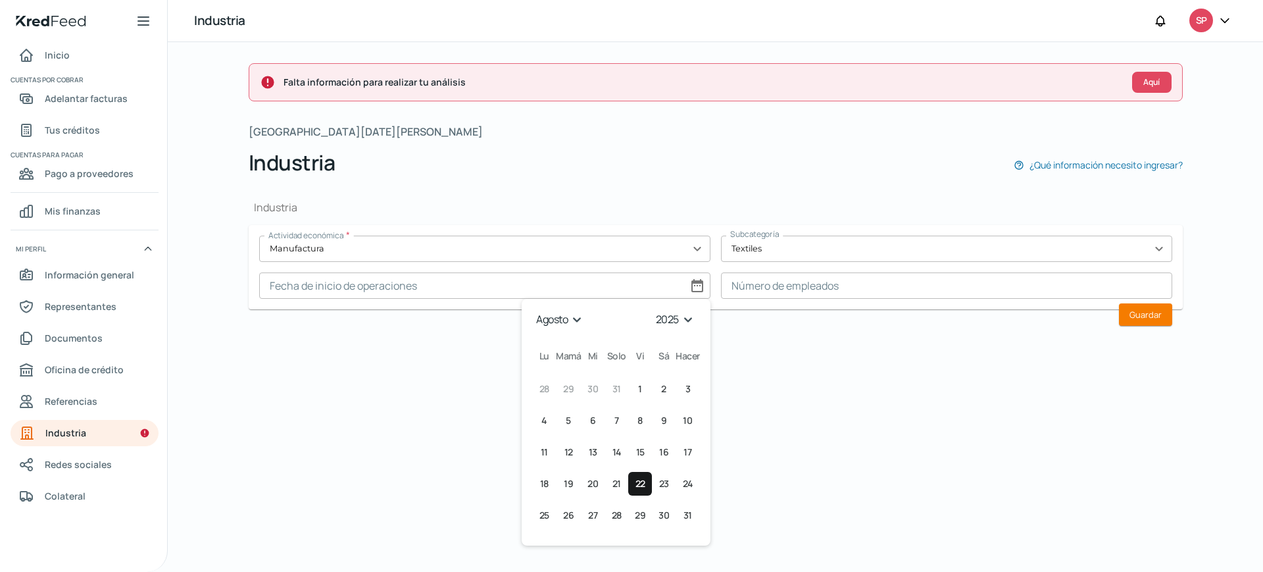
click at [682, 316] on select "1925 1926 1927 1928 1929 1930 1931 1932 1933 1934 1935 1936 1937 1938 1939 1940…" at bounding box center [676, 319] width 47 height 20
select select "2002"
click at [653, 309] on select "1925 1926 1927 1928 1929 1930 1931 1932 1933 1934 1935 1936 1937 1938 1939 1940…" at bounding box center [676, 319] width 47 height 20
click at [573, 310] on select "enero febrero marzo abril mayonesa junio [PERSON_NAME] septiembre octubre novie…" at bounding box center [559, 319] width 55 height 20
select select "10"
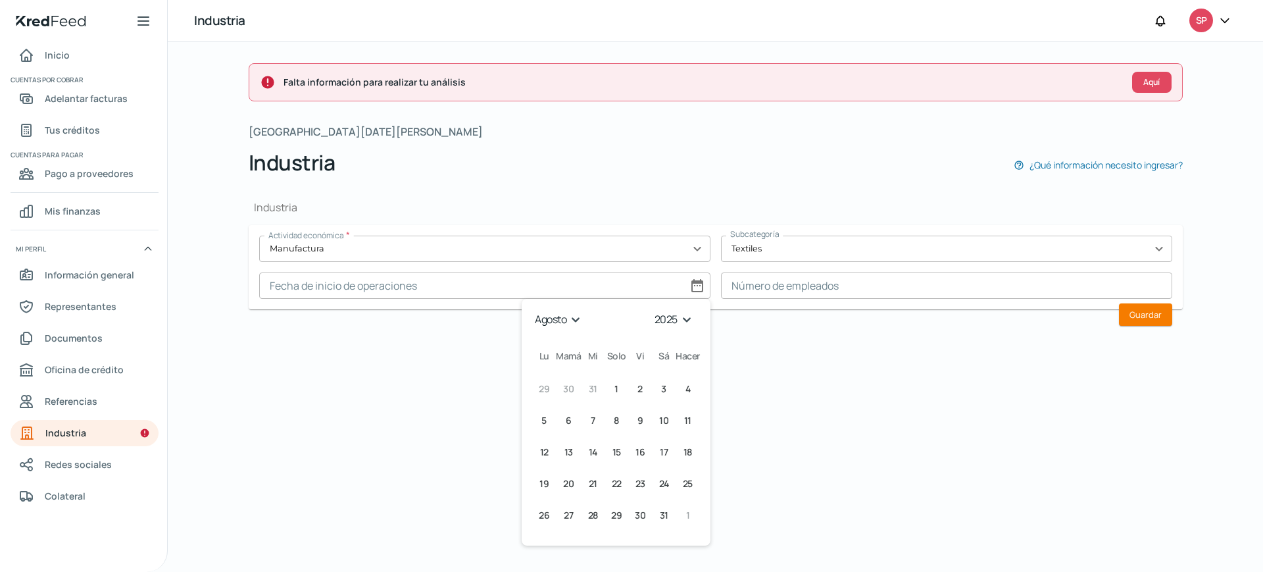
click at [532, 309] on select "enero febrero marzo abril mayonesa junio [PERSON_NAME] septiembre octubre novie…" at bounding box center [559, 319] width 55 height 20
click at [565, 486] on font "19" at bounding box center [568, 483] width 9 height 12
type input "[DATE]"
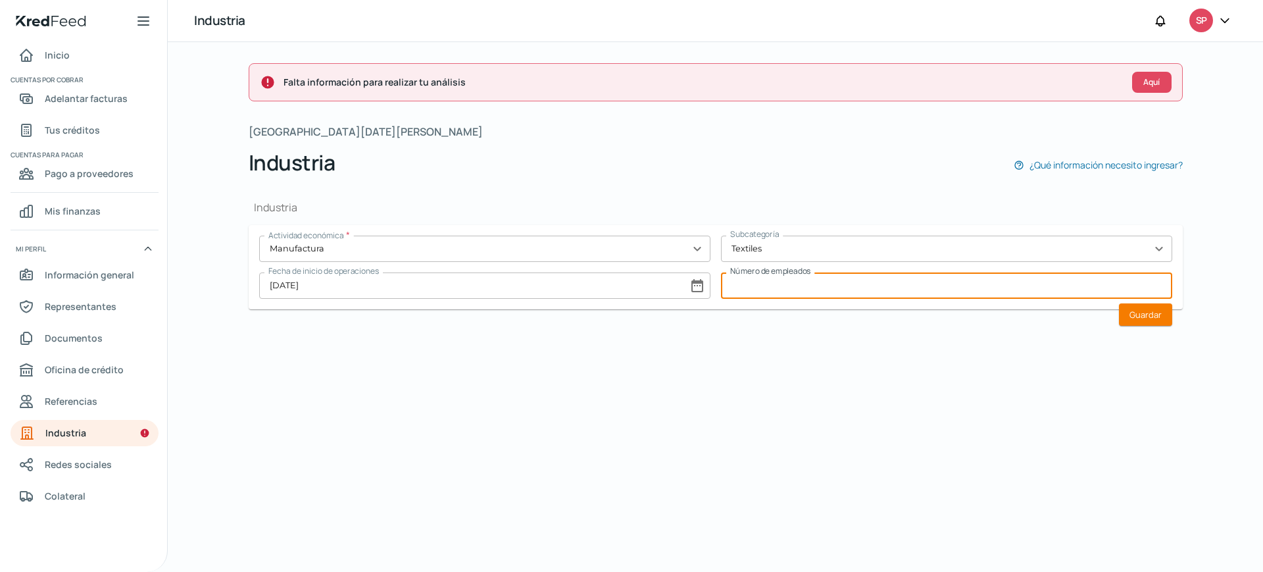
click at [794, 293] on input at bounding box center [946, 285] width 451 height 26
type input "70"
click at [1152, 316] on font "Guardar" at bounding box center [1145, 314] width 32 height 12
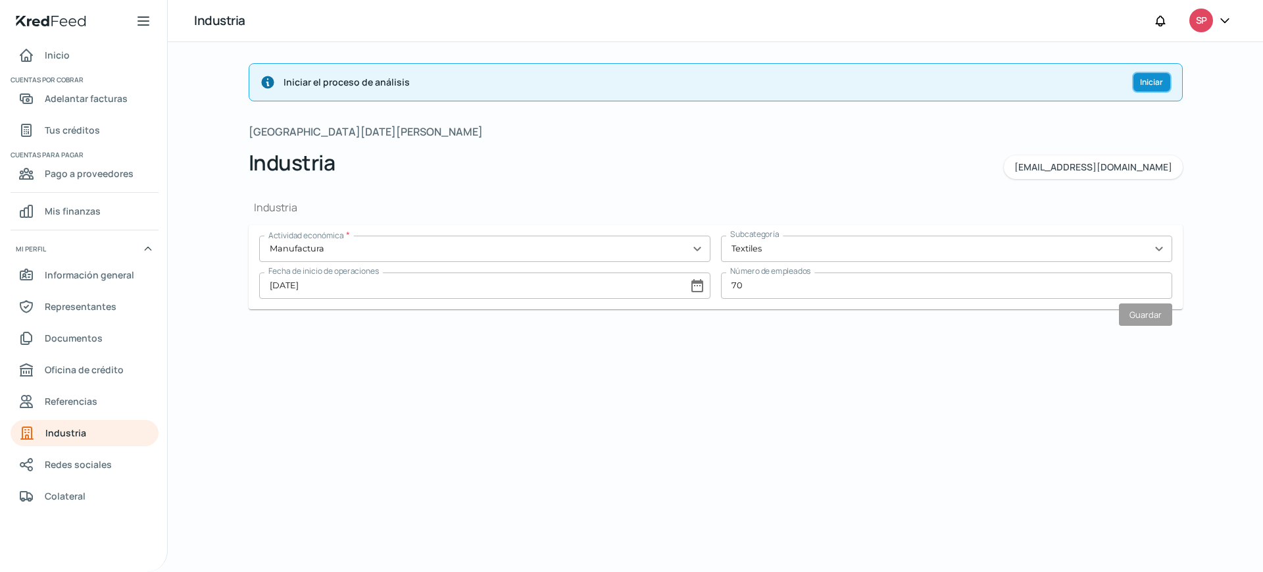
click at [1146, 82] on font "Iniciar" at bounding box center [1151, 81] width 23 height 11
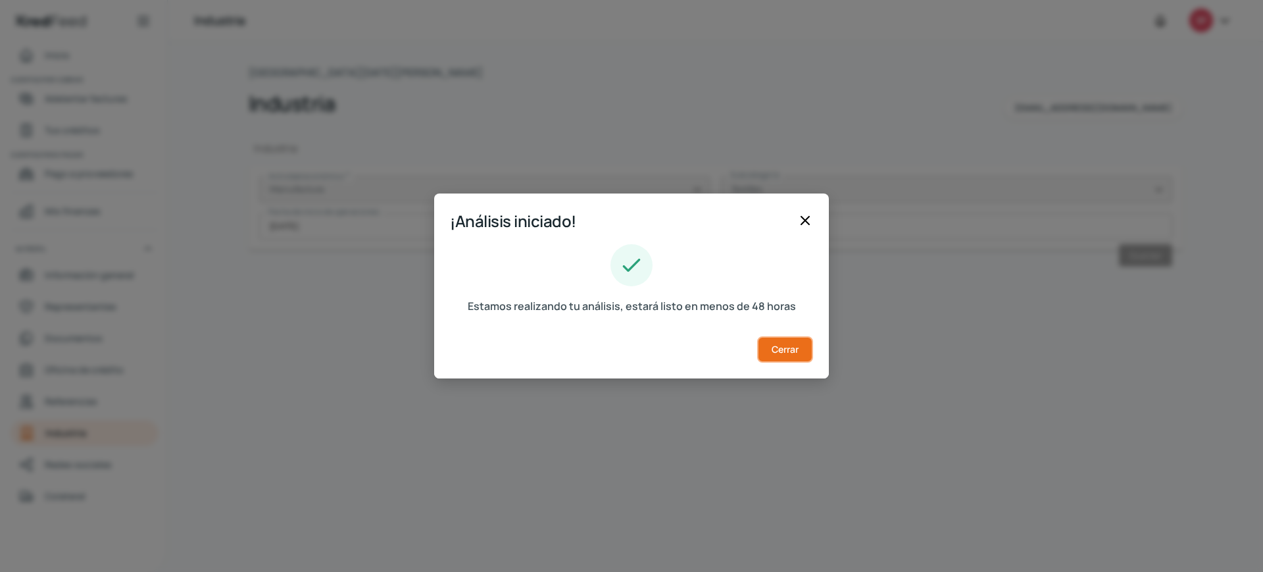
click at [783, 339] on button "Cerrar" at bounding box center [785, 349] width 56 height 26
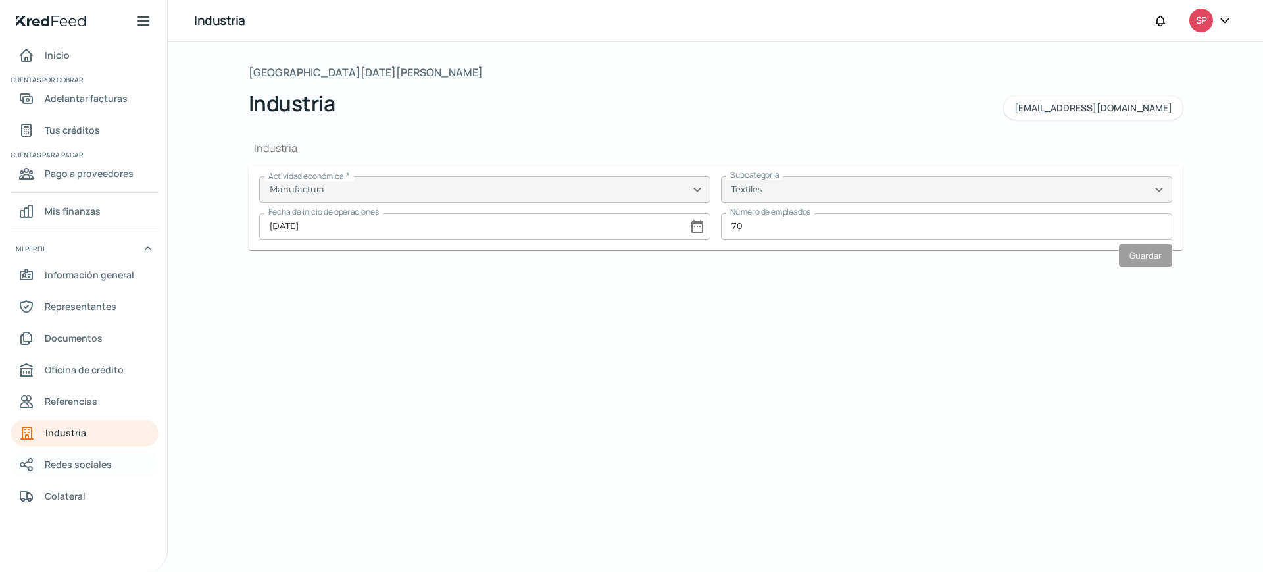
click at [80, 467] on font "Redes sociales" at bounding box center [78, 464] width 67 height 12
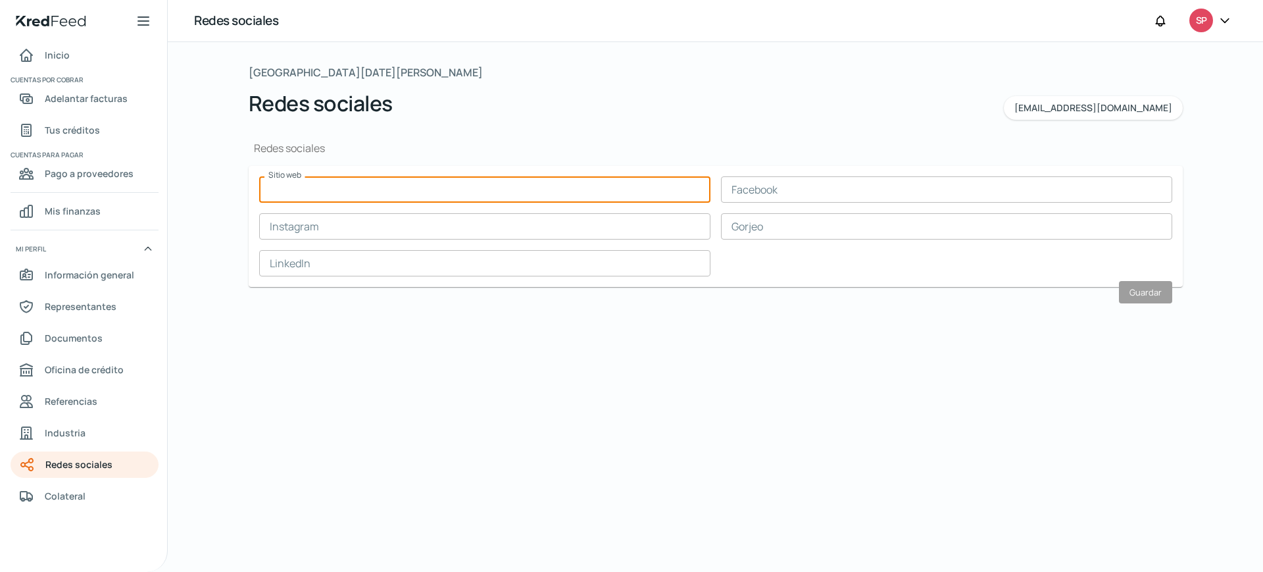
click at [387, 189] on input "text" at bounding box center [484, 189] width 451 height 26
paste input "[URL][DOMAIN_NAME]"
type input "[URL][DOMAIN_NAME]"
click at [797, 255] on div "Sitio web [URL][DOMAIN_NAME] Facebook Instagram Gorjeo LinkedIn" at bounding box center [715, 226] width 913 height 100
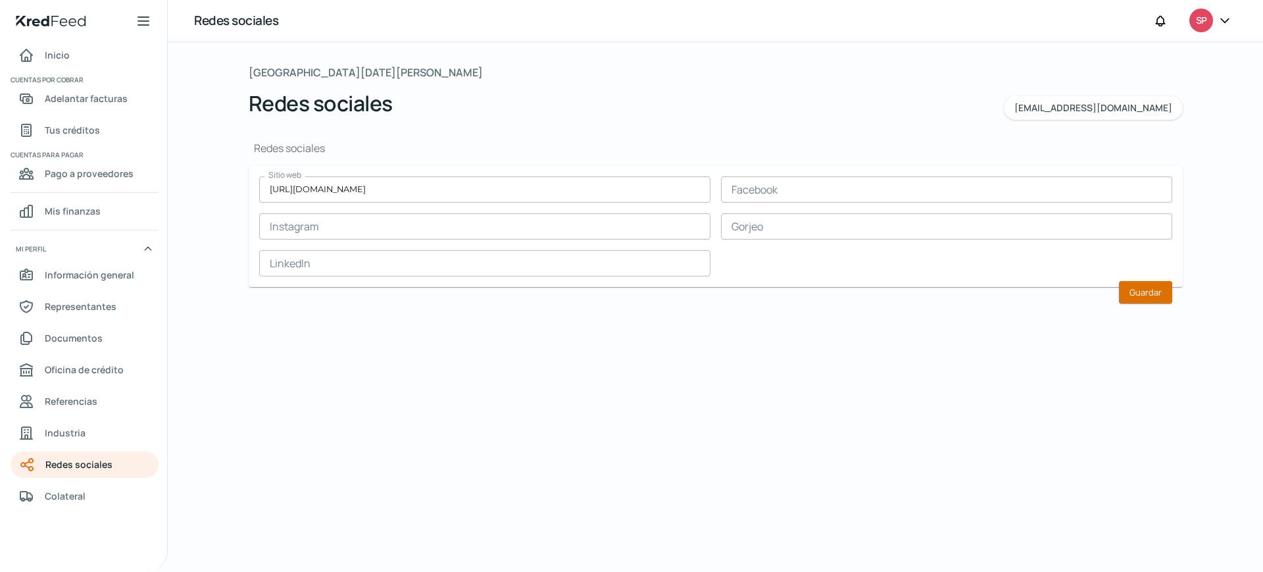
click at [1148, 290] on font "Guardar" at bounding box center [1145, 292] width 32 height 12
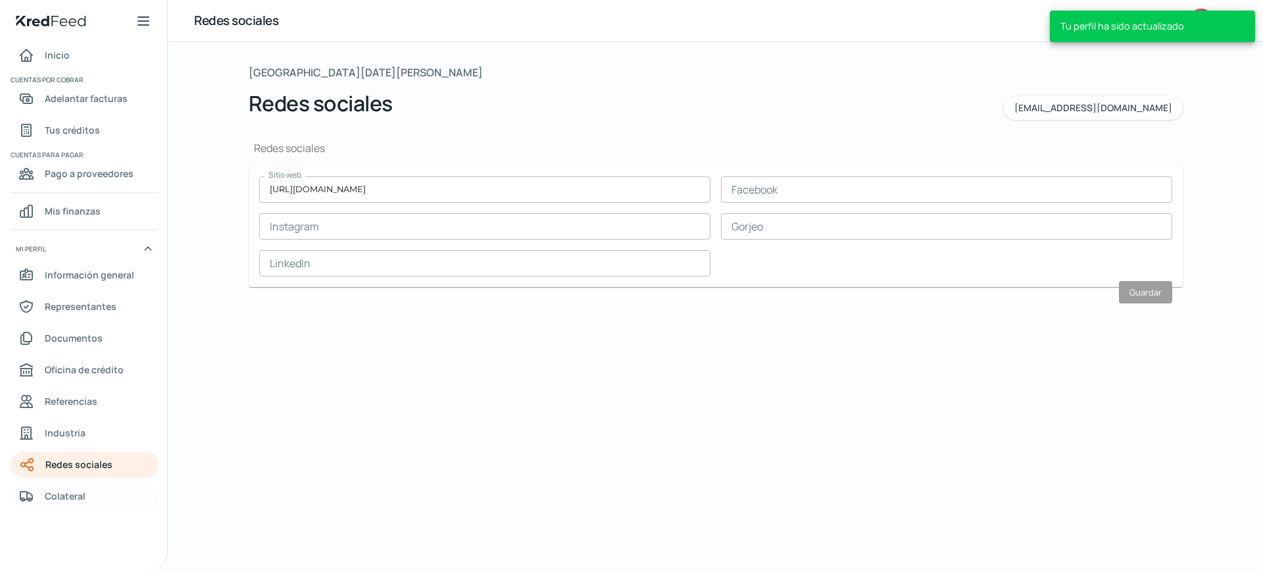
click at [59, 496] on font "Colateral" at bounding box center [65, 495] width 41 height 12
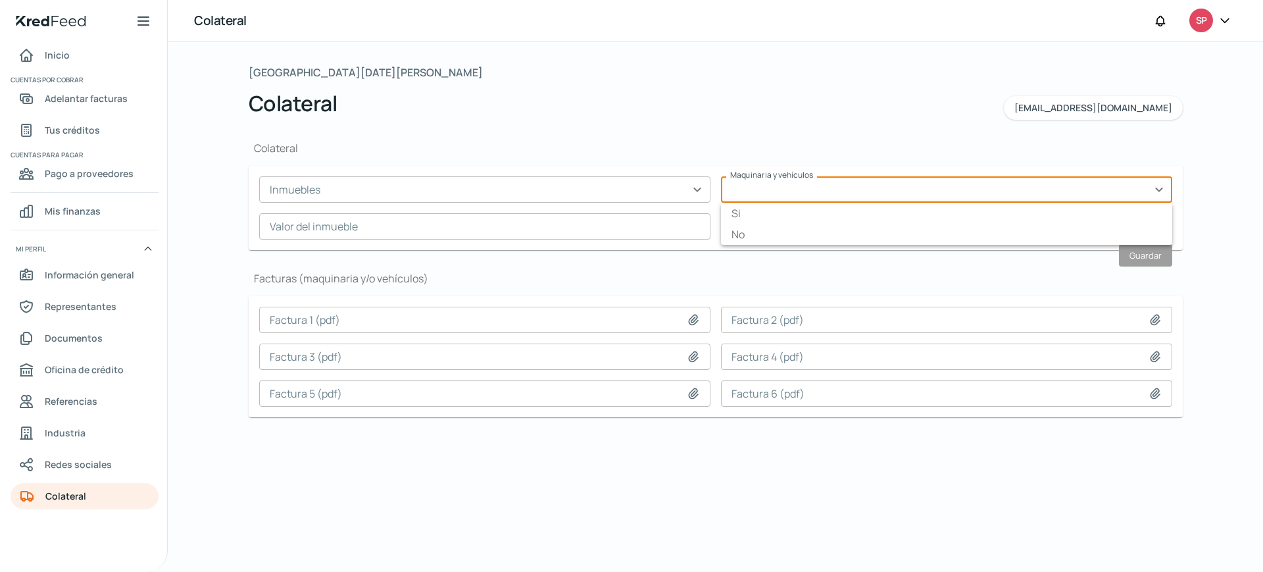
click at [835, 183] on input "text" at bounding box center [946, 189] width 451 height 26
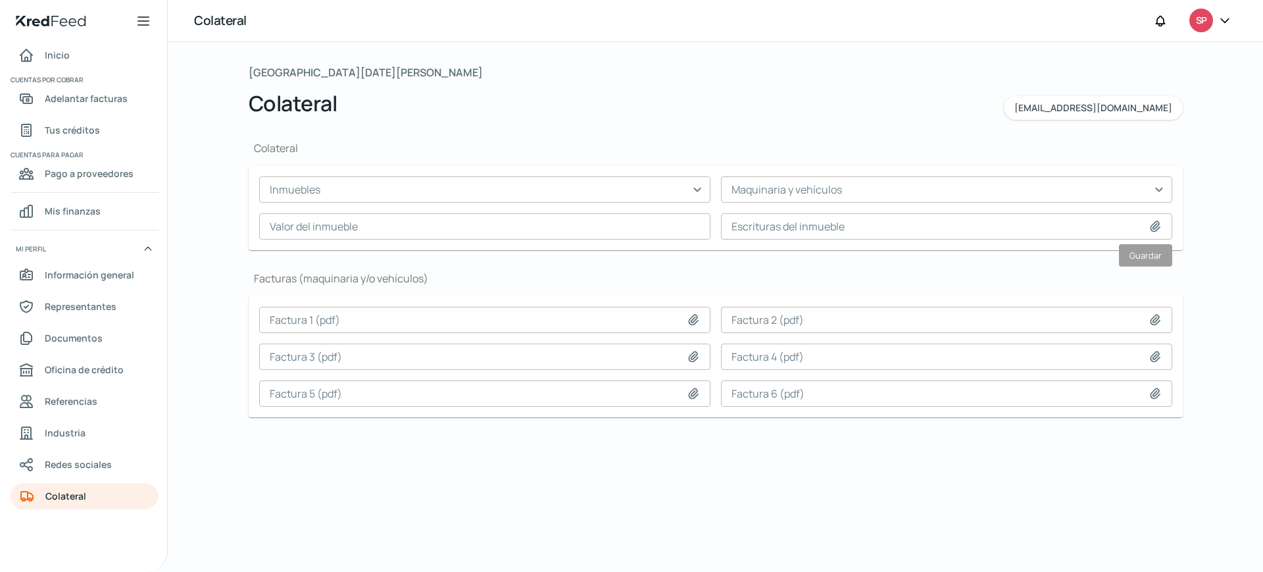
click at [197, 387] on div "[DATE][PERSON_NAME] Colateral [EMAIL_ADDRESS][DOMAIN_NAME] Colateral Inmuebles …" at bounding box center [715, 306] width 1095 height 529
click at [100, 305] on font "Representantes" at bounding box center [81, 306] width 72 height 12
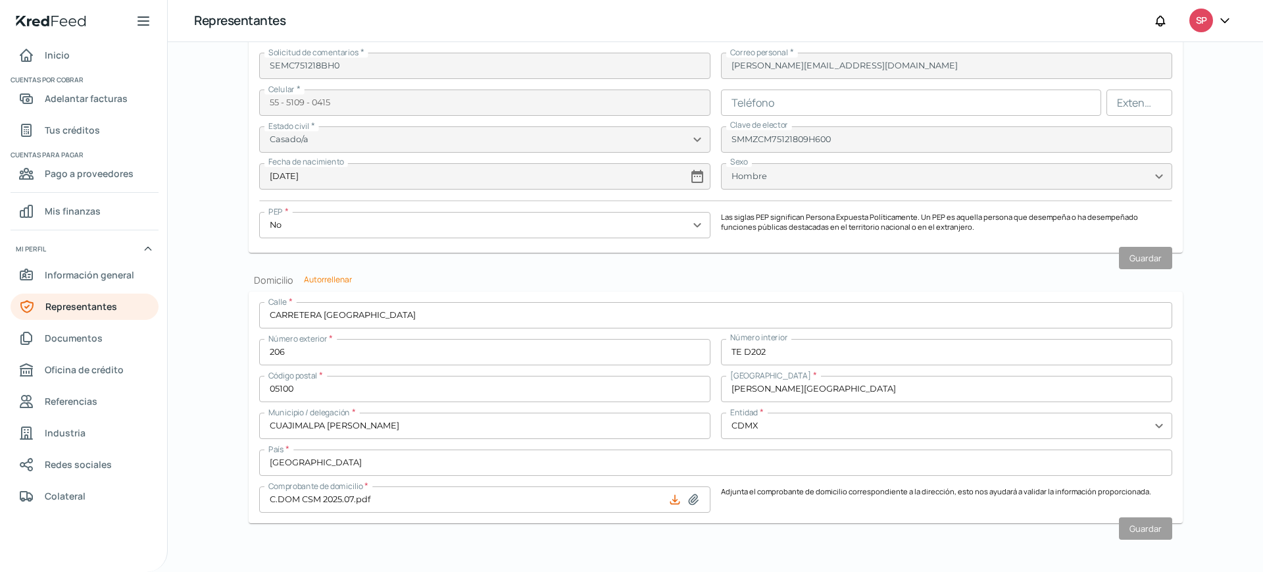
scroll to position [1108, 0]
click at [54, 53] on font "Inicio" at bounding box center [57, 55] width 25 height 12
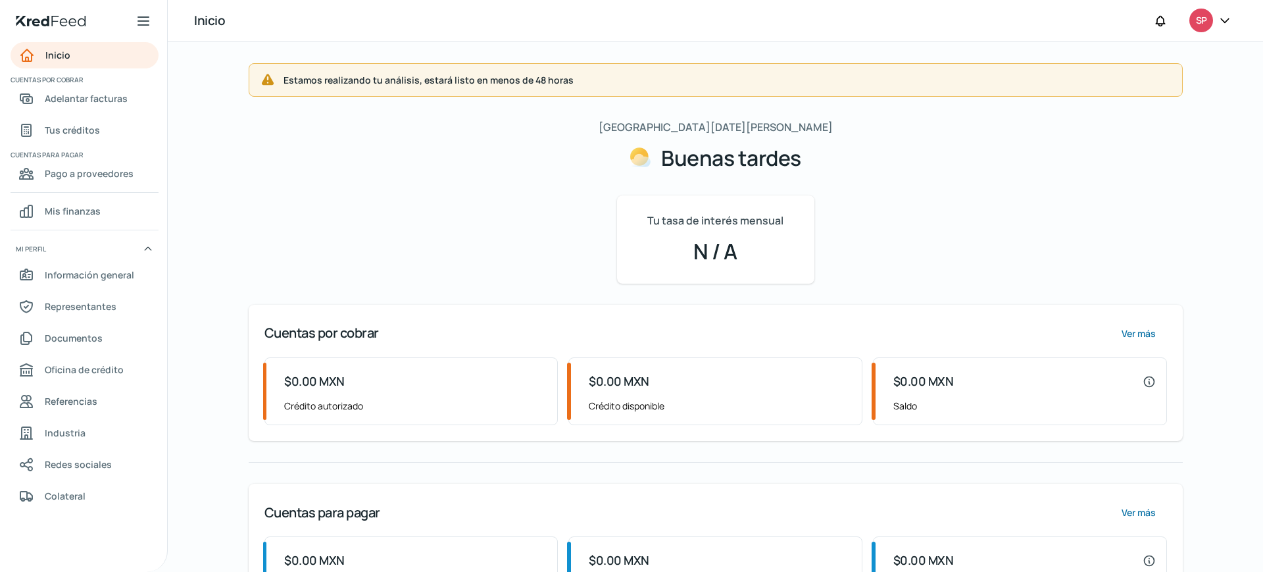
click at [1223, 16] on icon at bounding box center [1224, 20] width 13 height 13
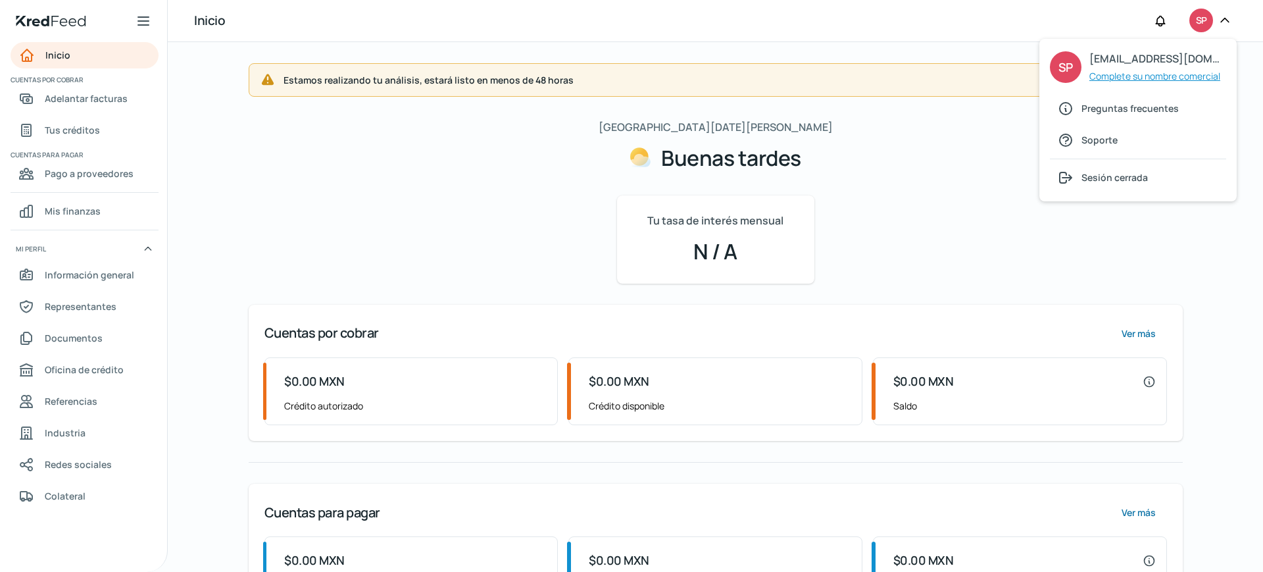
click at [1159, 75] on font "Complete su nombre comercial" at bounding box center [1154, 76] width 131 height 12
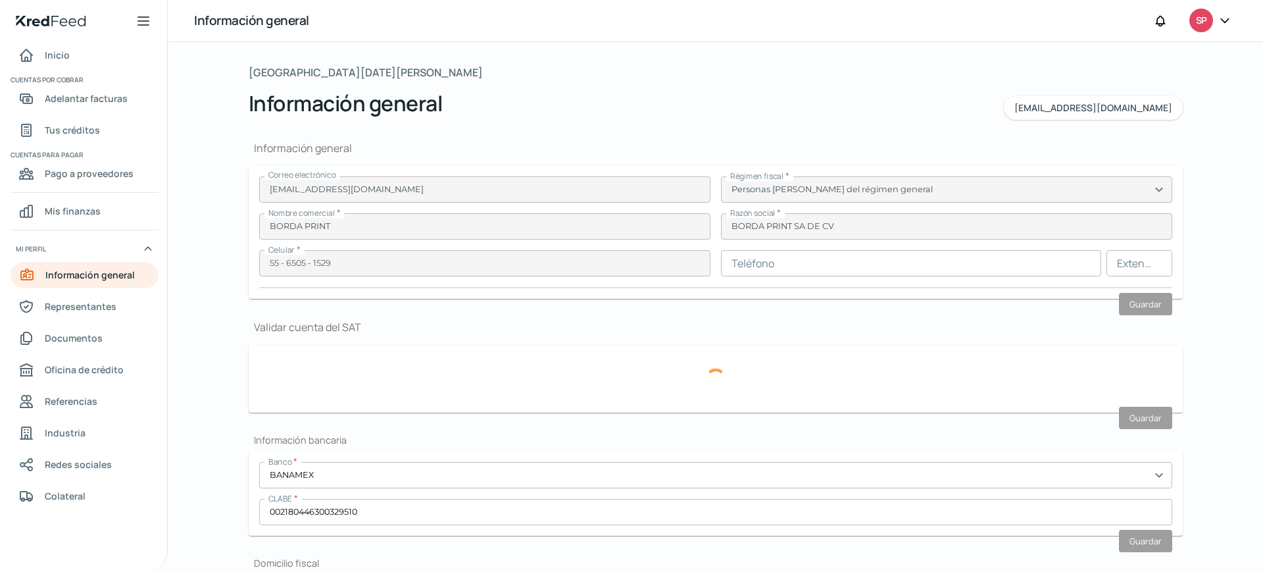
type input "BPR021119QD8"
type input "[GEOGRAPHIC_DATA]"
type input "189"
type input "05000"
type input "CUAJIMALPA"
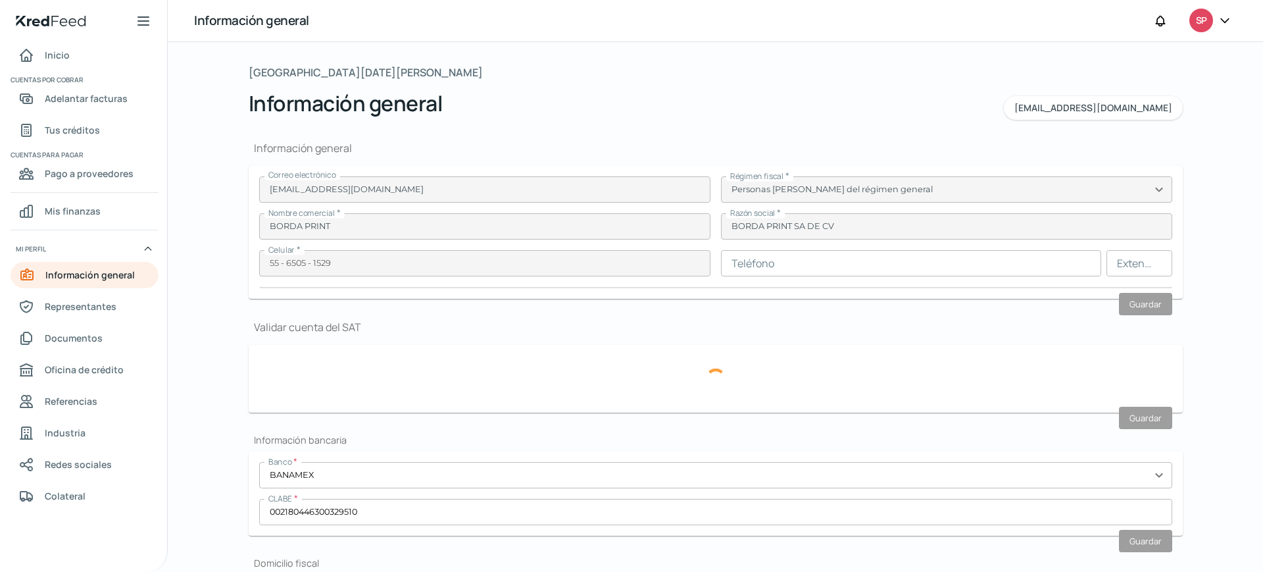
type input "CUAJIMALPA [PERSON_NAME]"
type input "CDMX"
type input "[GEOGRAPHIC_DATA]"
type input "2025.05 C.DOM BPR.pdf"
type input "0"
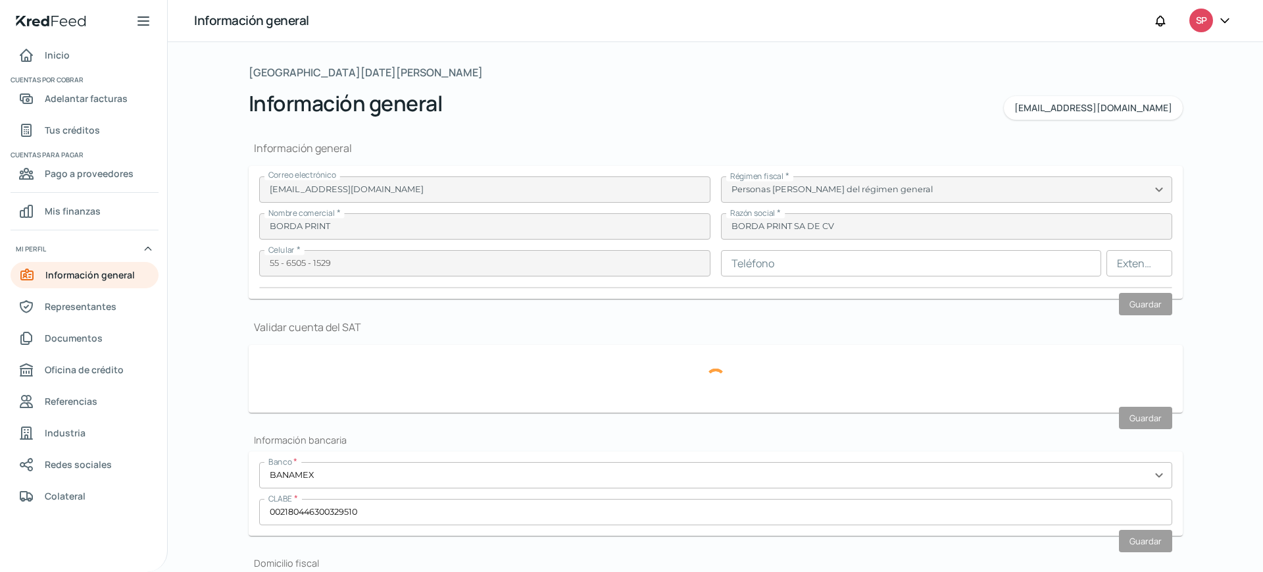
type input "0"
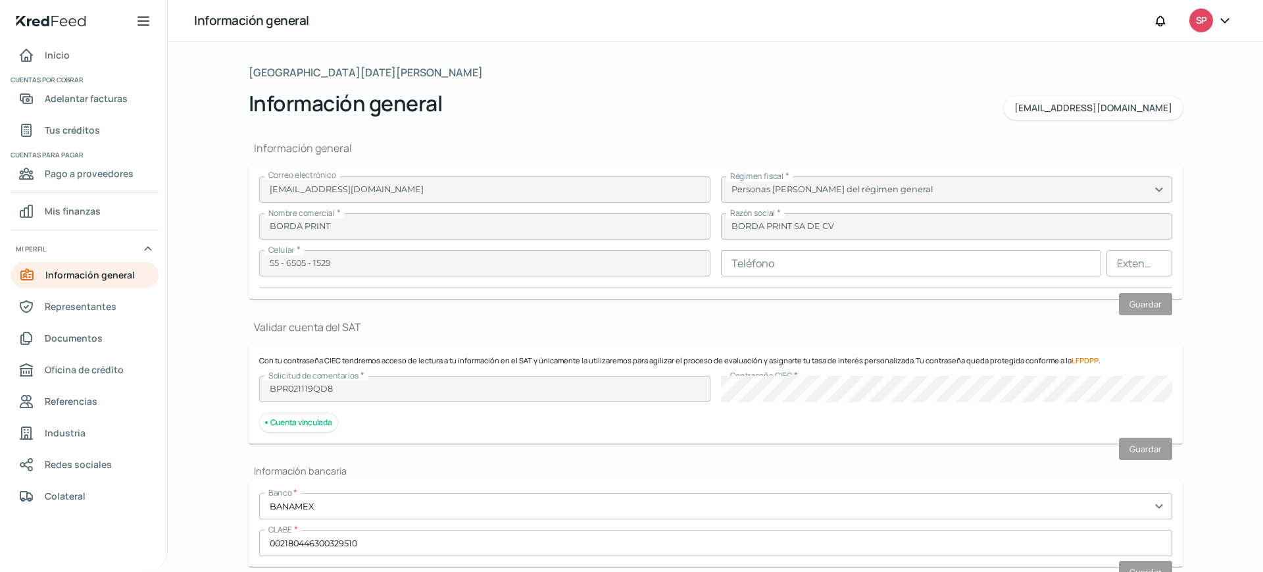
click at [1225, 22] on icon at bounding box center [1224, 20] width 13 height 13
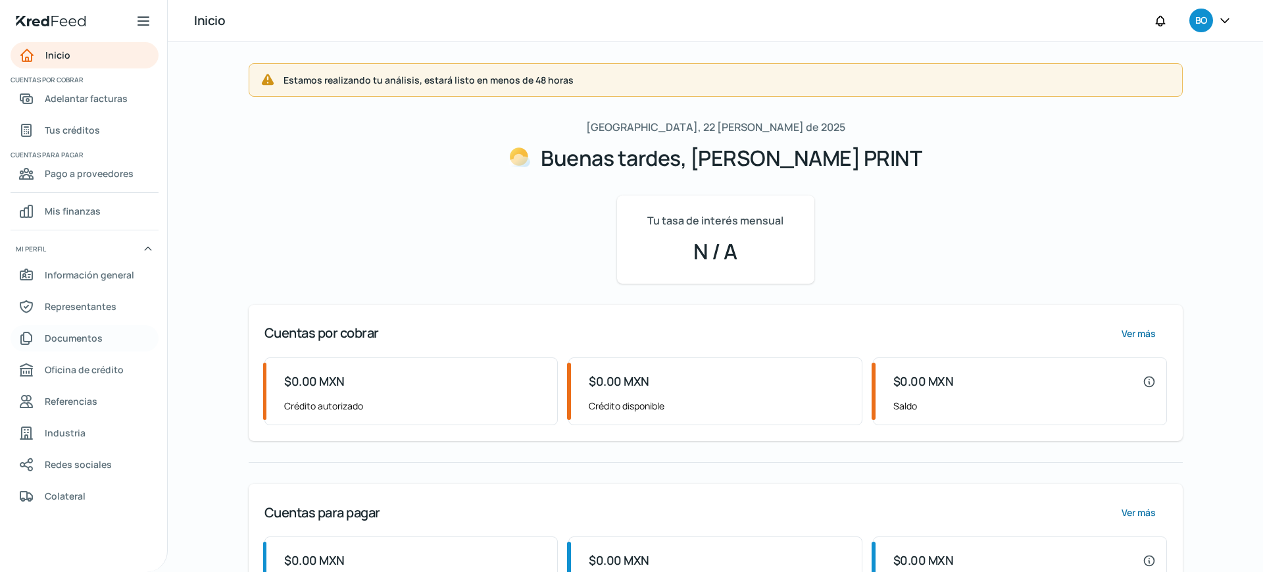
click at [85, 334] on font "Documentos" at bounding box center [74, 337] width 58 height 12
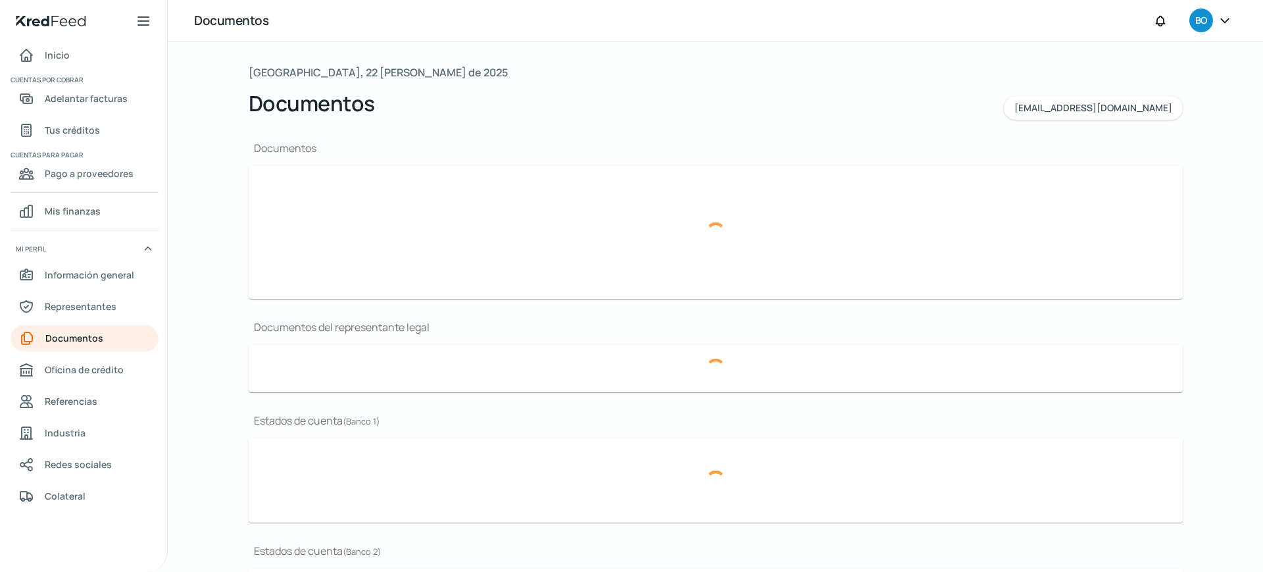
type input "CSF_BPR021119QD8_2025.07.pdf"
type input "2025.06 EEFF_BPR.pdf"
type input "9,121 Accionistas BPR [DATE].pdf"
type input "2025.06 BNMX BPR.pdf"
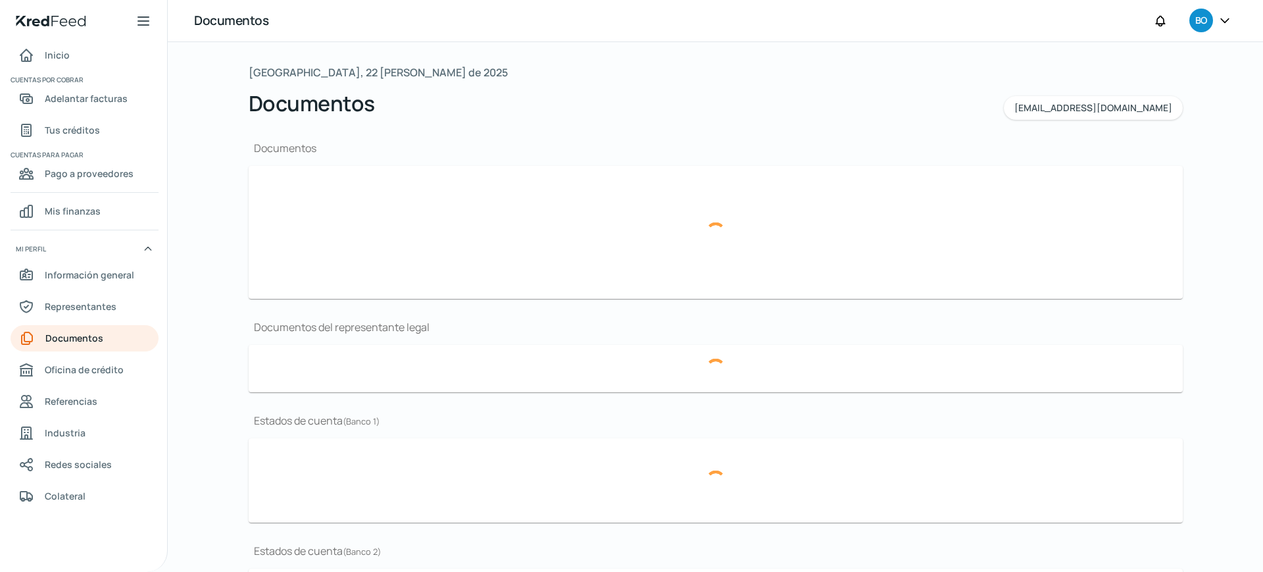
type input "2025.05 BNMX BPR.pdf"
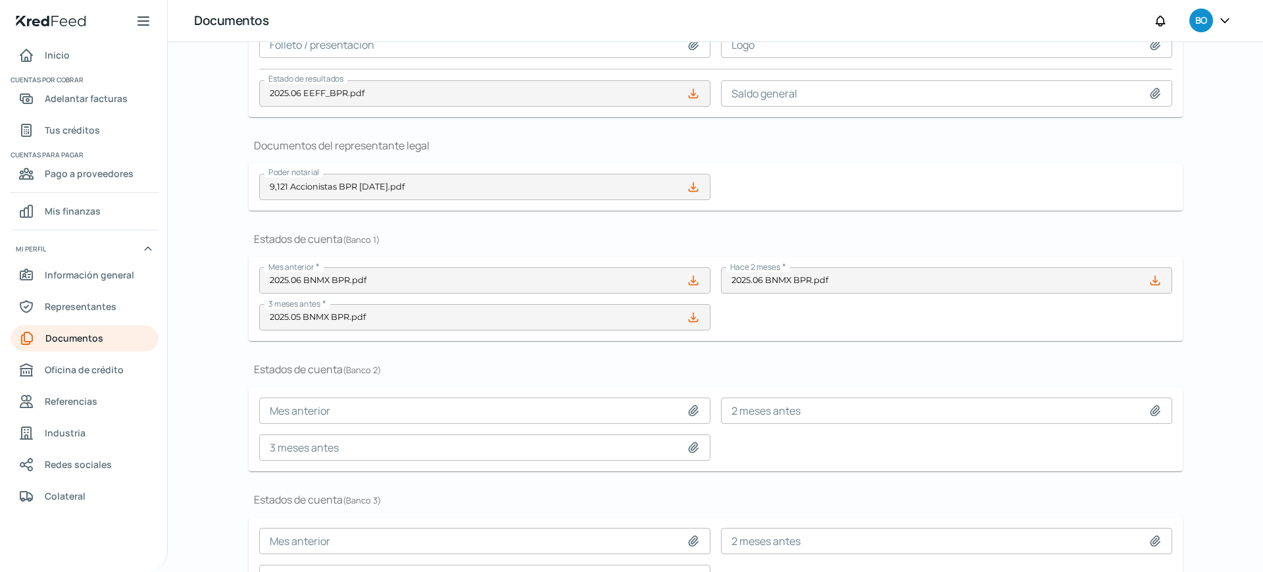
scroll to position [206, 0]
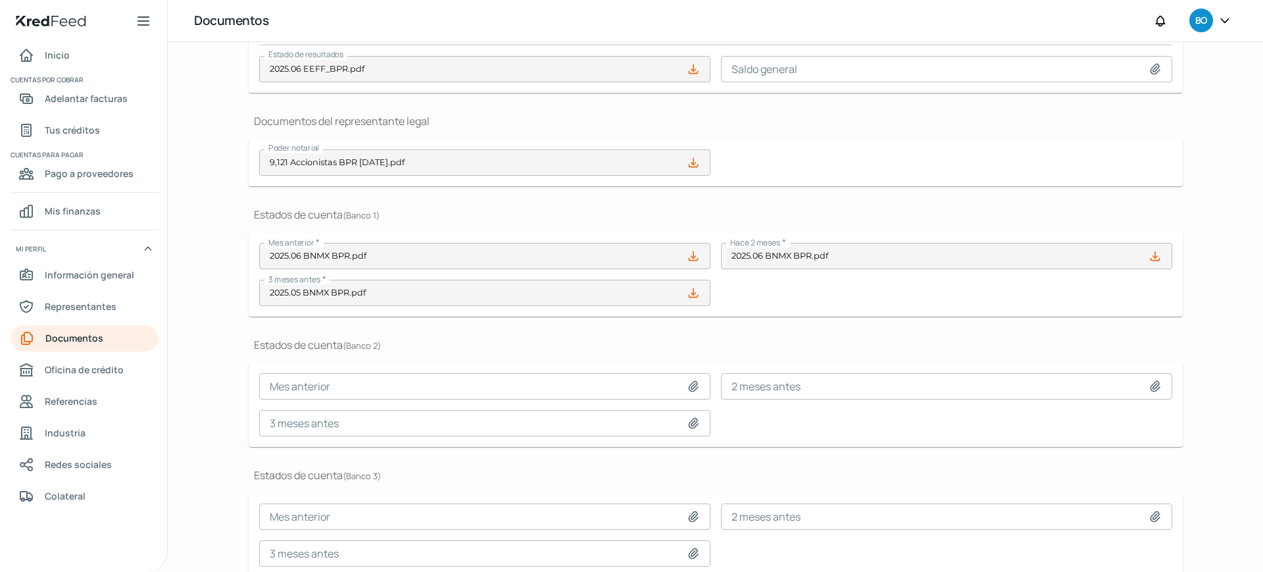
click at [693, 256] on icon at bounding box center [693, 255] width 9 height 9
click at [691, 383] on icon at bounding box center [693, 385] width 13 height 13
type input "C:\fakepath\2025.07 BNMX BPR.pdf"
type input "2025.07 BNMX BPR.pdf"
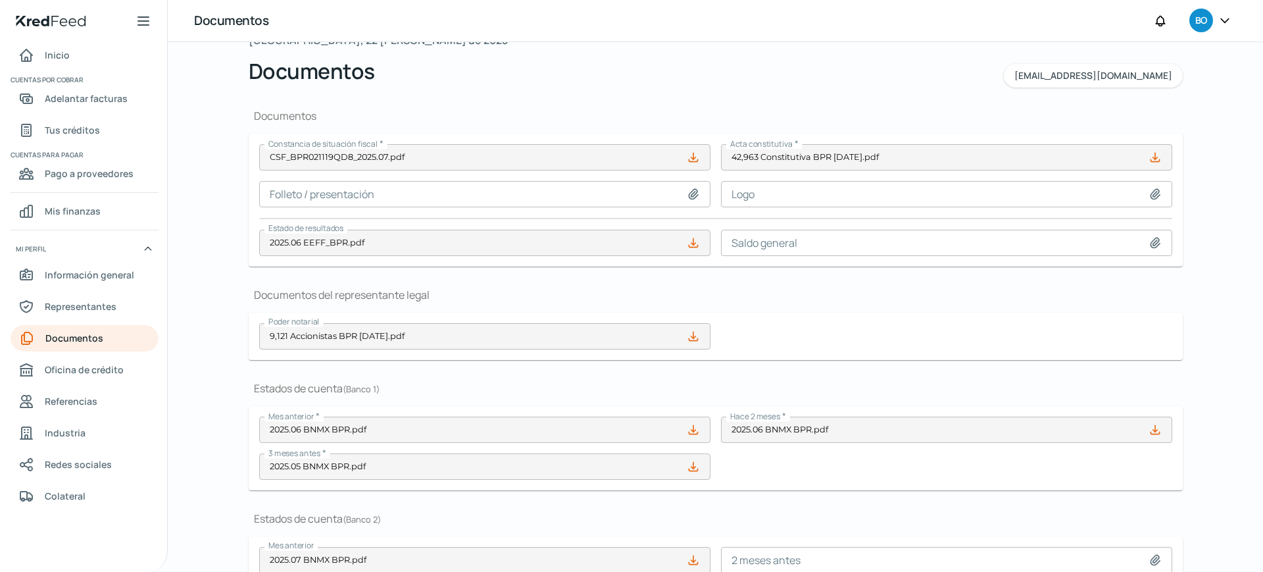
scroll to position [0, 0]
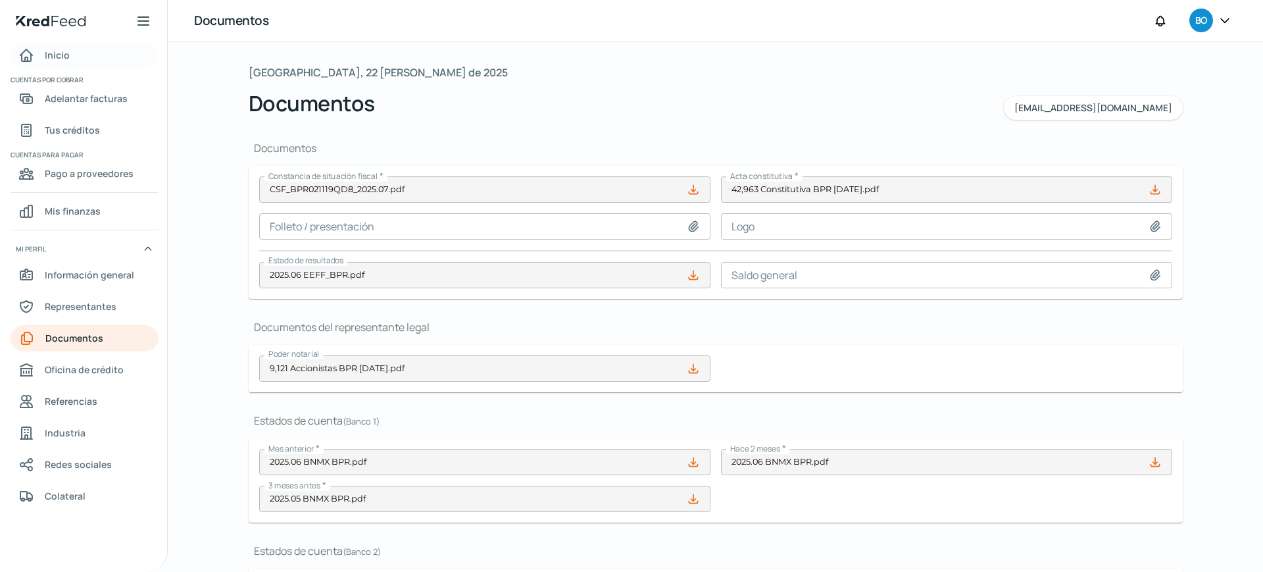
click at [57, 53] on font "Inicio" at bounding box center [57, 55] width 25 height 12
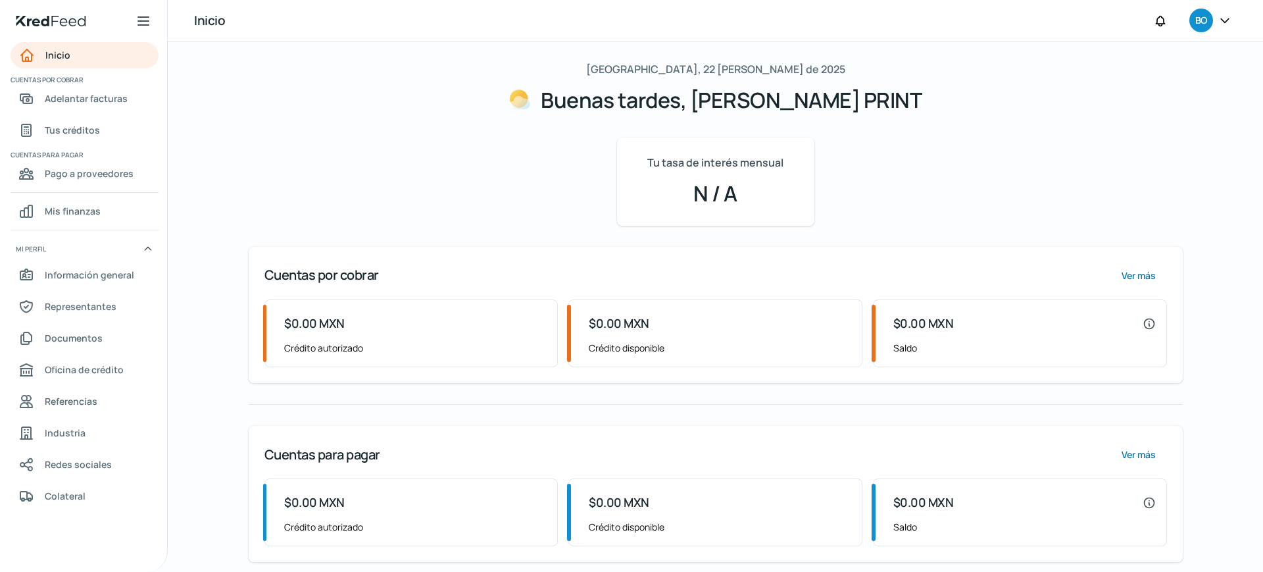
scroll to position [69, 0]
